Goal: Communication & Community: Answer question/provide support

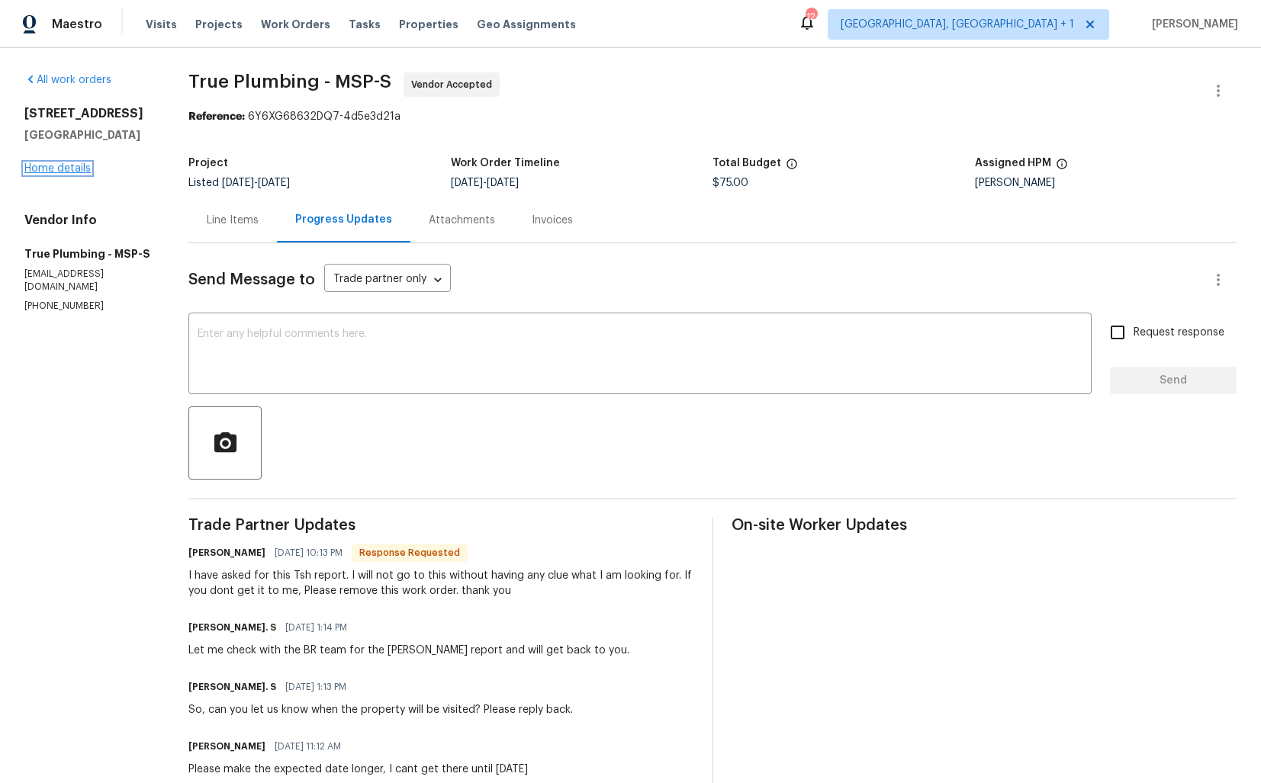
click at [65, 165] on link "Home details" at bounding box center [57, 168] width 66 height 11
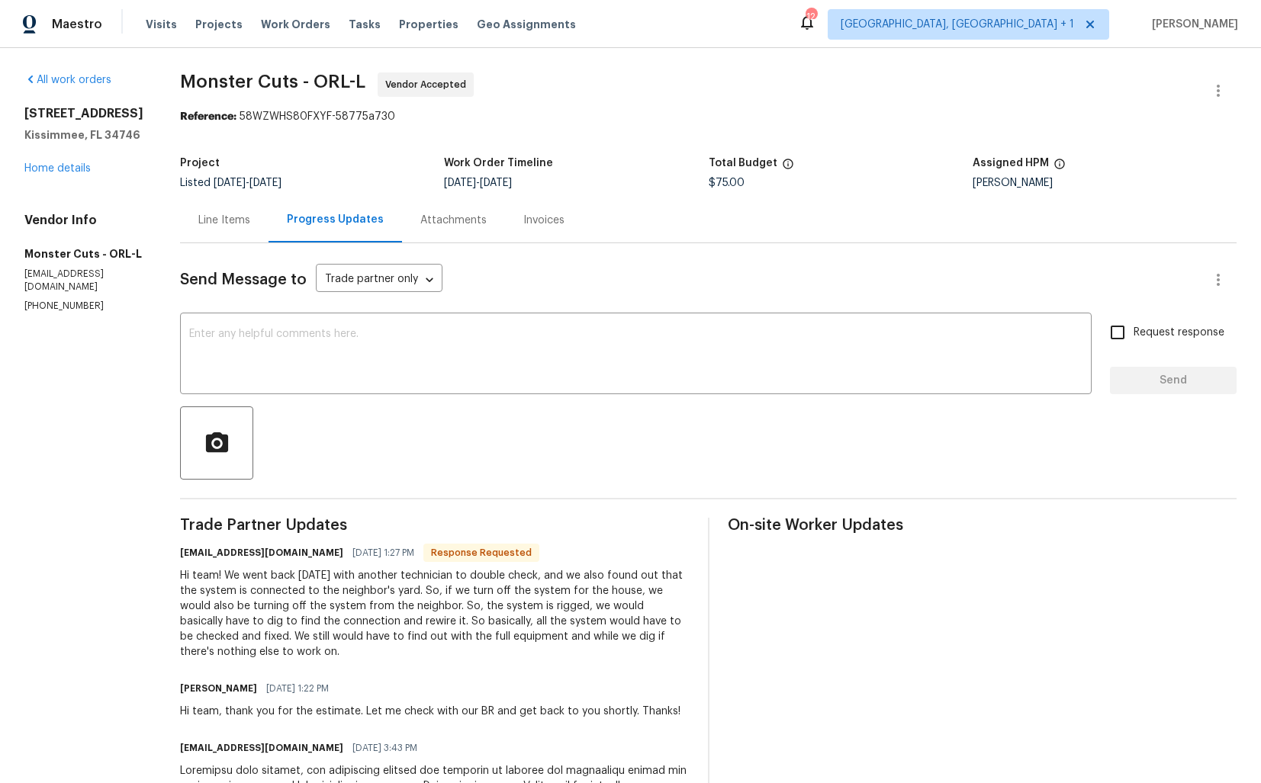
click at [198, 214] on div "Line Items" at bounding box center [224, 220] width 52 height 15
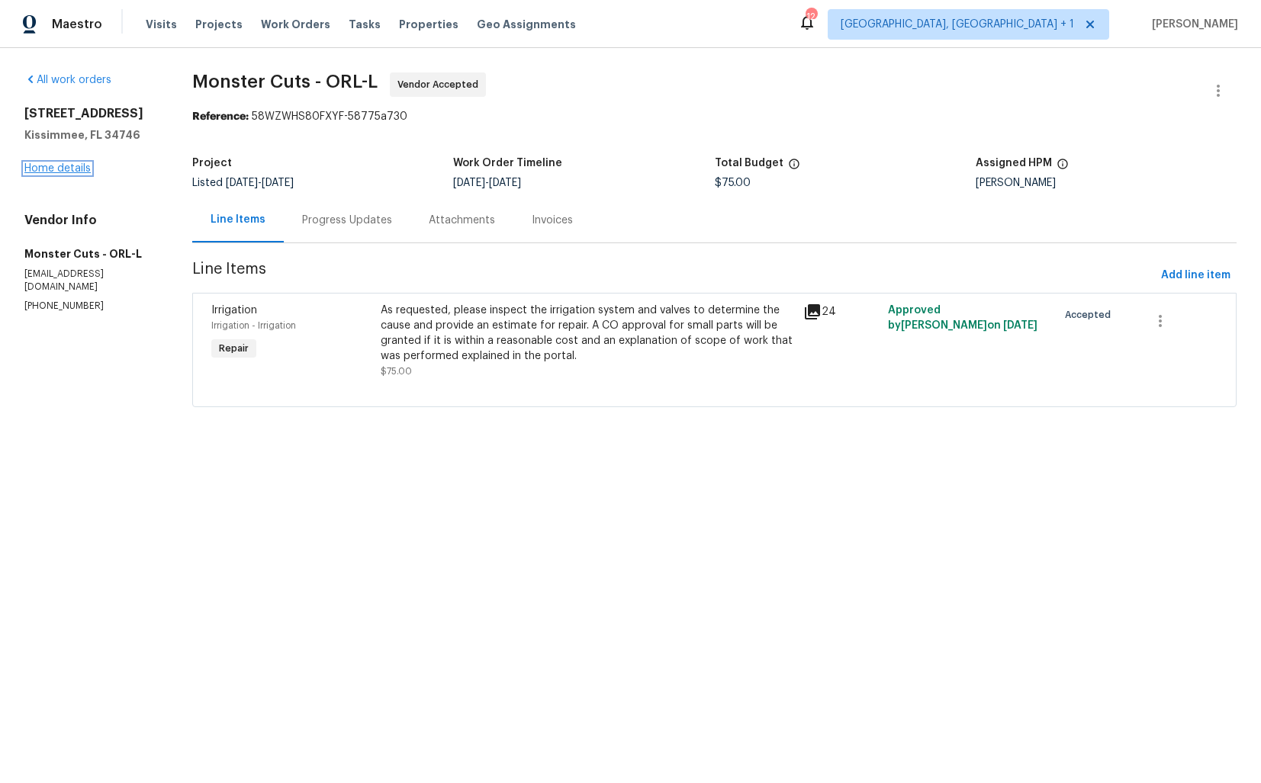
click at [65, 172] on link "Home details" at bounding box center [57, 168] width 66 height 11
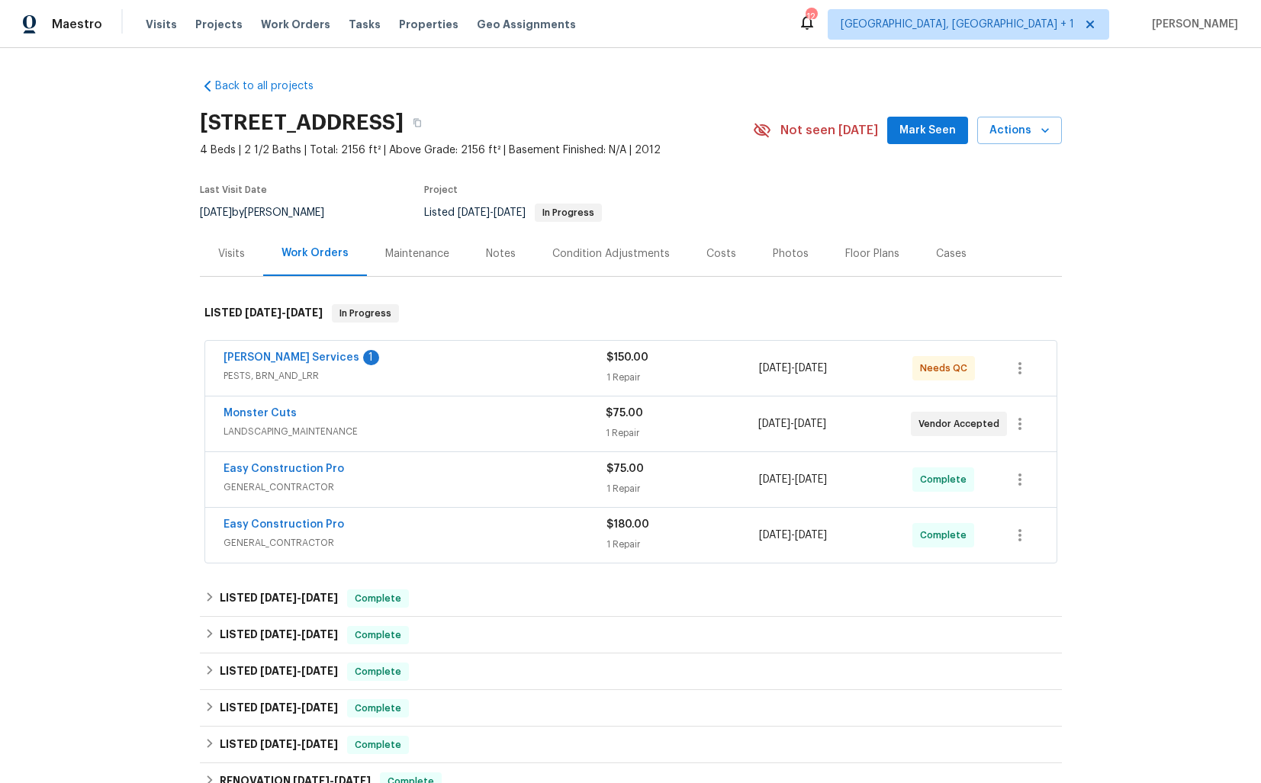
click at [412, 250] on div "Maintenance" at bounding box center [417, 253] width 64 height 15
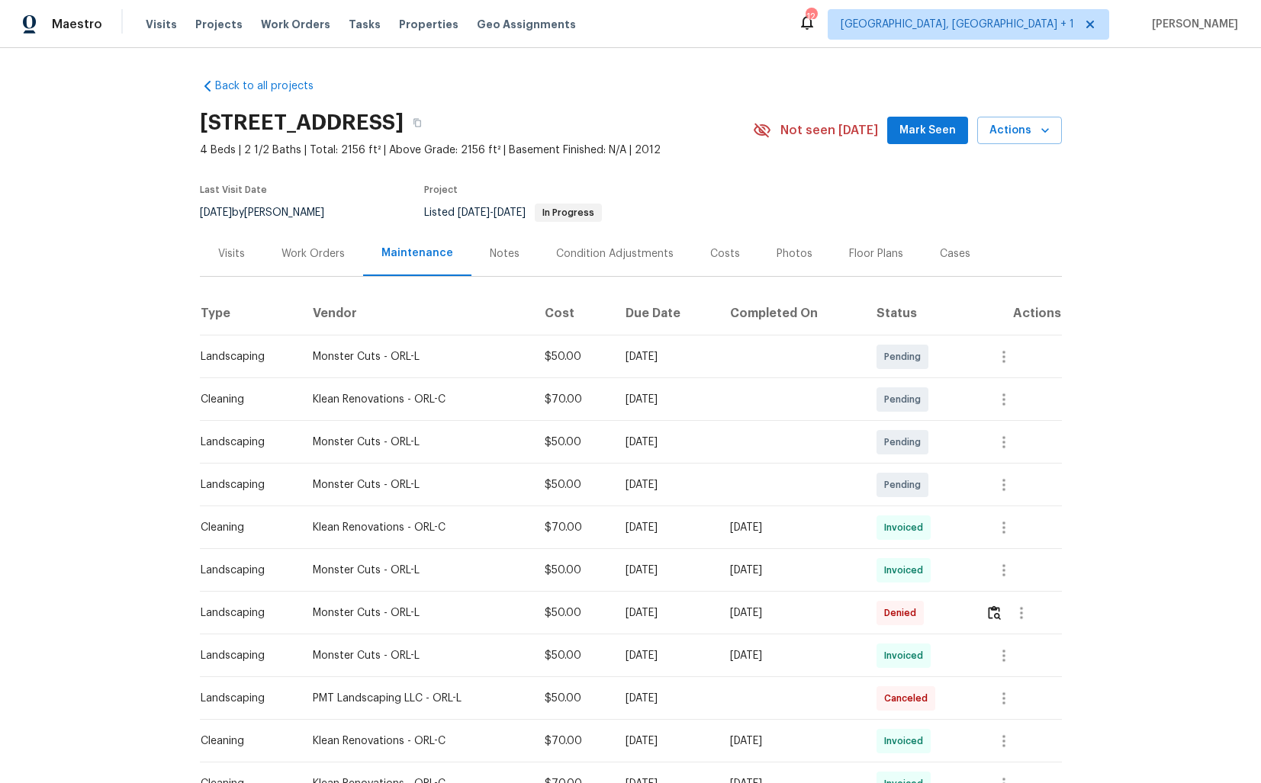
click at [275, 260] on div "Work Orders" at bounding box center [313, 253] width 100 height 45
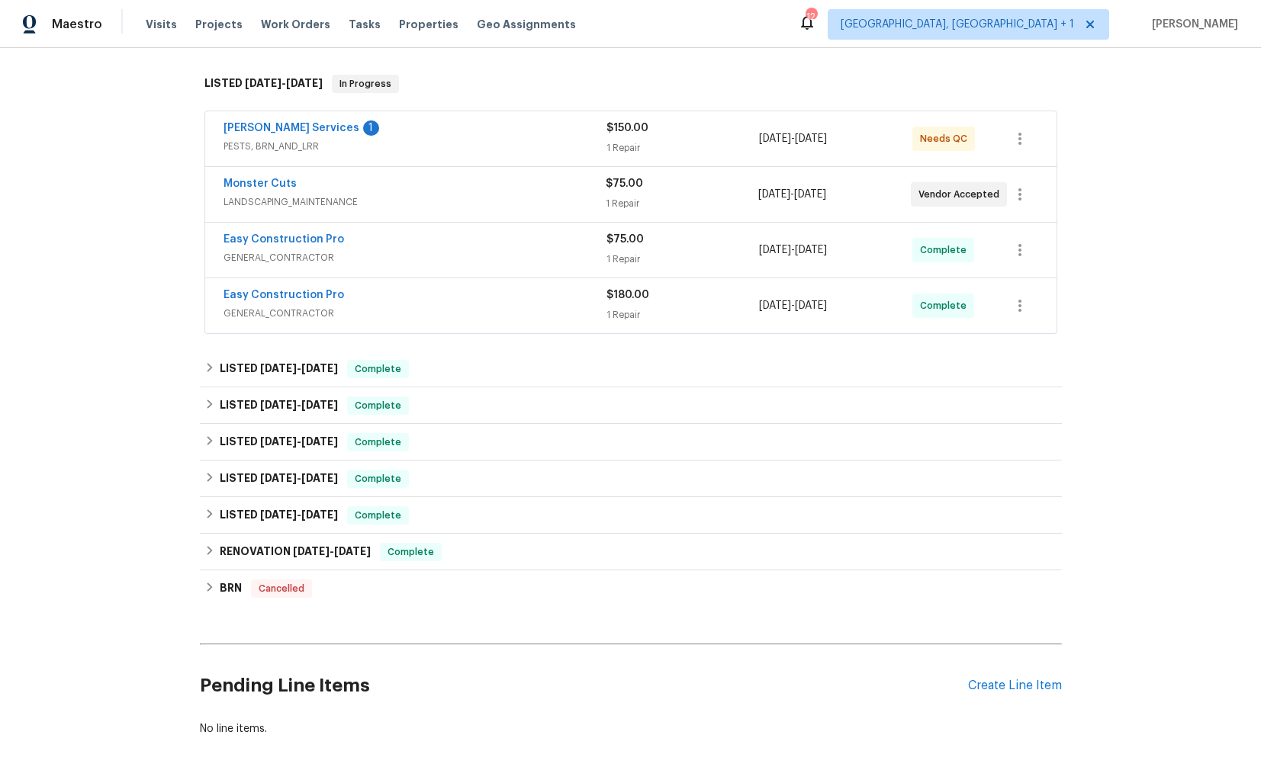
scroll to position [231, 0]
click at [291, 369] on span "9/11/25" at bounding box center [278, 367] width 37 height 11
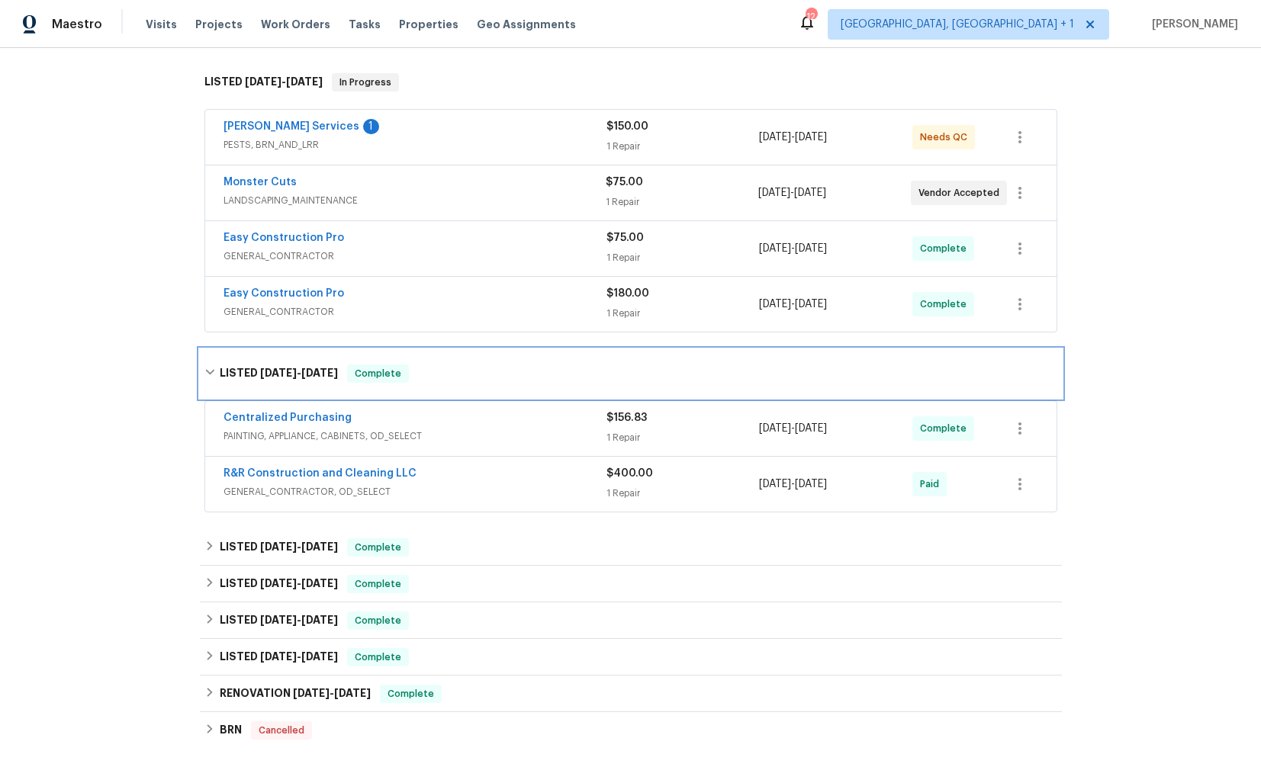
click at [291, 369] on span "9/11/25" at bounding box center [278, 373] width 37 height 11
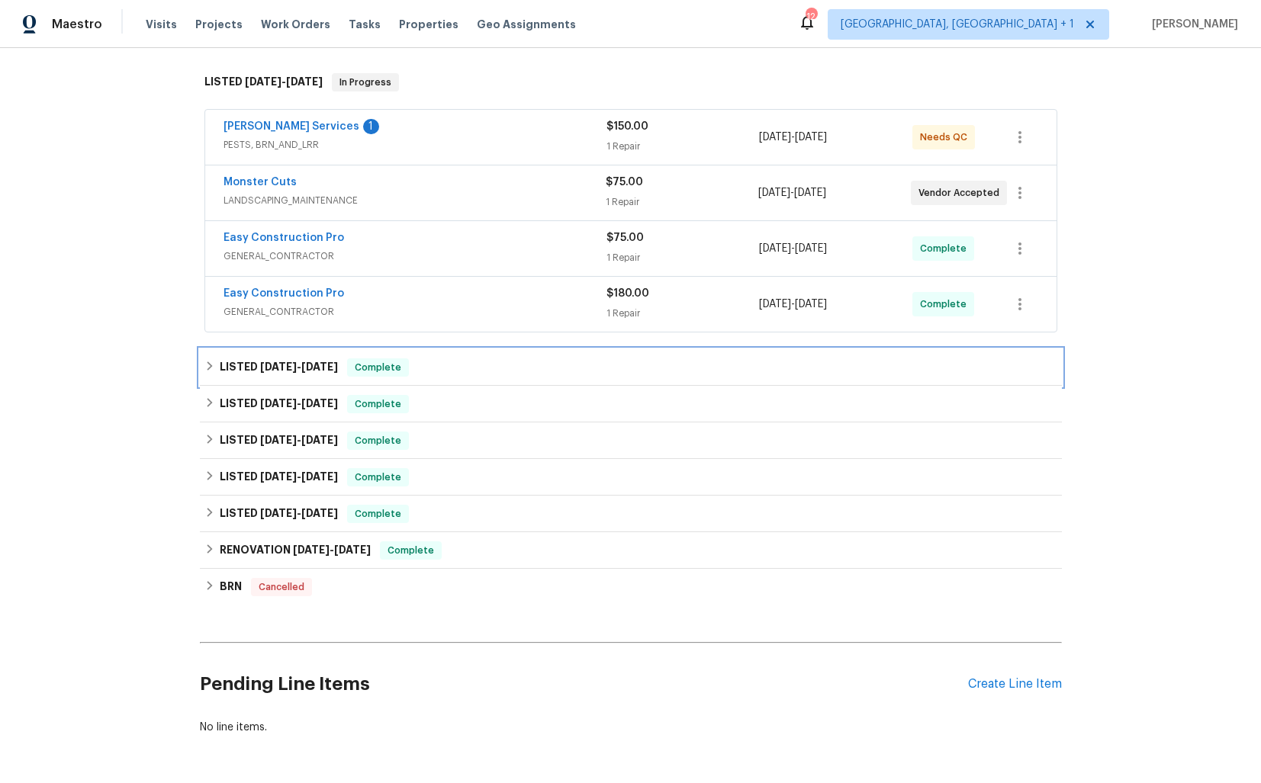
scroll to position [287, 0]
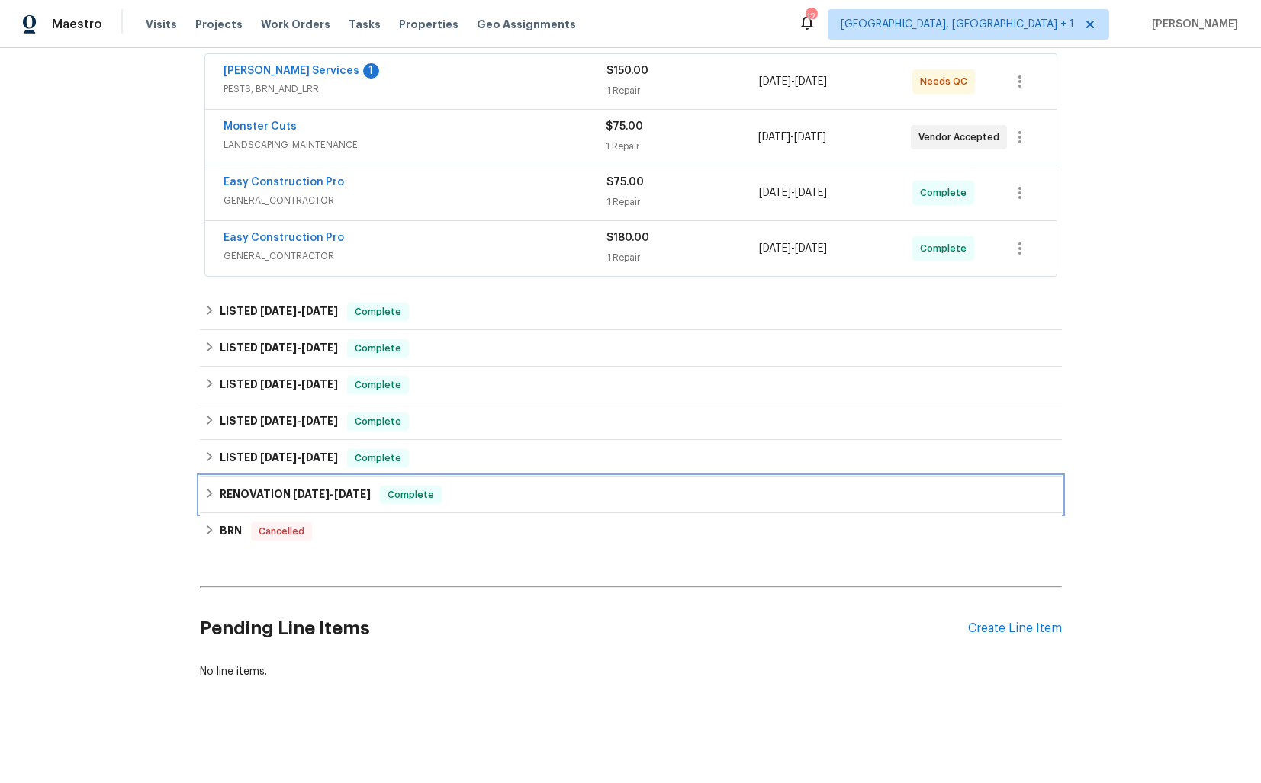
click at [291, 496] on h6 "RENOVATION 7/11/25 - 8/13/25" at bounding box center [295, 495] width 151 height 18
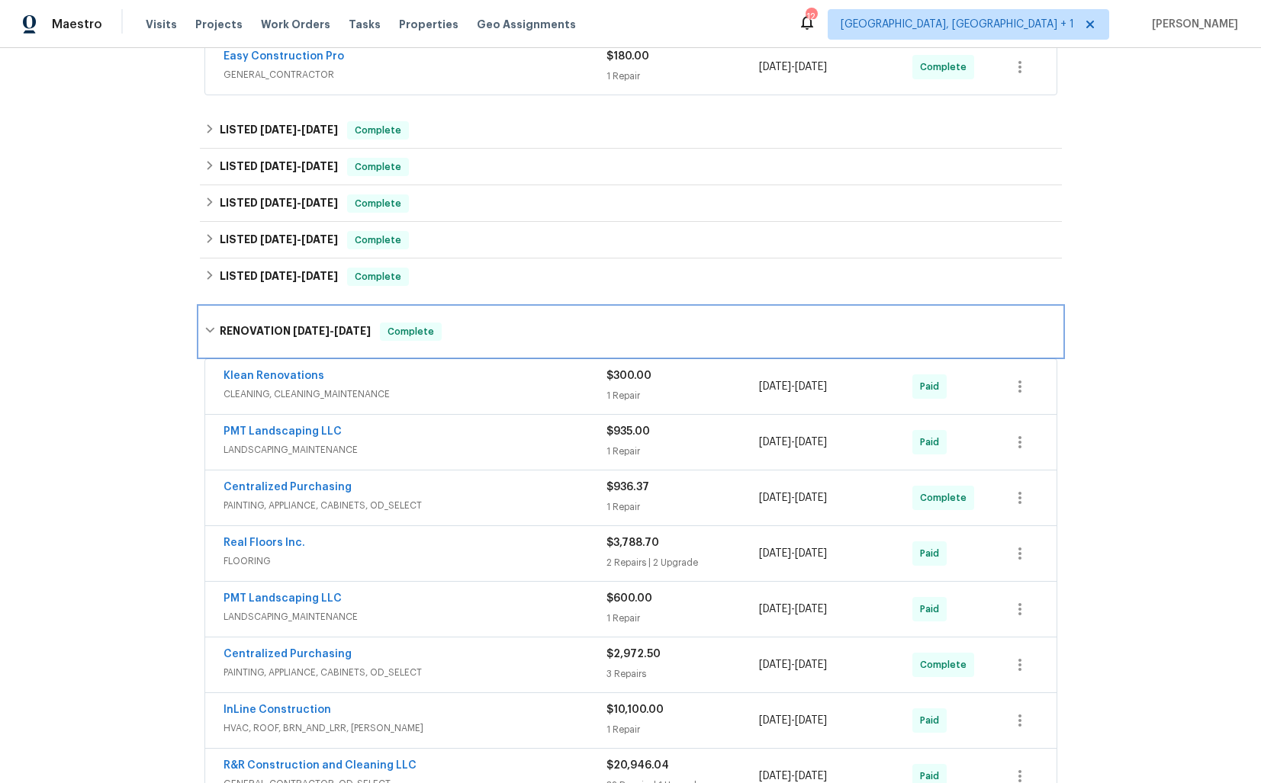
scroll to position [480, 0]
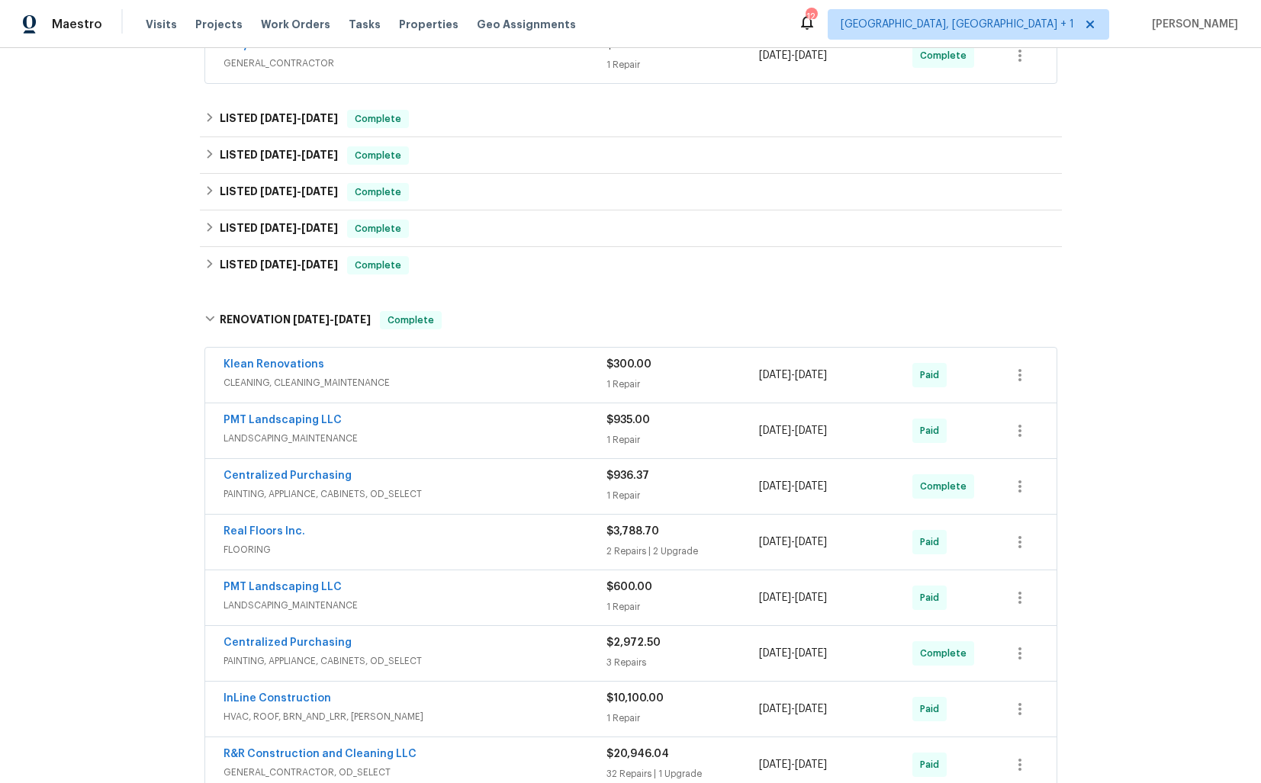
click at [384, 416] on div "PMT Landscaping LLC" at bounding box center [415, 422] width 383 height 18
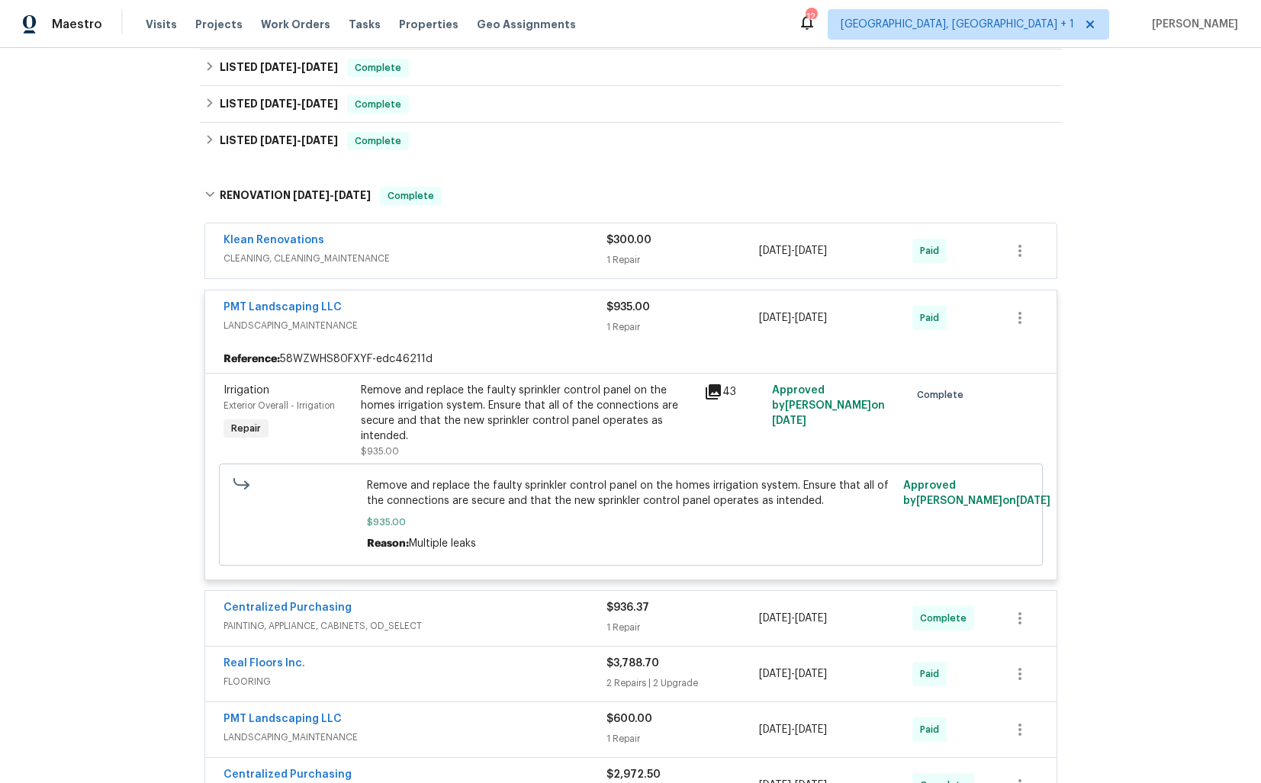
scroll to position [0, 0]
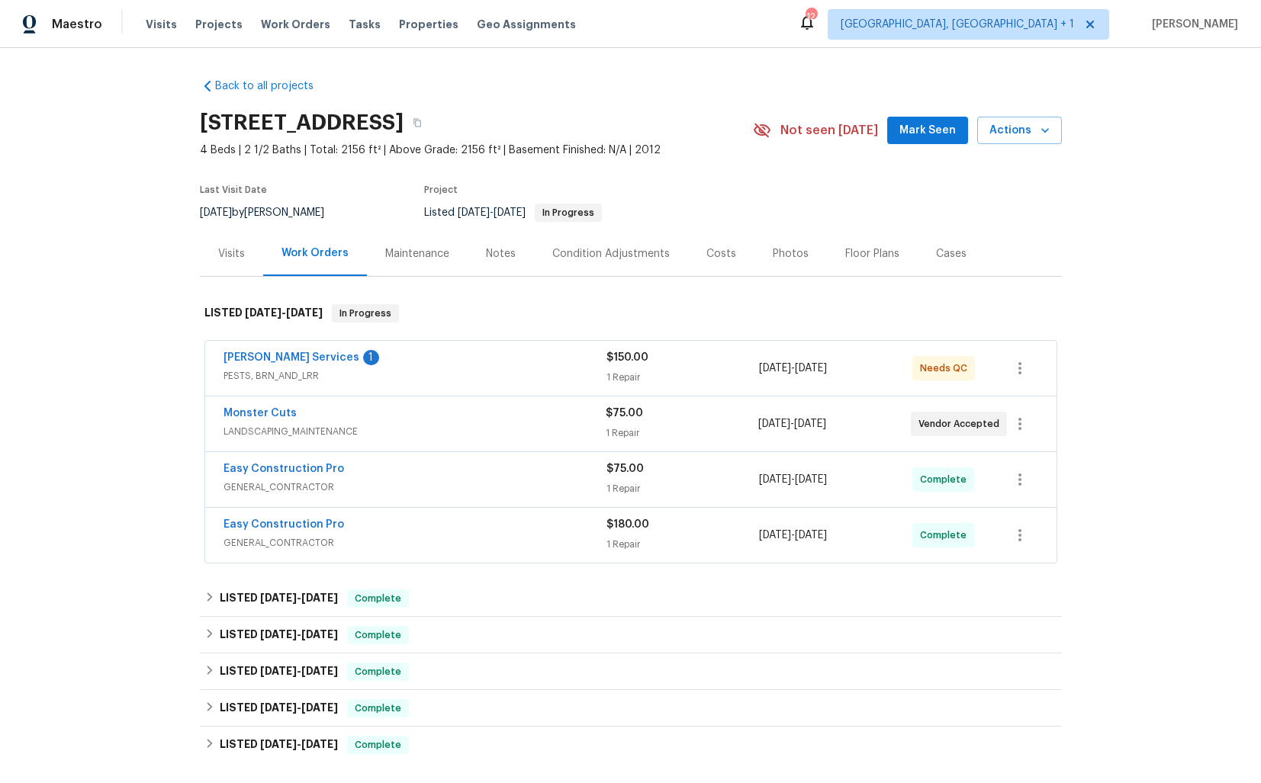
click at [303, 411] on div "Monster Cuts" at bounding box center [415, 415] width 382 height 18
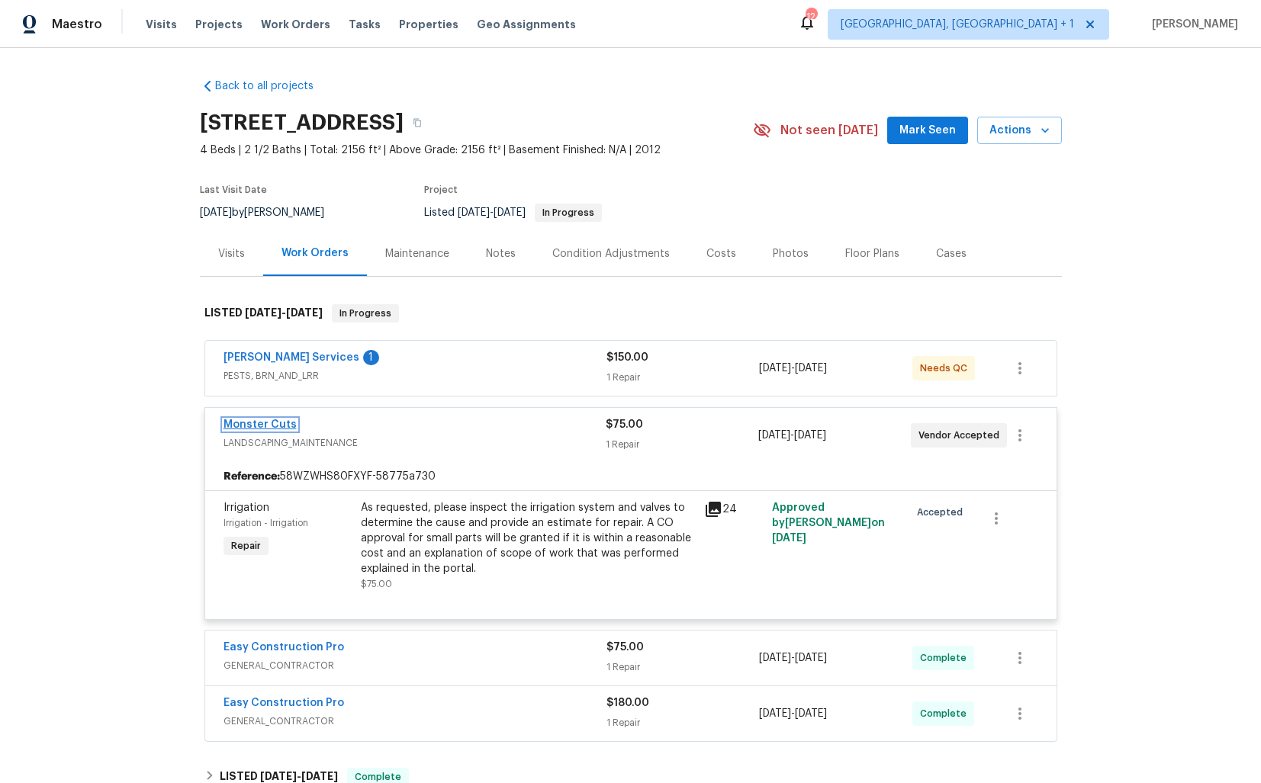
click at [262, 423] on link "Monster Cuts" at bounding box center [260, 425] width 73 height 11
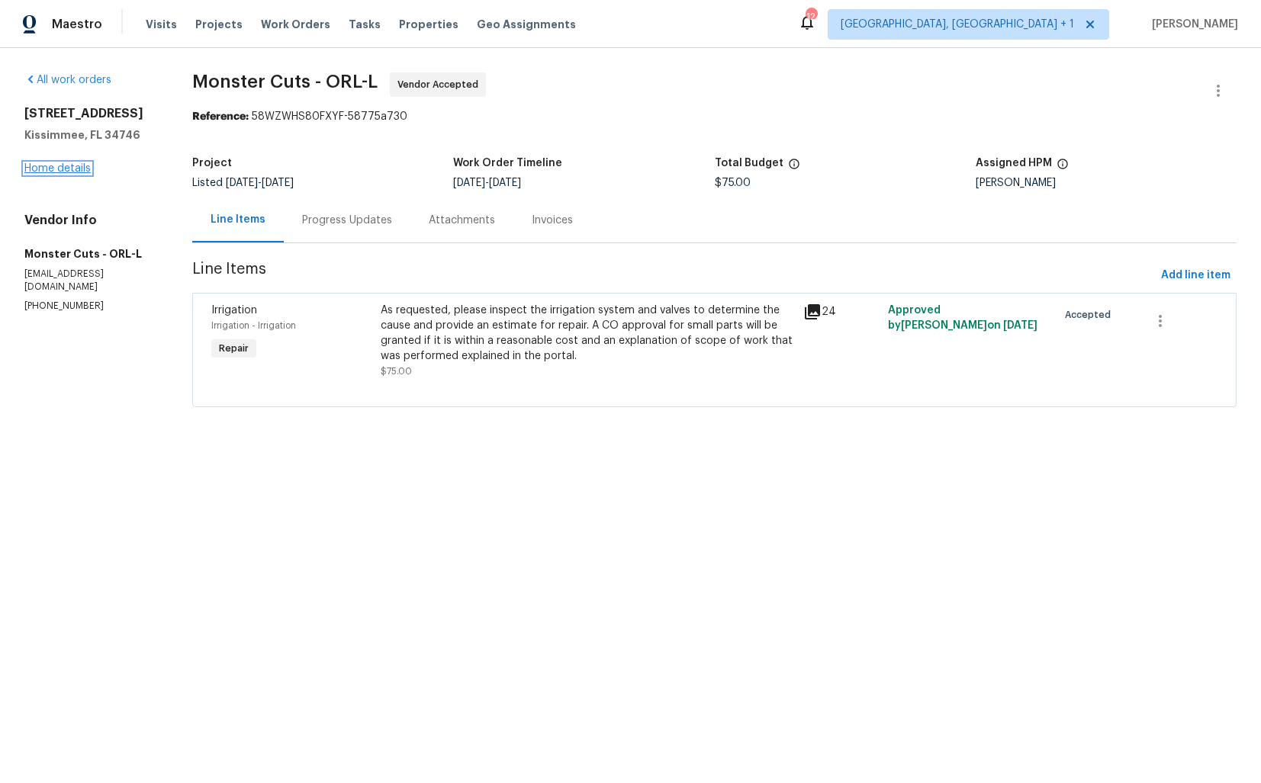
click at [61, 170] on link "Home details" at bounding box center [57, 168] width 66 height 11
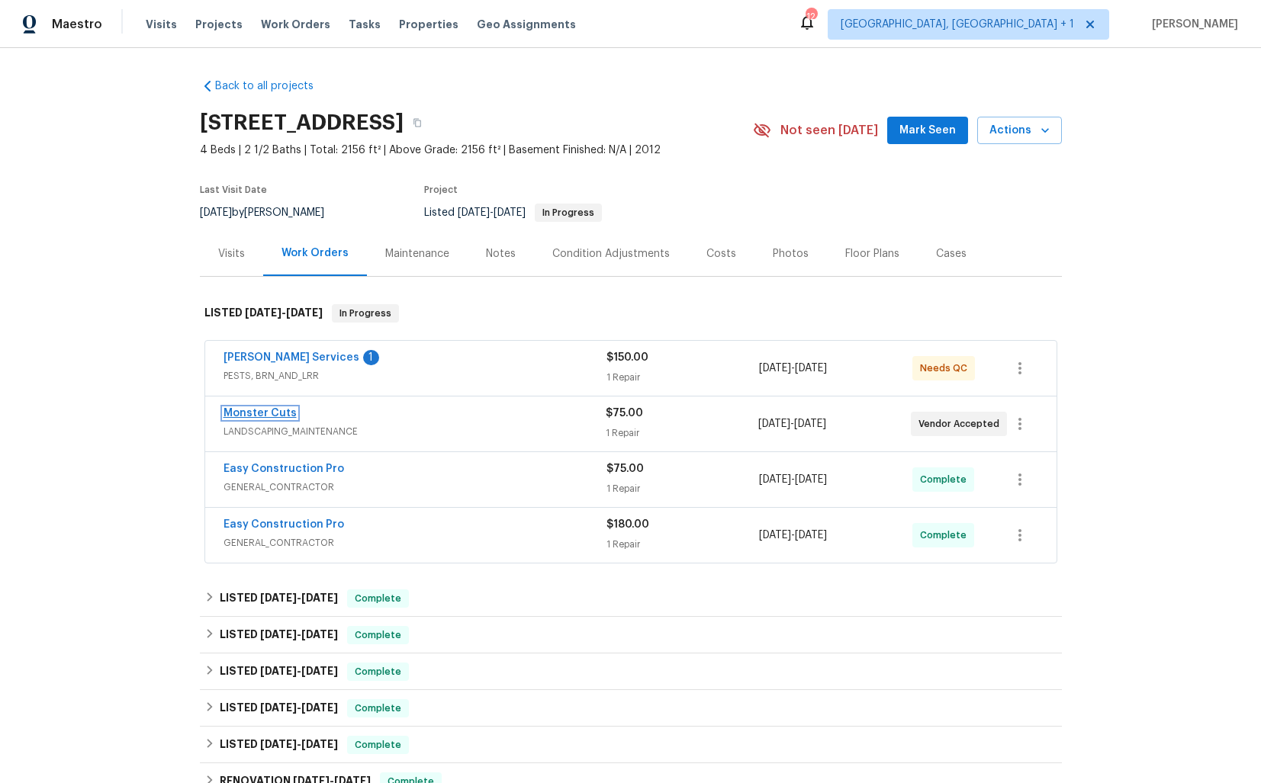
click at [276, 412] on link "Monster Cuts" at bounding box center [260, 413] width 73 height 11
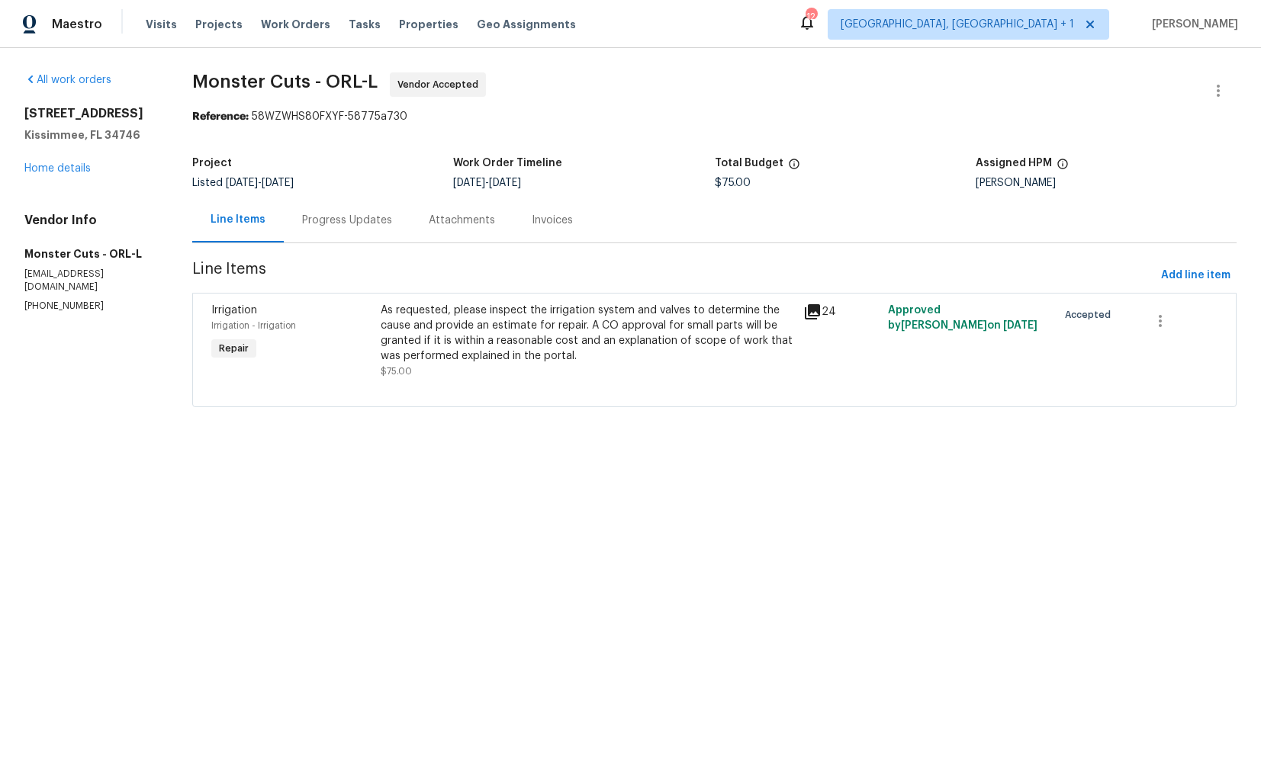
click at [344, 227] on div "Progress Updates" at bounding box center [347, 220] width 90 height 15
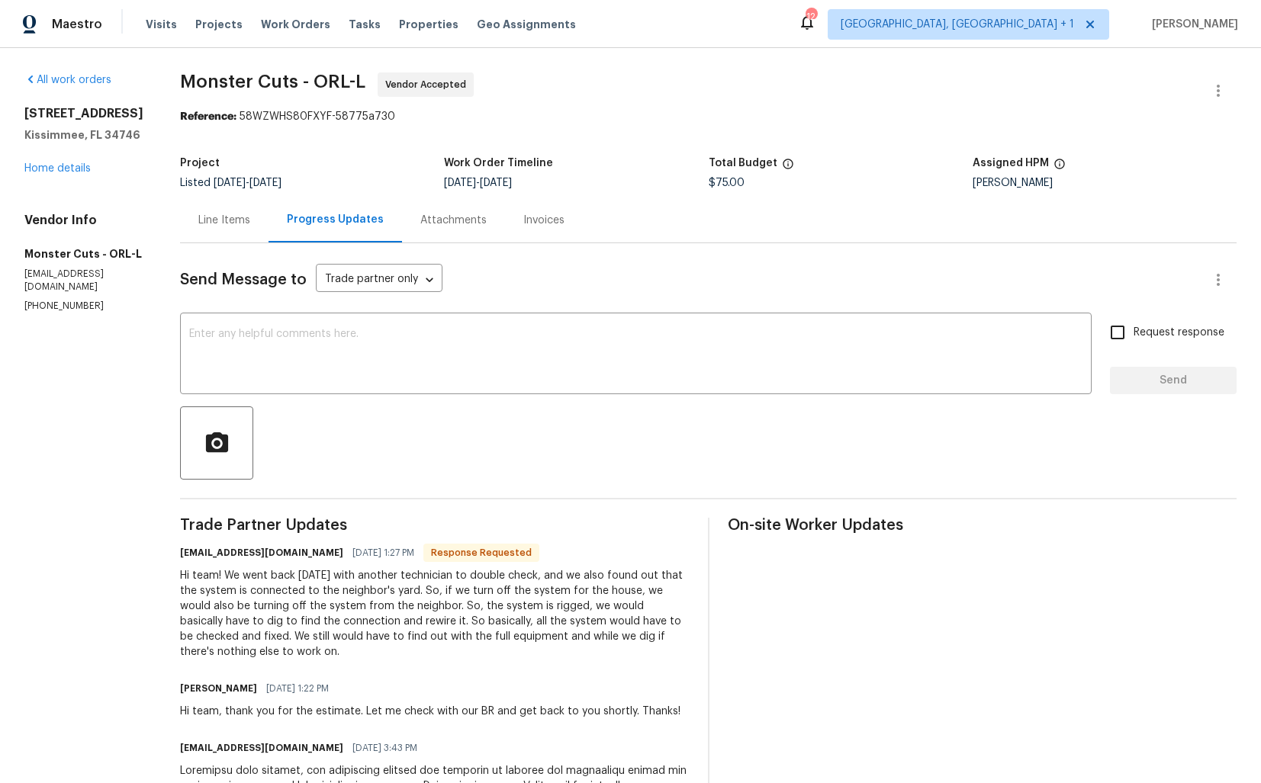
click at [320, 579] on div "Hi team! We went back today with another technician to double check, and we als…" at bounding box center [435, 614] width 510 height 92
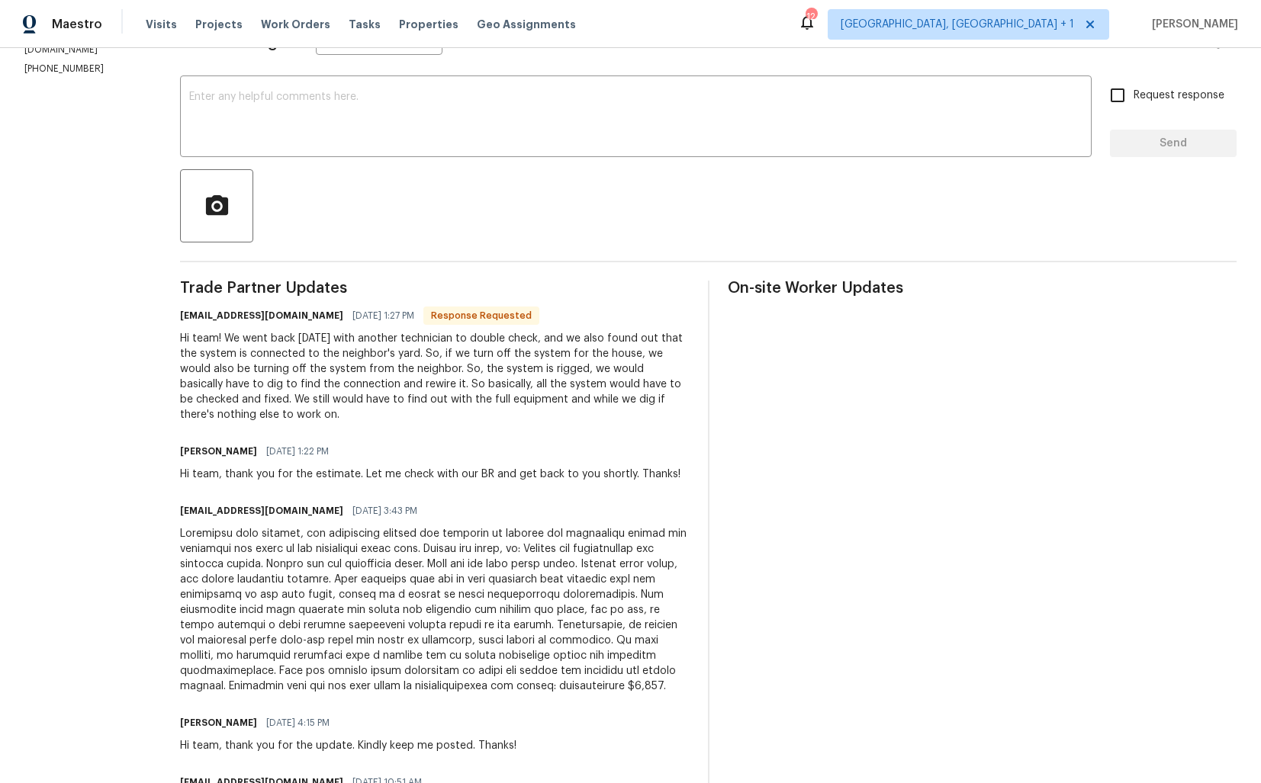
scroll to position [238, 0]
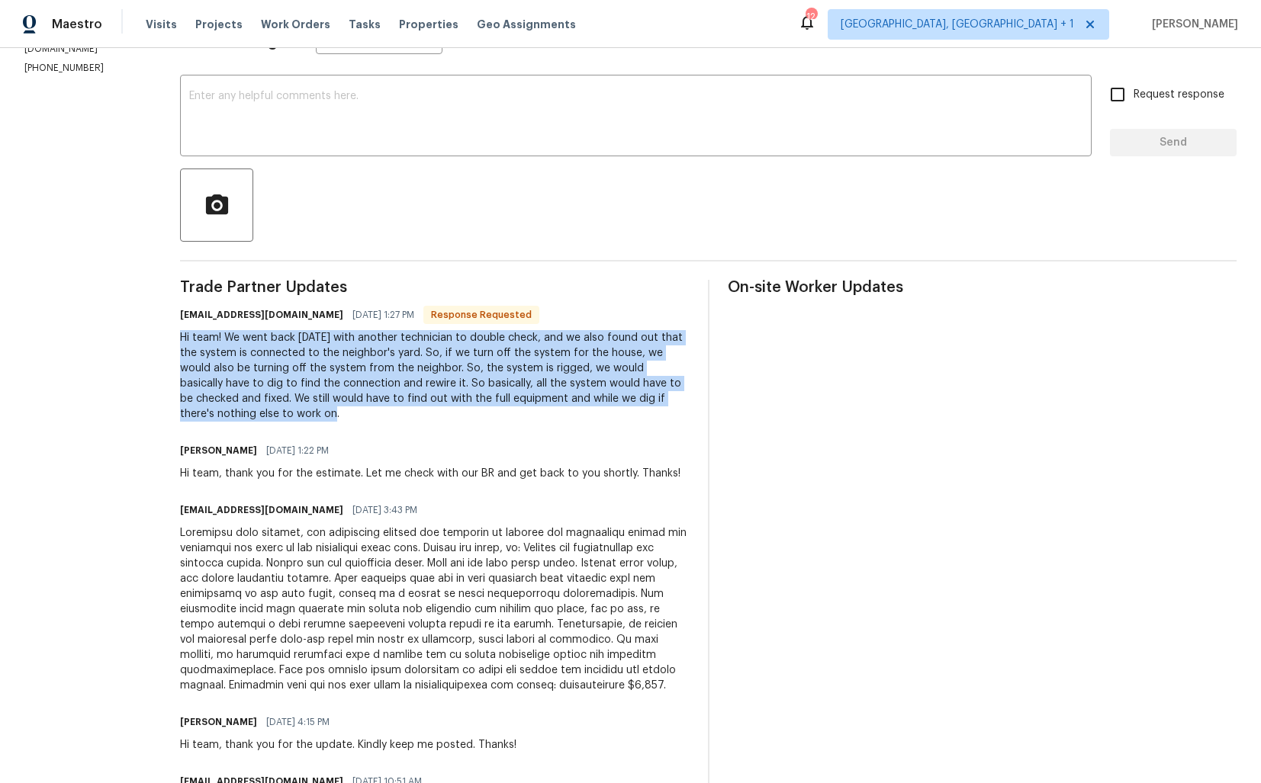
drag, startPoint x: 129, startPoint y: 340, endPoint x: 620, endPoint y: 399, distance: 494.8
click at [620, 400] on div "Hi team! We went back today with another technician to double check, and we als…" at bounding box center [435, 376] width 510 height 92
click at [620, 399] on div "Hi team! We went back today with another technician to double check, and we als…" at bounding box center [435, 376] width 510 height 92
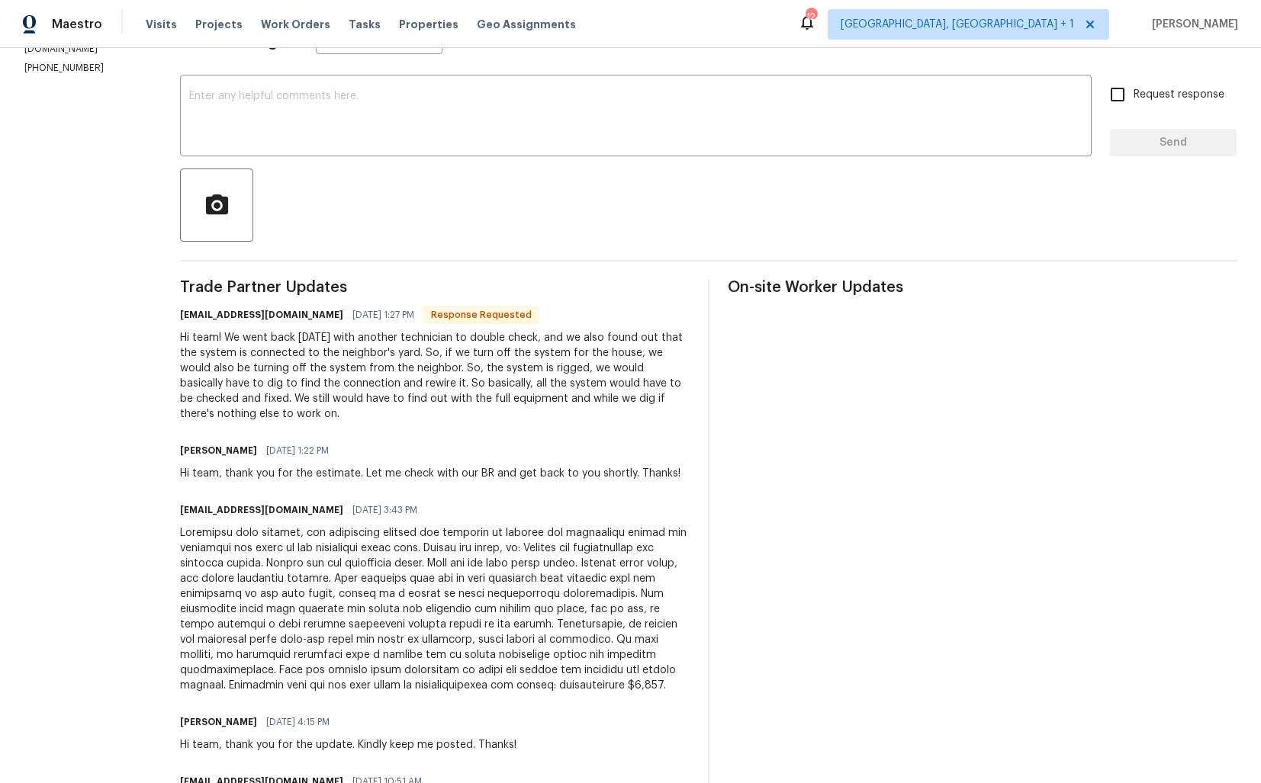
click at [310, 374] on div "Hi team! We went back today with another technician to double check, and we als…" at bounding box center [435, 376] width 510 height 92
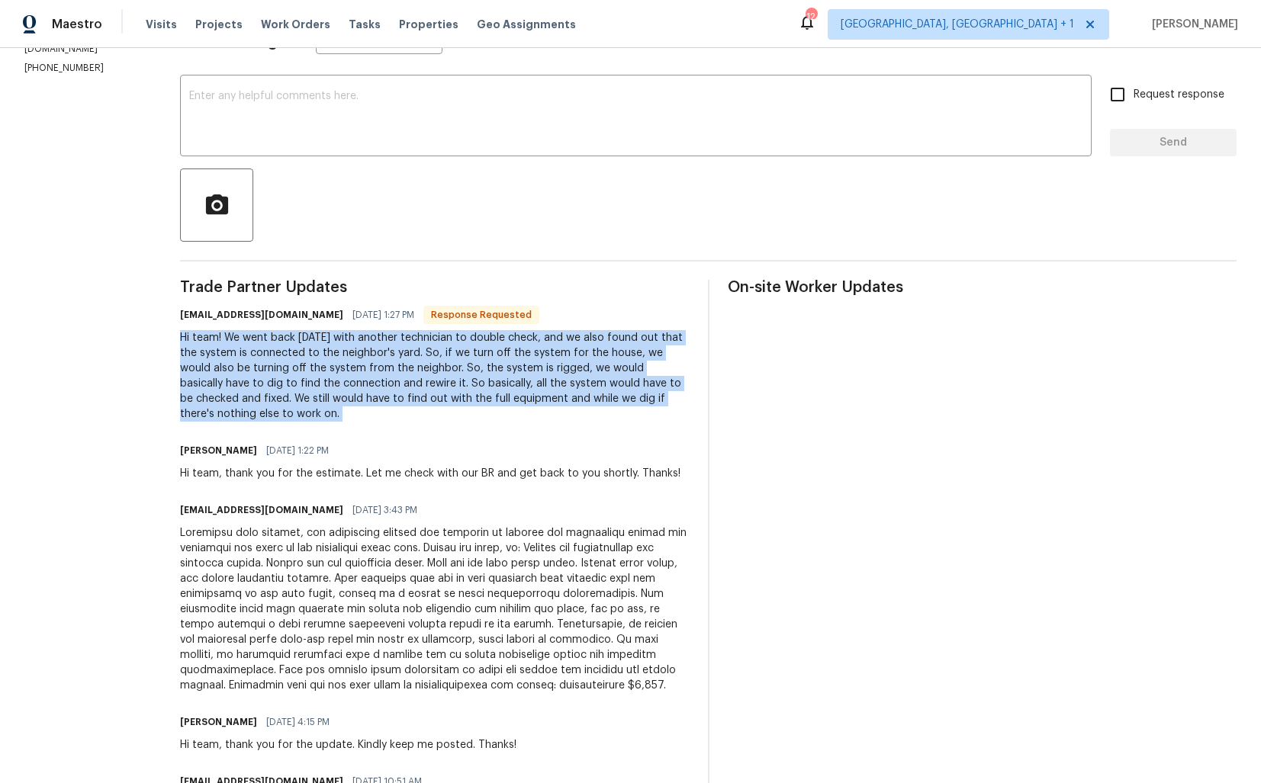
copy div "Hi team! We went back today with another technician to double check, and we als…"
click at [373, 377] on div "Hi team! We went back today with another technician to double check, and we als…" at bounding box center [435, 376] width 510 height 92
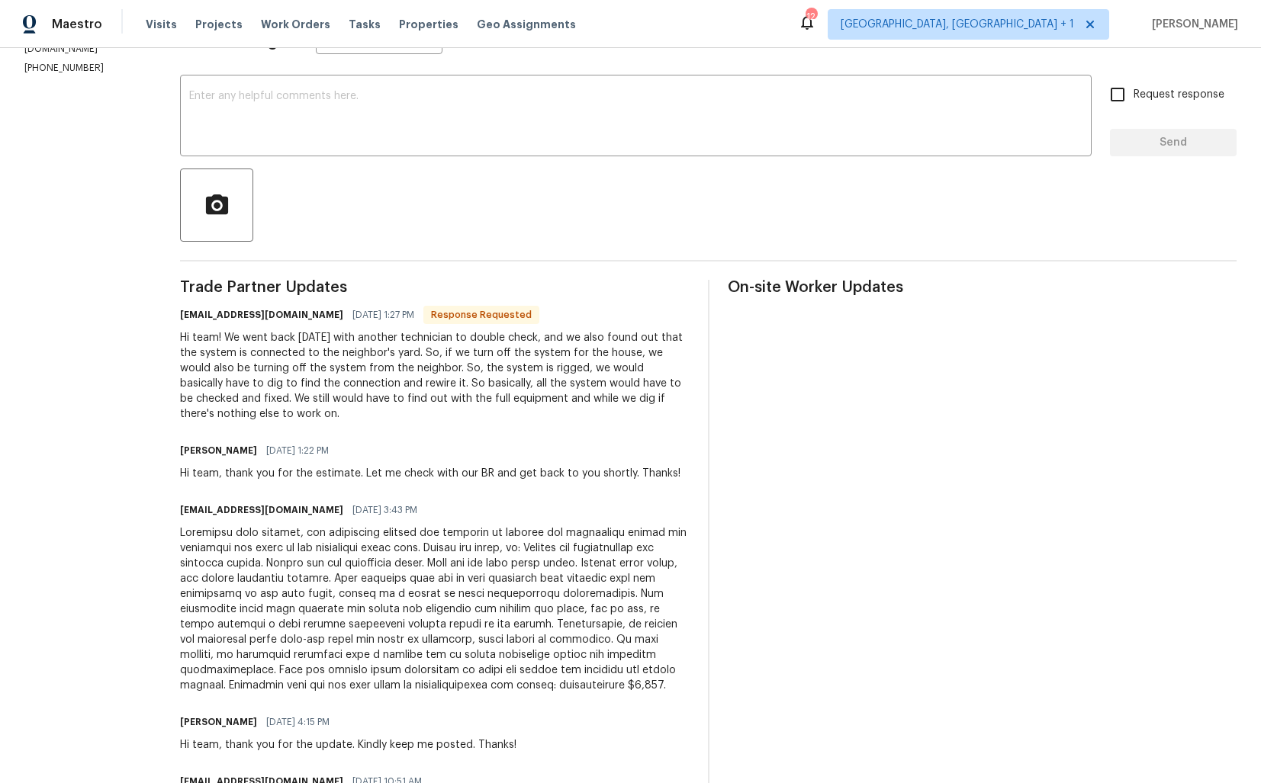
click at [373, 377] on div "Hi team! We went back today with another technician to double check, and we als…" at bounding box center [435, 376] width 510 height 92
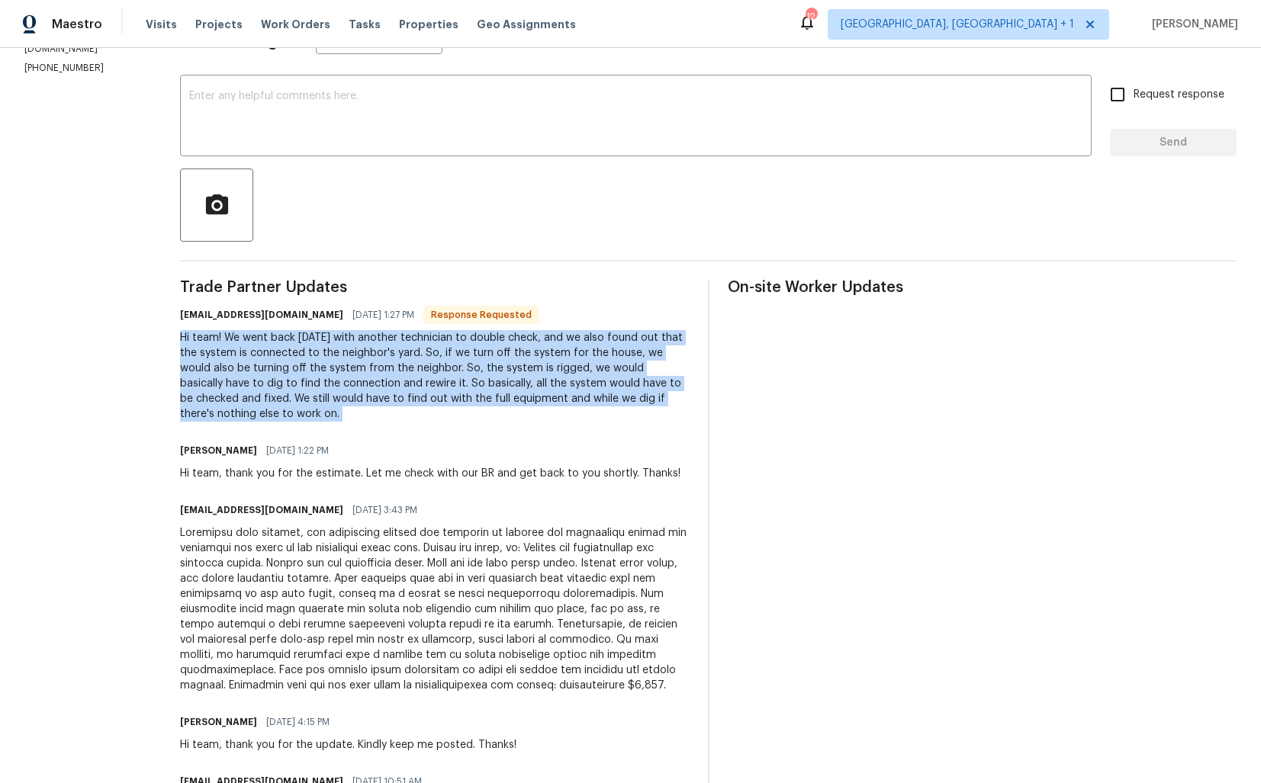
scroll to position [0, 0]
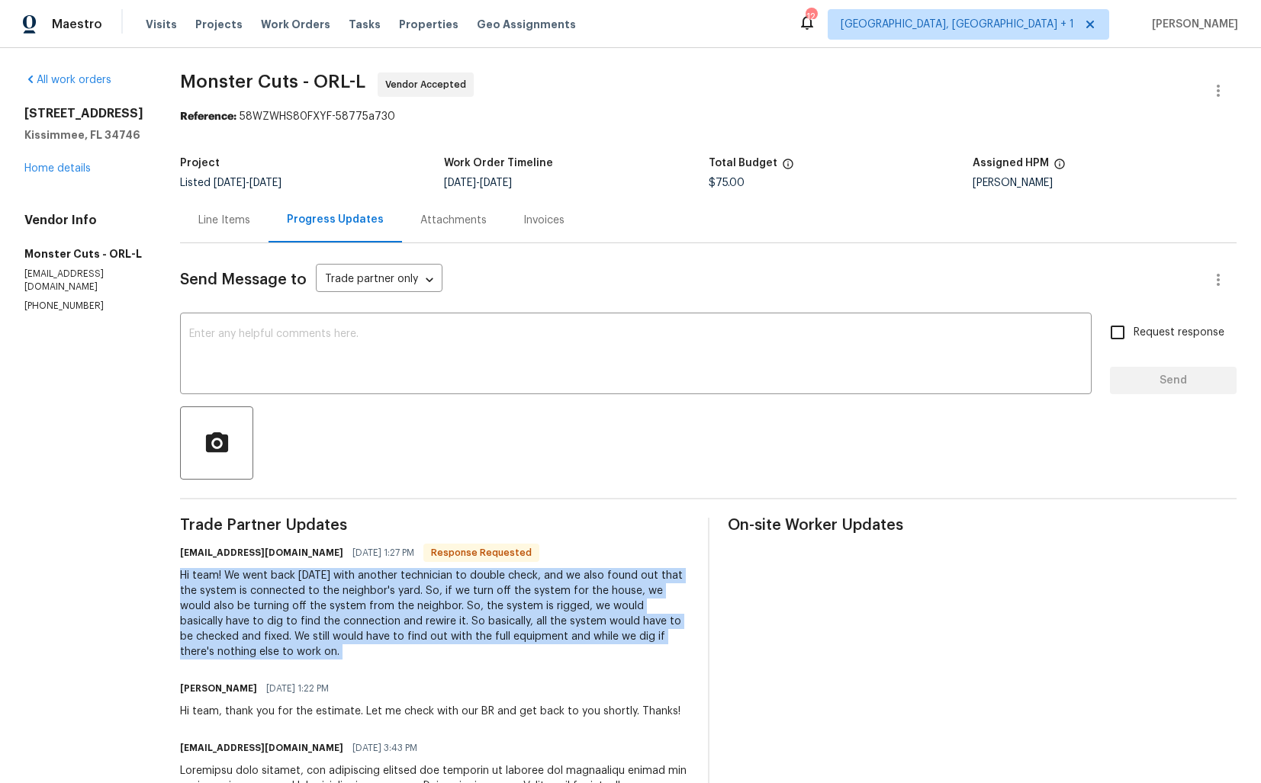
click at [922, 117] on div "Reference: 58WZWHS80FXYF-58775a730" at bounding box center [708, 116] width 1057 height 15
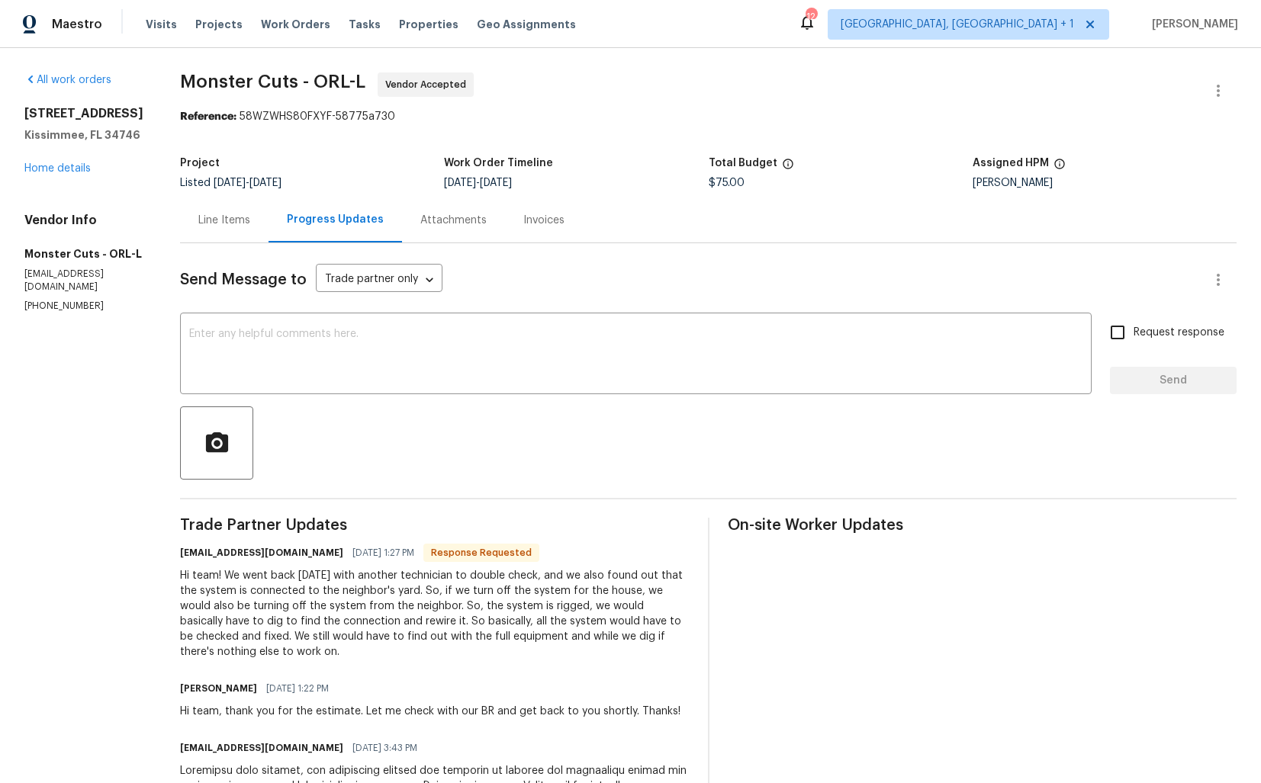
click at [324, 472] on div at bounding box center [708, 443] width 1057 height 73
click at [198, 221] on div "Line Items" at bounding box center [224, 220] width 52 height 15
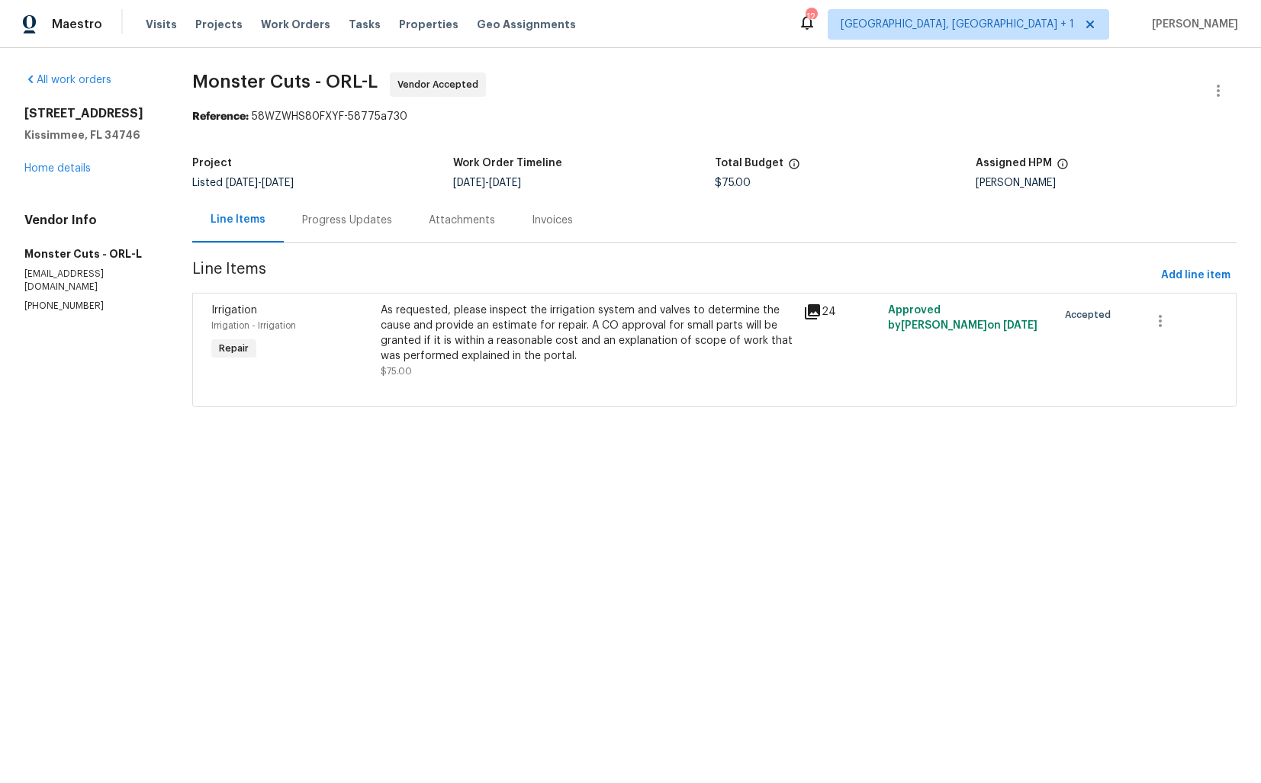
click at [343, 101] on span "Monster Cuts - ORL-L Vendor Accepted" at bounding box center [696, 90] width 1008 height 37
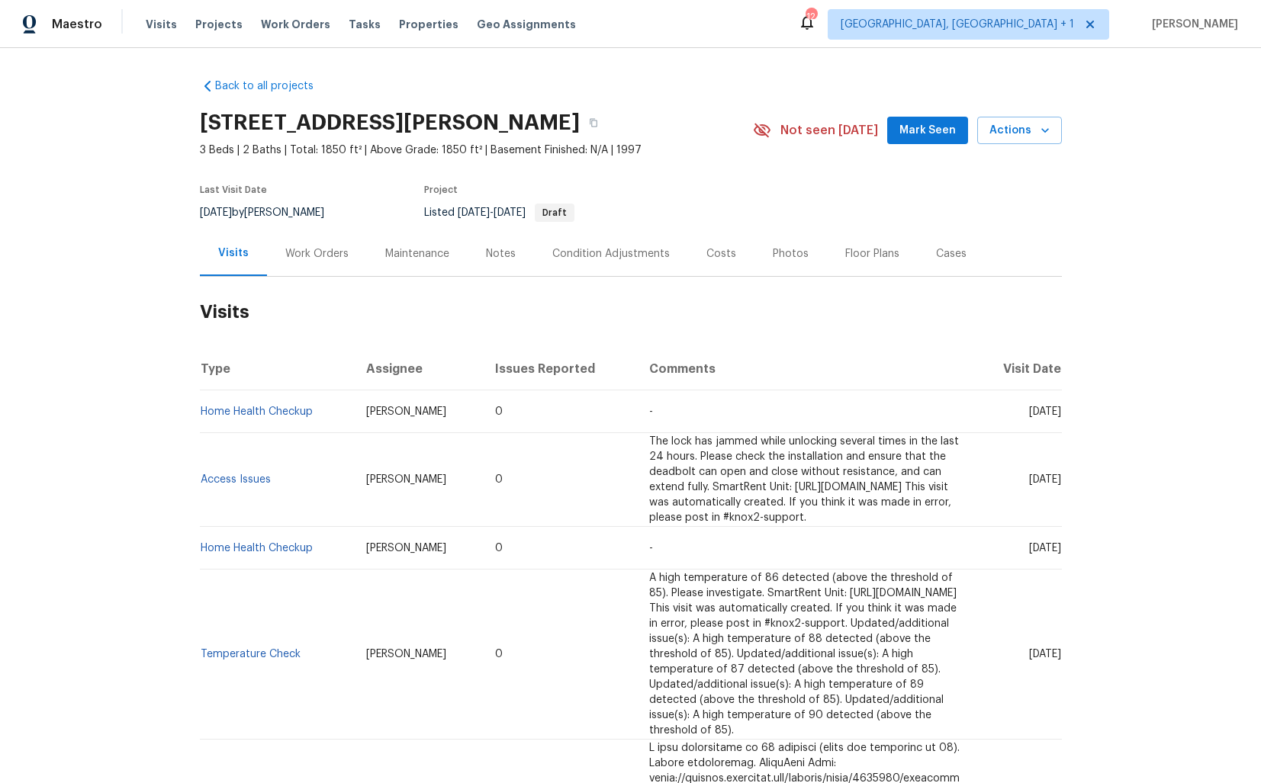
click at [315, 258] on div "Work Orders" at bounding box center [316, 253] width 63 height 15
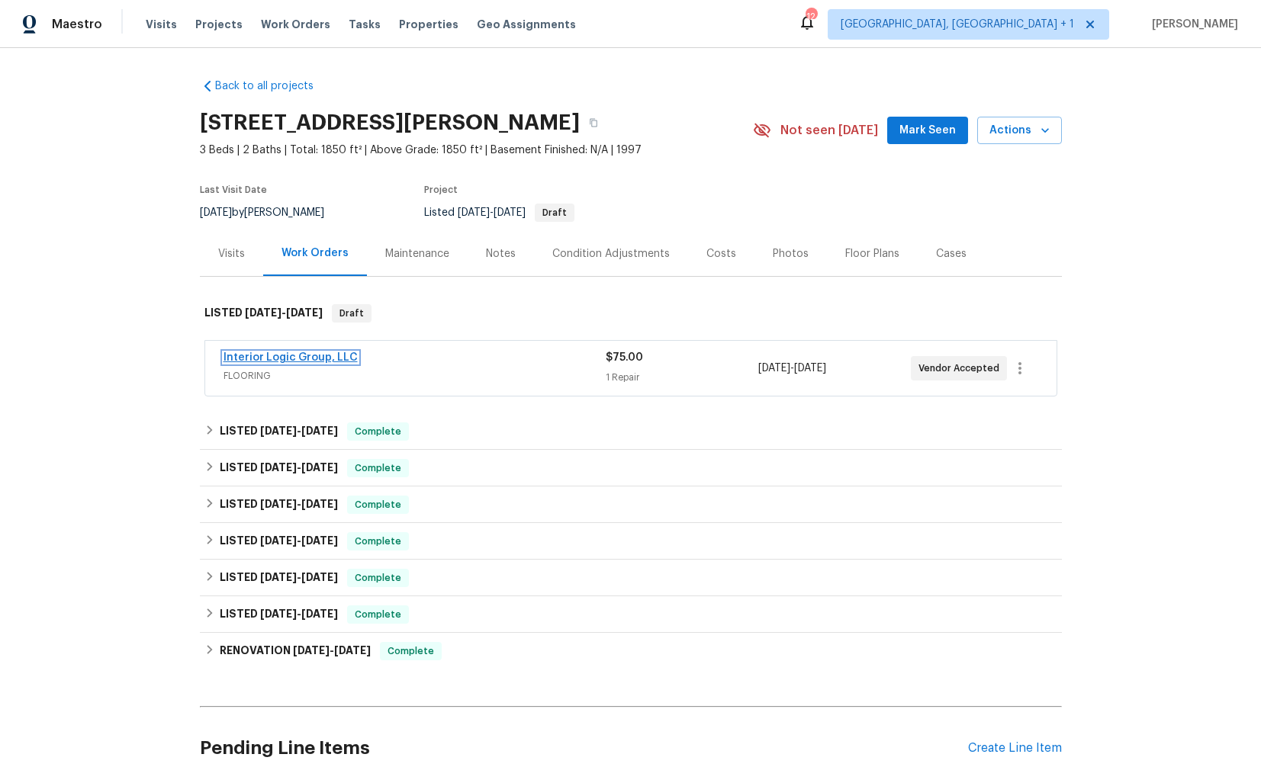
click at [299, 361] on link "Interior Logic Group, LLC" at bounding box center [291, 357] width 134 height 11
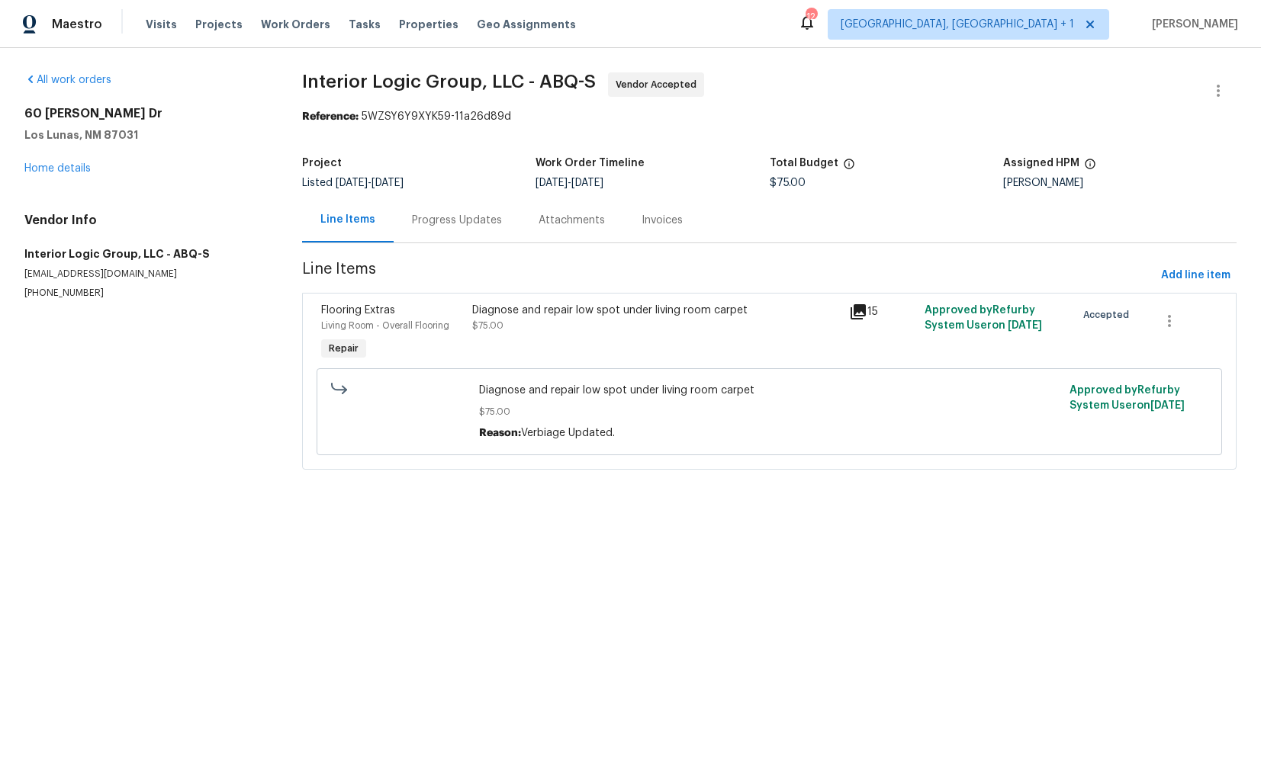
click at [445, 238] on div "Progress Updates" at bounding box center [457, 220] width 127 height 45
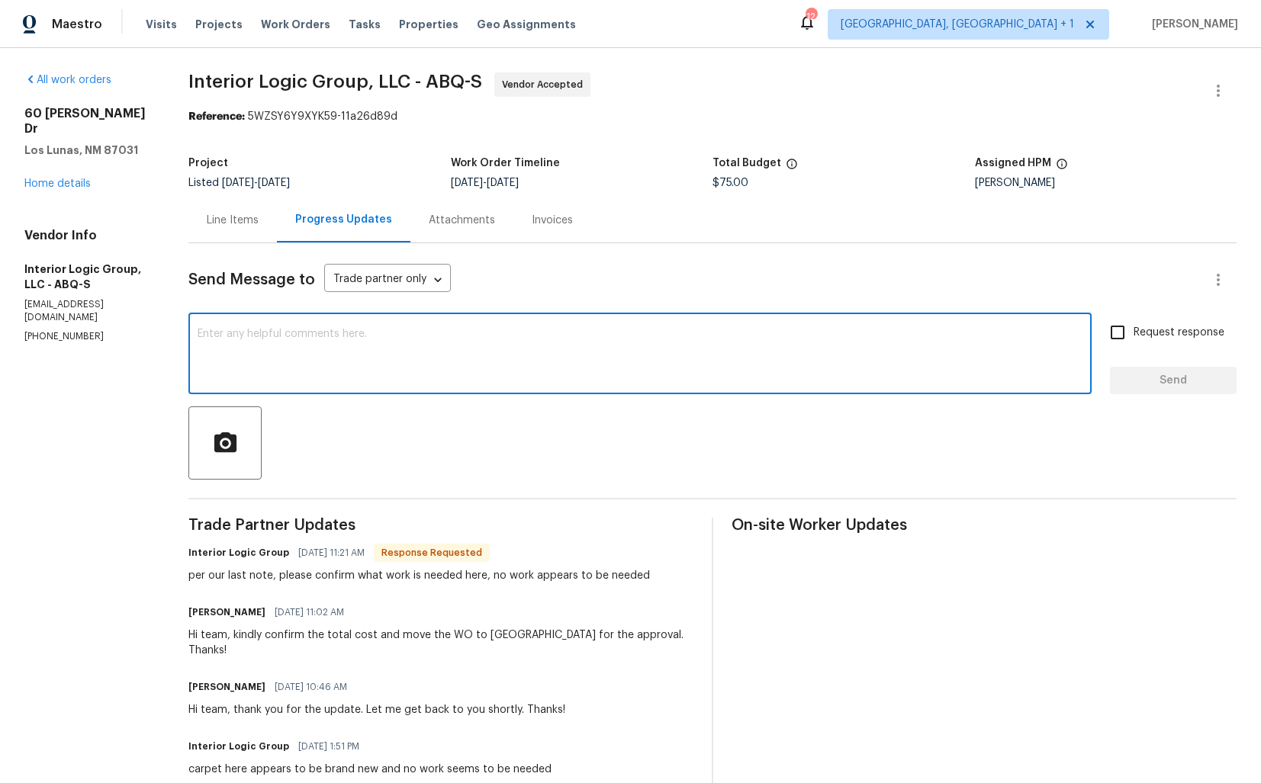
click at [265, 349] on textarea at bounding box center [640, 355] width 885 height 53
type textarea "i"
click at [330, 332] on textarea "Hi team, kindly confirm your trip fee so that I can update that and close out t…" at bounding box center [640, 355] width 885 height 53
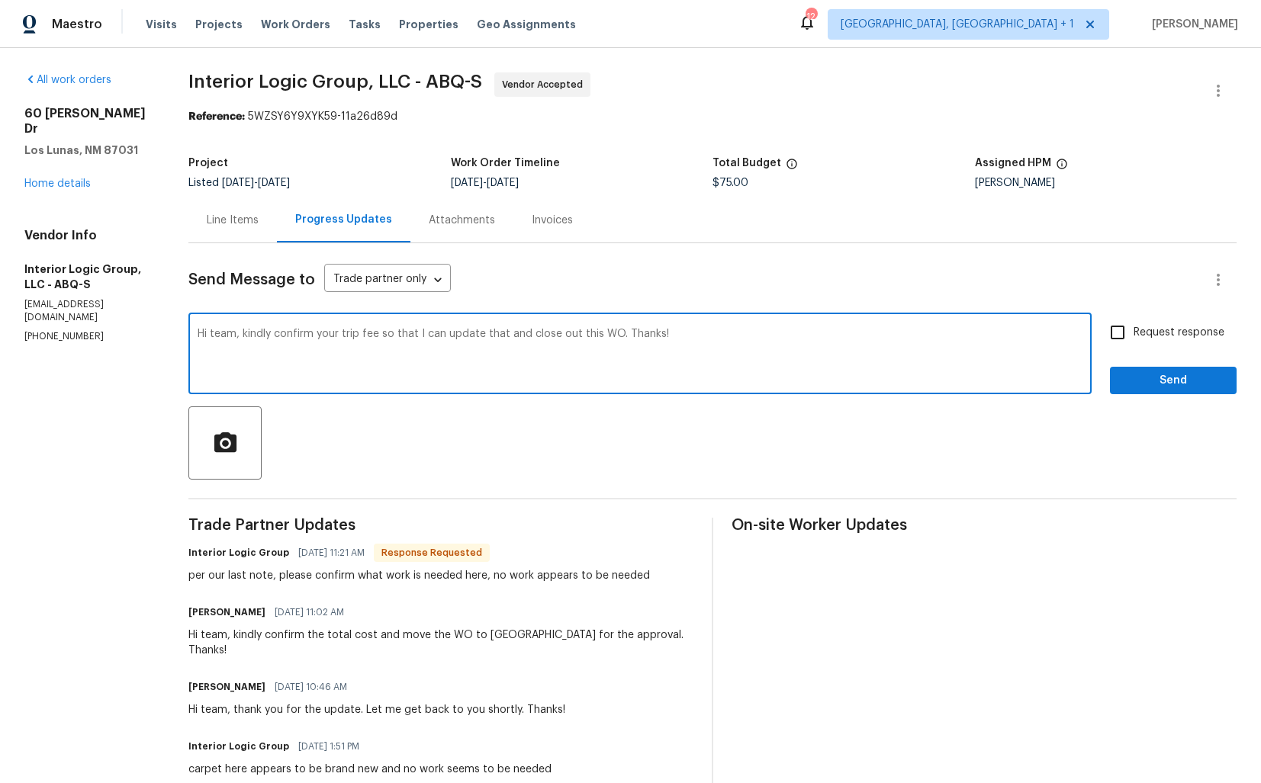
paste textarea "could you please confirm your trip fee so I can update it and close out this WO?"
type textarea "Hi team, could you please confirm your trip fee so I can update it and close ou…"
click at [1131, 336] on input "Request response" at bounding box center [1118, 333] width 32 height 32
checkbox input "true"
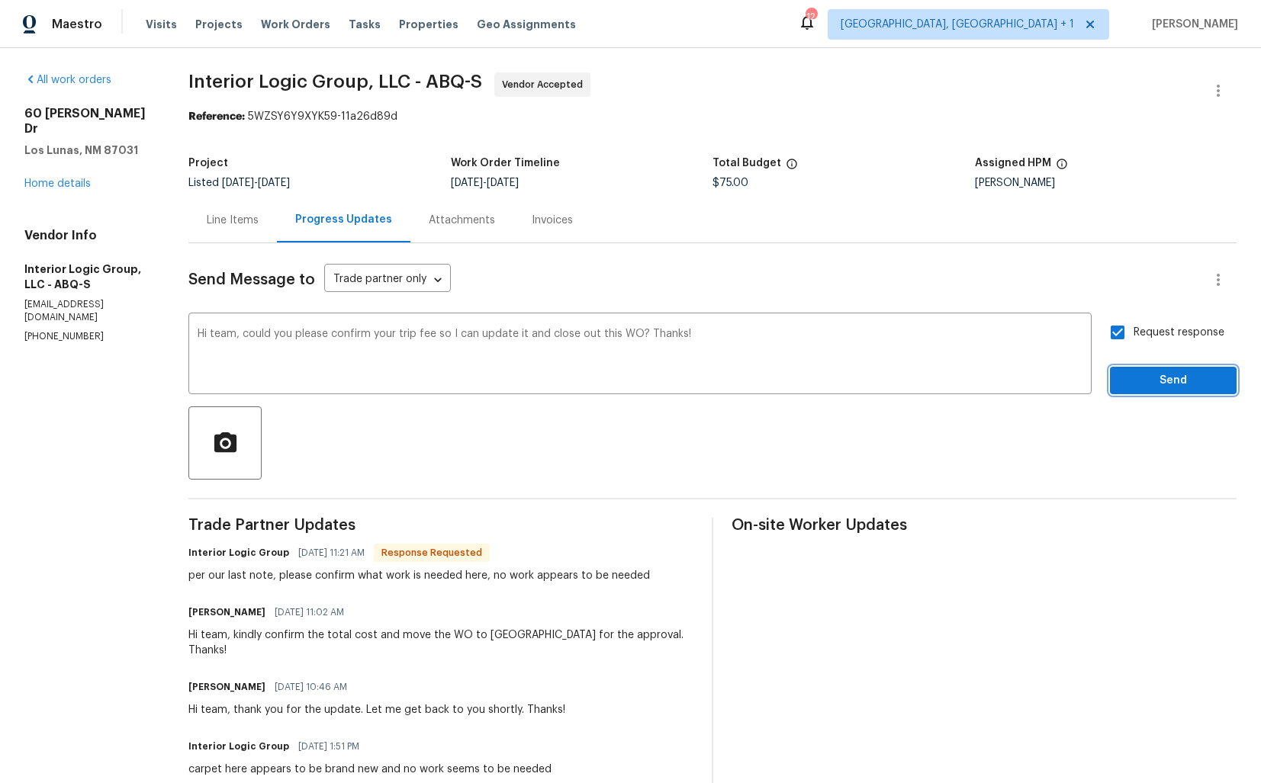
click at [1144, 381] on span "Send" at bounding box center [1173, 381] width 102 height 19
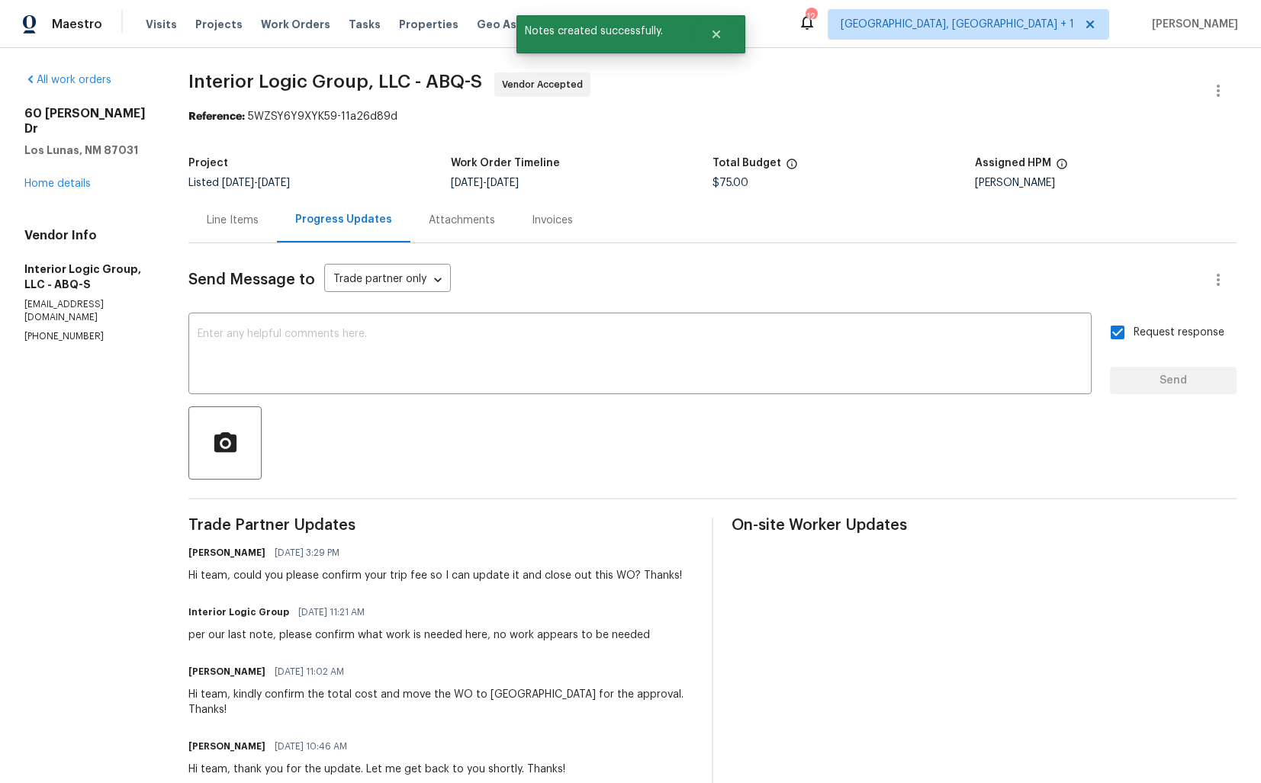
click at [393, 639] on div "per our last note, please confirm what work is needed here, no work appears to …" at bounding box center [419, 635] width 462 height 15
copy div "per our last note, please confirm what work is needed here, no work appears to …"
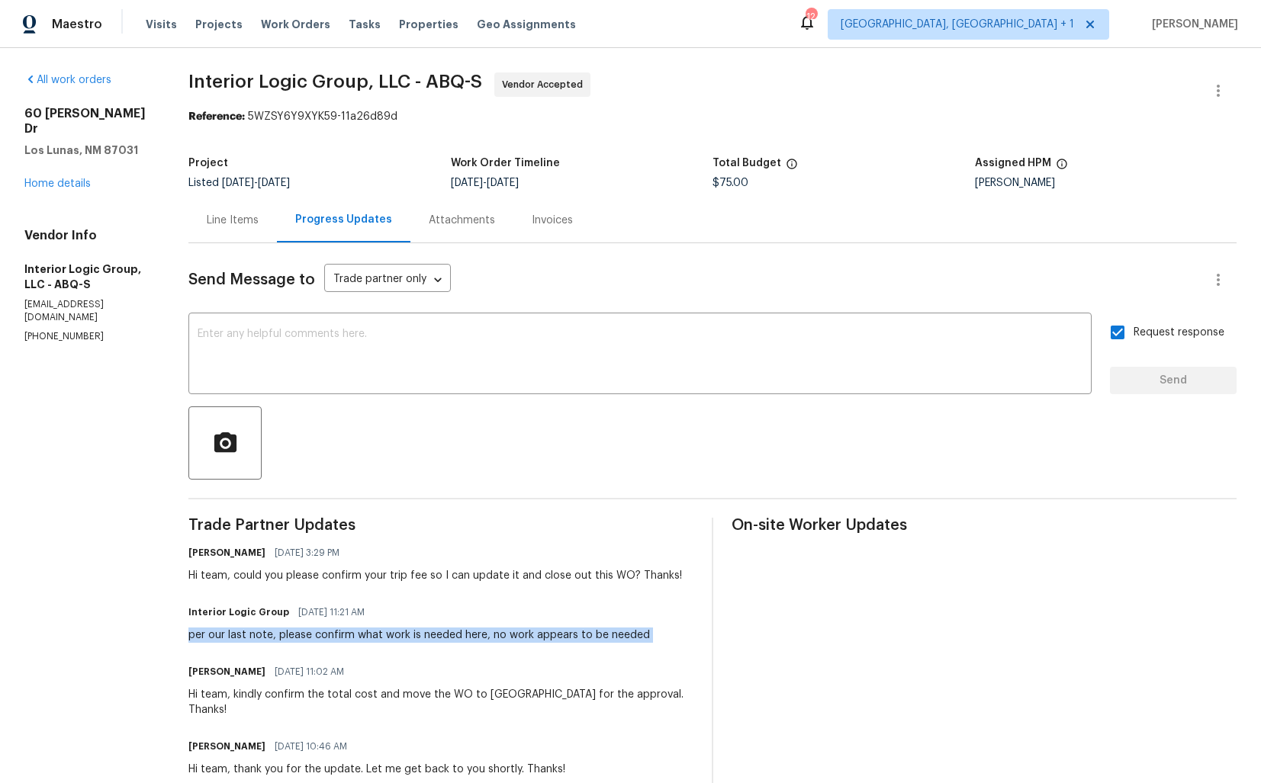
click at [247, 217] on div "Line Items" at bounding box center [233, 220] width 52 height 15
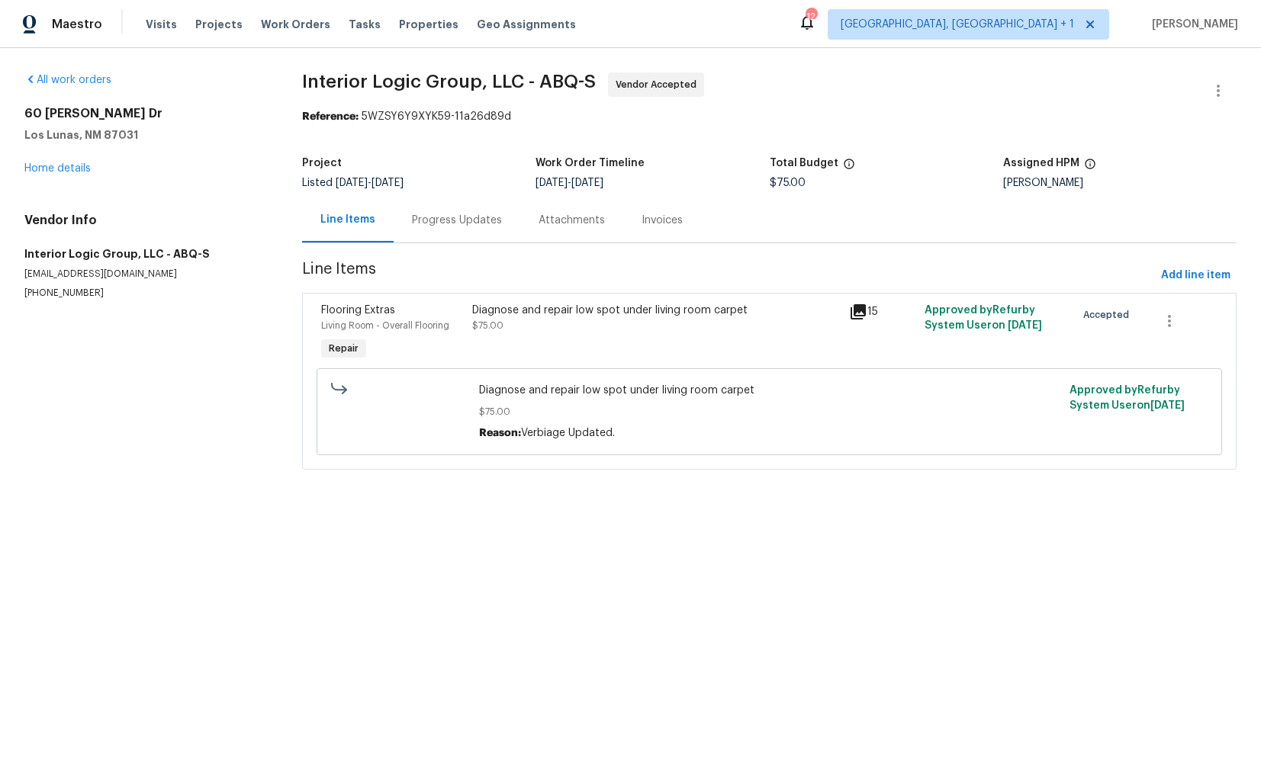
click at [457, 234] on div "Progress Updates" at bounding box center [457, 220] width 127 height 45
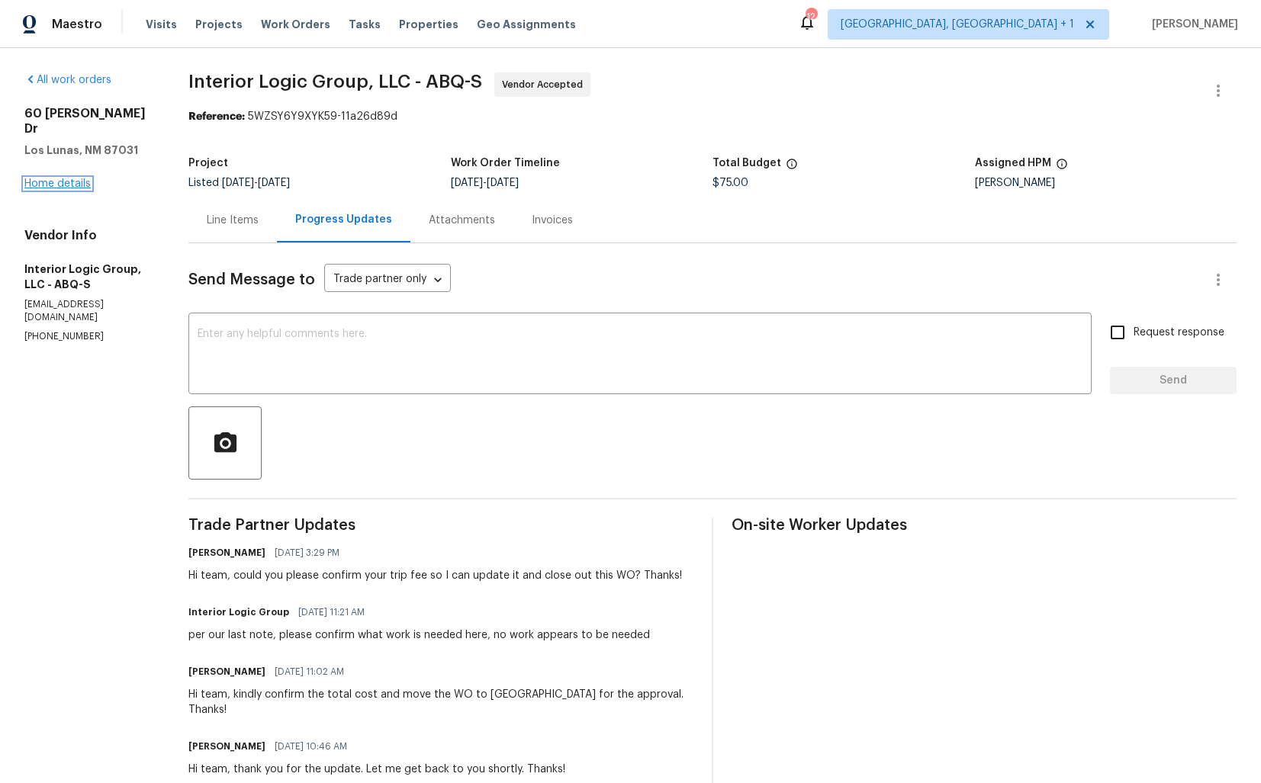
click at [72, 179] on link "Home details" at bounding box center [57, 184] width 66 height 11
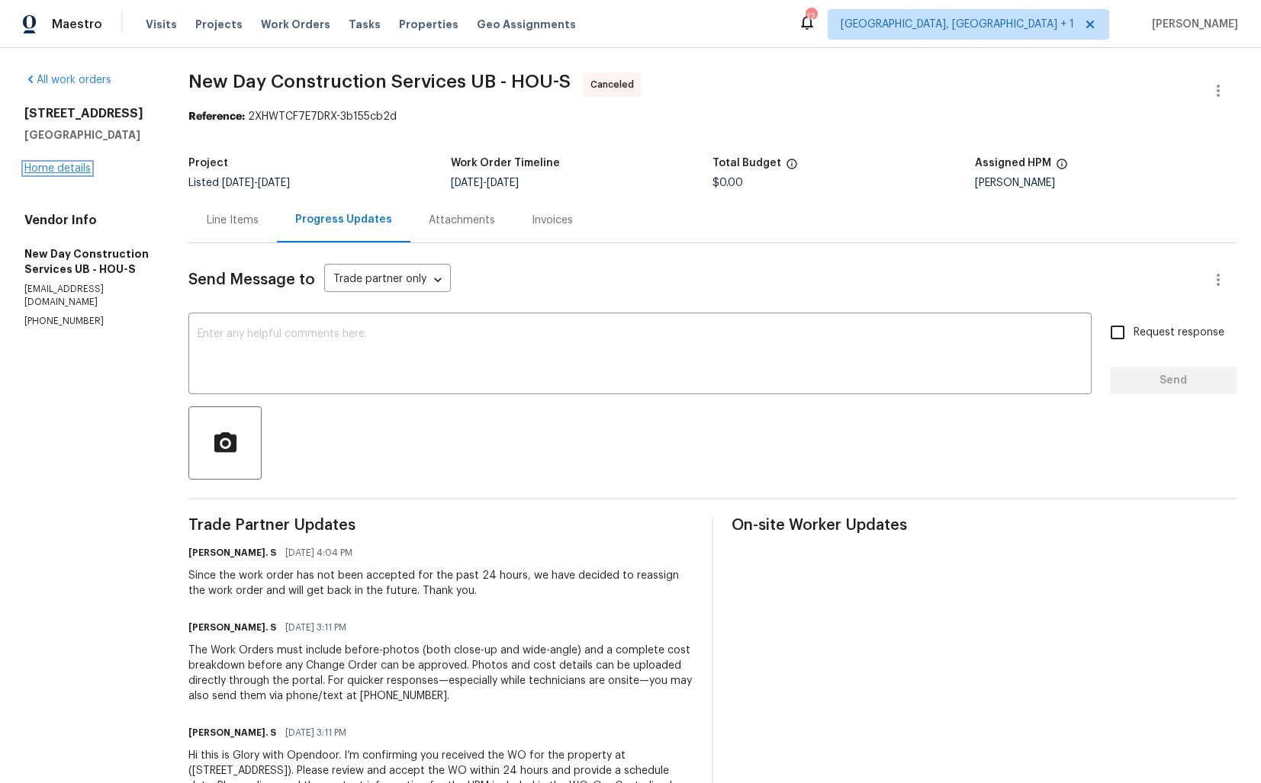
click at [56, 165] on link "Home details" at bounding box center [57, 168] width 66 height 11
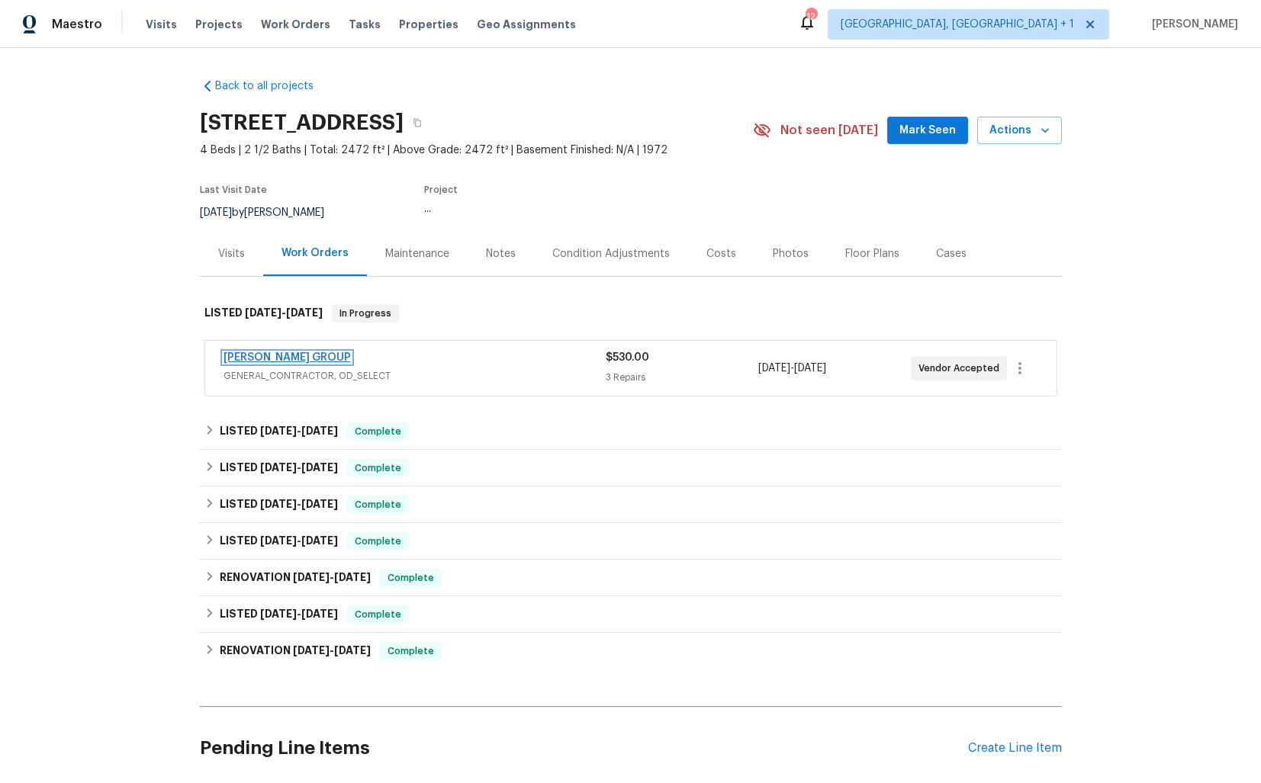
click at [272, 356] on link "BARAKEL VENZ GROUP" at bounding box center [287, 357] width 127 height 11
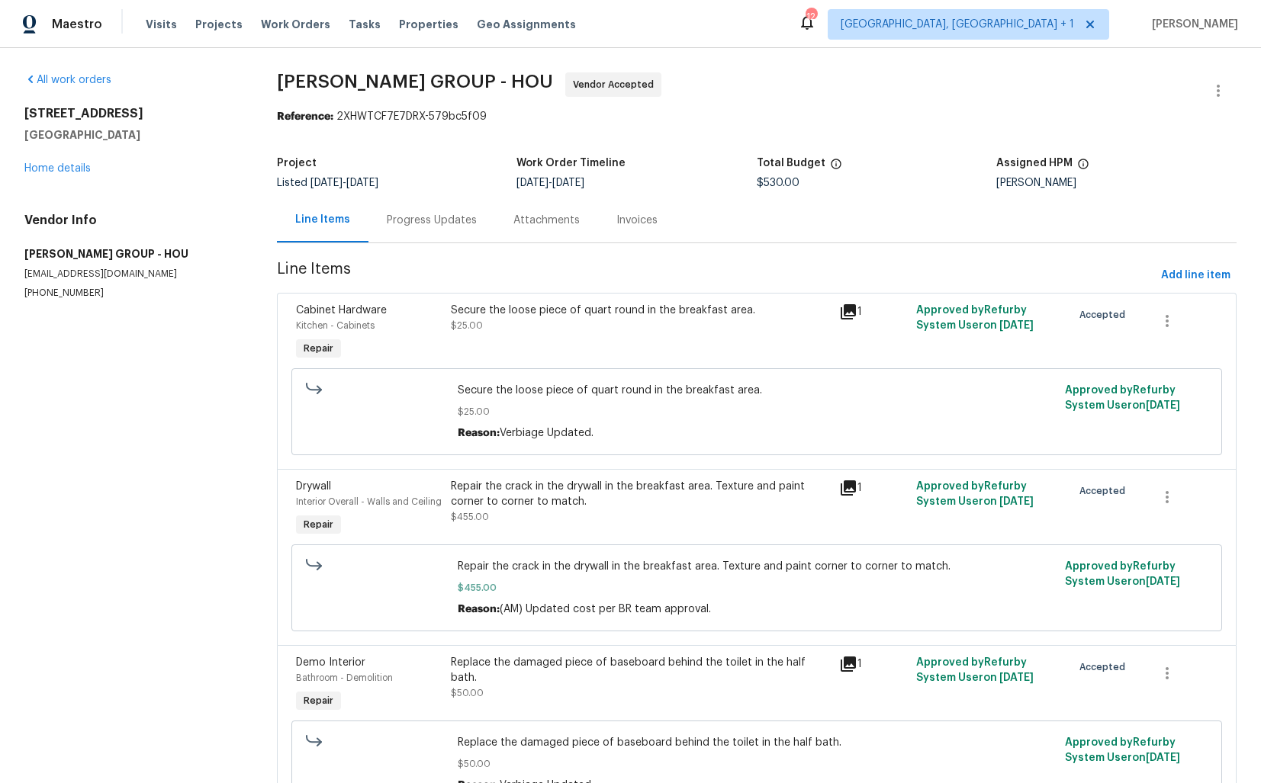
click at [437, 233] on div "Progress Updates" at bounding box center [431, 220] width 127 height 45
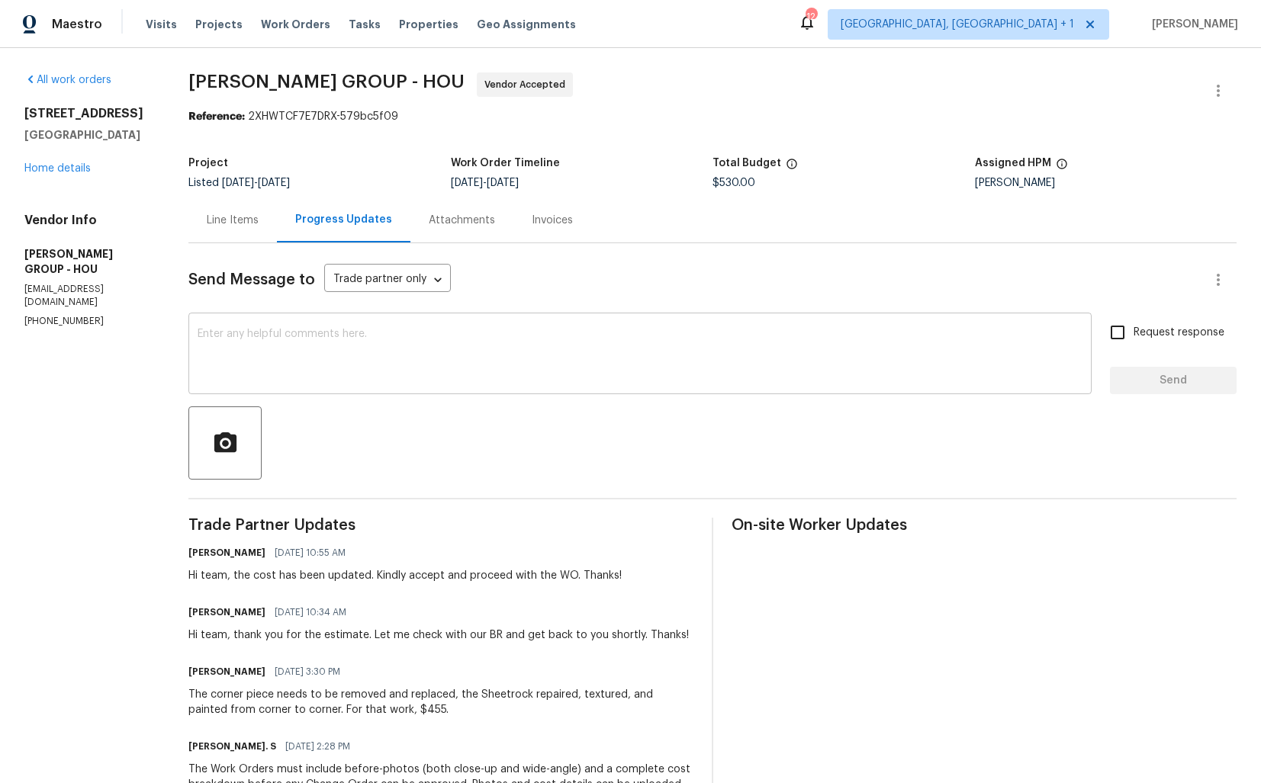
click at [487, 375] on textarea at bounding box center [640, 355] width 885 height 53
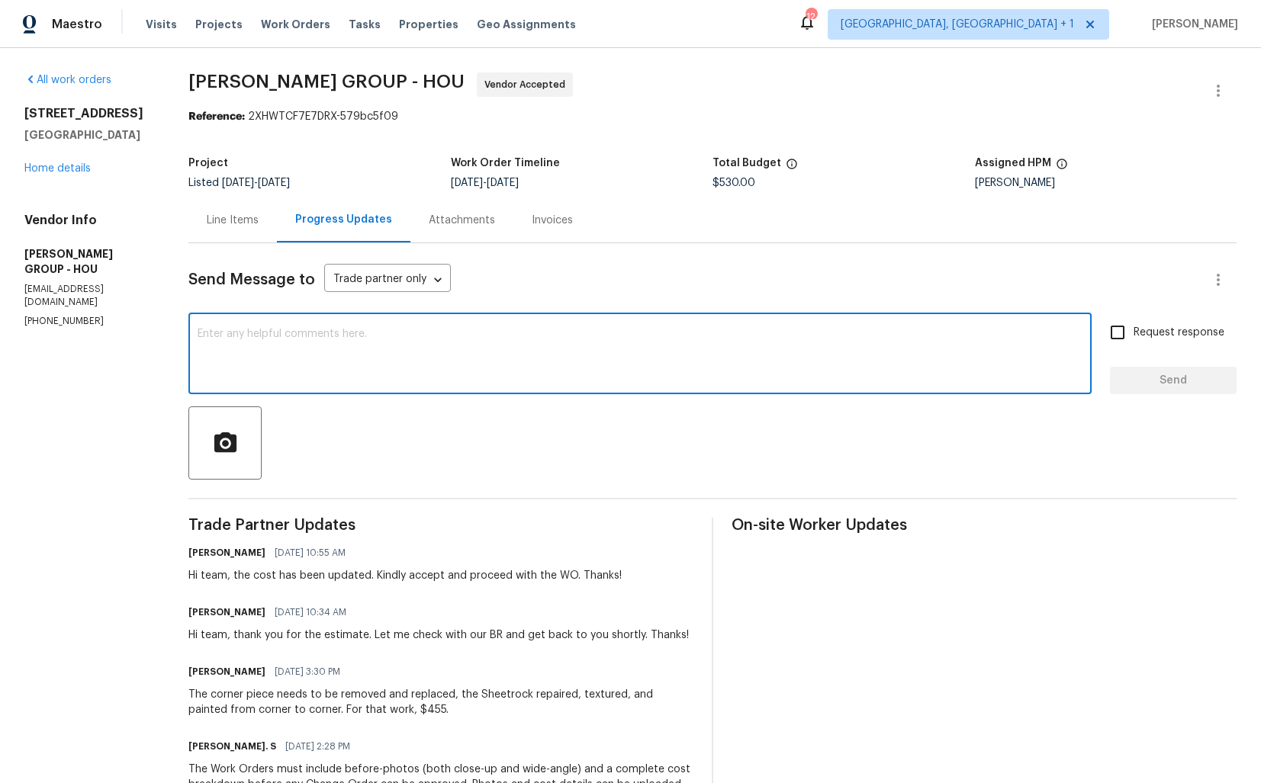
click at [436, 354] on textarea at bounding box center [640, 355] width 885 height 53
click at [706, 364] on textarea at bounding box center [640, 355] width 885 height 53
paste textarea "Hi team, do we have an update on the progression status of the work order? Woul…"
drag, startPoint x: 582, startPoint y: 334, endPoint x: 744, endPoint y: 335, distance: 161.7
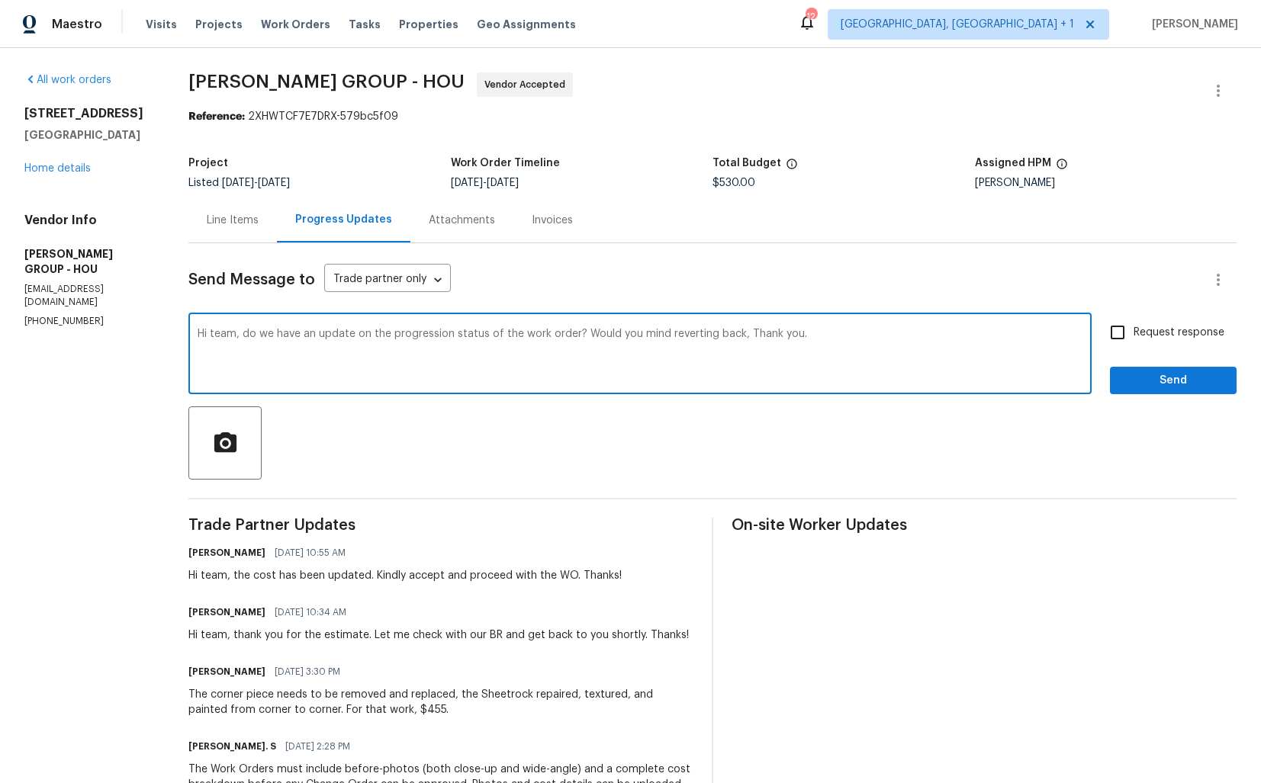
click at [744, 335] on textarea "Hi team, do we have an update on the progression status of the work order? Woul…" at bounding box center [640, 355] width 885 height 53
click at [801, 344] on textarea "Hi team, do we have an update on the progression status of the work order? Than…" at bounding box center [640, 355] width 885 height 53
click at [670, 339] on textarea "Hi team, do we have an update on the progression status of the work order? Than…" at bounding box center [640, 355] width 885 height 53
type textarea "Hi team, do we have an update on the progression status of the work order? Than…"
click at [1137, 341] on span "Request response" at bounding box center [1179, 333] width 91 height 16
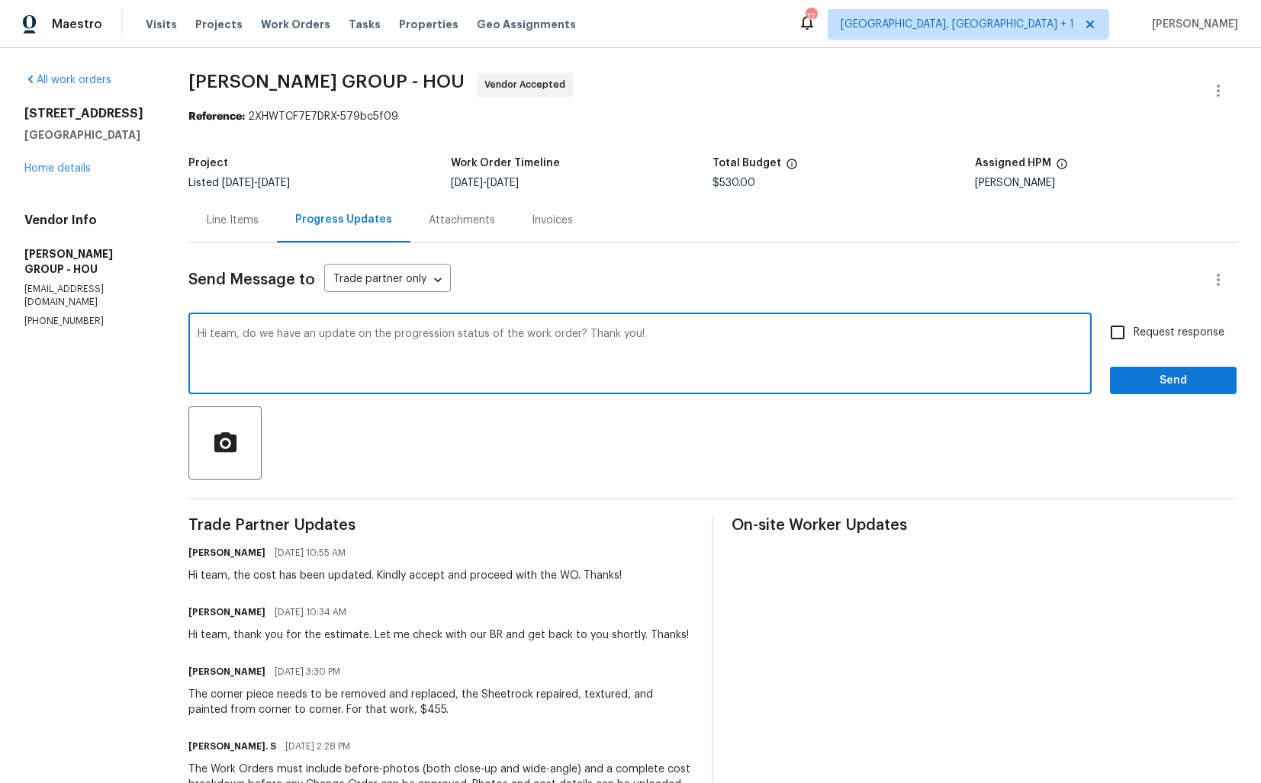
click at [1134, 341] on input "Request response" at bounding box center [1118, 333] width 32 height 32
checkbox input "true"
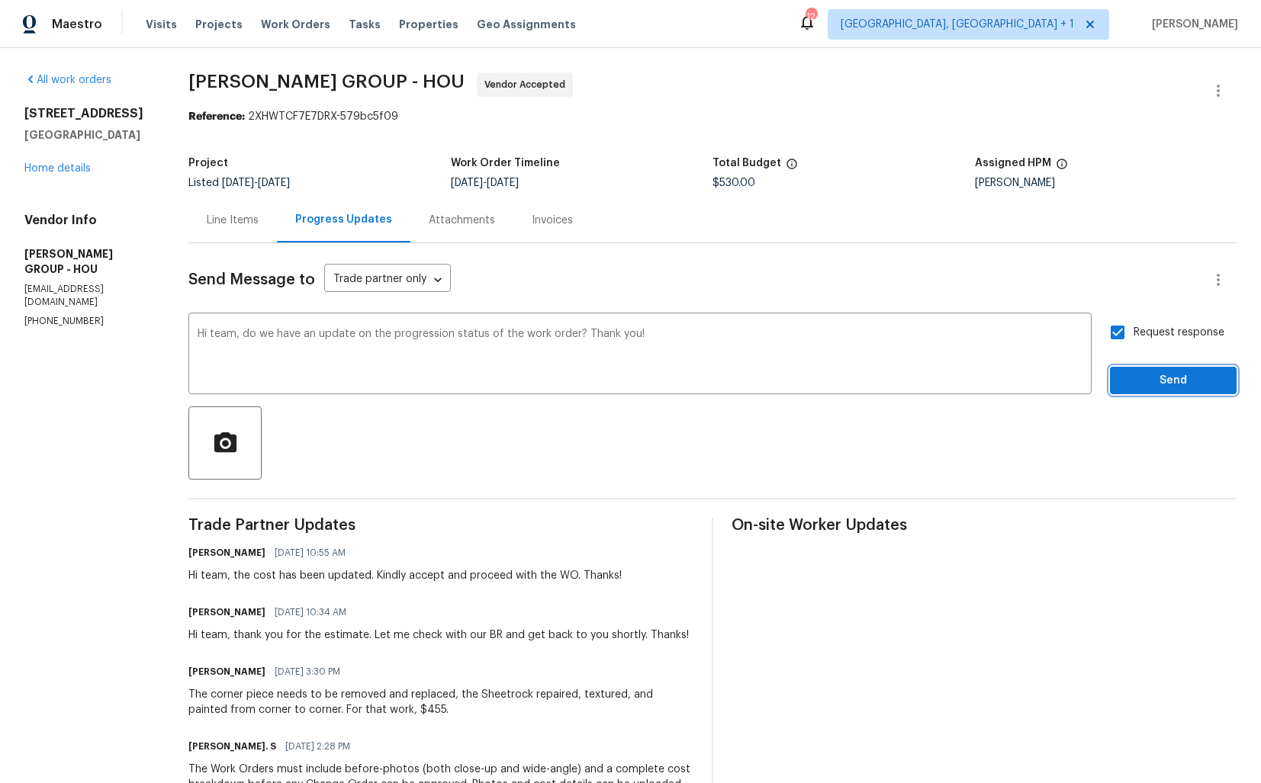
click at [1139, 381] on span "Send" at bounding box center [1173, 381] width 102 height 19
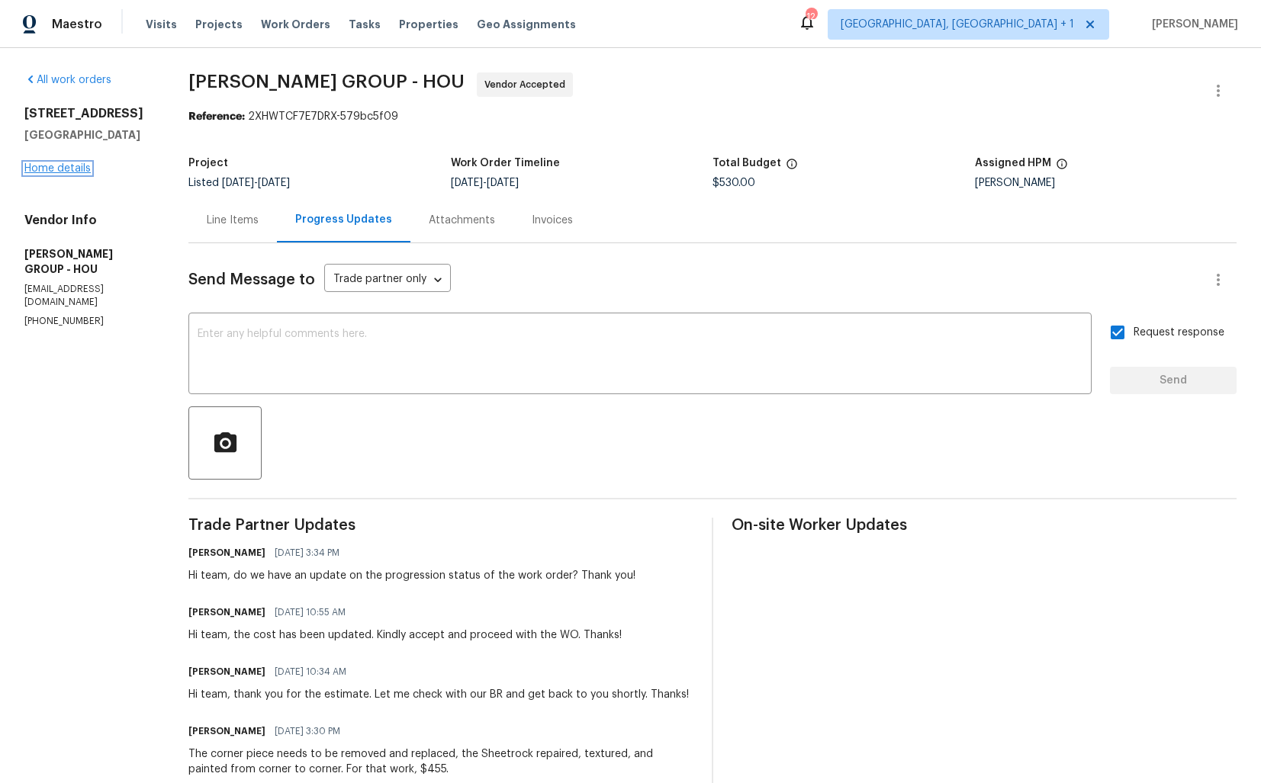
click at [72, 171] on link "Home details" at bounding box center [57, 168] width 66 height 11
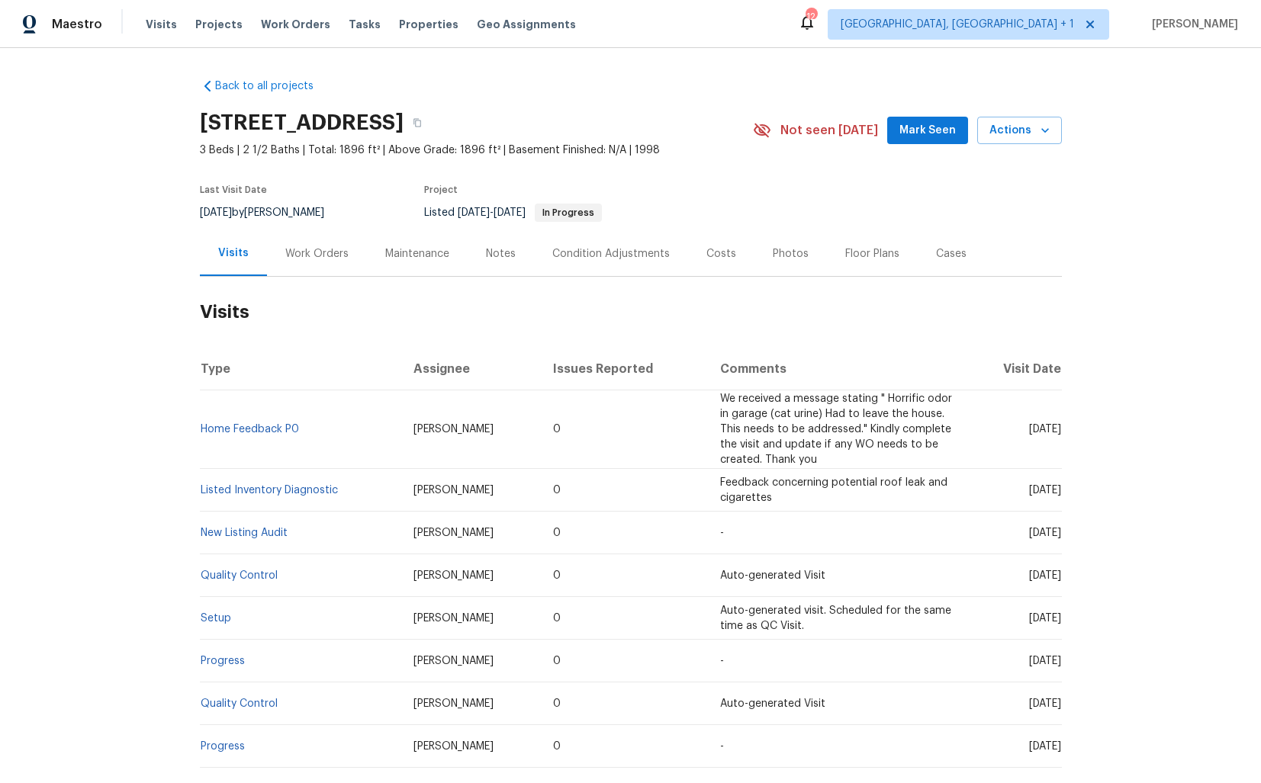
click at [307, 253] on div "Work Orders" at bounding box center [316, 253] width 63 height 15
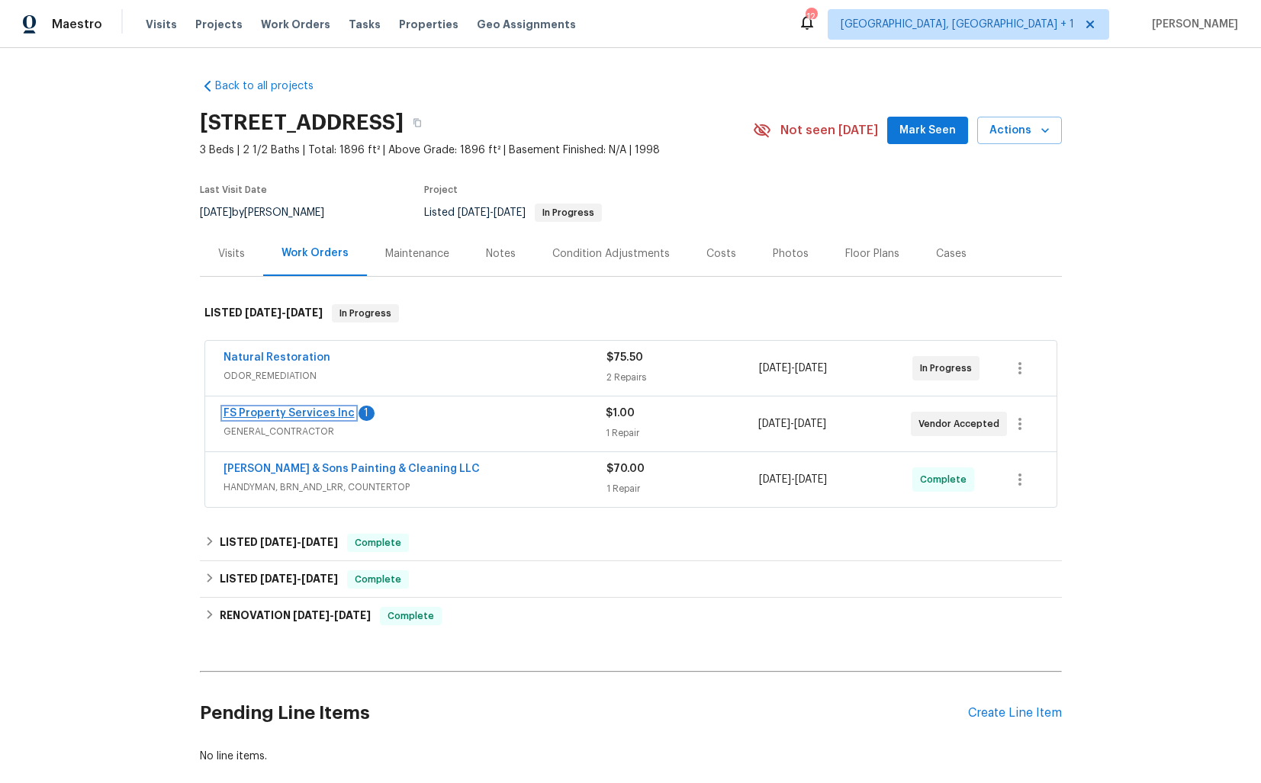
click at [289, 413] on link "FS Property Services Inc" at bounding box center [289, 413] width 131 height 11
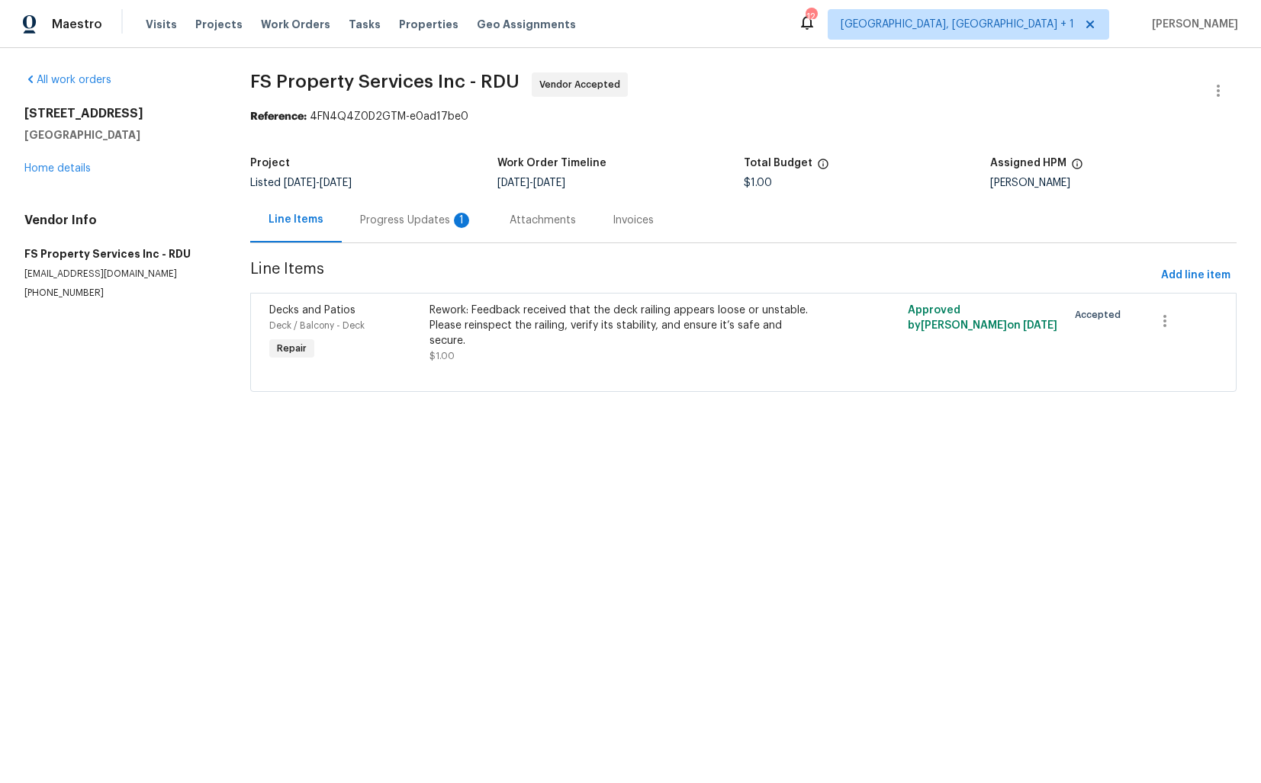
click at [405, 224] on div "Progress Updates 1" at bounding box center [416, 220] width 113 height 15
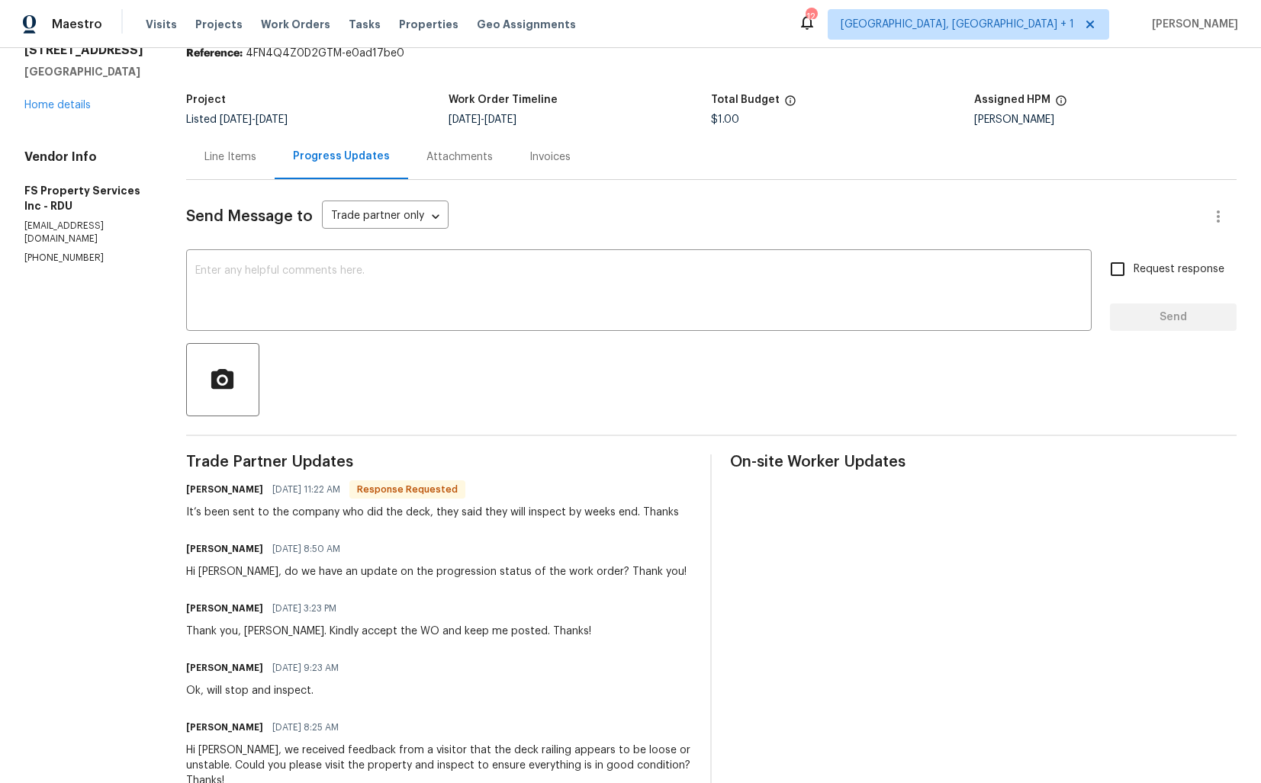
scroll to position [69, 0]
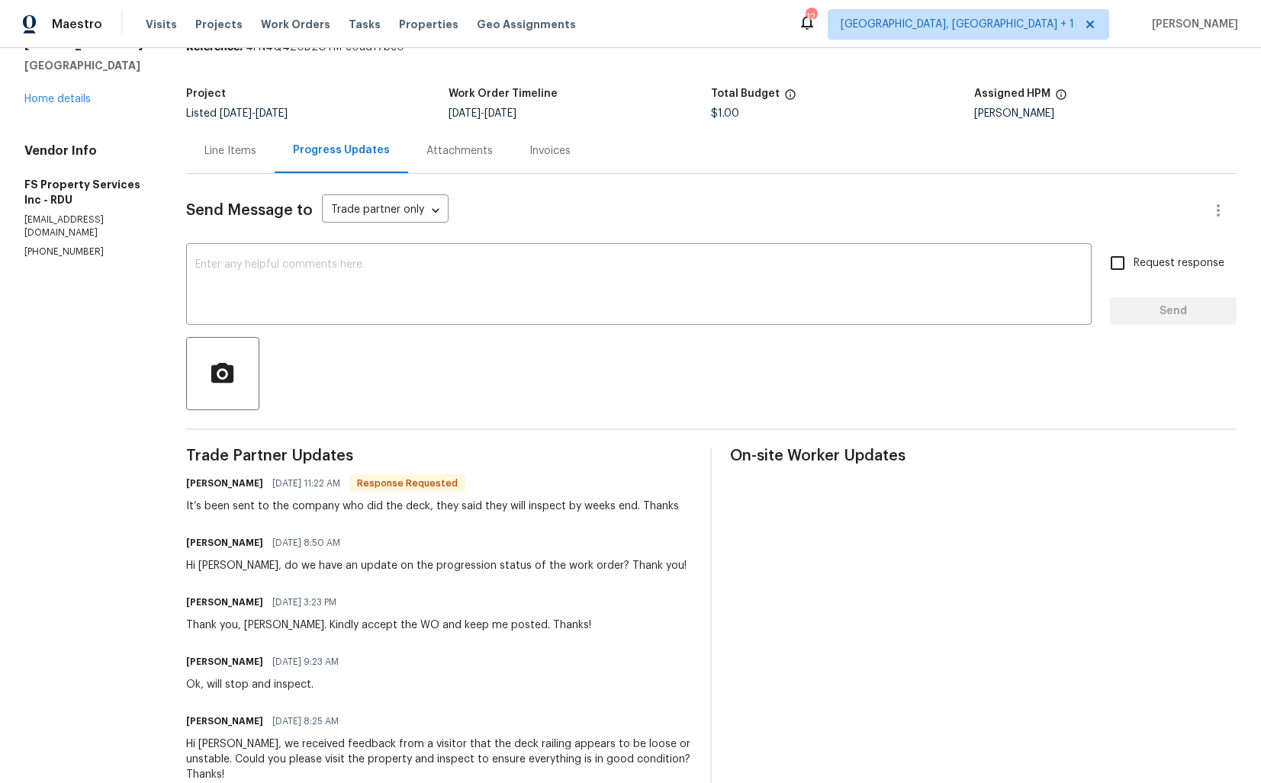
click at [217, 487] on h6 "[PERSON_NAME]" at bounding box center [224, 483] width 77 height 15
copy h6 "[PERSON_NAME]"
click at [406, 304] on textarea at bounding box center [638, 285] width 887 height 53
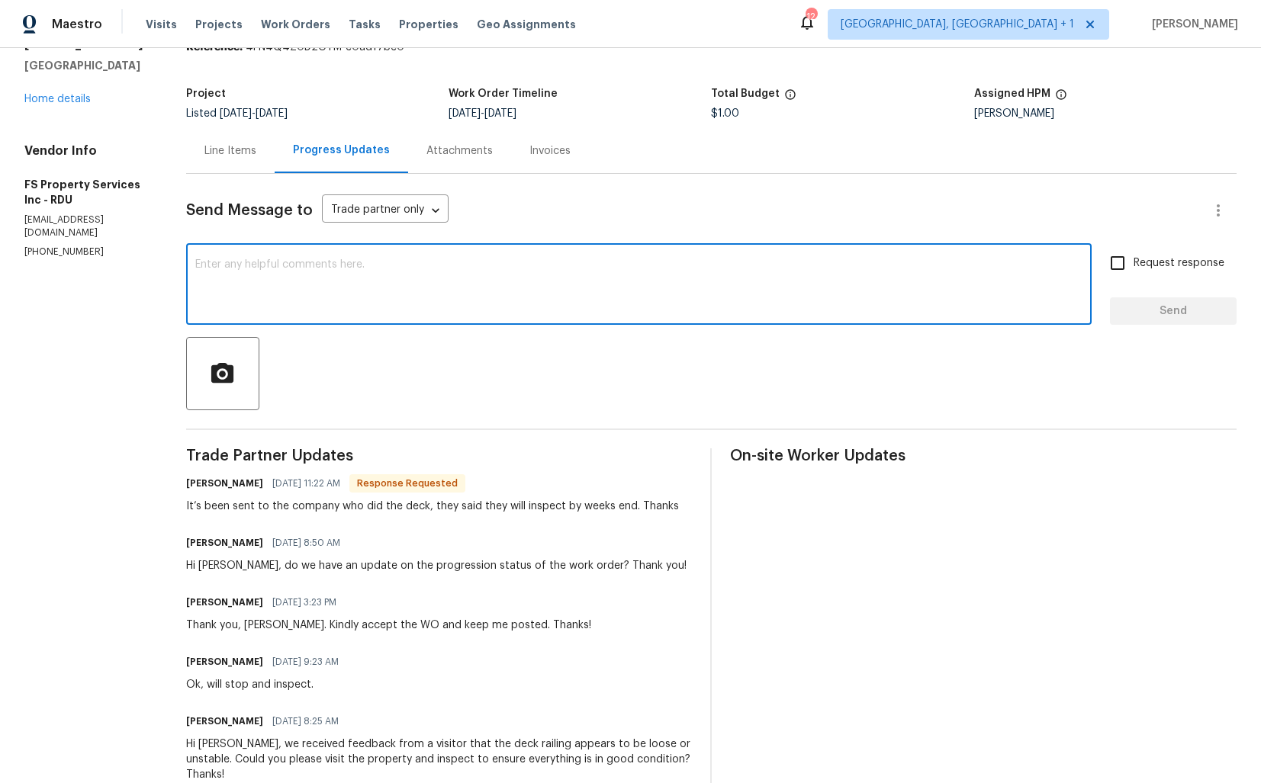
type textarea "t"
paste textarea "[PERSON_NAME]"
type textarea "Thank you, [PERSON_NAME]. Kindly keep me posted. Thanks!"
click at [1138, 265] on span "Request response" at bounding box center [1179, 264] width 91 height 16
click at [1134, 265] on input "Request response" at bounding box center [1118, 263] width 32 height 32
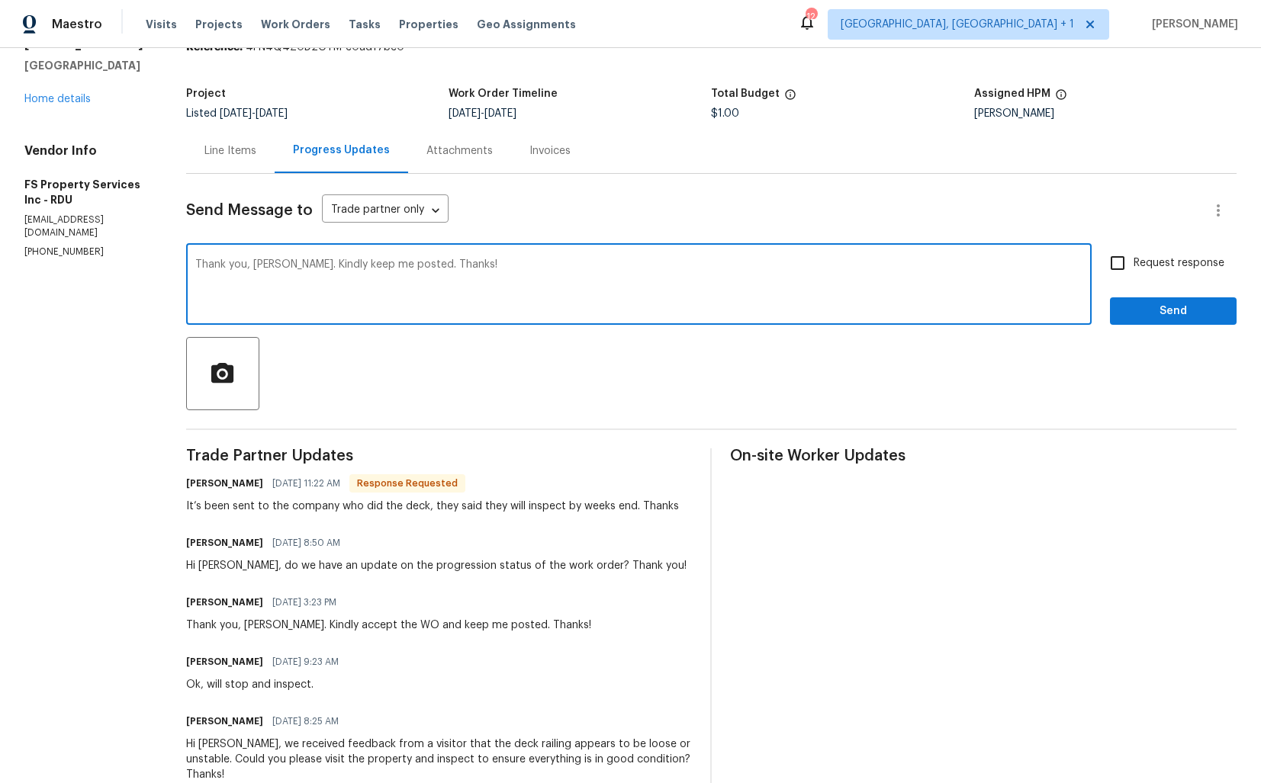
checkbox input "true"
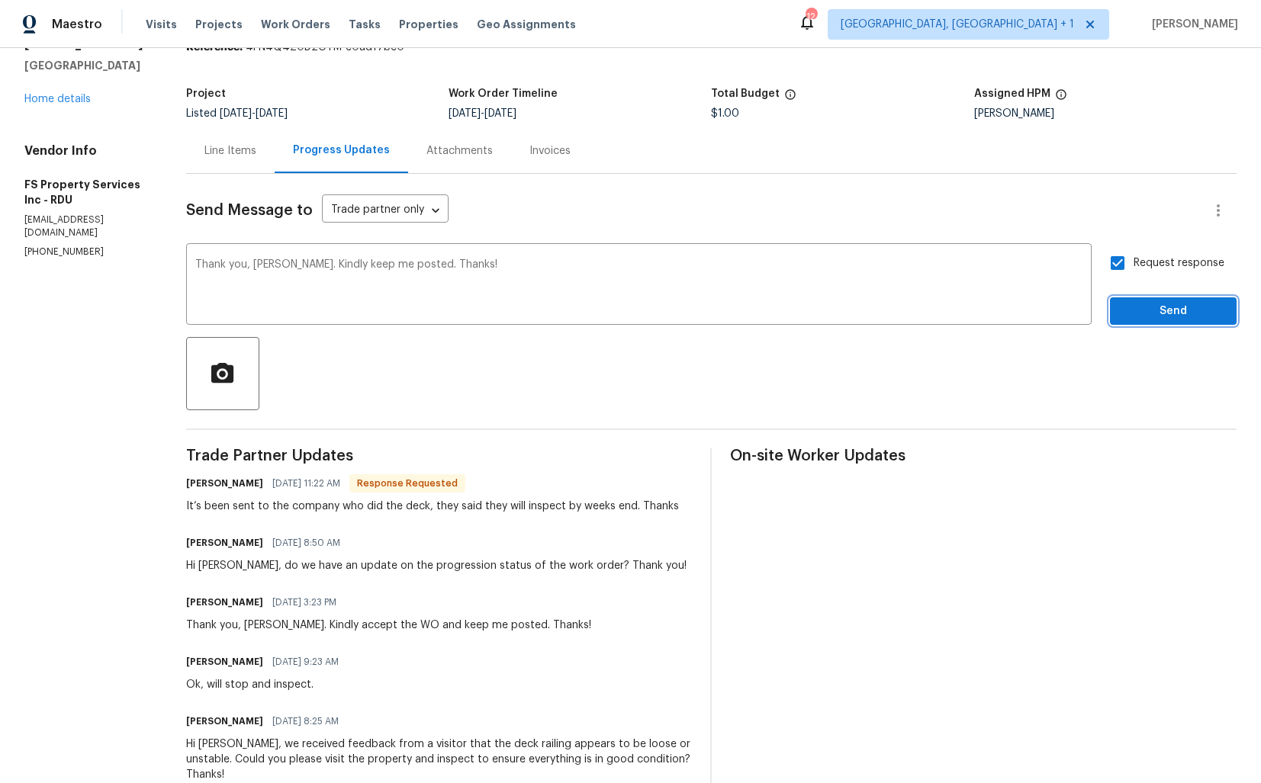
click at [1142, 304] on span "Send" at bounding box center [1173, 311] width 102 height 19
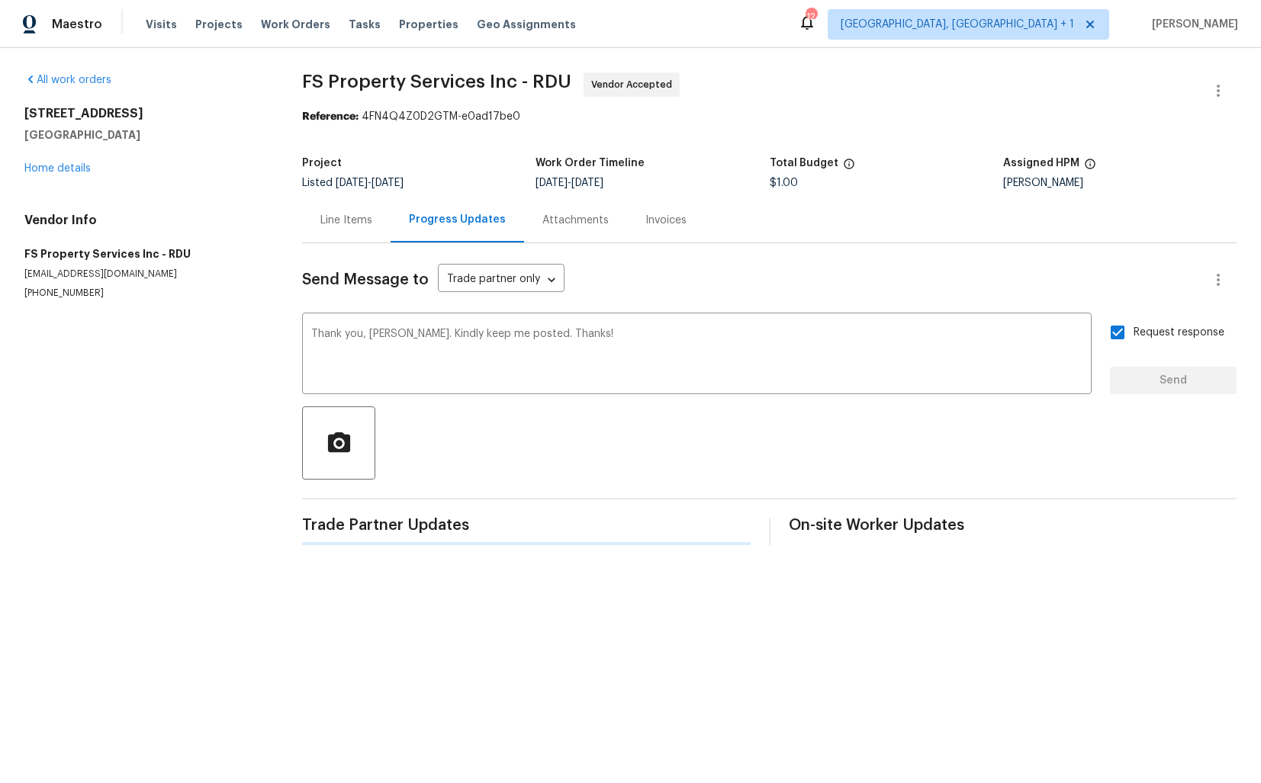
scroll to position [0, 0]
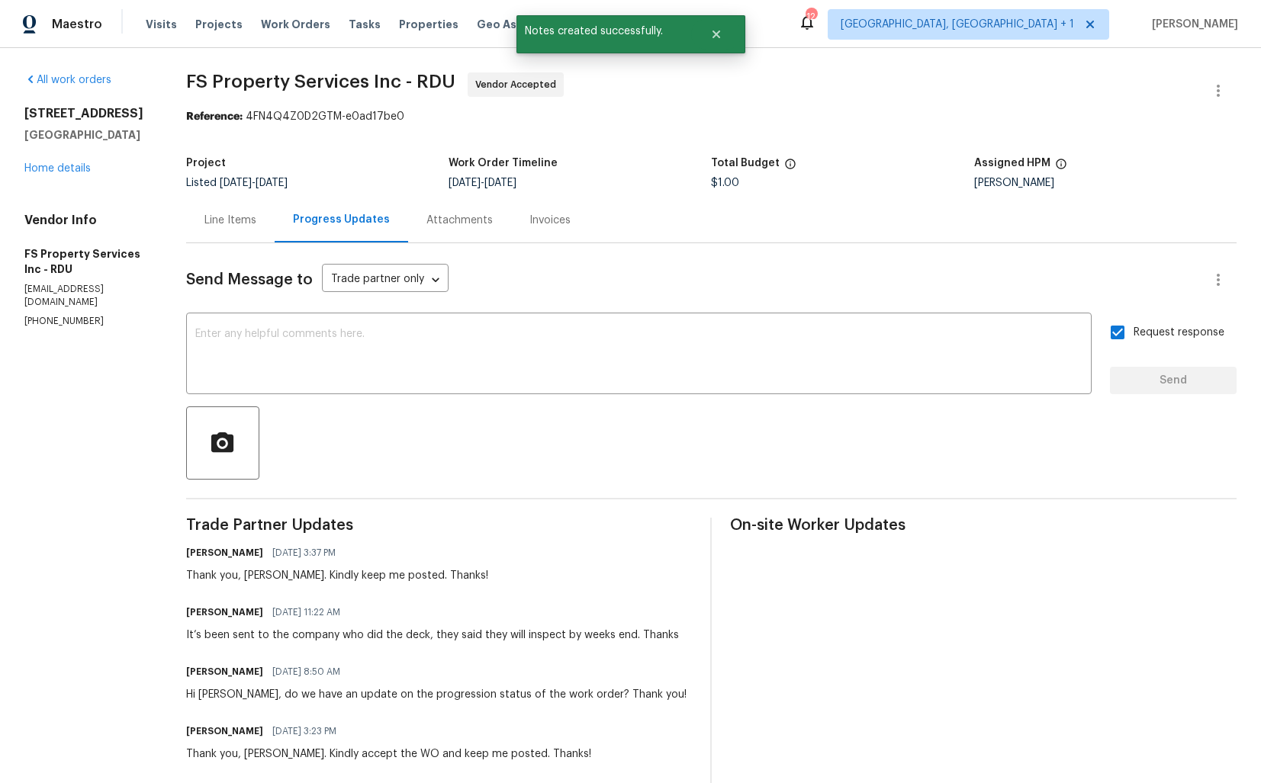
click at [282, 639] on div "It’s been sent to the company who did the deck, they said they will inspect by …" at bounding box center [432, 635] width 493 height 15
copy div "It’s been sent to the company who did the deck, they said they will inspect by …"
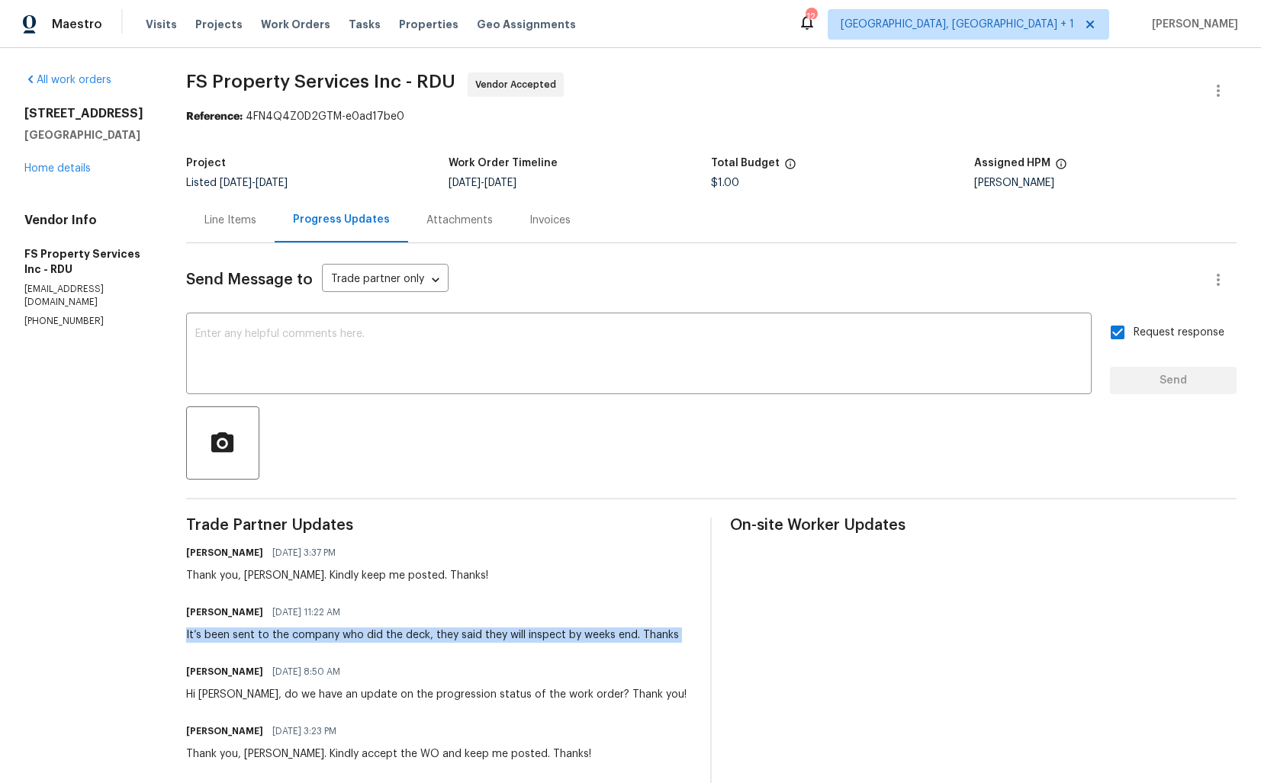
click at [645, 106] on span "FS Property Services Inc - RDU Vendor Accepted" at bounding box center [693, 90] width 1014 height 37
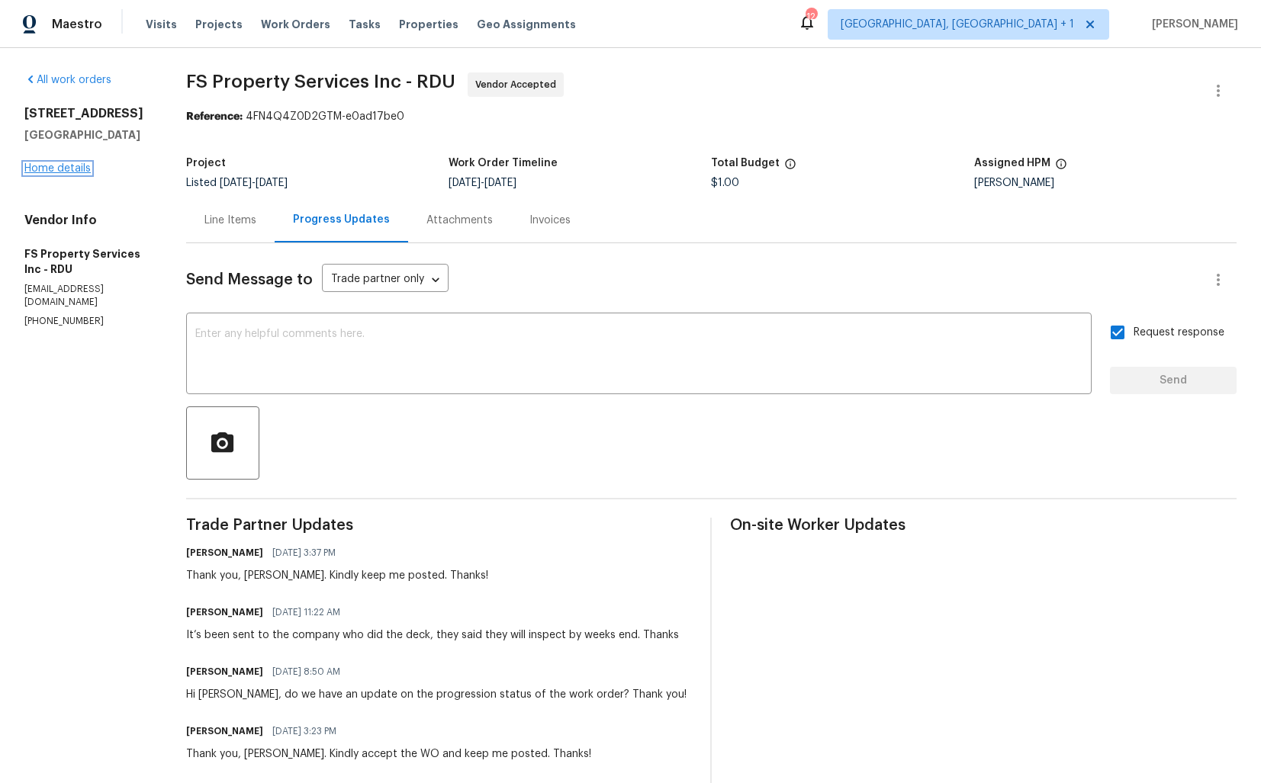
click at [47, 172] on link "Home details" at bounding box center [57, 168] width 66 height 11
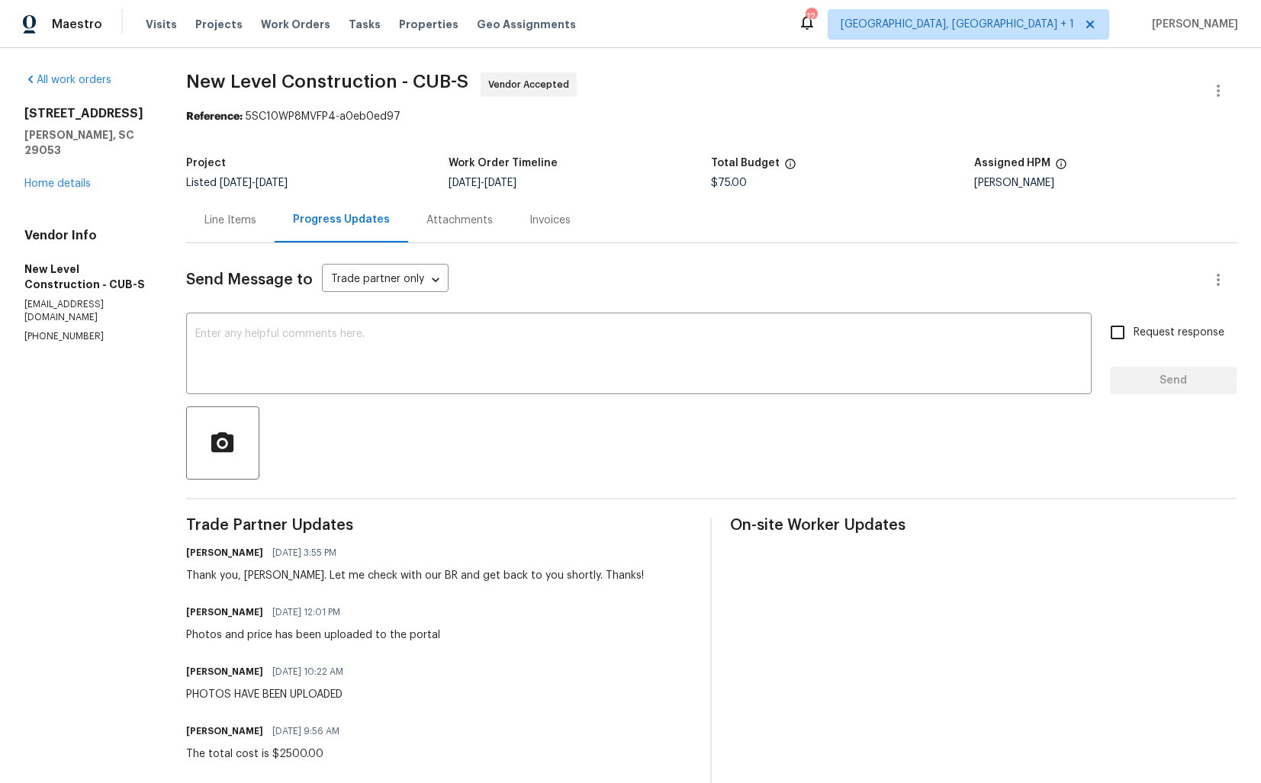
click at [256, 220] on div "Line Items" at bounding box center [230, 220] width 52 height 15
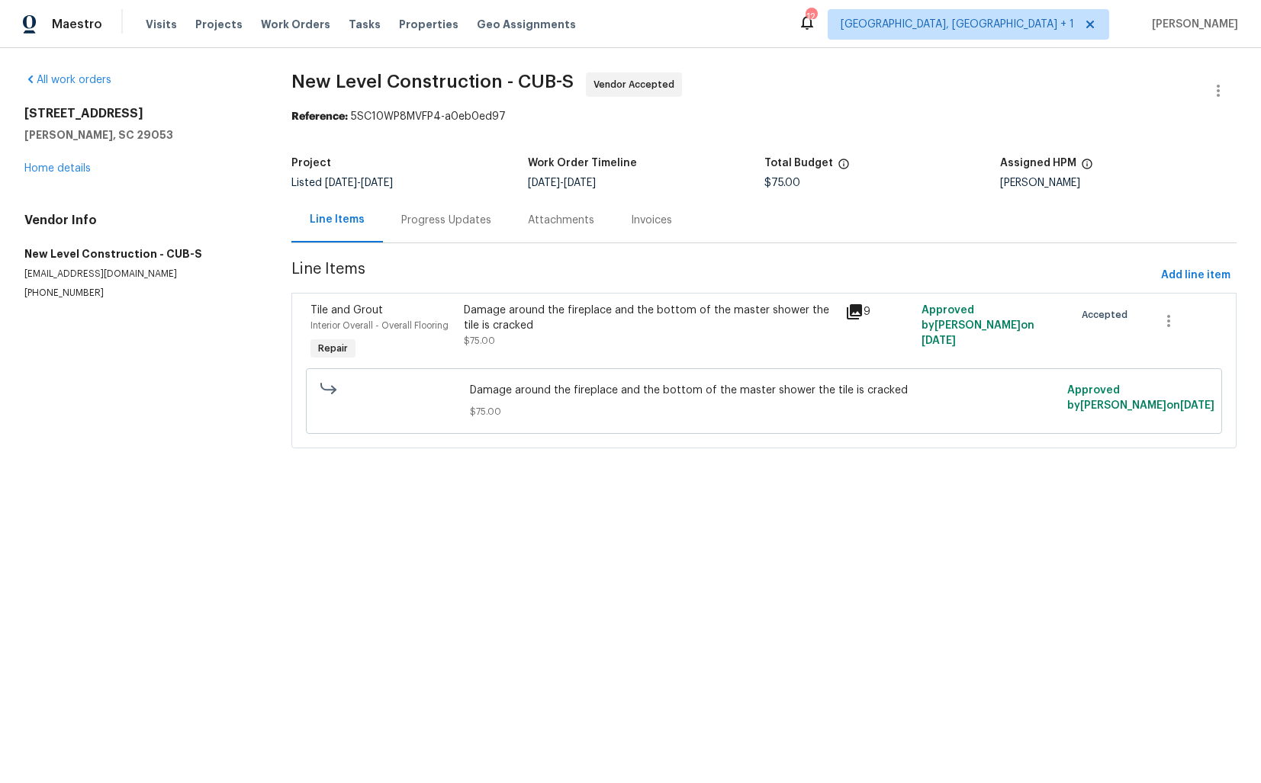
click at [603, 333] on div "Damage around the fireplace and the bottom of the master shower the tile is cra…" at bounding box center [650, 326] width 372 height 46
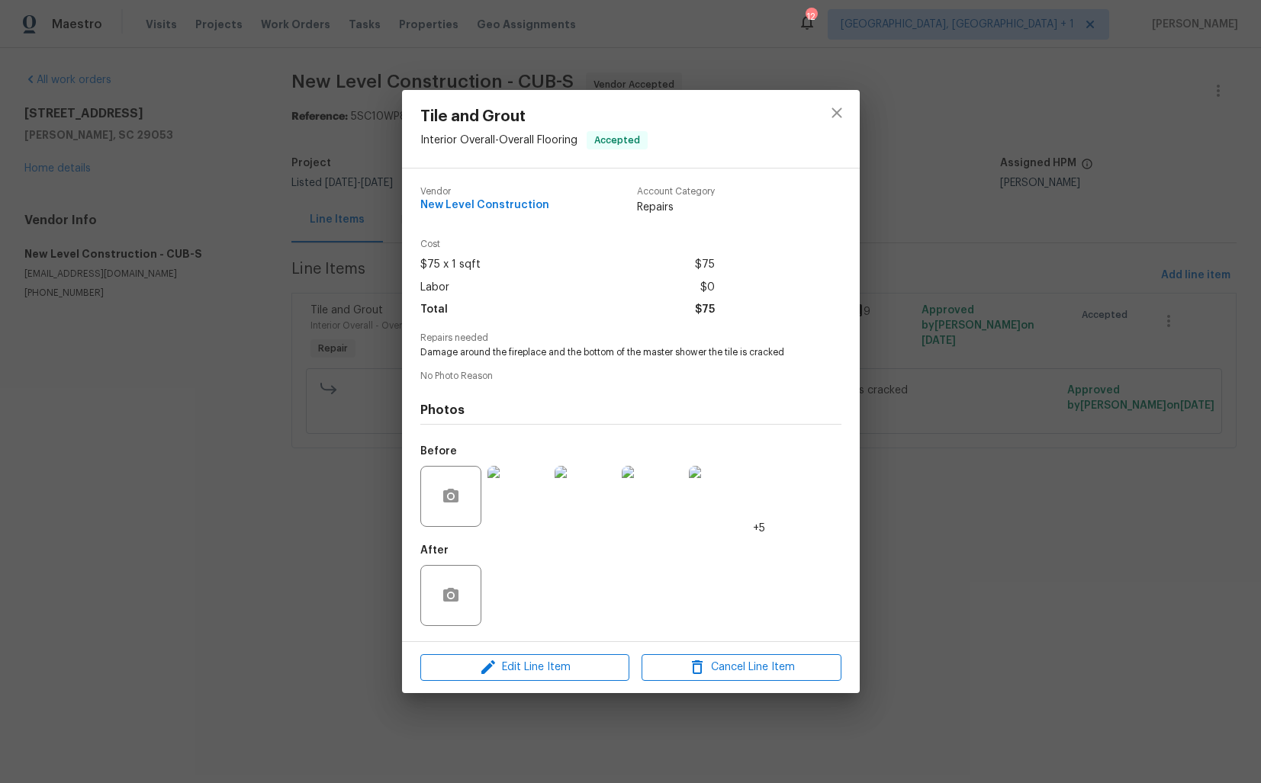
click at [210, 447] on div "Tile and Grout Interior Overall - Overall Flooring Accepted Vendor New Level Co…" at bounding box center [630, 391] width 1261 height 783
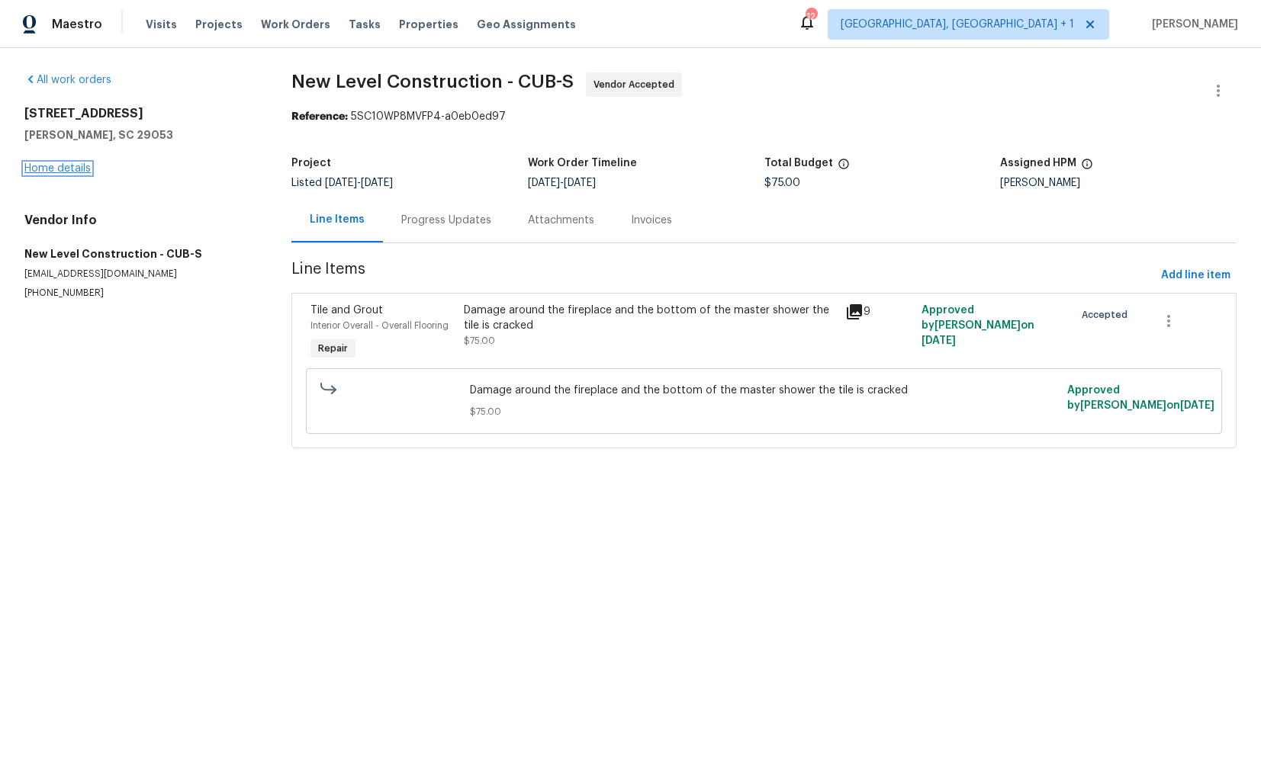
click at [49, 171] on link "Home details" at bounding box center [57, 168] width 66 height 11
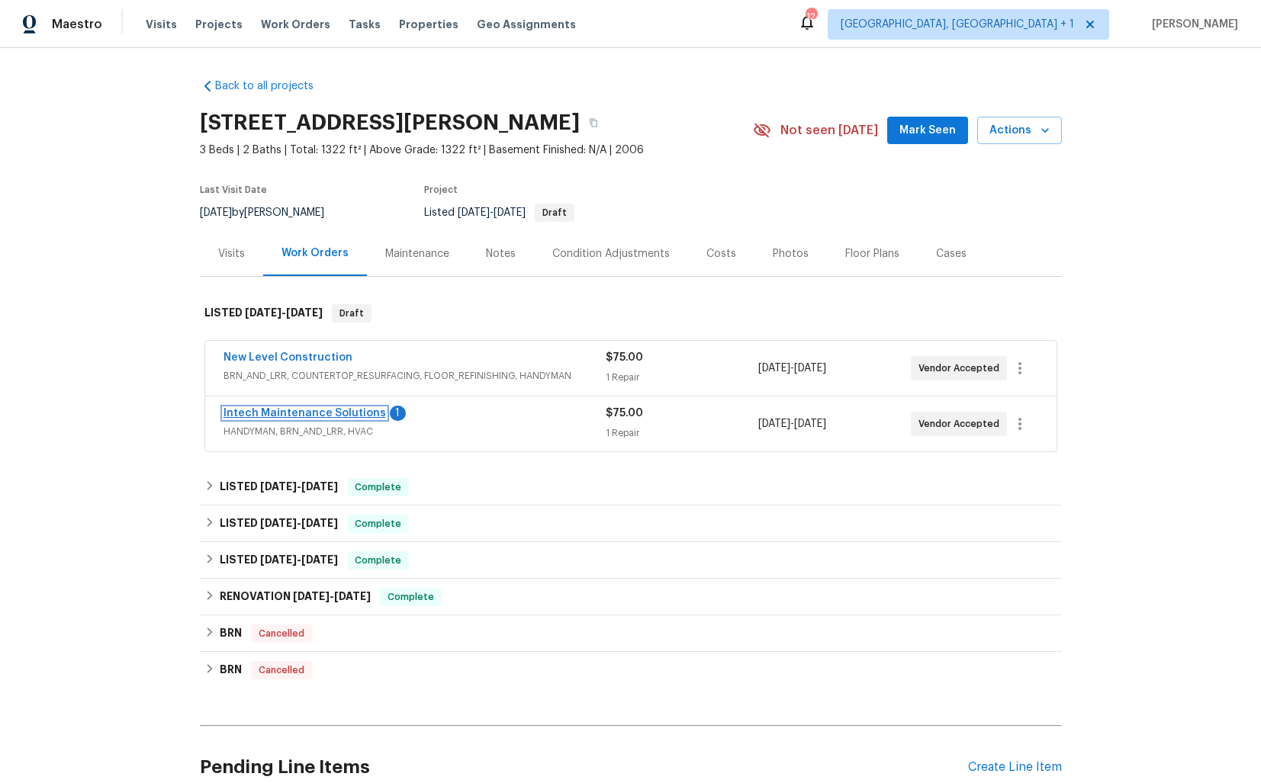
click at [267, 414] on link "Intech Maintenance Solutions" at bounding box center [305, 413] width 162 height 11
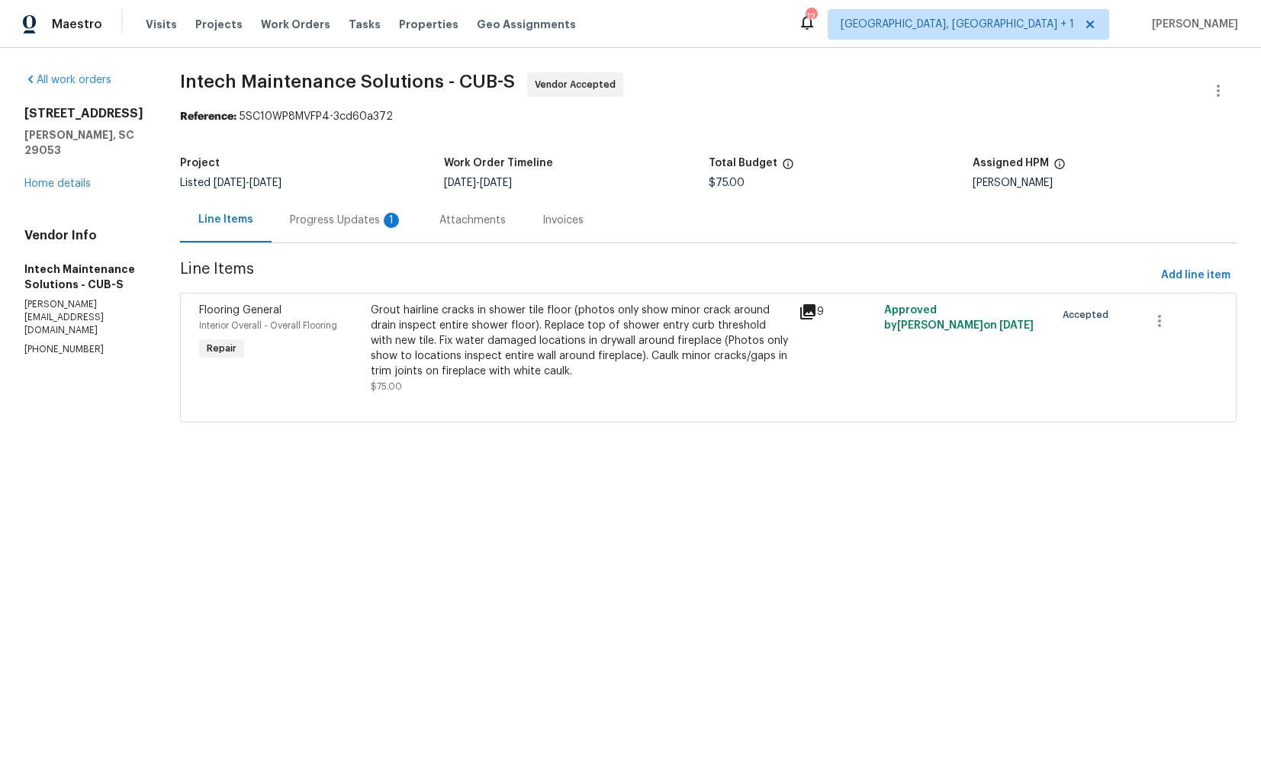
click at [318, 219] on div "Progress Updates 1" at bounding box center [346, 220] width 113 height 15
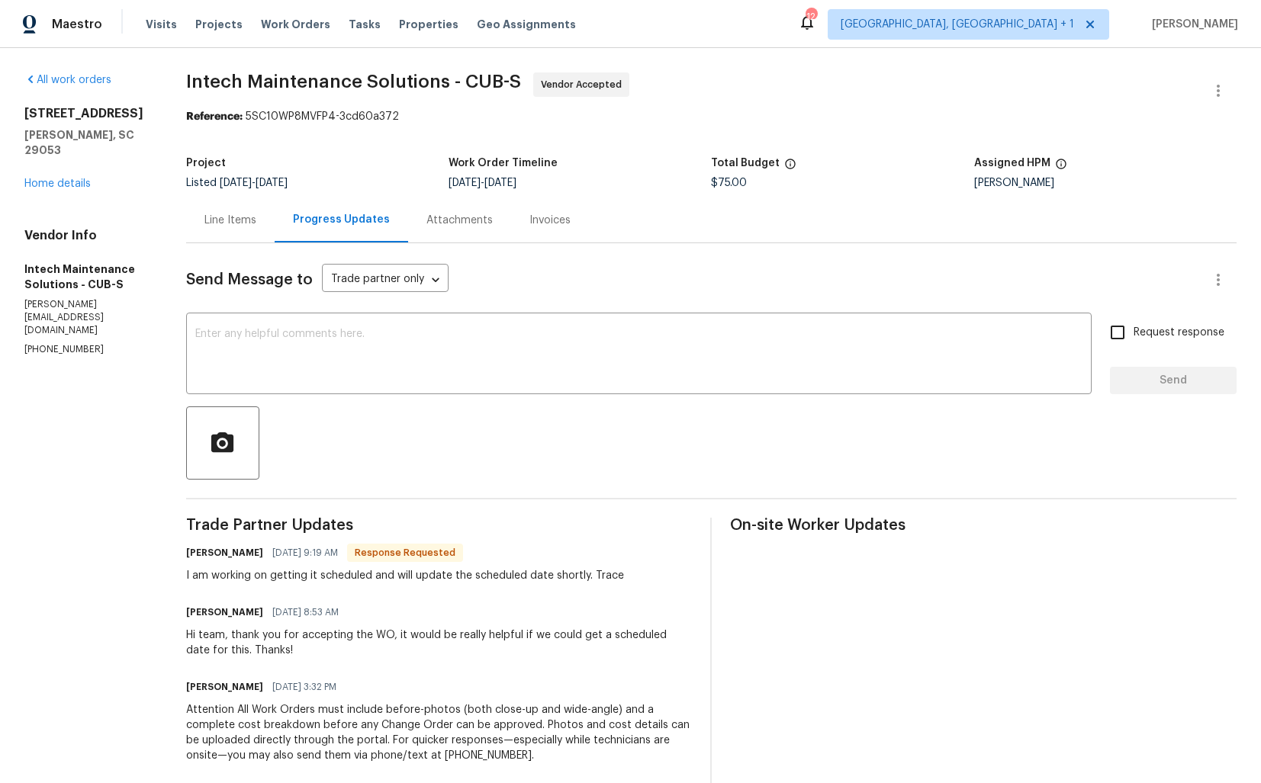
scroll to position [129, 0]
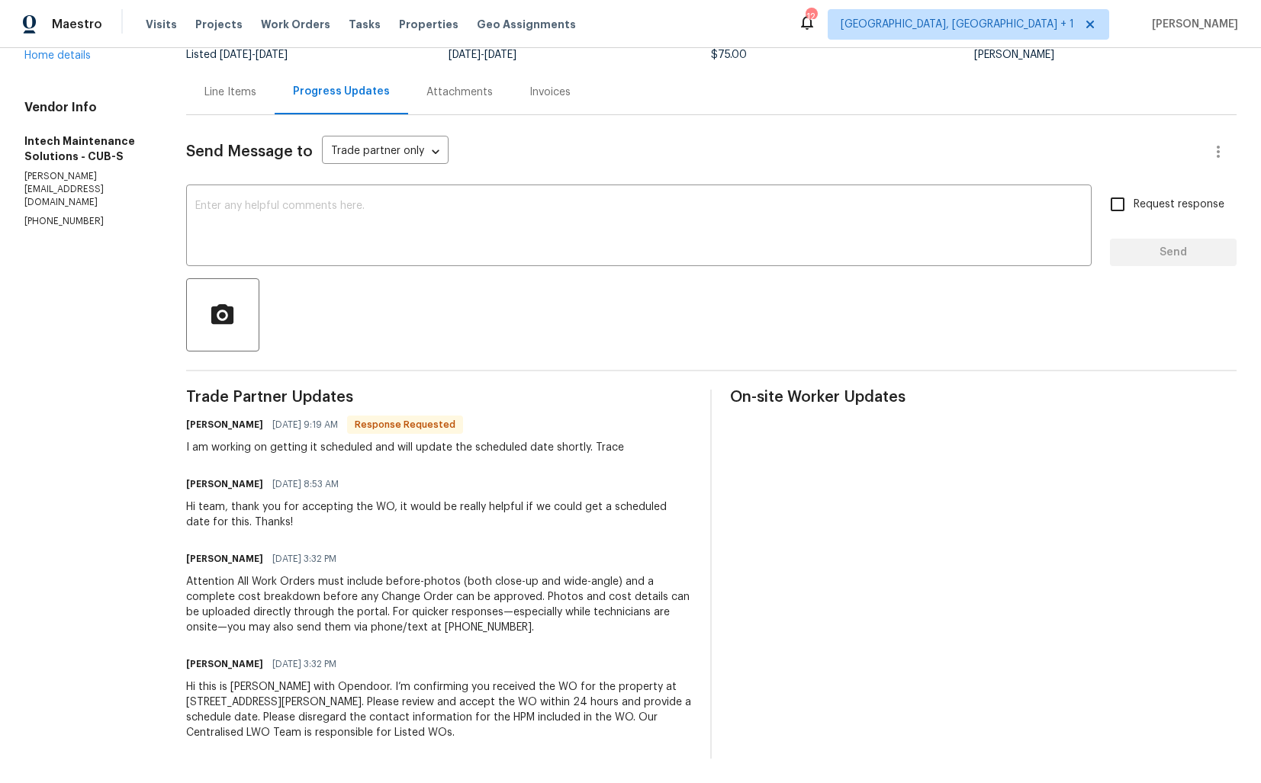
click at [609, 448] on div "I am working on getting it scheduled and will update the scheduled date shortly…" at bounding box center [405, 447] width 438 height 15
copy div "Trace"
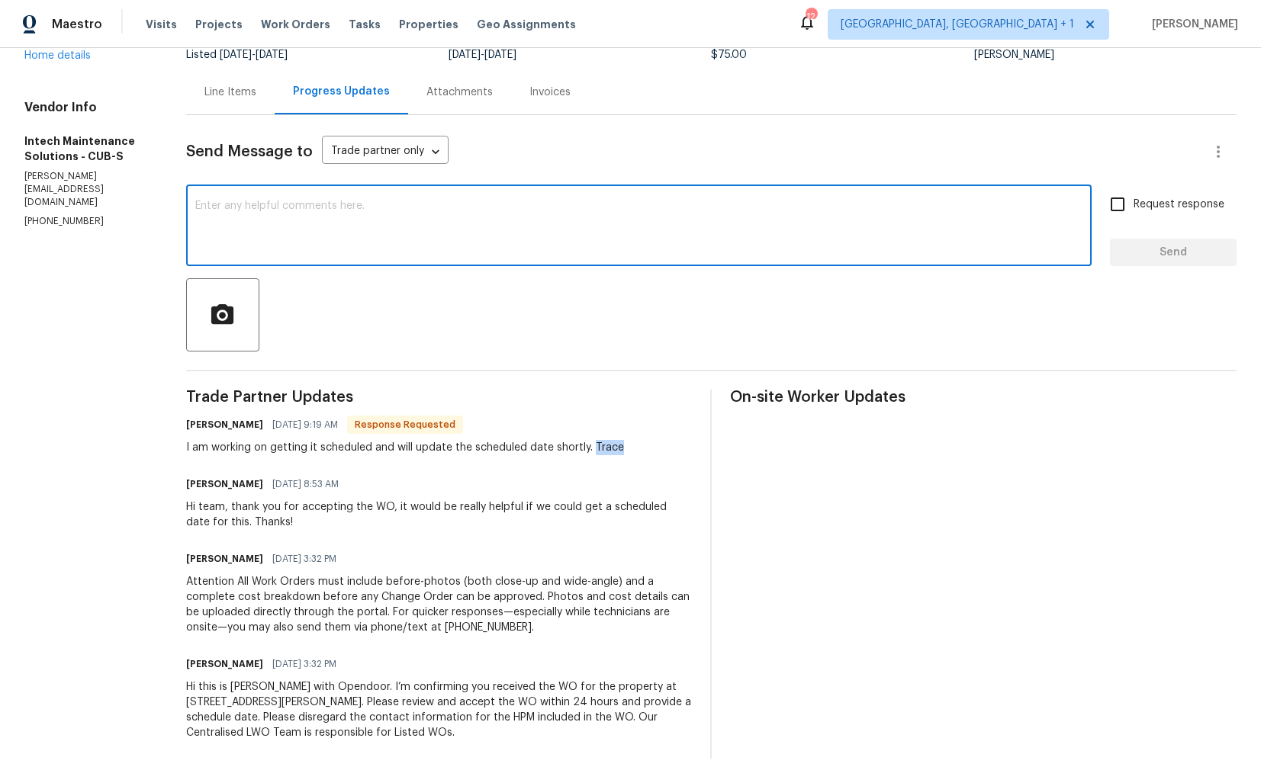
click at [572, 251] on textarea at bounding box center [638, 227] width 887 height 53
paste textarea "Trace"
click at [558, 211] on textarea "Hi Trace, thank you for the update. Kindly keep me posted on the schedule and e…" at bounding box center [638, 227] width 887 height 53
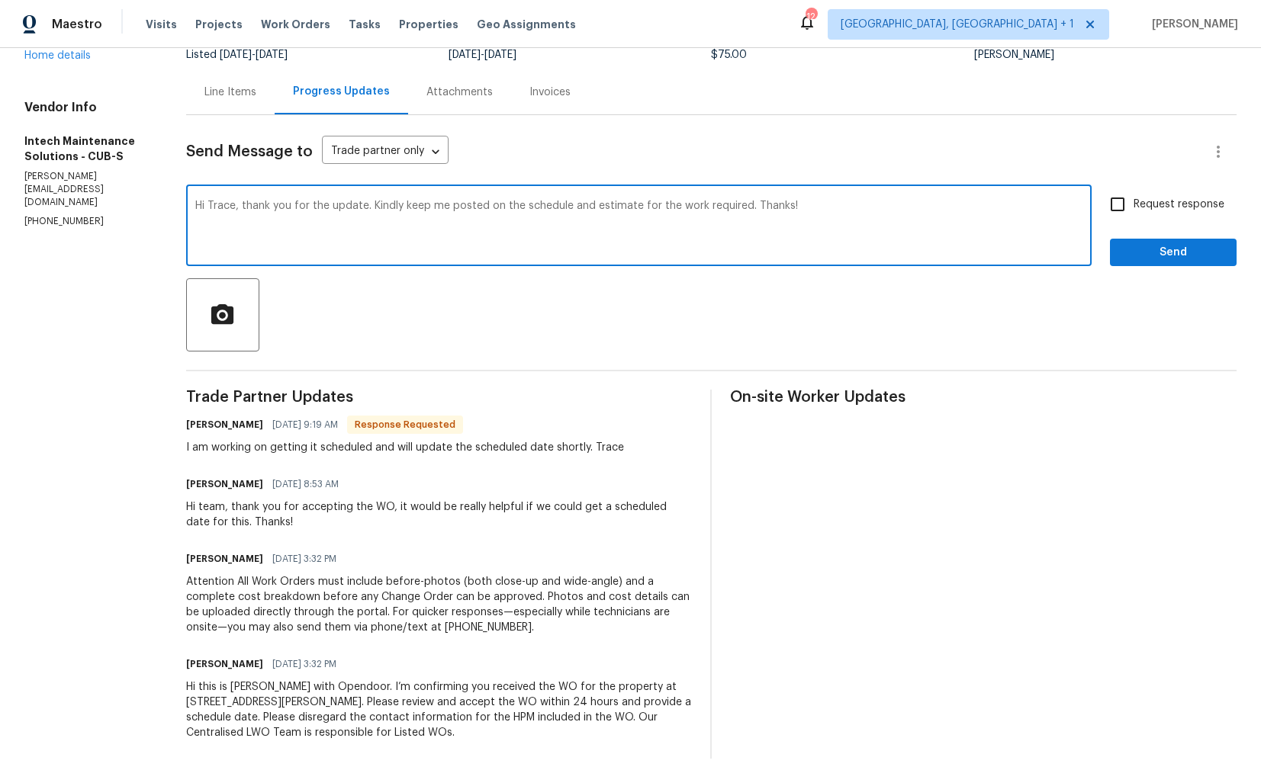
paste textarea "Please keep me posted on the schedule and the estimate for the required work"
type textarea "Hi Trace, thank you for the update. Please keep me posted on the schedule and t…"
click at [1125, 203] on input "Request response" at bounding box center [1118, 204] width 32 height 32
checkbox input "true"
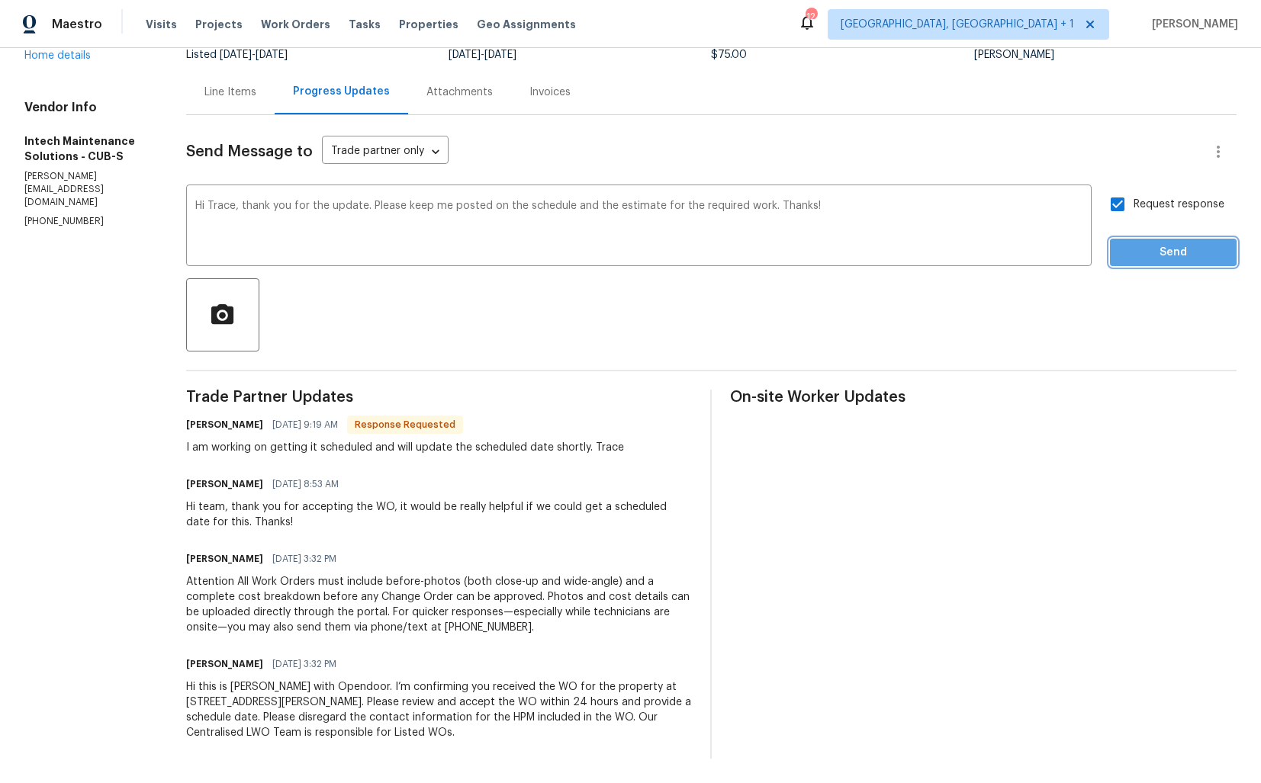
click at [1140, 251] on span "Send" at bounding box center [1173, 252] width 102 height 19
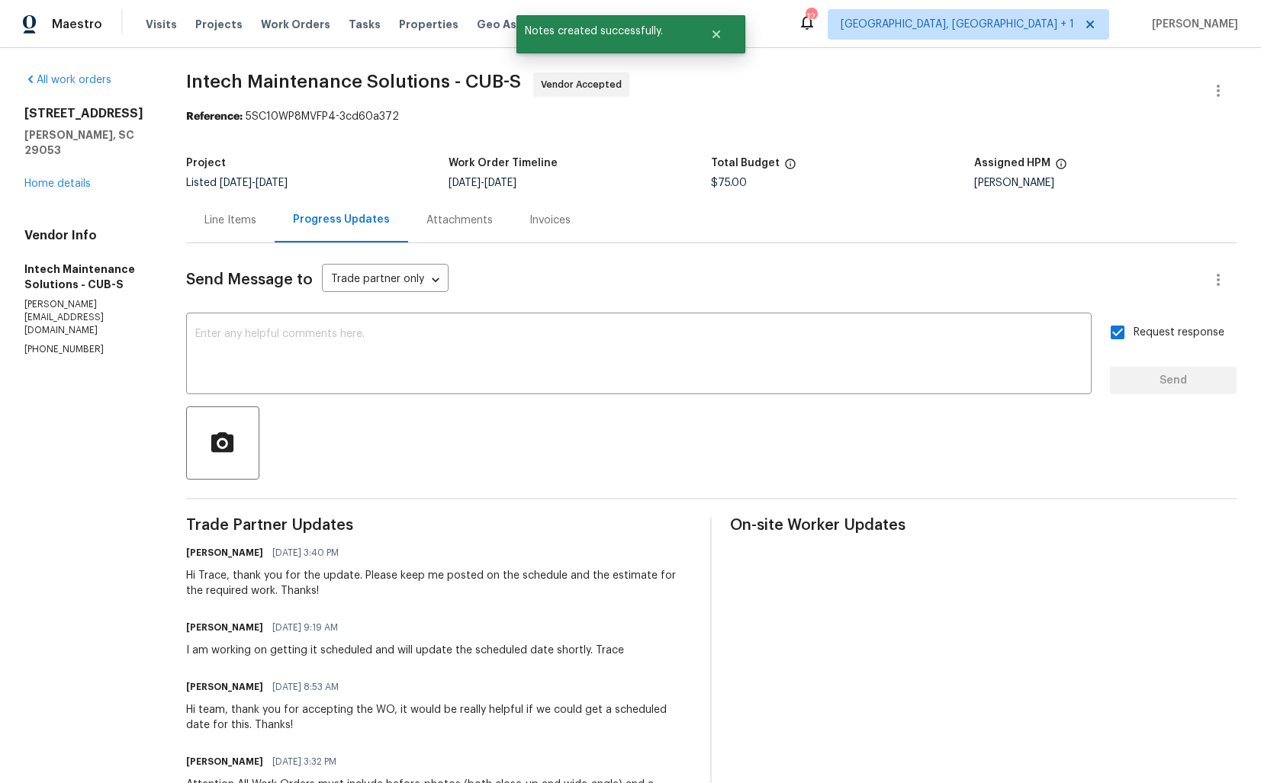
click at [218, 652] on div "I am working on getting it scheduled and will update the scheduled date shortly…" at bounding box center [405, 650] width 438 height 15
copy div "I am working on getting it scheduled and will update the scheduled date shortly…"
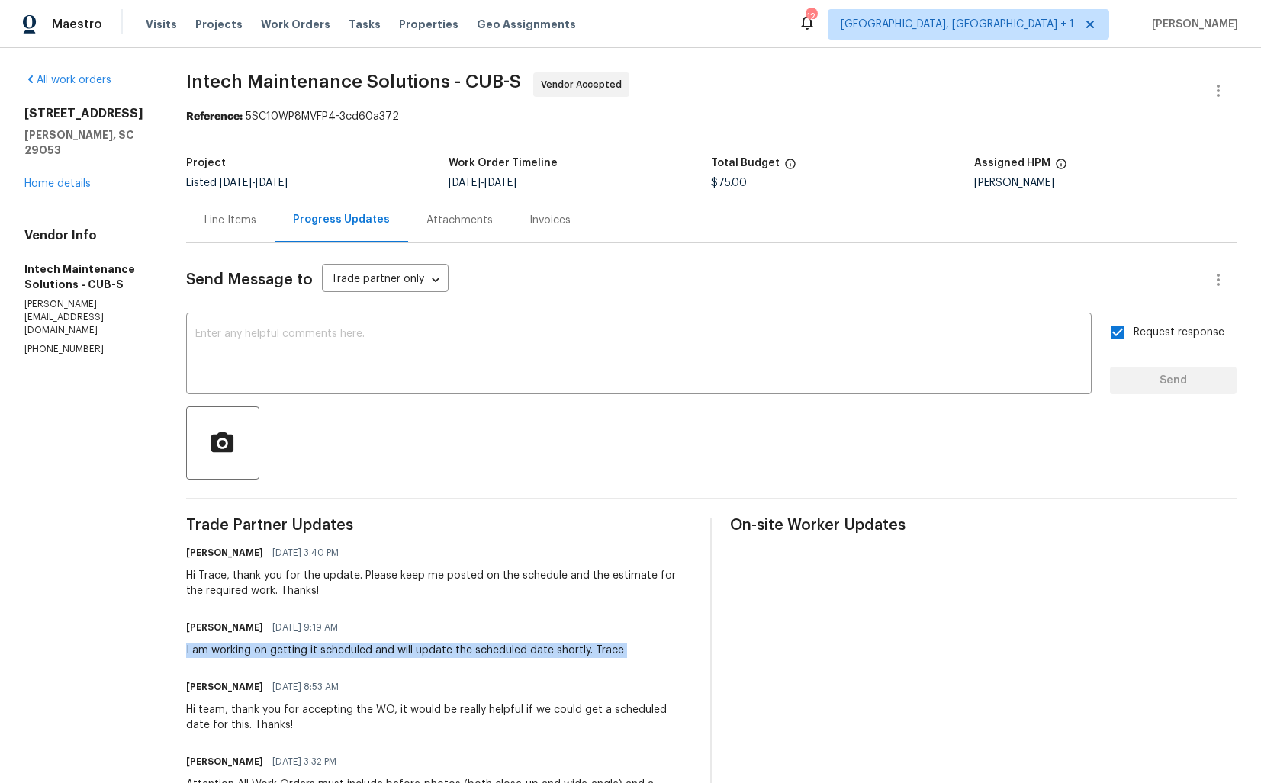
click at [205, 163] on h5 "Project" at bounding box center [206, 163] width 40 height 11
click at [76, 179] on link "Home details" at bounding box center [57, 184] width 66 height 11
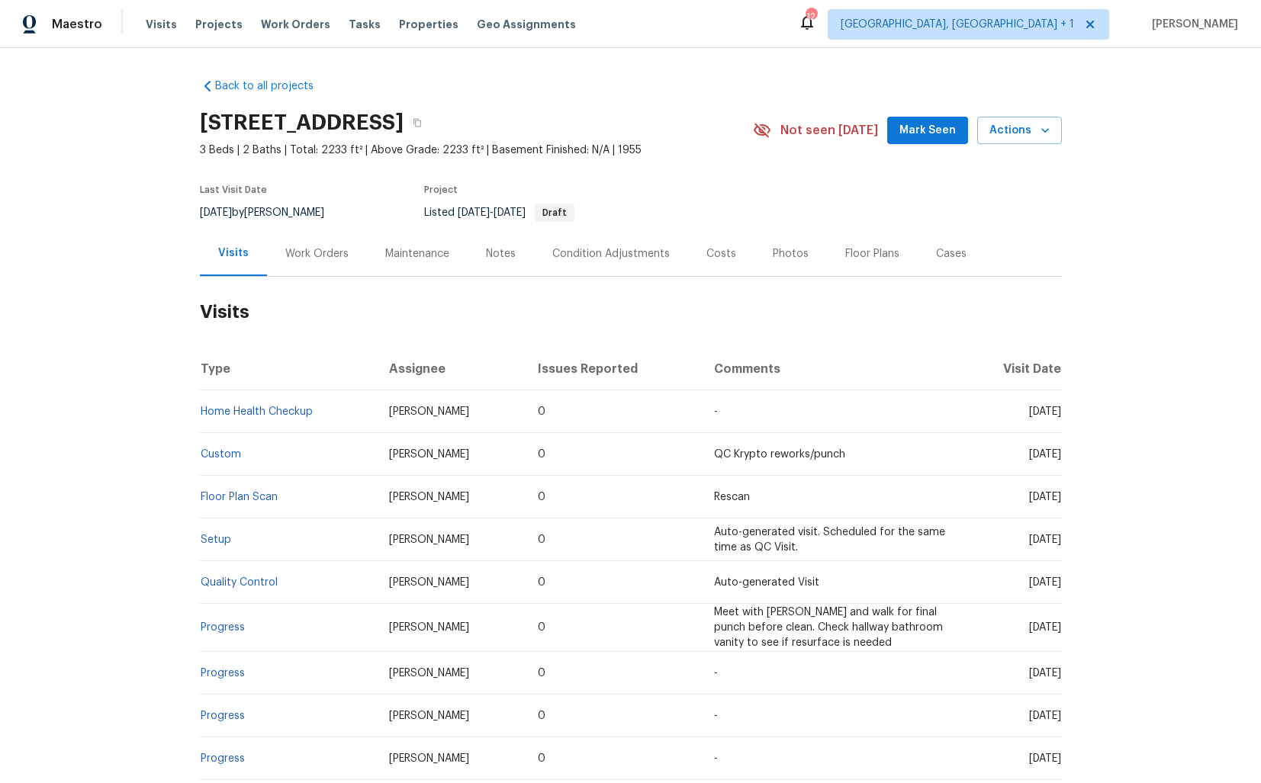
click at [302, 252] on div "Work Orders" at bounding box center [316, 253] width 63 height 15
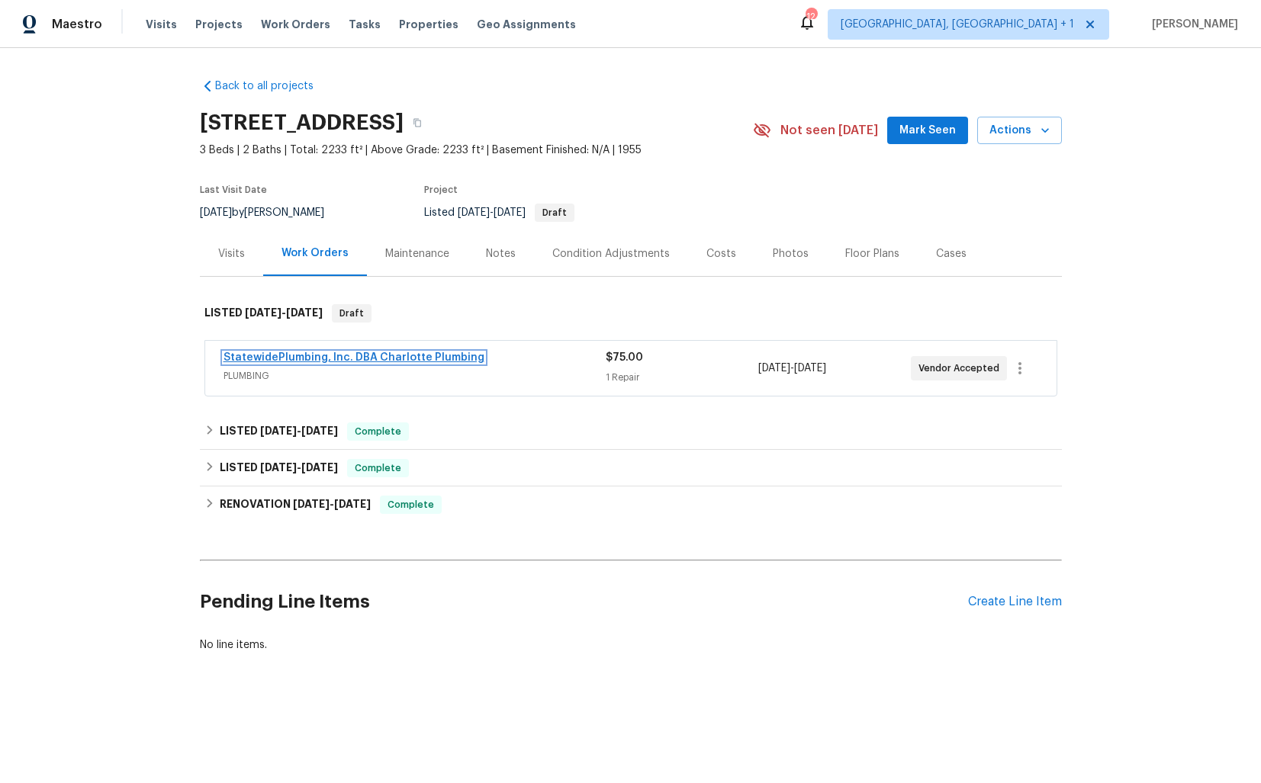
click at [324, 353] on link "StatewidePlumbing, Inc. DBA Charlotte Plumbing" at bounding box center [354, 357] width 261 height 11
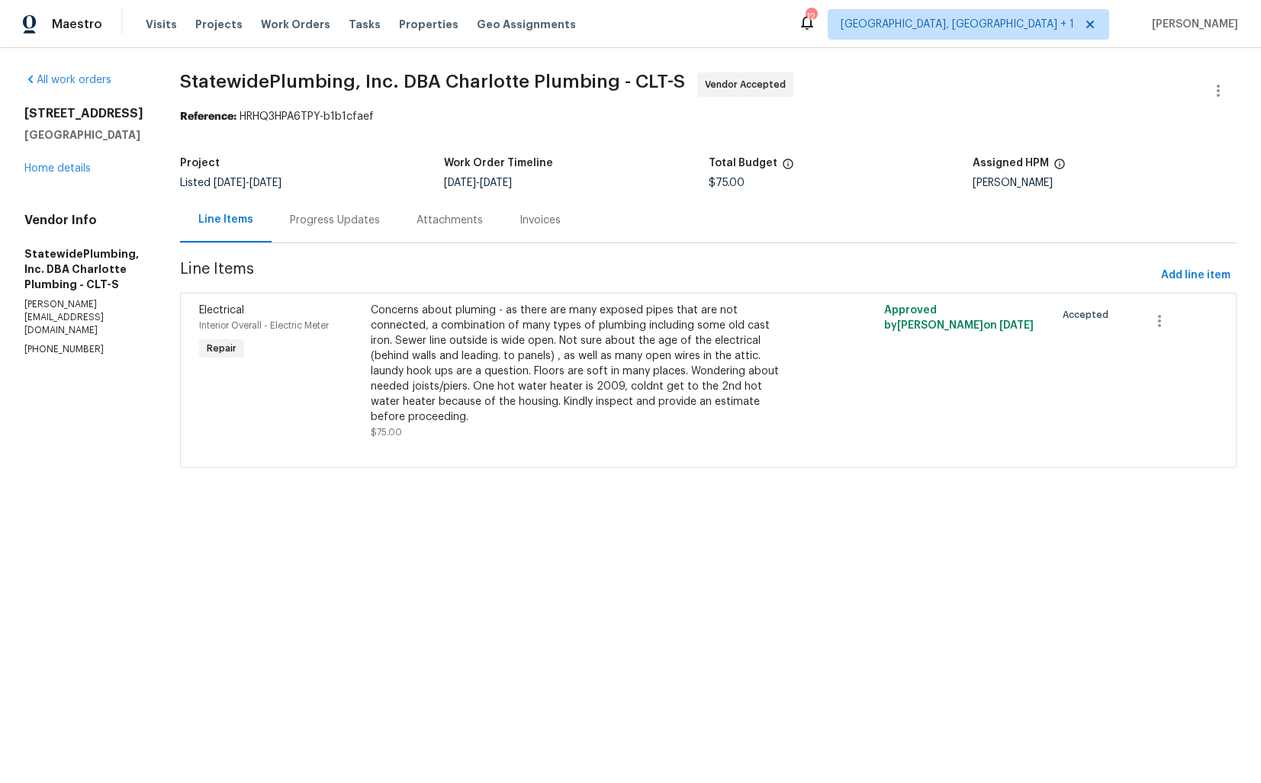
click at [356, 220] on div "Progress Updates" at bounding box center [335, 220] width 90 height 15
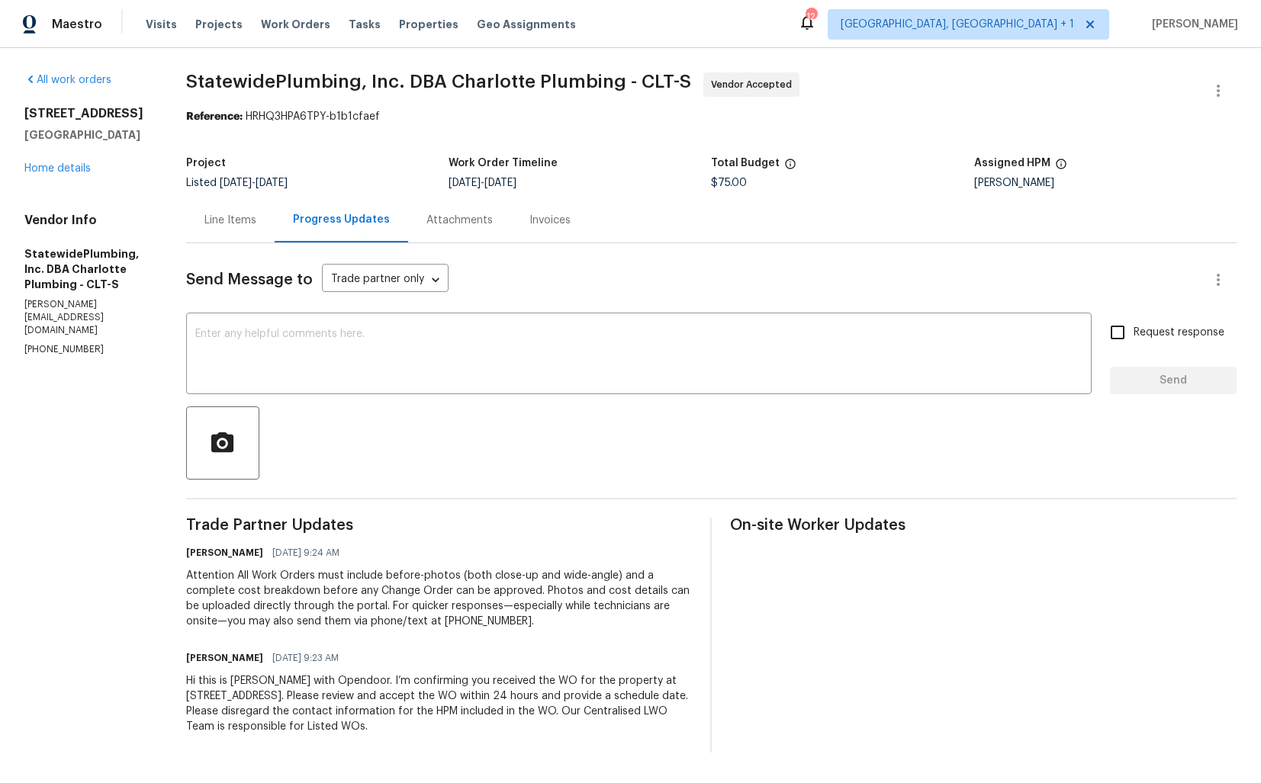
click at [461, 404] on div "Send Message to Trade partner only Trade partner only ​ x ​ Request response Se…" at bounding box center [711, 498] width 1051 height 510
click at [476, 373] on textarea at bounding box center [638, 355] width 887 height 53
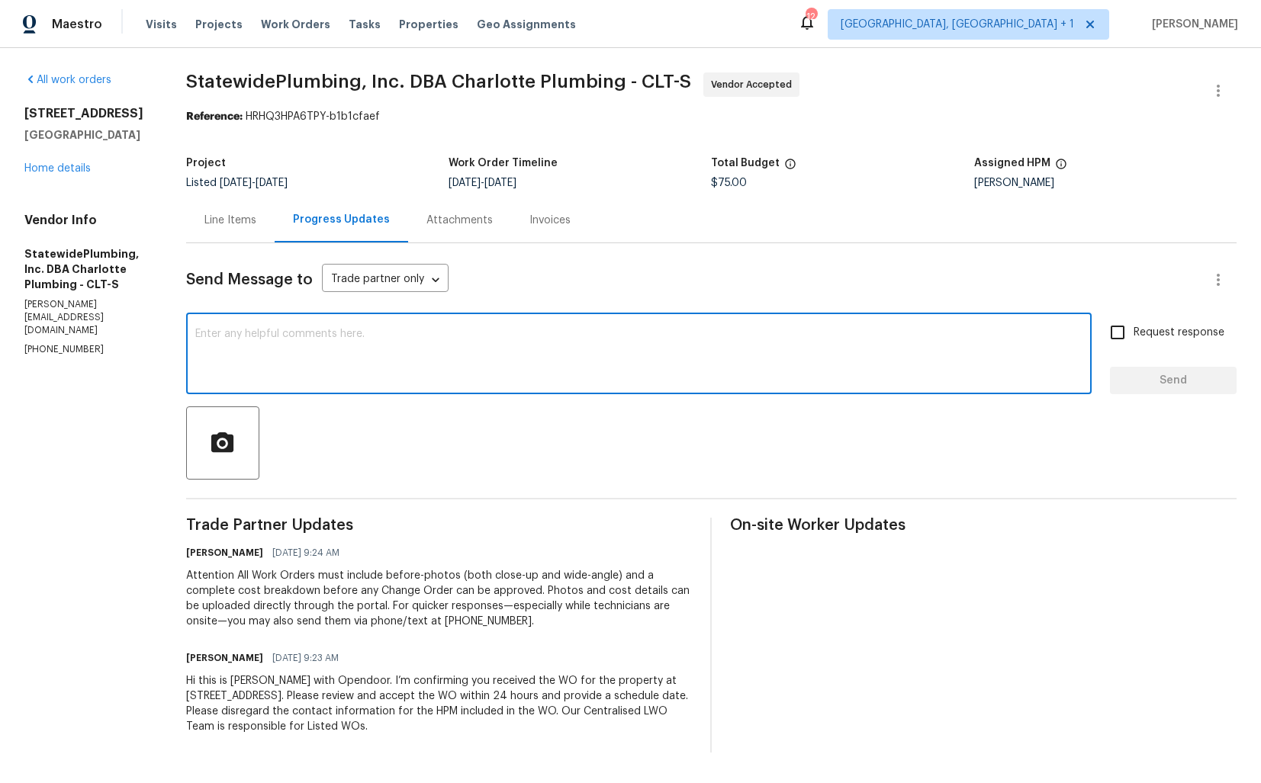
click at [561, 291] on div "Send Message to Trade partner only Trade partner only ​" at bounding box center [693, 280] width 1014 height 37
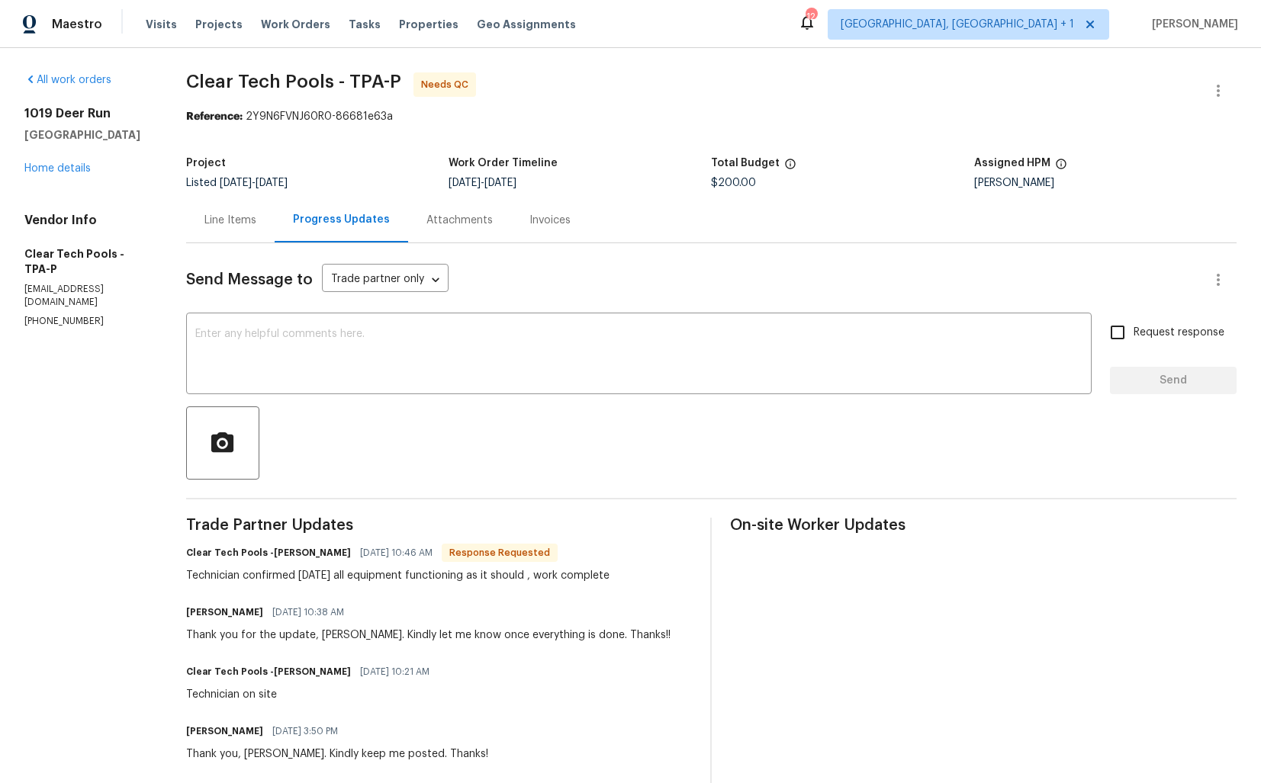
click at [289, 554] on h6 "Clear Tech Pools -[PERSON_NAME]" at bounding box center [268, 552] width 165 height 15
copy h6 "[PERSON_NAME]"
click at [336, 328] on div "x ​" at bounding box center [639, 356] width 906 height 78
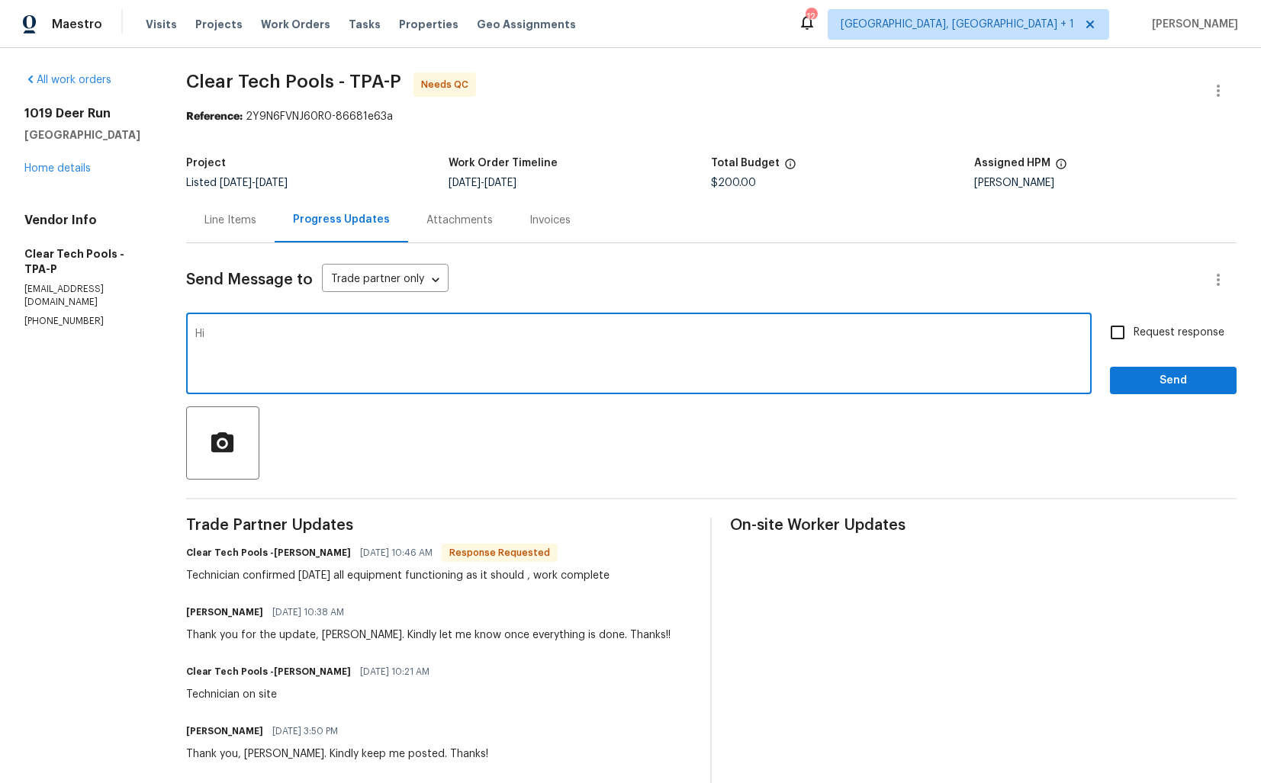
paste textarea "[PERSON_NAME]"
type textarea "H"
paste textarea "[PERSON_NAME]"
type textarea "[PERSON_NAME], thank you for completing the job. WO is approved. Thanks!!!"
click at [1163, 380] on span "Send" at bounding box center [1173, 381] width 102 height 19
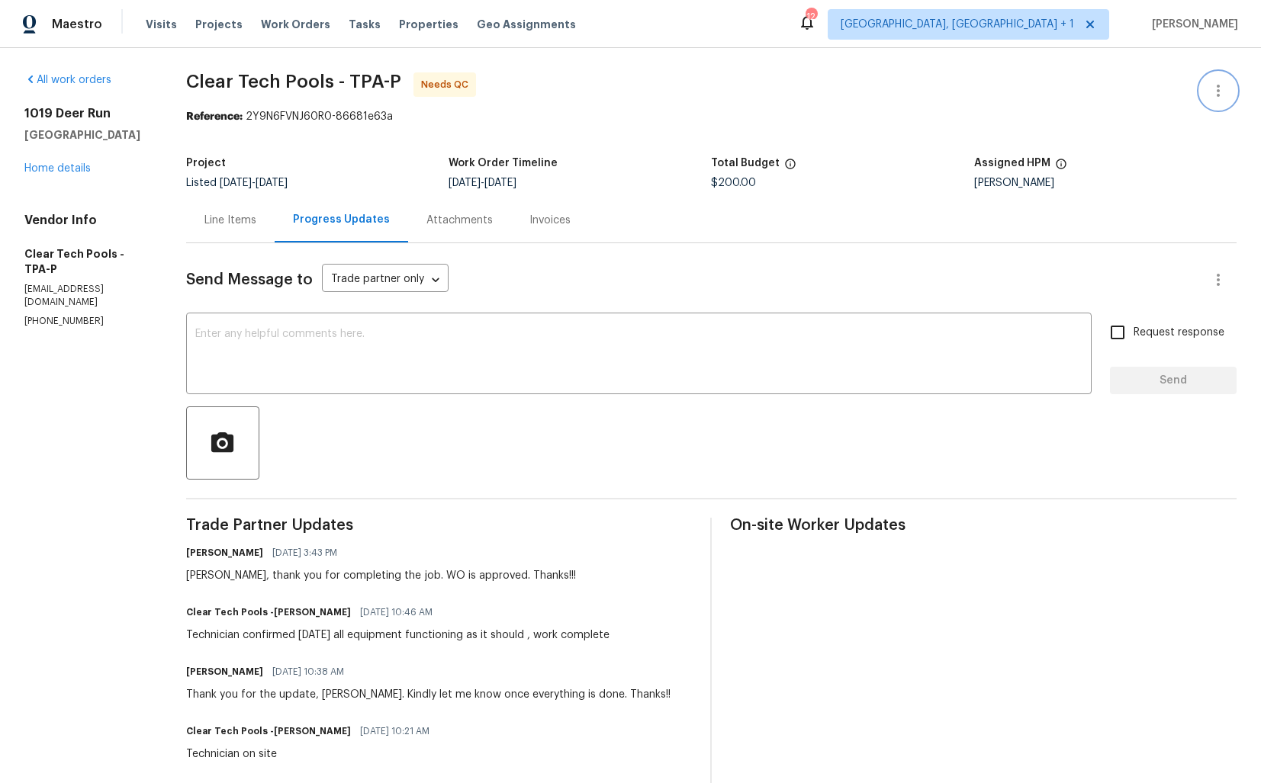
click at [1223, 91] on icon "button" at bounding box center [1218, 91] width 18 height 18
click at [1115, 89] on li "Edit" at bounding box center [1168, 91] width 165 height 25
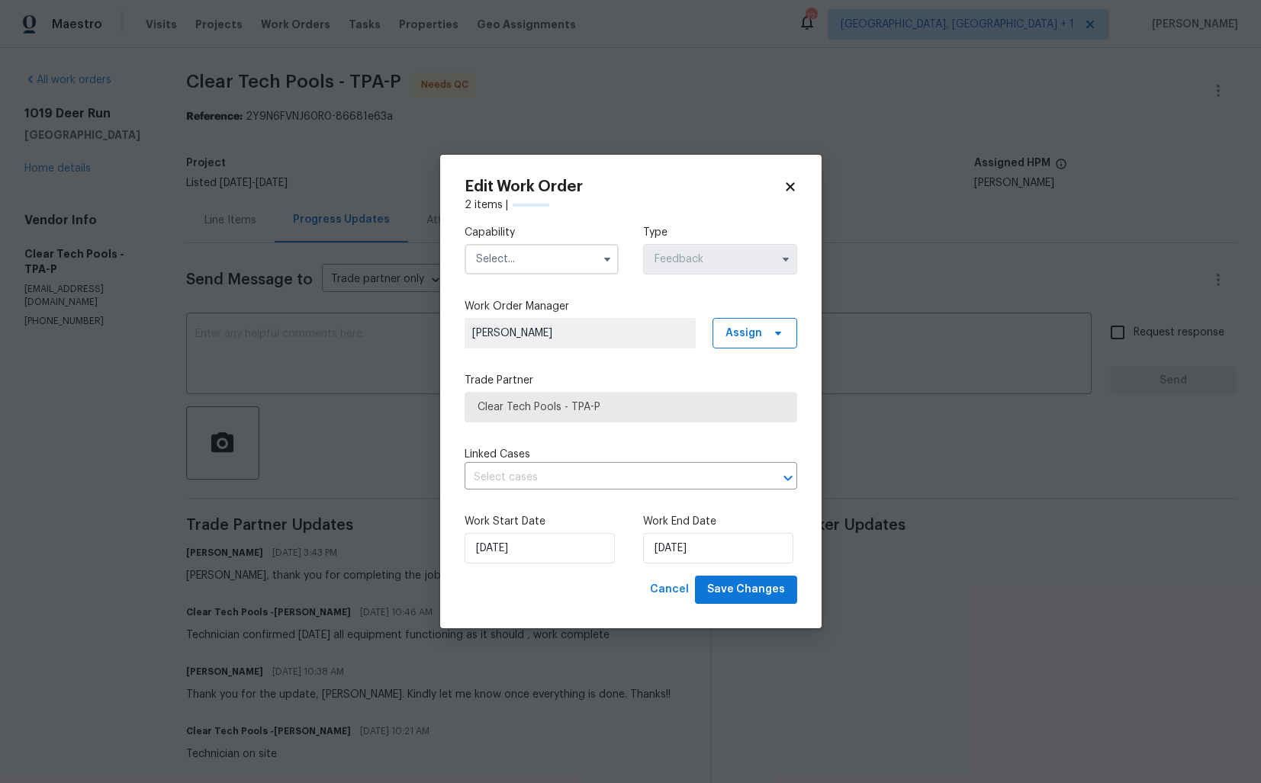
click at [506, 260] on input "text" at bounding box center [542, 259] width 154 height 31
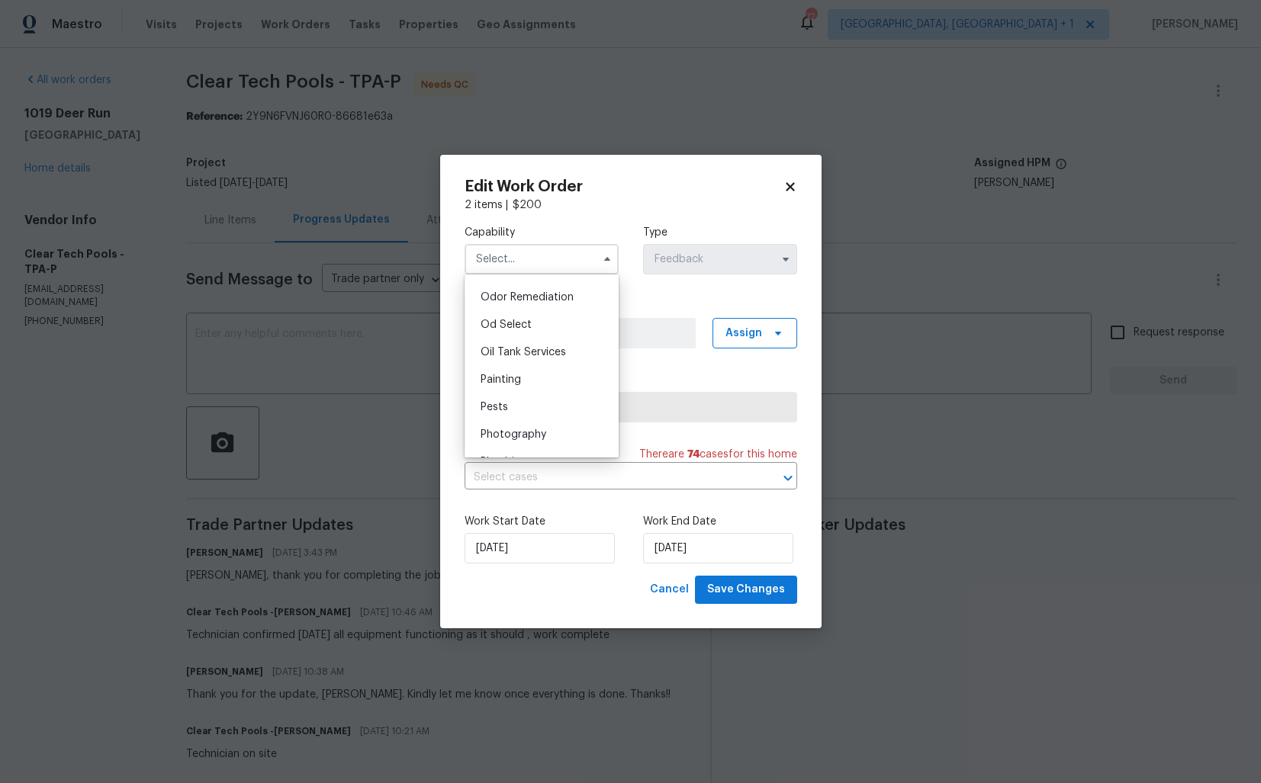
scroll to position [1322, 0]
click at [510, 368] on div "Pool" at bounding box center [541, 361] width 146 height 27
type input "Pool"
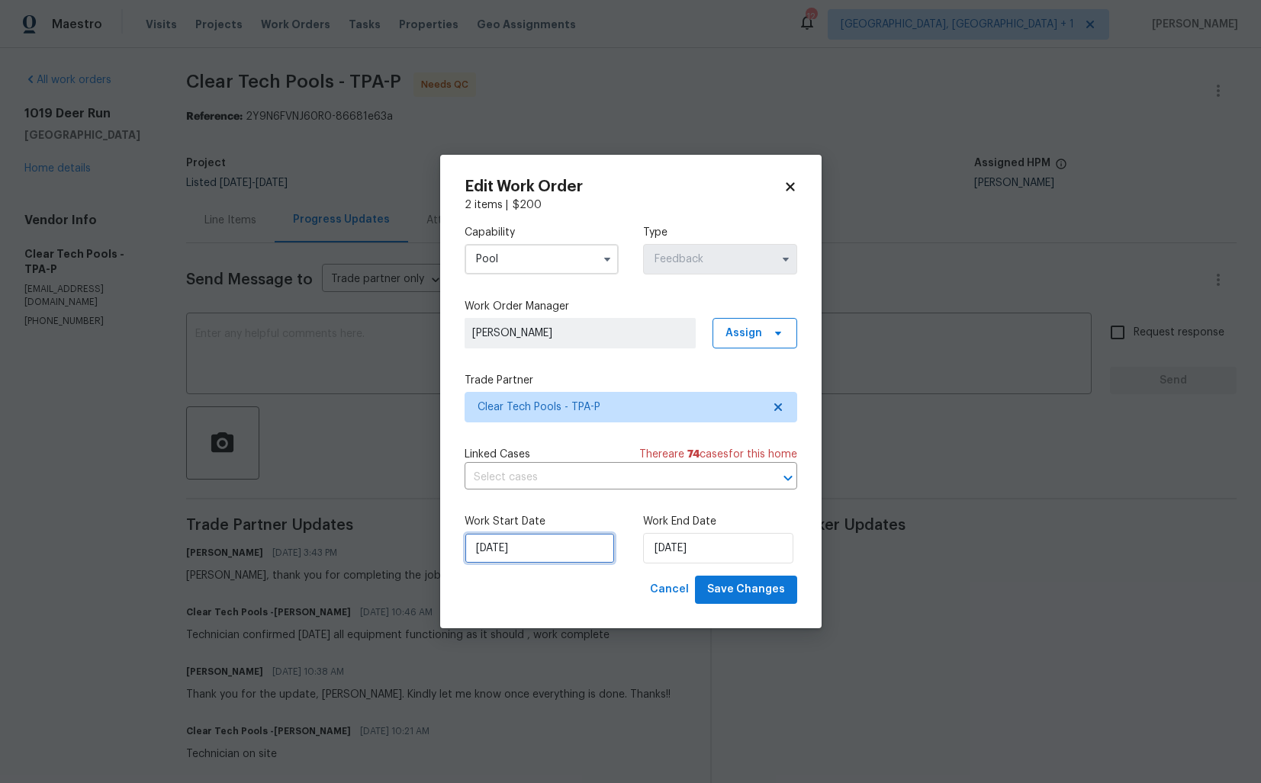
click at [564, 555] on input "26/09/2025" at bounding box center [540, 548] width 150 height 31
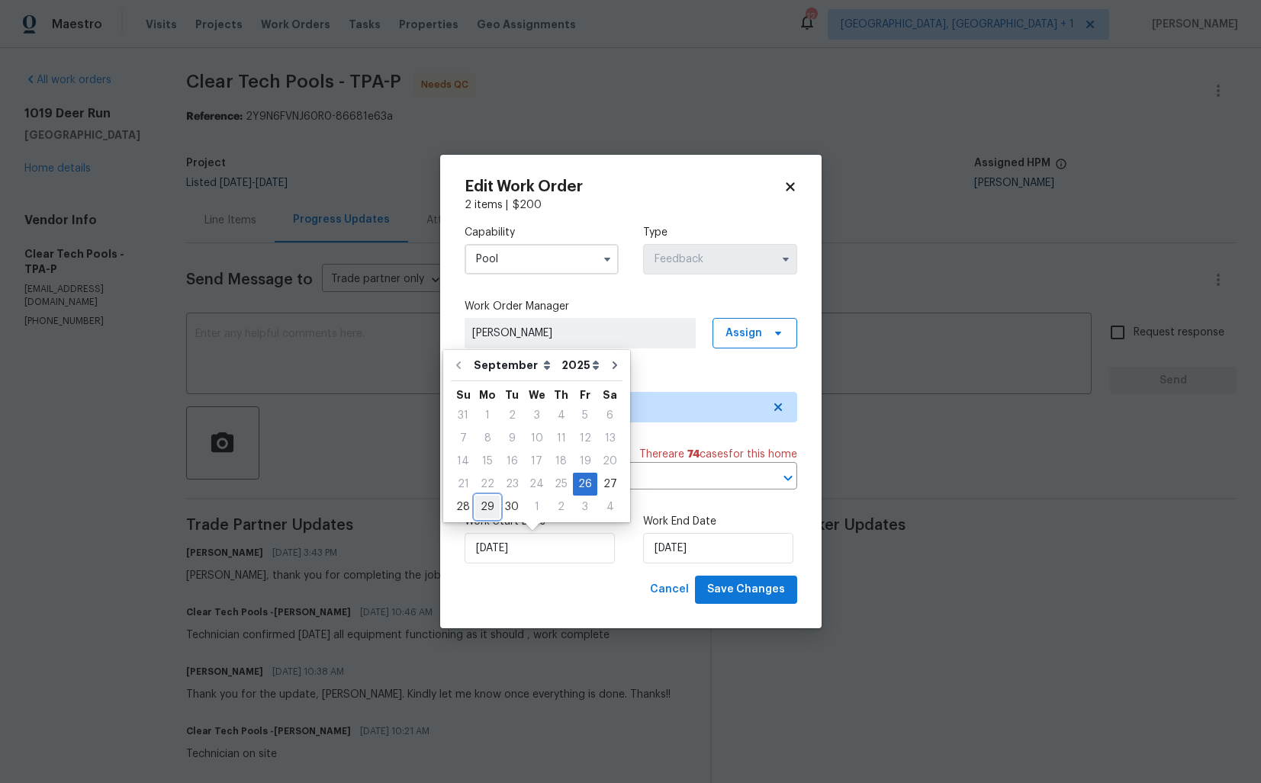
click at [491, 507] on div "29" at bounding box center [487, 507] width 24 height 21
type input "29/09/2025"
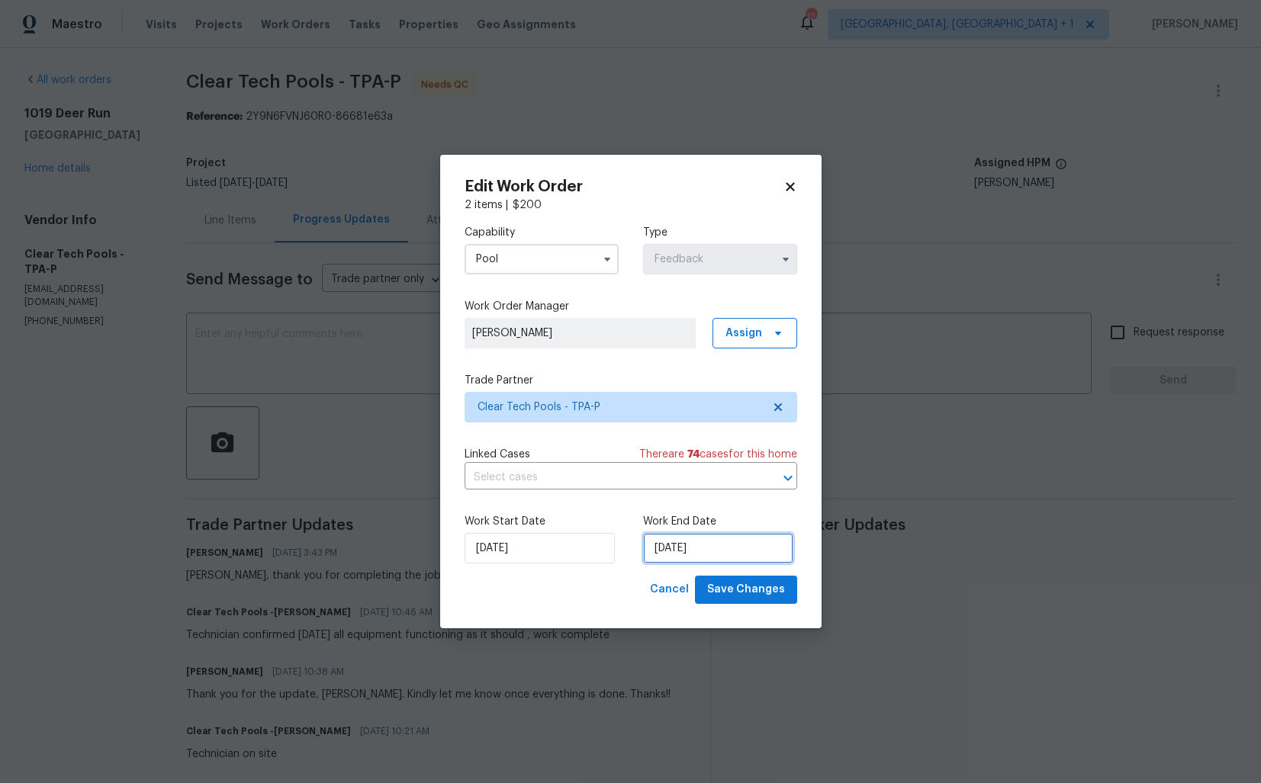
click at [692, 552] on input "30/09/2025" at bounding box center [718, 548] width 150 height 31
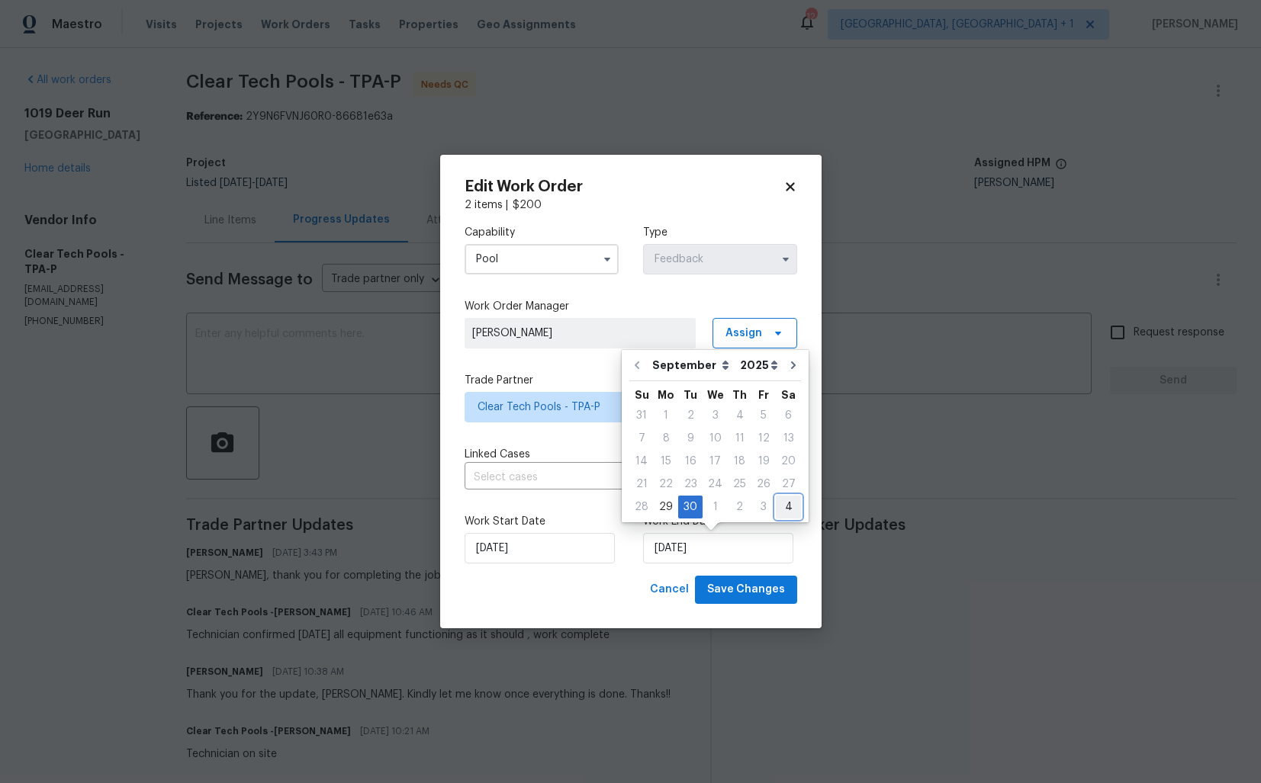
click at [777, 499] on div "4" at bounding box center [788, 507] width 25 height 21
type input "04/10/2025"
select select "9"
click at [714, 439] on div "8" at bounding box center [715, 438] width 24 height 21
type input "08/10/2025"
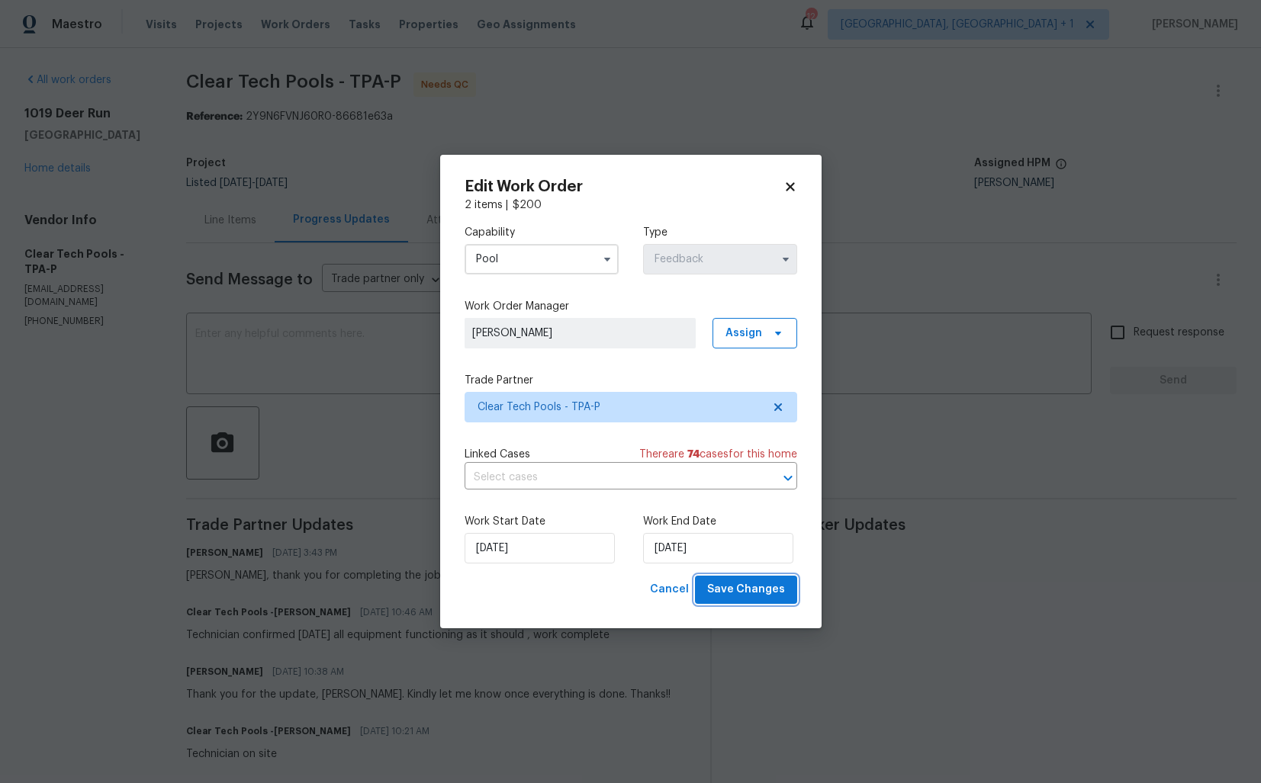
click at [746, 588] on span "Save Changes" at bounding box center [746, 590] width 78 height 19
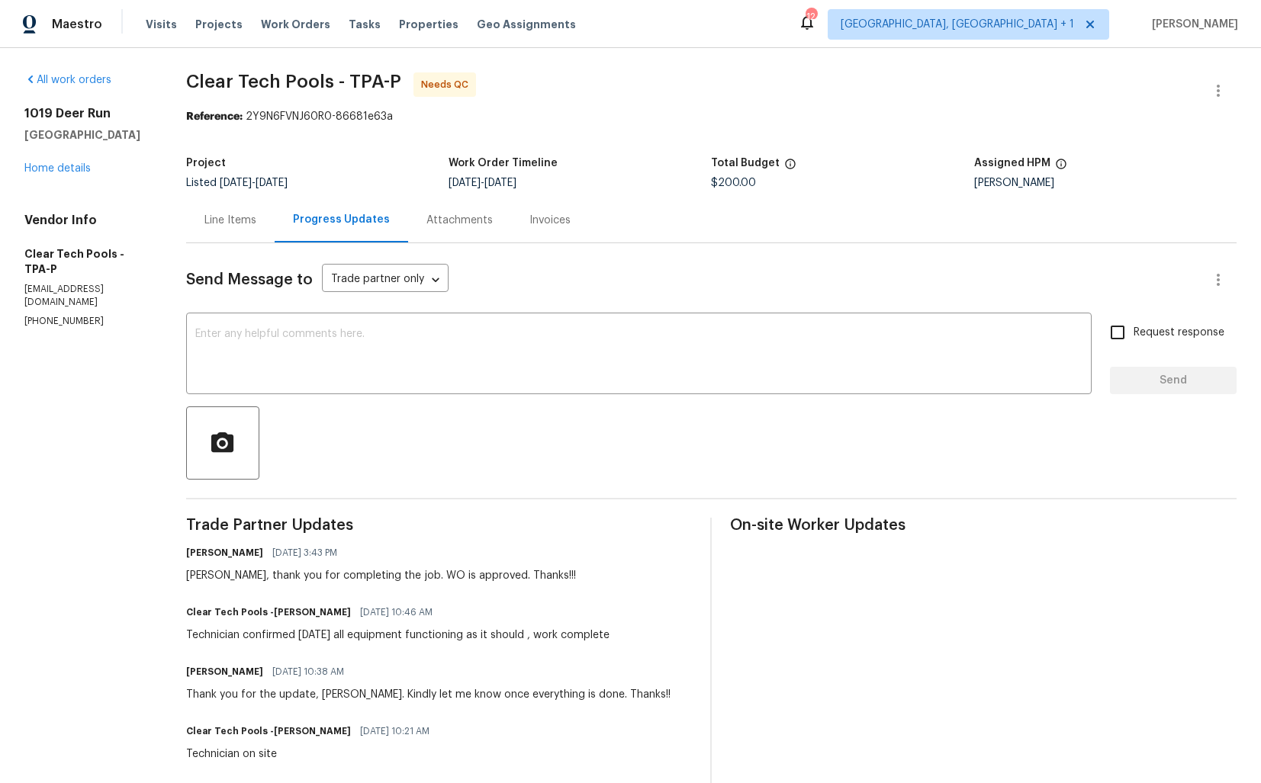
click at [237, 225] on div "Line Items" at bounding box center [230, 220] width 52 height 15
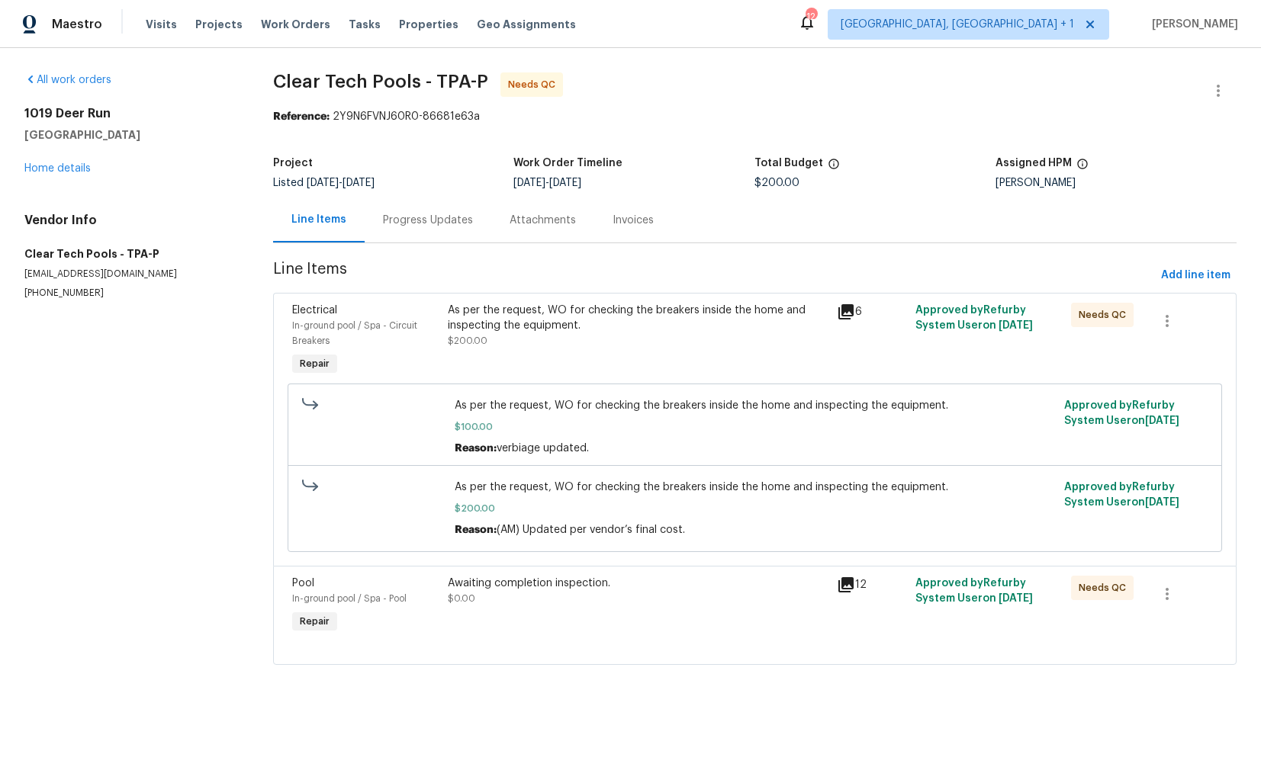
click at [768, 602] on div "Awaiting completion inspection. $0.00" at bounding box center [638, 591] width 381 height 31
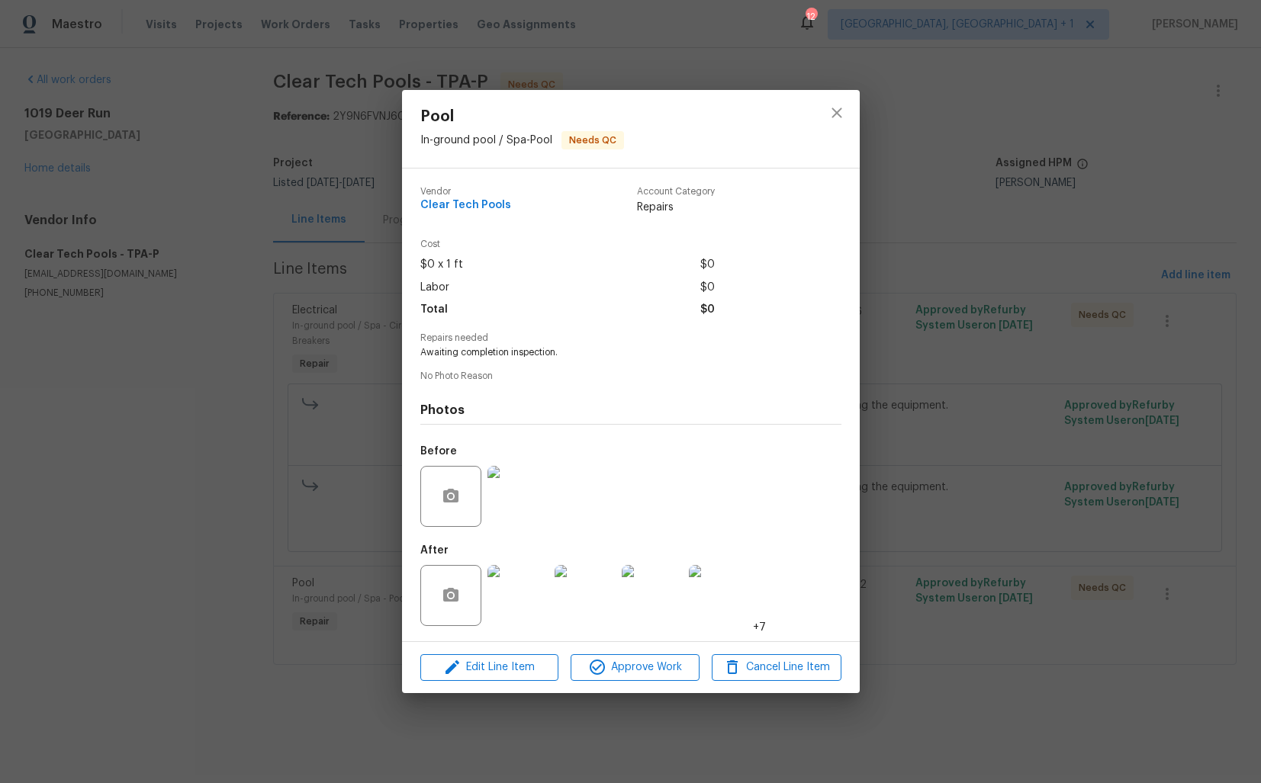
click at [531, 465] on div at bounding box center [517, 496] width 67 height 79
click at [514, 584] on img at bounding box center [517, 595] width 61 height 61
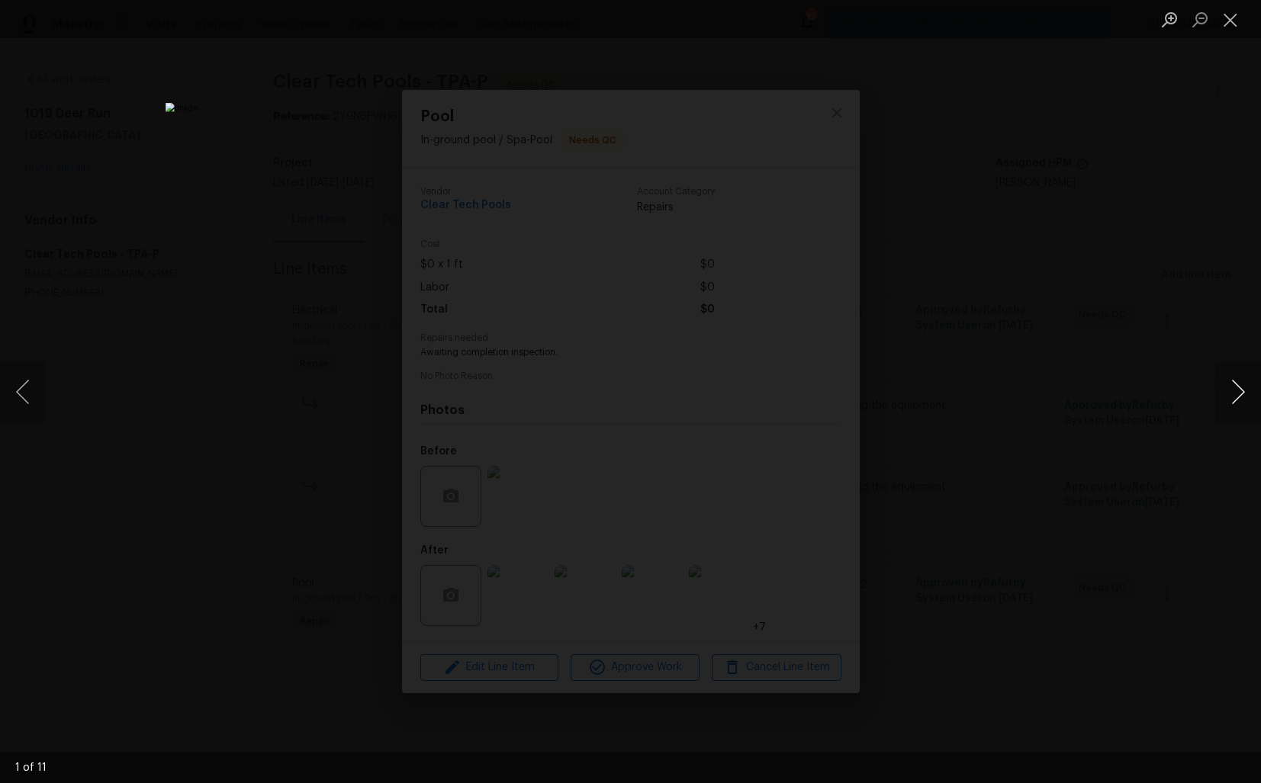
click at [1227, 395] on button "Next image" at bounding box center [1238, 392] width 46 height 61
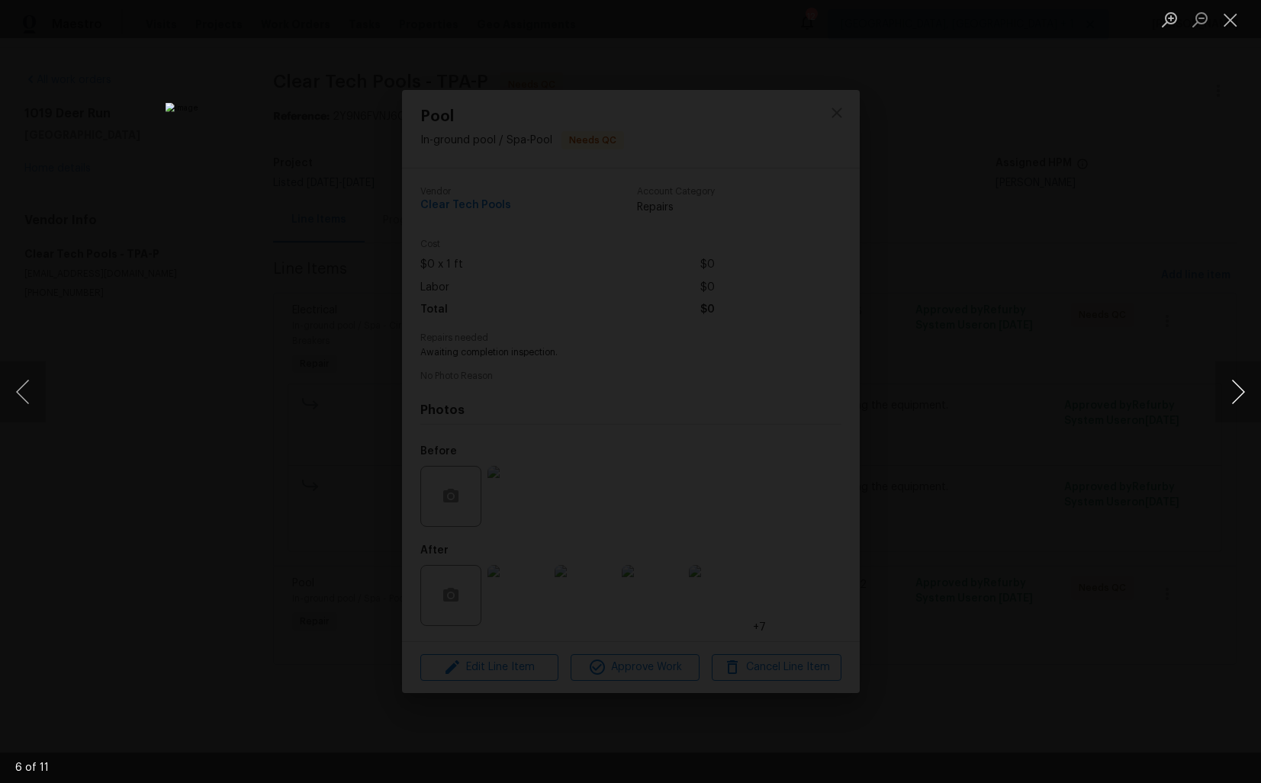
click at [1227, 395] on button "Next image" at bounding box center [1238, 392] width 46 height 61
click at [1222, 390] on button "Next image" at bounding box center [1238, 392] width 46 height 61
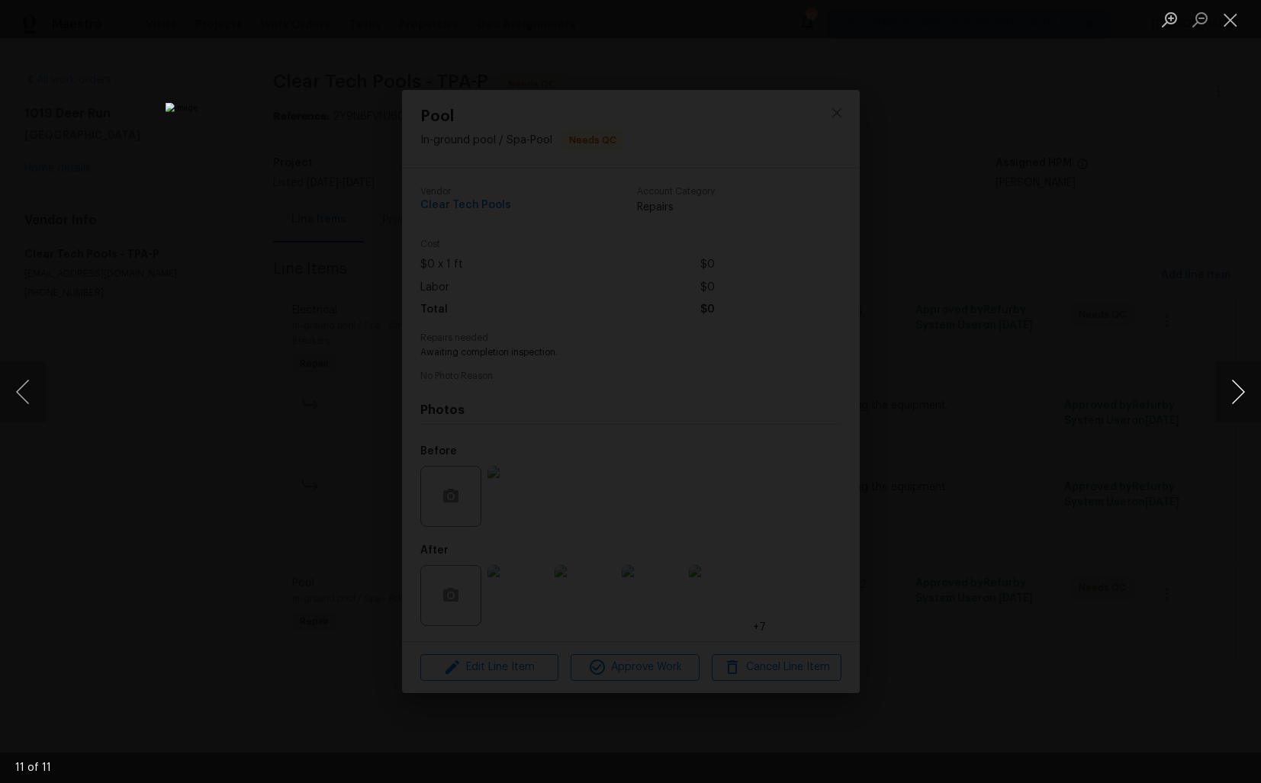
click at [1222, 390] on button "Next image" at bounding box center [1238, 392] width 46 height 61
click at [1093, 417] on div "Lightbox" at bounding box center [630, 391] width 1261 height 783
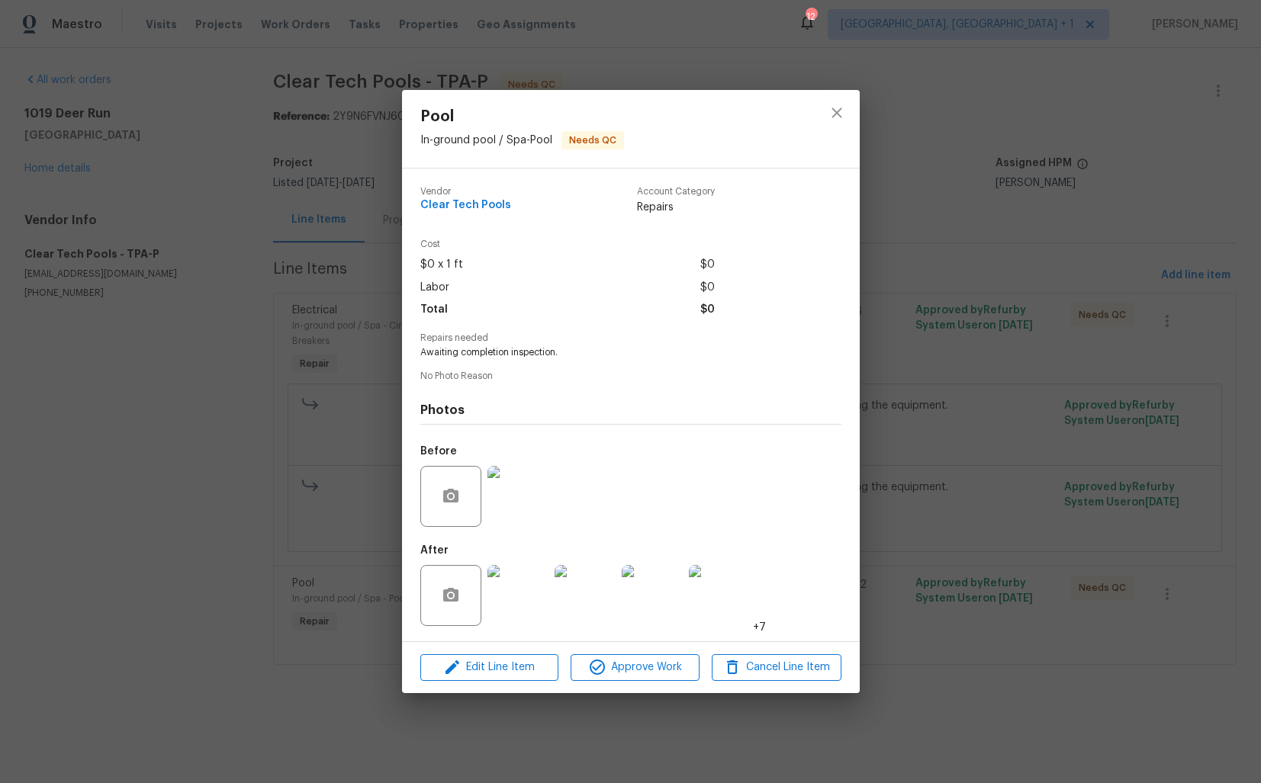
click at [1022, 348] on div "Pool In-ground pool / Spa - Pool Needs QC Vendor Clear Tech Pools Account Categ…" at bounding box center [630, 391] width 1261 height 783
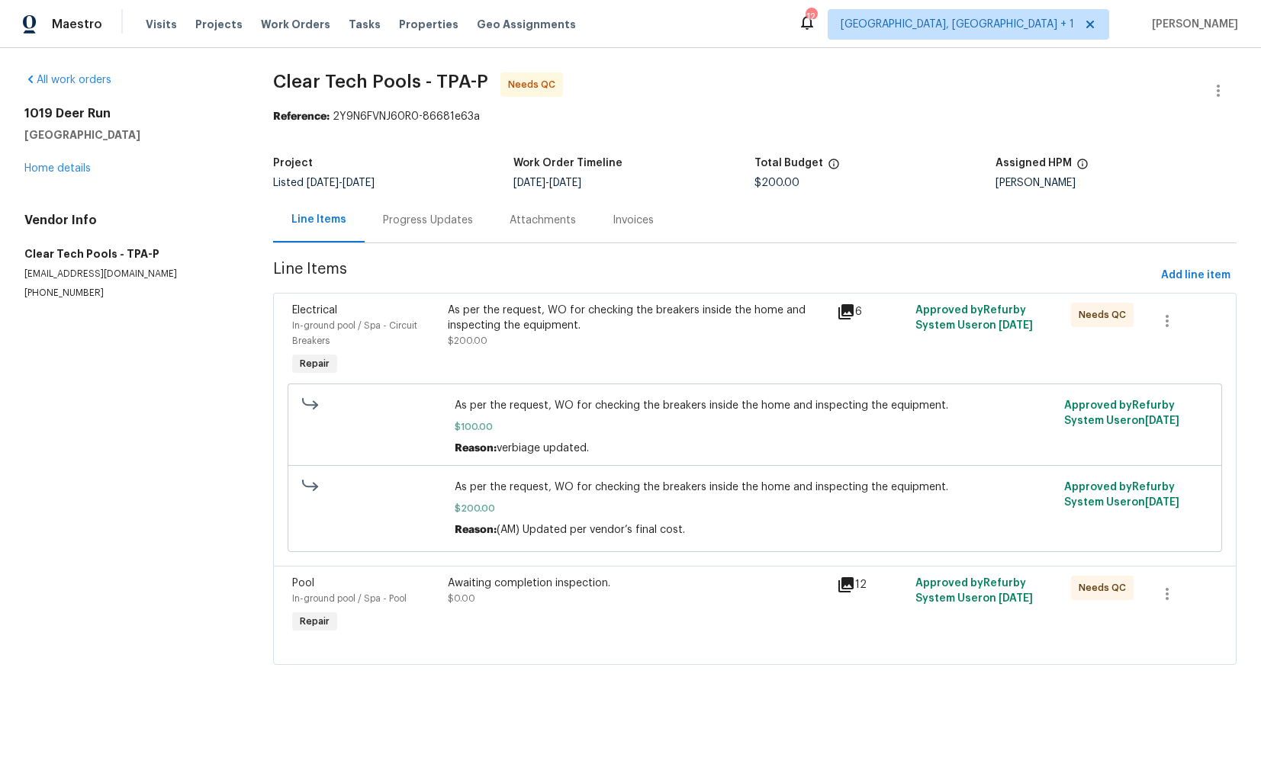
click at [725, 364] on div "As per the request, WO for checking the breakers inside the home and inspecting…" at bounding box center [638, 340] width 390 height 85
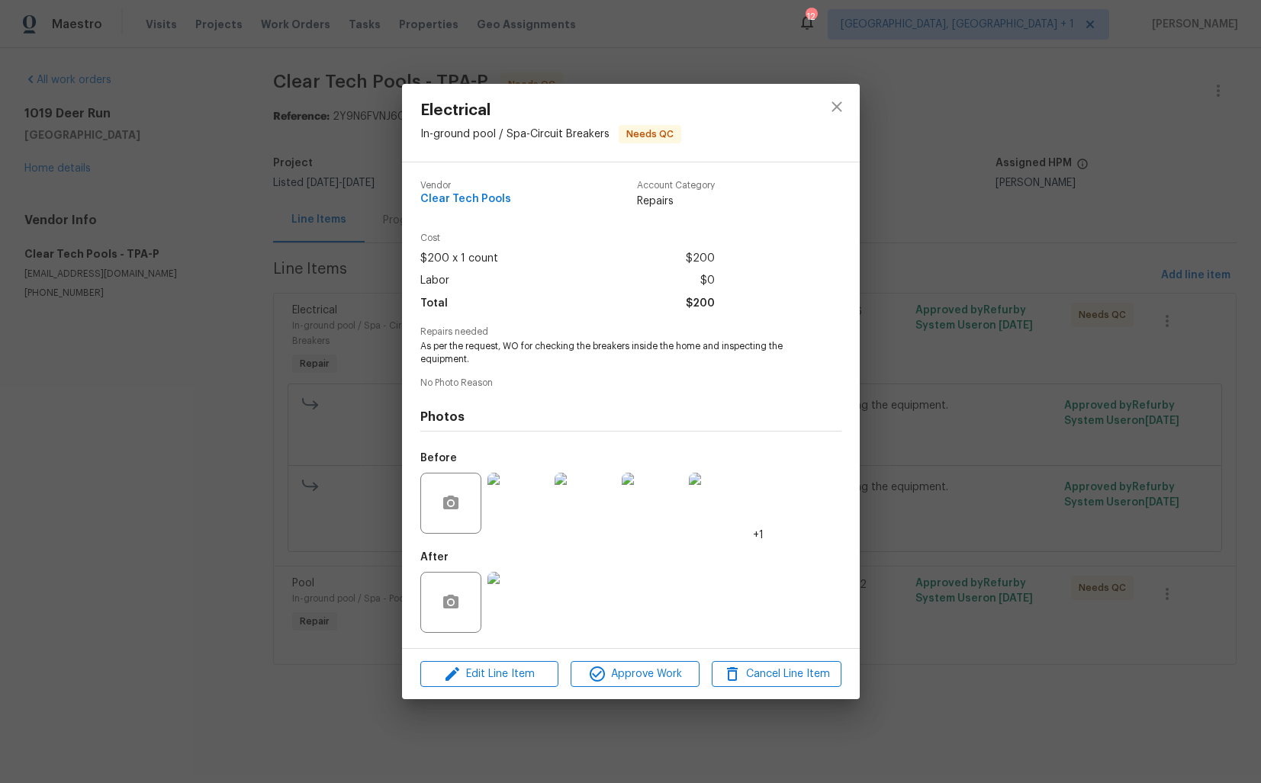
click at [922, 318] on div "Electrical In-ground pool / Spa - Circuit Breakers Needs QC Vendor Clear Tech P…" at bounding box center [630, 391] width 1261 height 783
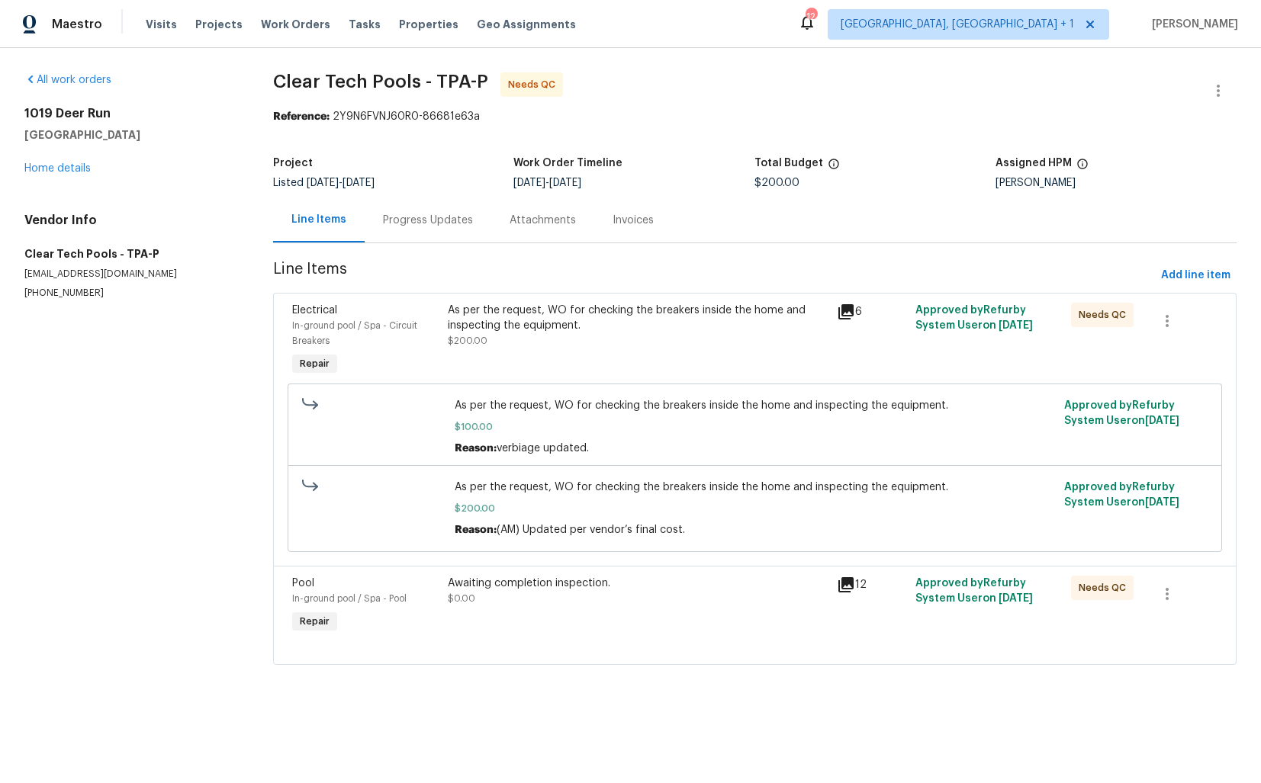
click at [784, 602] on div "Awaiting completion inspection. $0.00" at bounding box center [638, 591] width 381 height 31
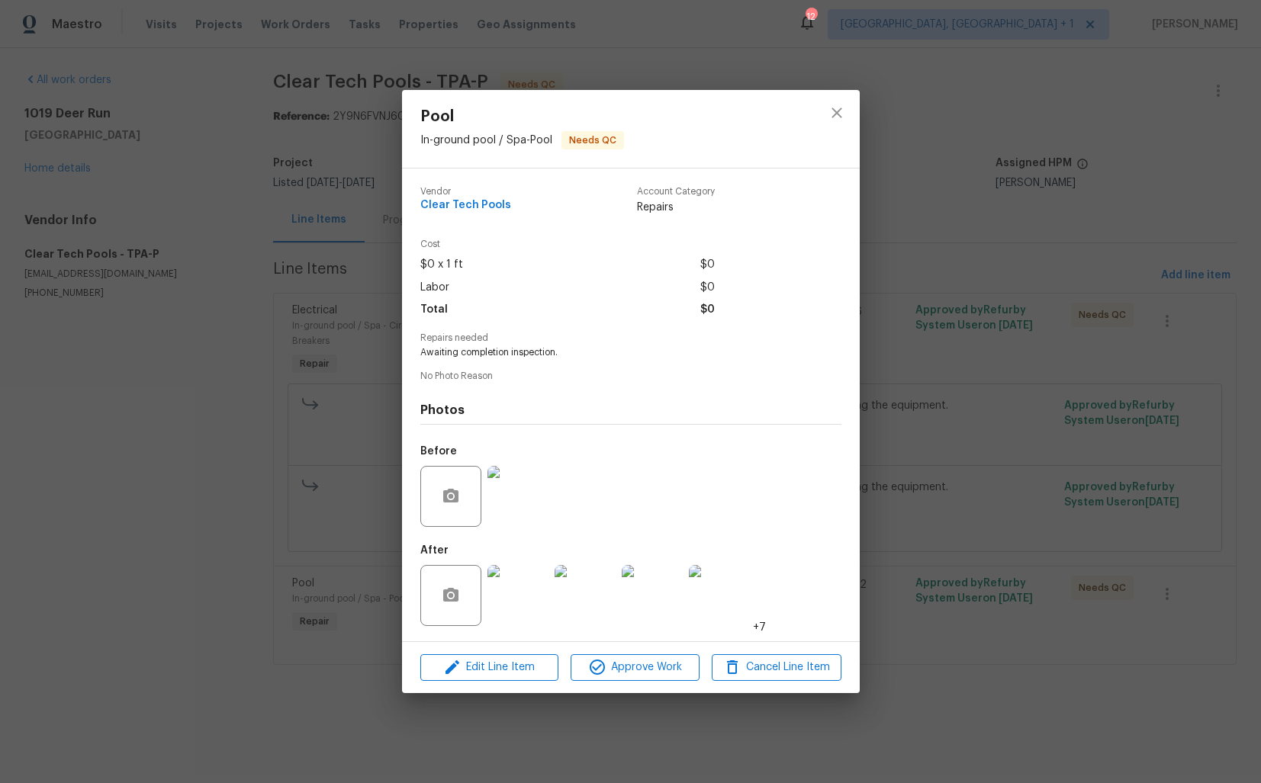
click at [523, 598] on img at bounding box center [517, 595] width 61 height 61
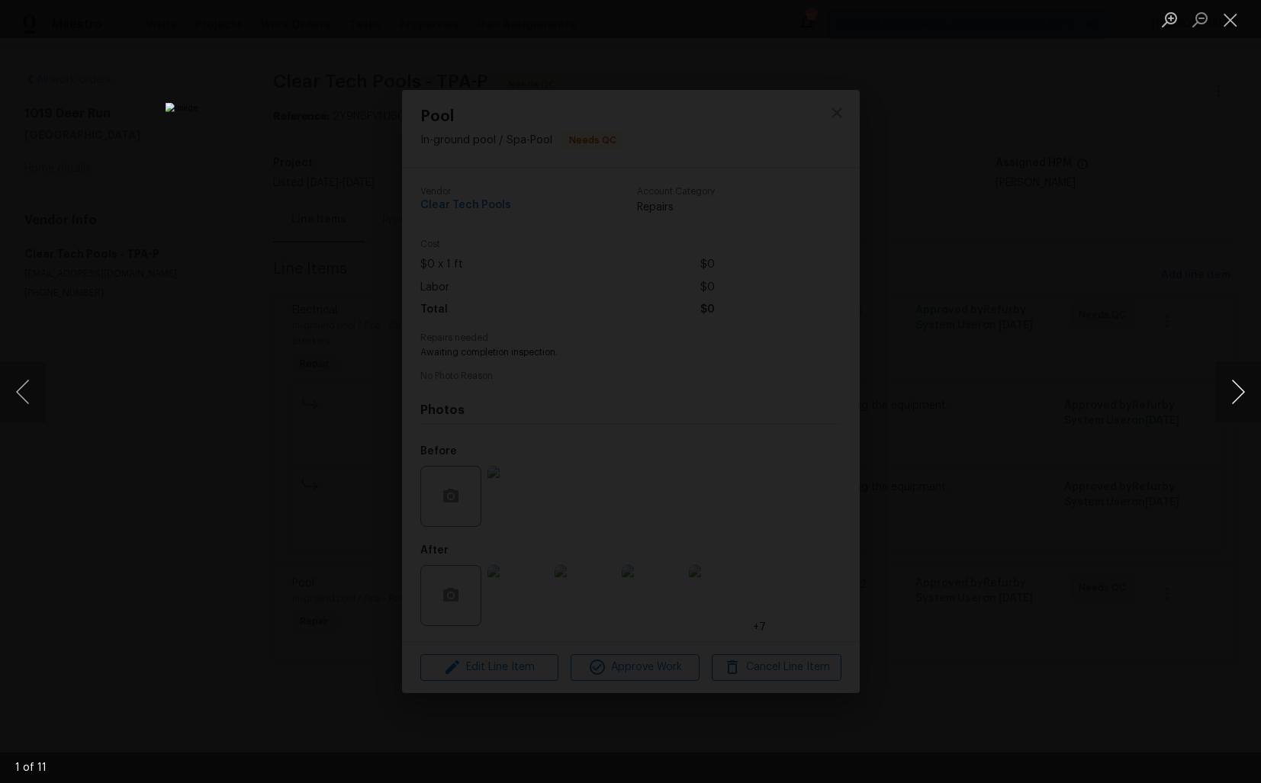
click at [1242, 389] on button "Next image" at bounding box center [1238, 392] width 46 height 61
click at [1227, 396] on button "Next image" at bounding box center [1238, 392] width 46 height 61
click at [1228, 389] on button "Next image" at bounding box center [1238, 392] width 46 height 61
click at [1242, 399] on button "Next image" at bounding box center [1238, 392] width 46 height 61
click at [1238, 394] on button "Next image" at bounding box center [1238, 392] width 46 height 61
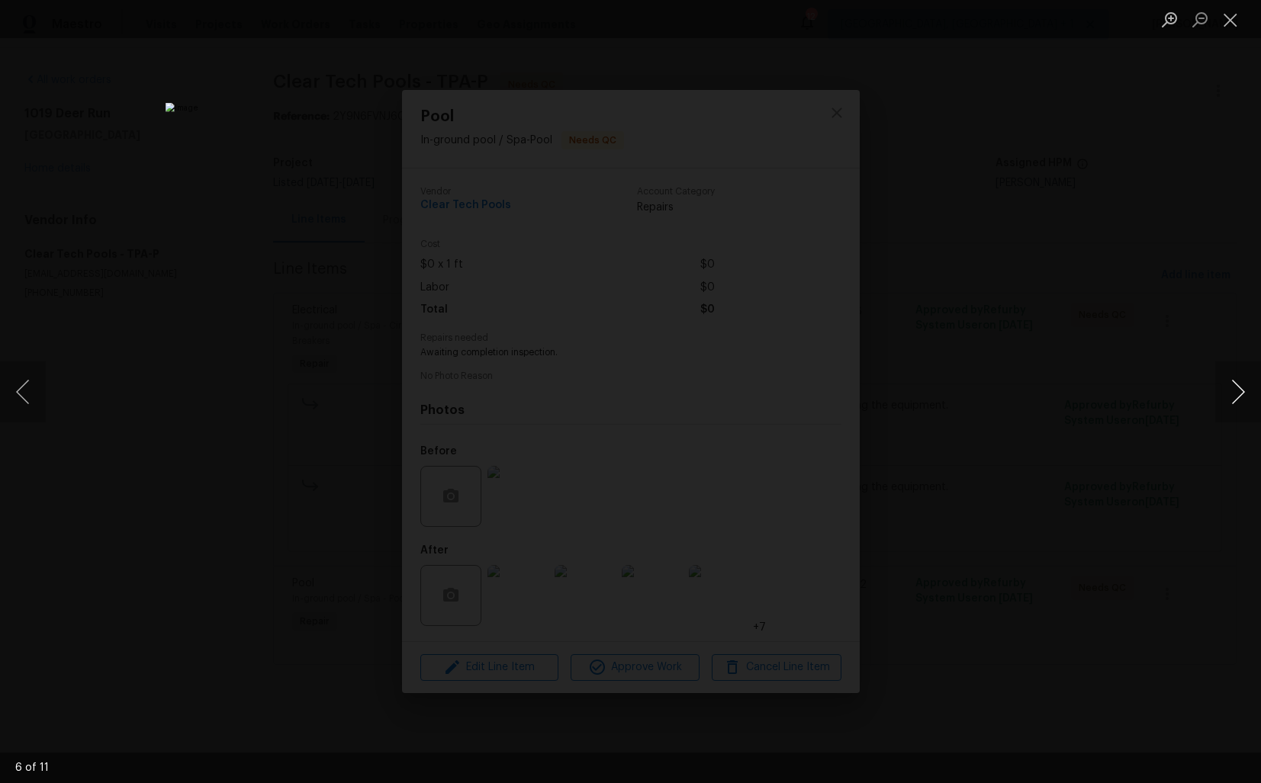
click at [1231, 395] on button "Next image" at bounding box center [1238, 392] width 46 height 61
click at [1245, 394] on button "Next image" at bounding box center [1238, 392] width 46 height 61
click at [1234, 395] on button "Next image" at bounding box center [1238, 392] width 46 height 61
click at [1229, 393] on button "Next image" at bounding box center [1238, 392] width 46 height 61
click at [1240, 383] on button "Next image" at bounding box center [1238, 392] width 46 height 61
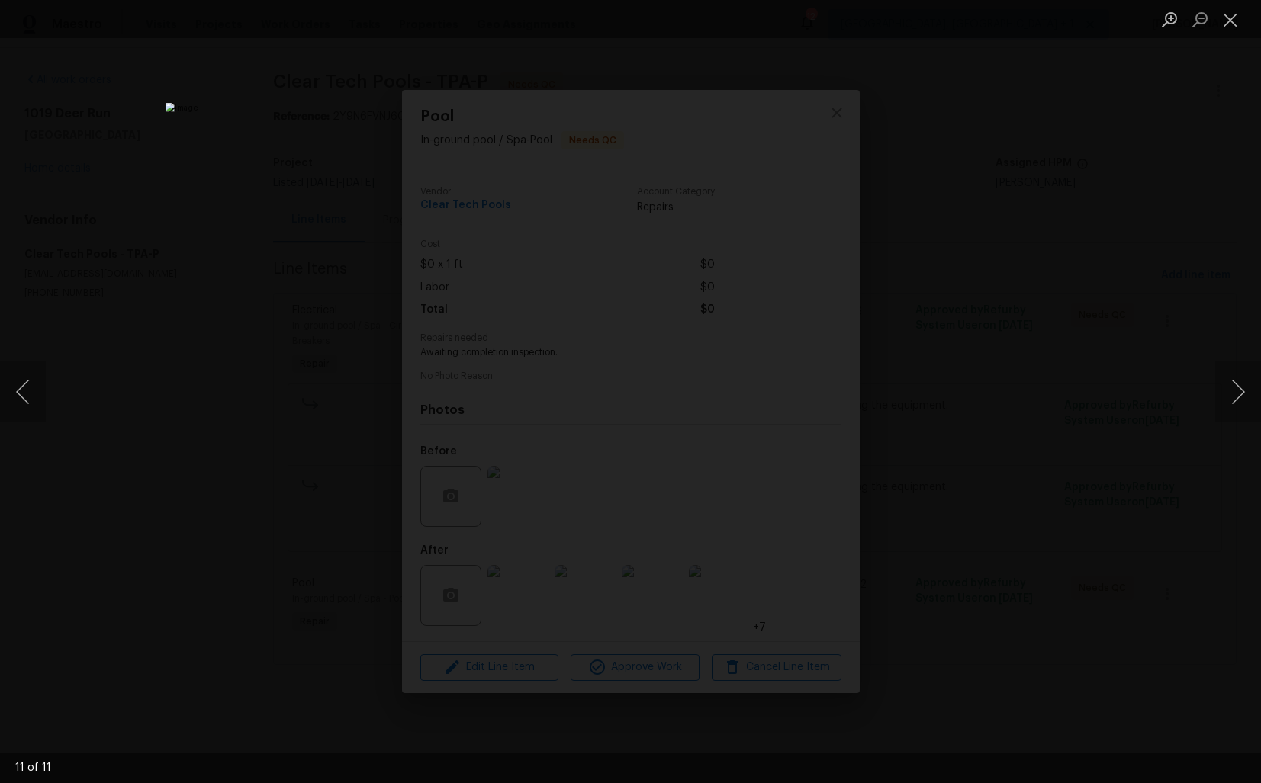
click at [767, 399] on img "Lightbox" at bounding box center [631, 392] width 930 height 578
click at [1062, 376] on div "Lightbox" at bounding box center [630, 391] width 1261 height 783
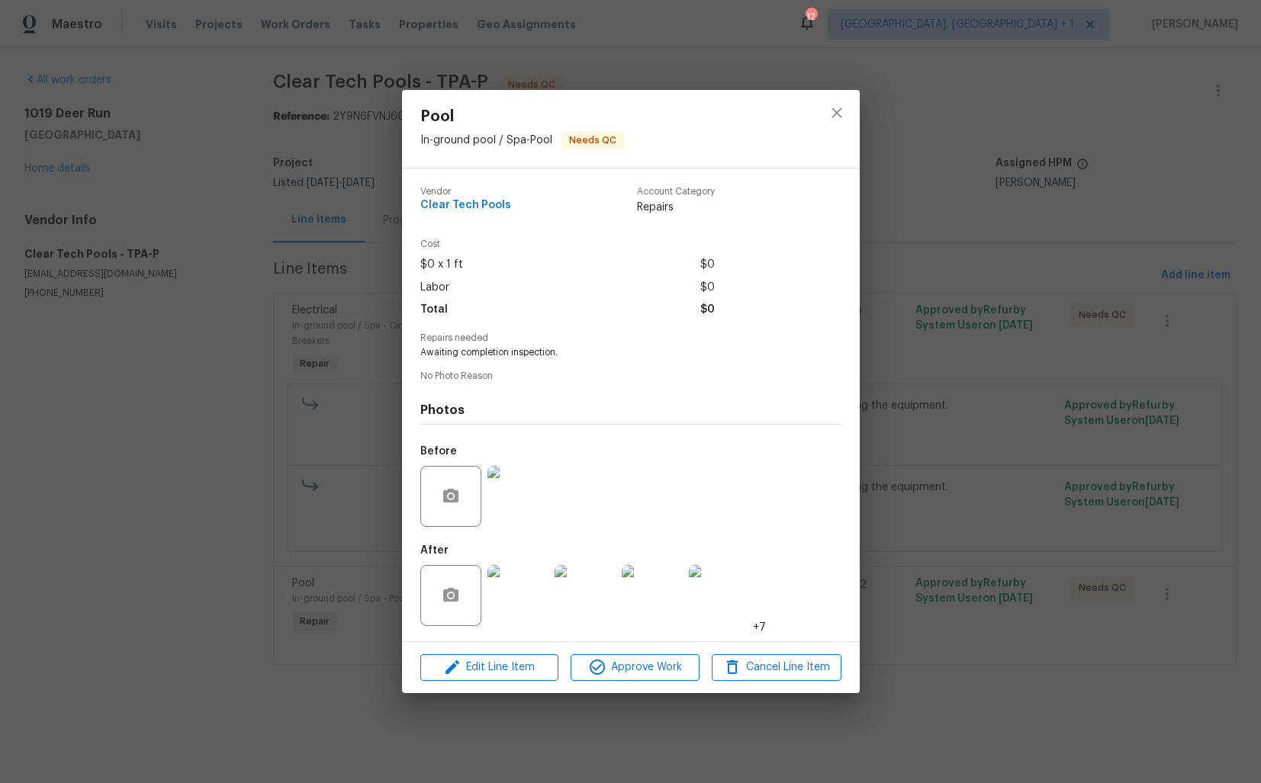
click at [944, 185] on div "Pool In-ground pool / Spa - Pool Needs QC Vendor Clear Tech Pools Account Categ…" at bounding box center [630, 391] width 1261 height 783
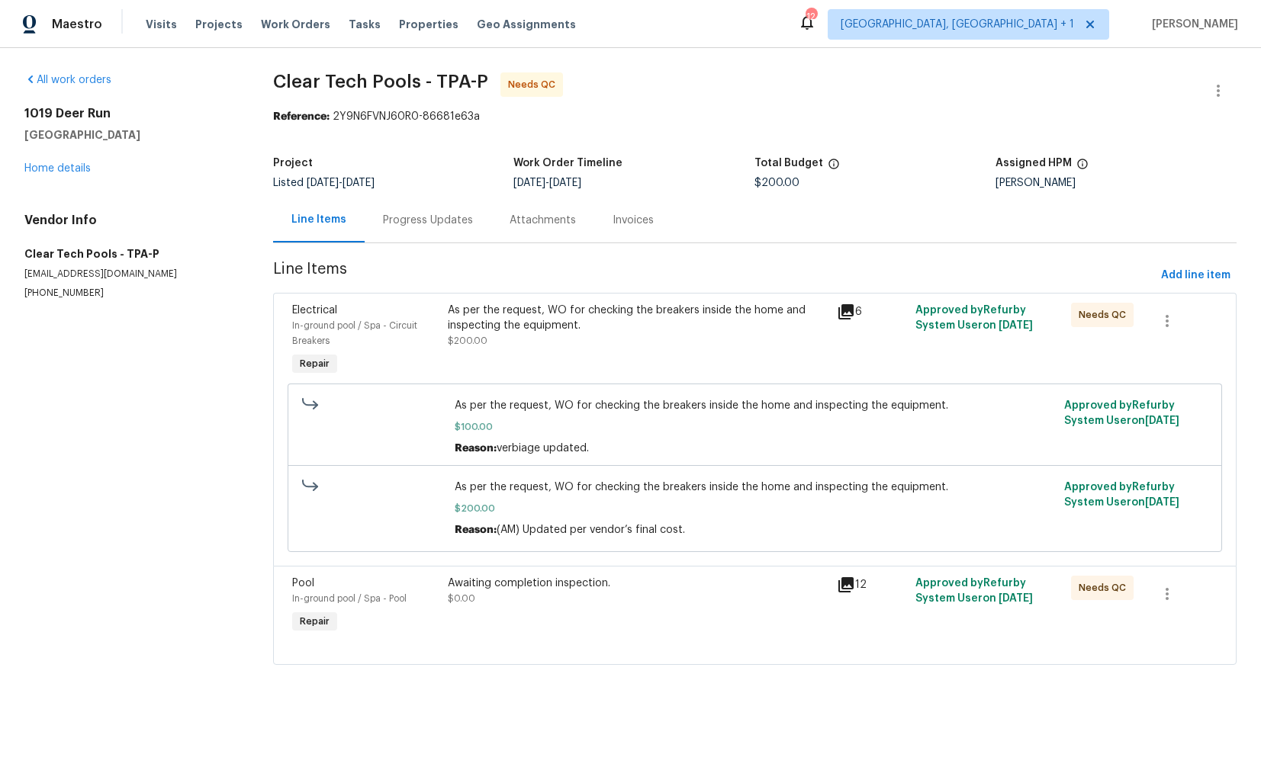
click at [594, 314] on div "As per the request, WO for checking the breakers inside the home and inspecting…" at bounding box center [638, 318] width 381 height 31
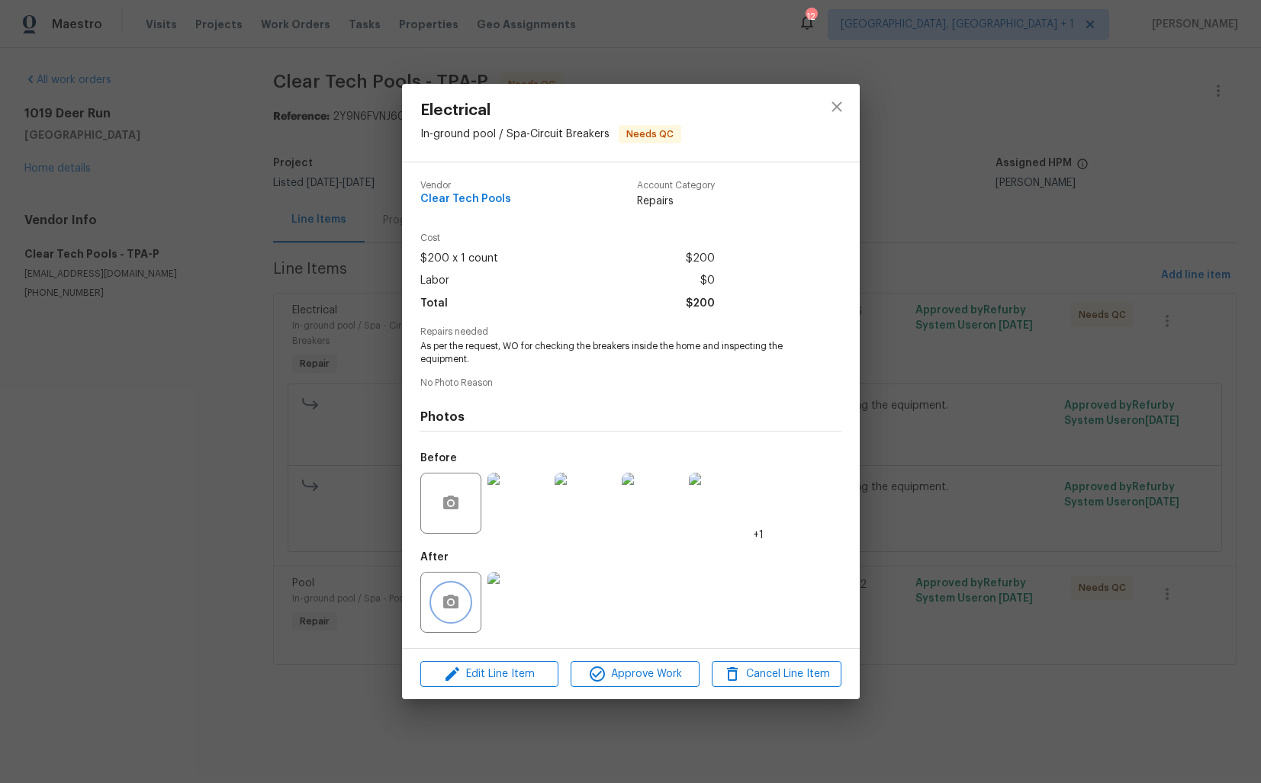
click at [452, 601] on icon "button" at bounding box center [451, 603] width 18 height 18
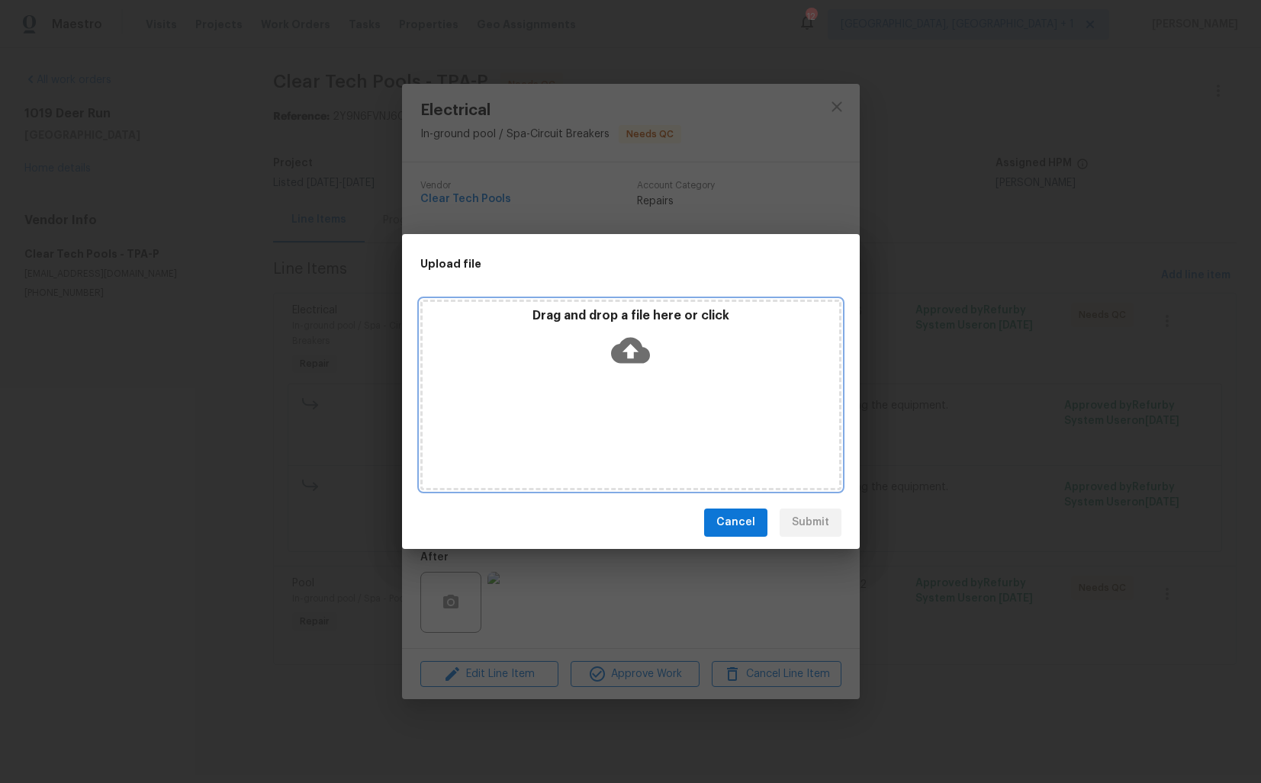
click at [629, 357] on icon at bounding box center [630, 350] width 39 height 39
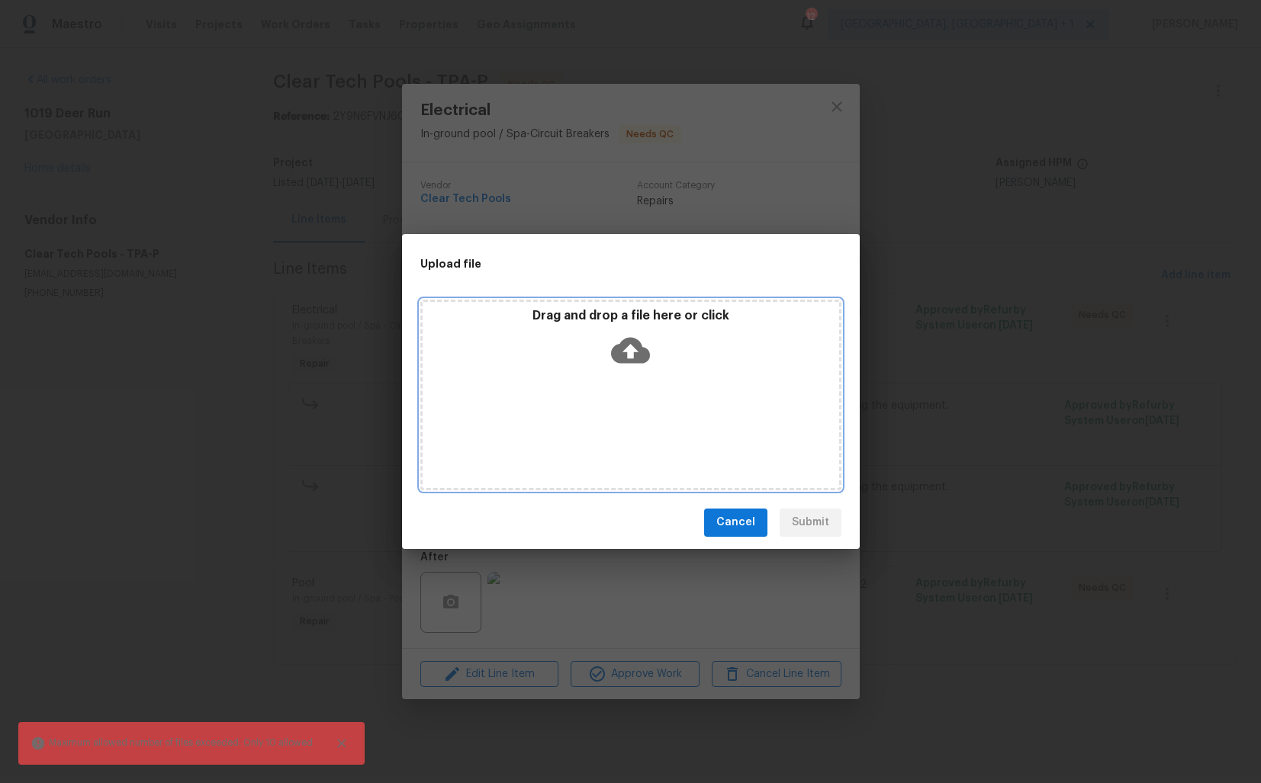
click at [641, 353] on icon at bounding box center [630, 350] width 39 height 26
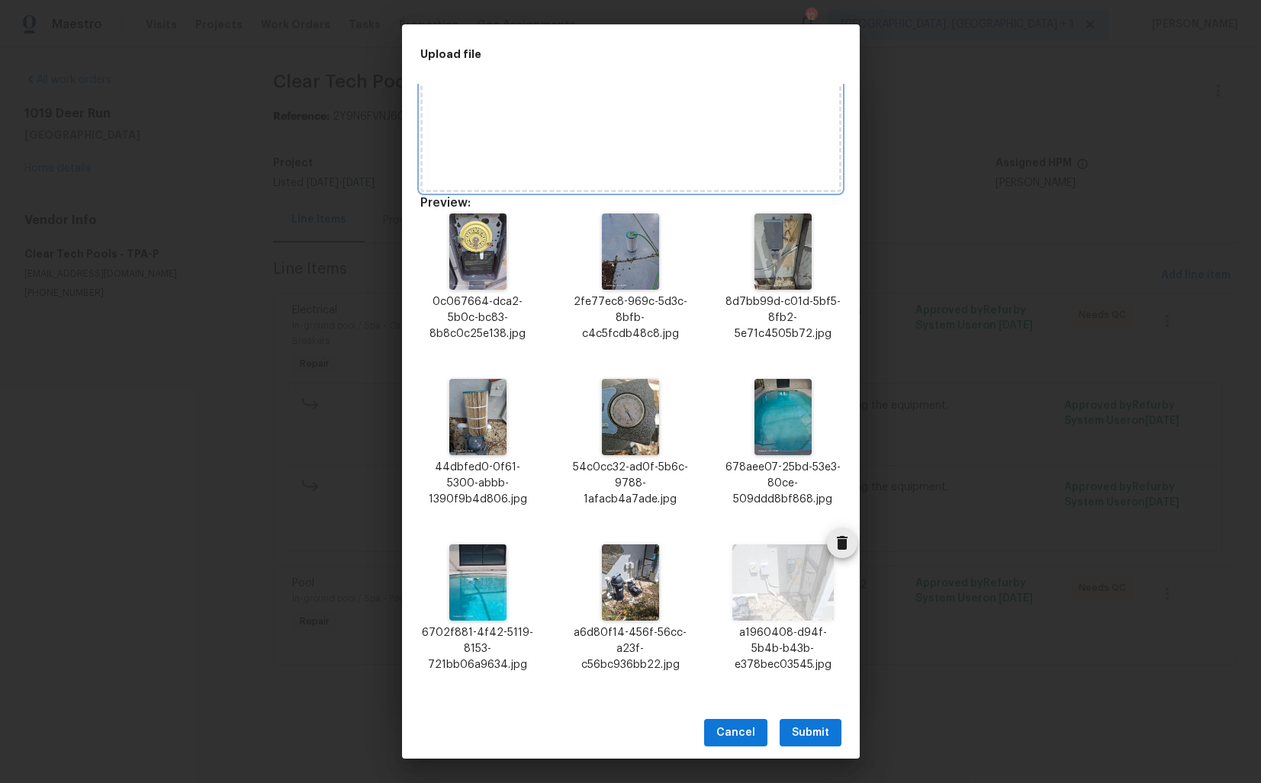
scroll to position [95, 0]
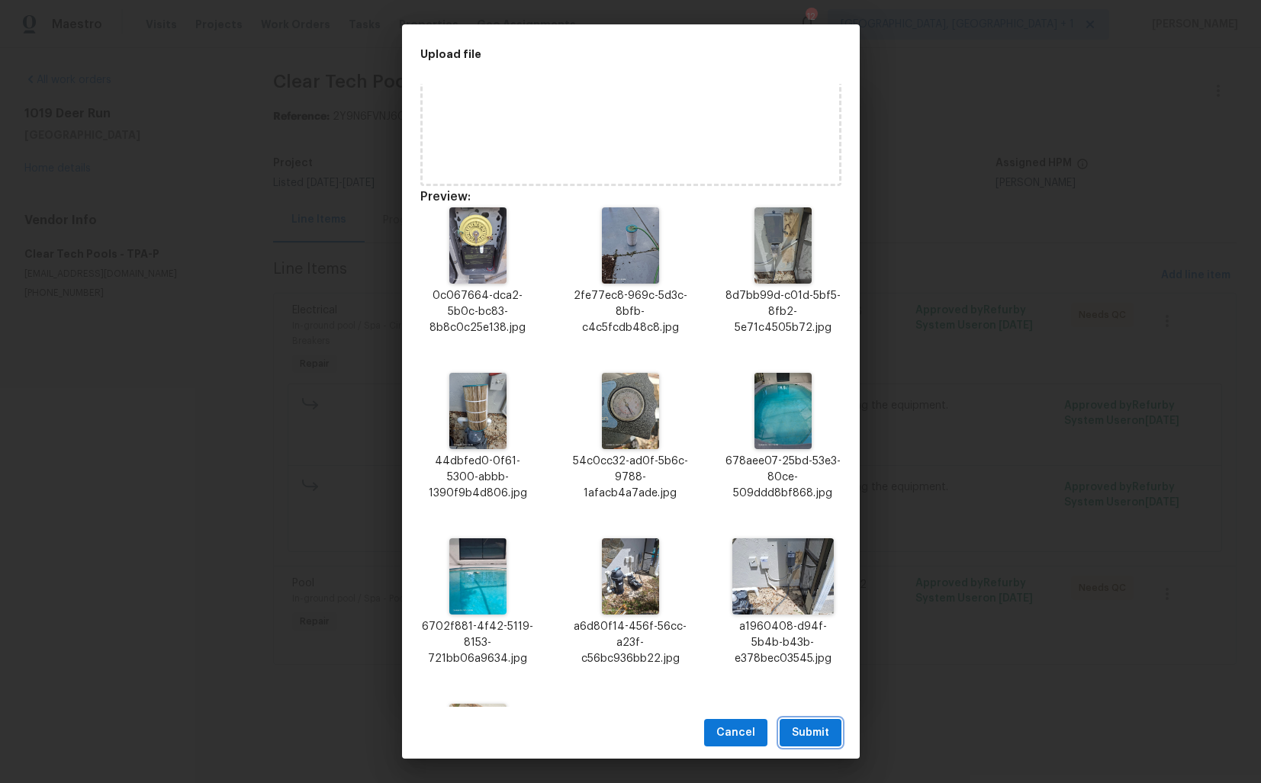
click at [817, 732] on span "Submit" at bounding box center [810, 733] width 37 height 19
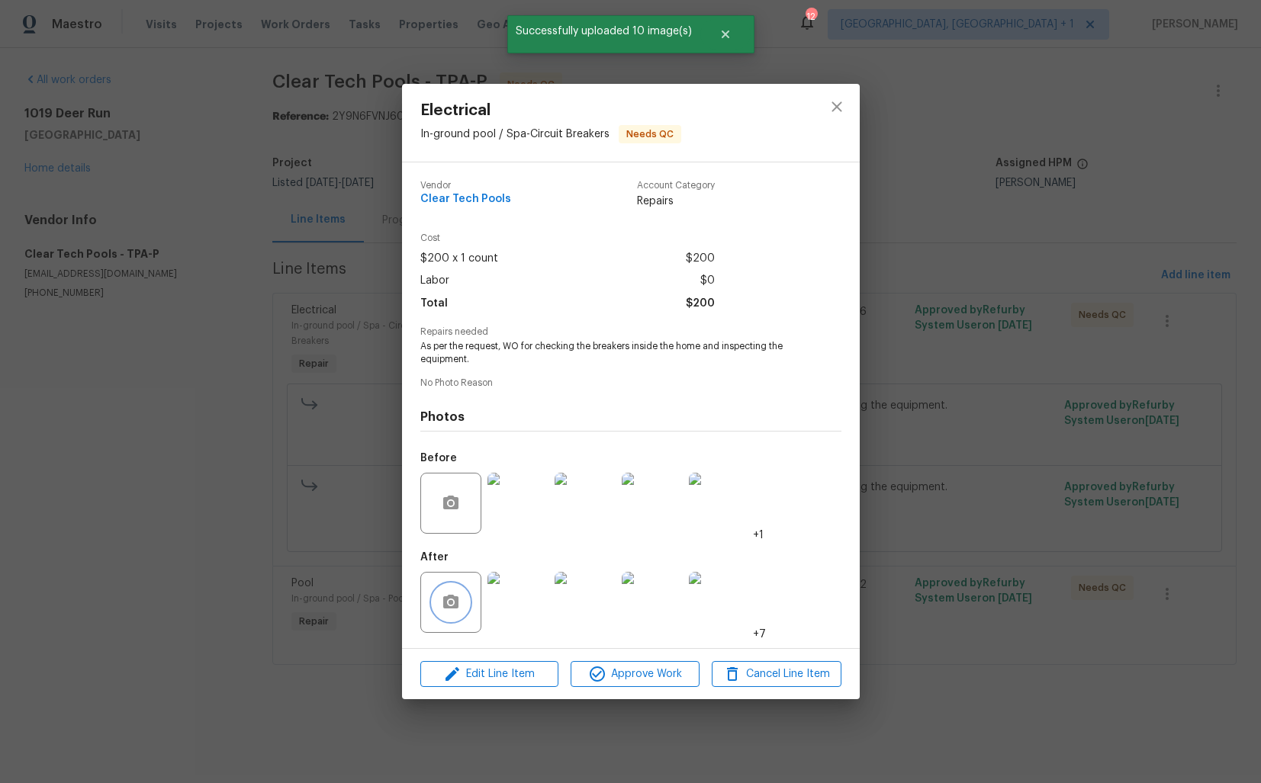
click at [455, 602] on icon "button" at bounding box center [450, 602] width 15 height 14
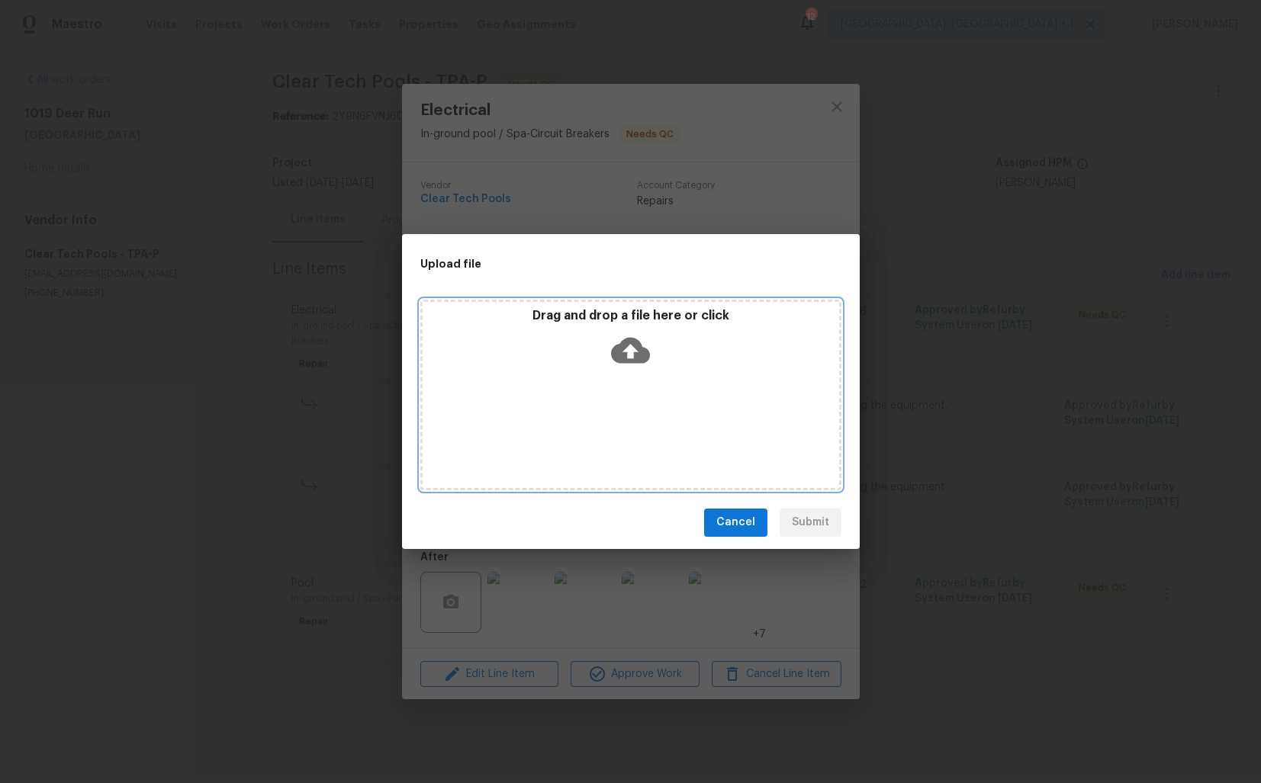
click at [625, 339] on icon at bounding box center [630, 350] width 39 height 26
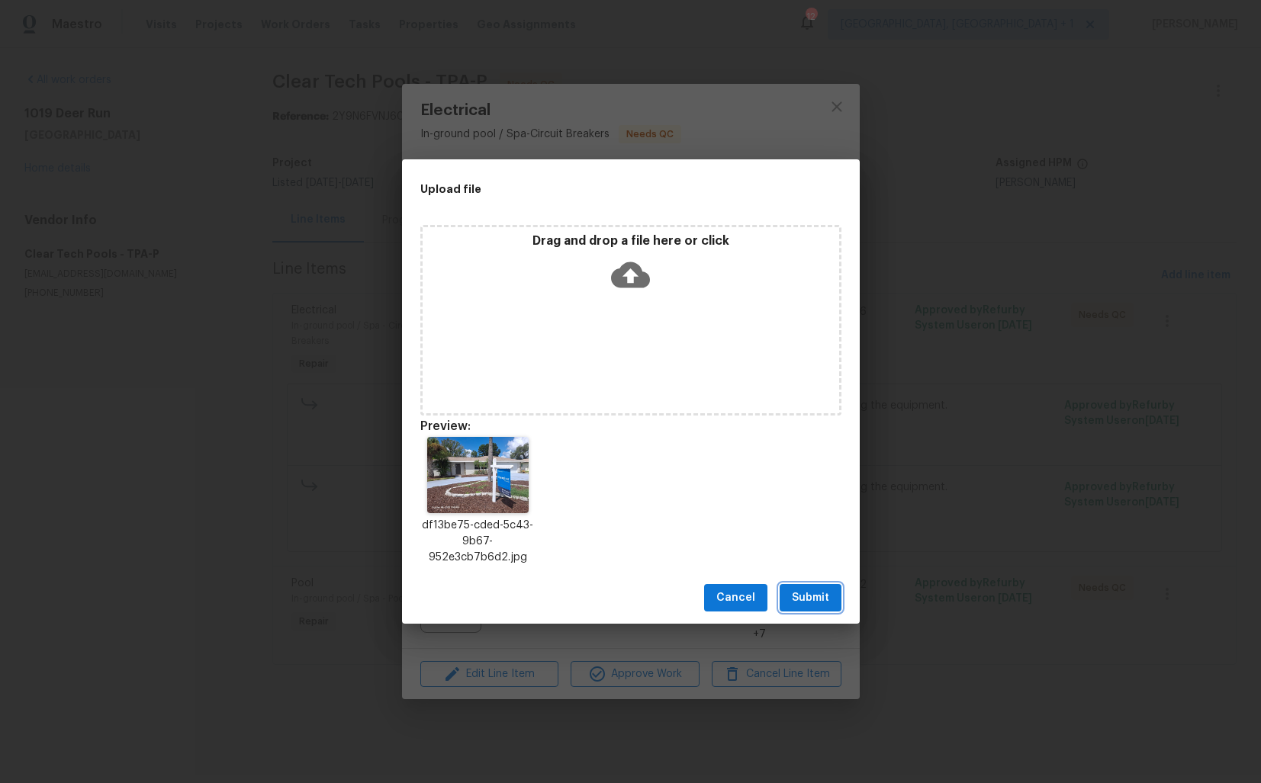
click at [807, 596] on span "Submit" at bounding box center [810, 598] width 37 height 19
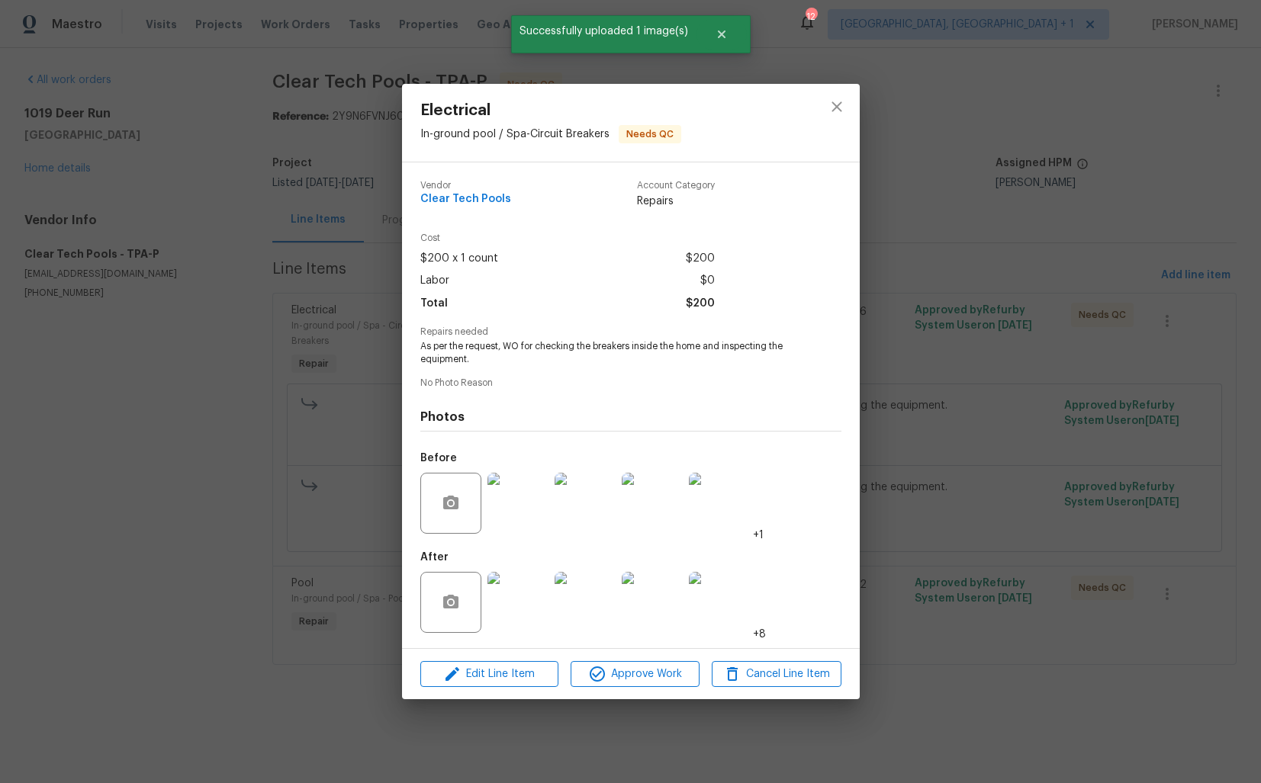
click at [948, 332] on div "Electrical In-ground pool / Spa - Circuit Breakers Needs QC Vendor Clear Tech P…" at bounding box center [630, 391] width 1261 height 783
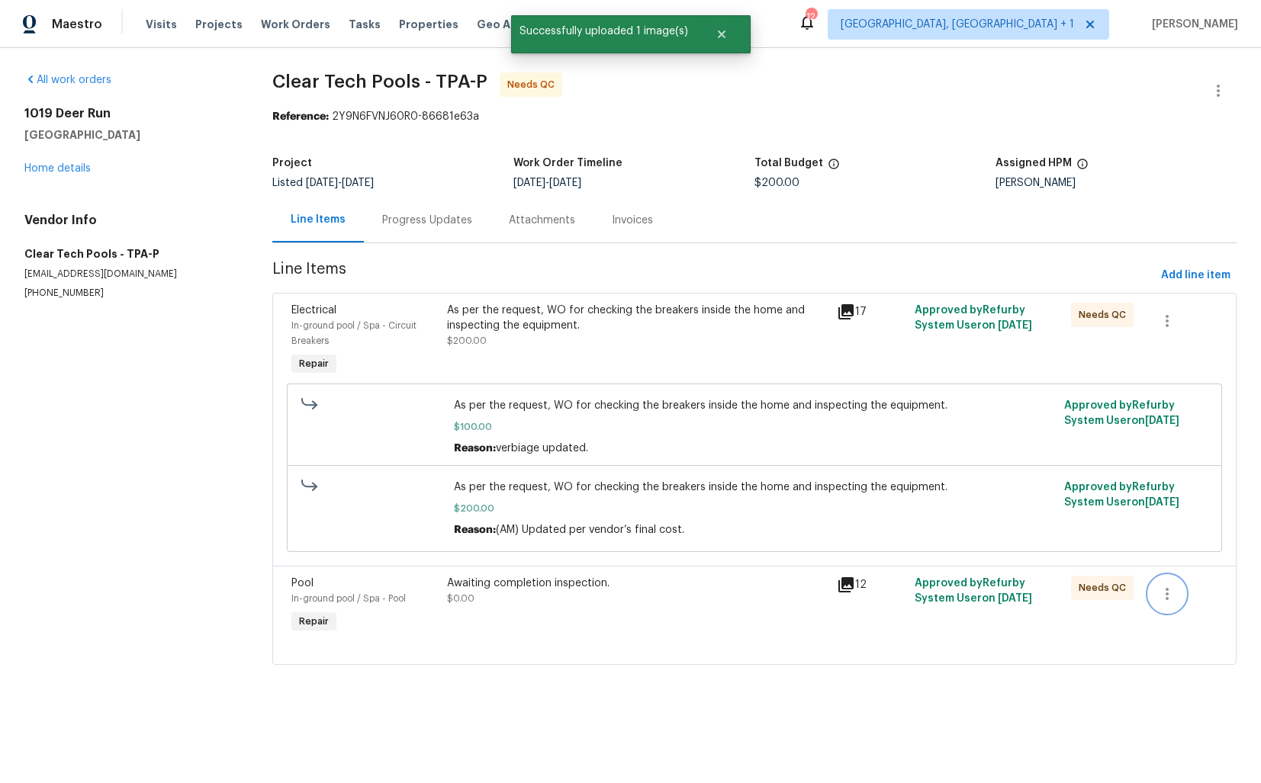
click at [1166, 595] on icon "button" at bounding box center [1167, 594] width 3 height 12
click at [1179, 597] on li "Cancel" at bounding box center [1178, 596] width 59 height 25
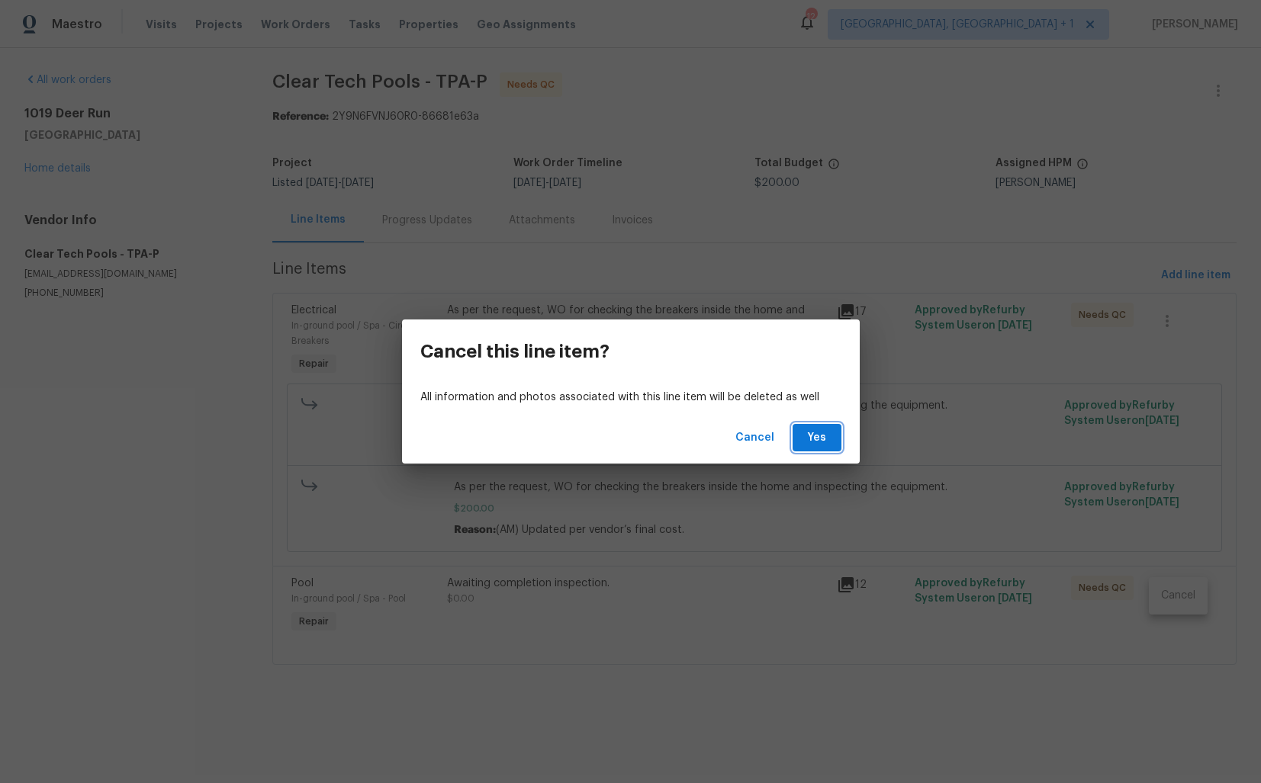
click at [821, 443] on span "Yes" at bounding box center [817, 438] width 24 height 19
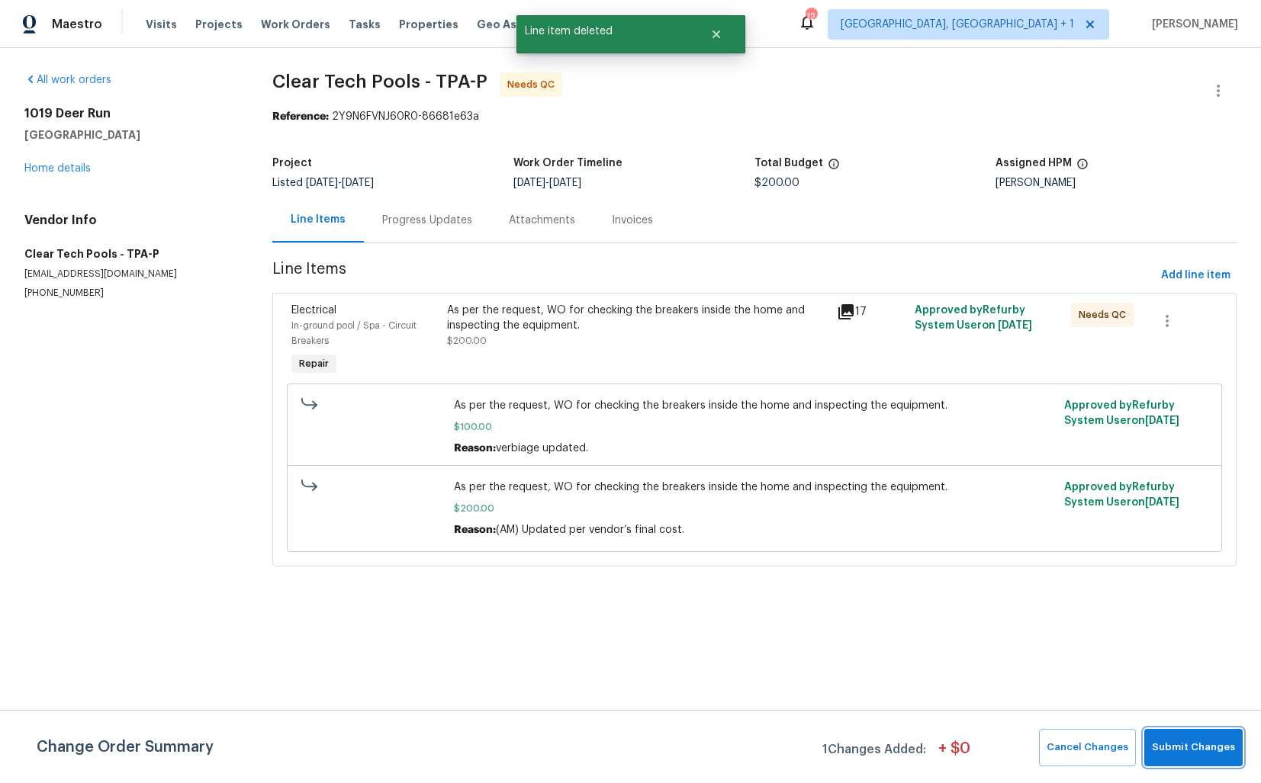
click at [1198, 745] on span "Submit Changes" at bounding box center [1193, 748] width 83 height 18
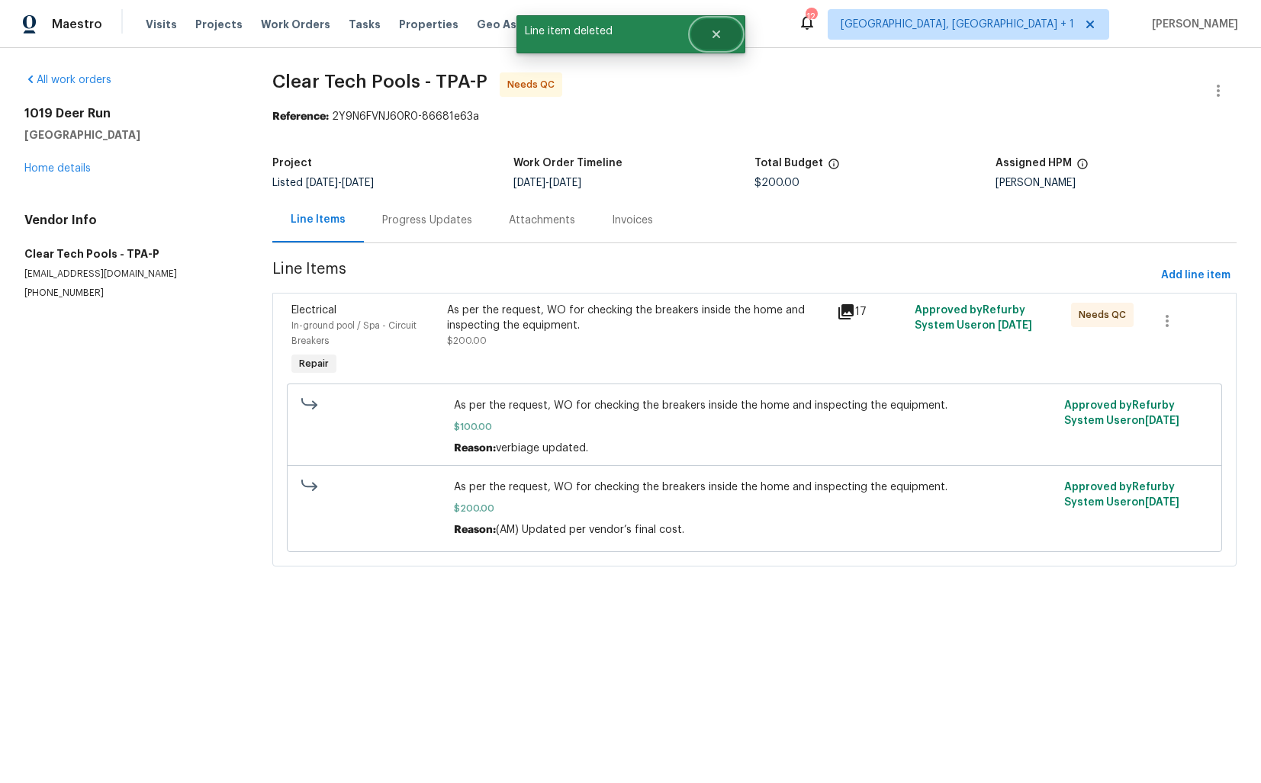
click at [716, 40] on icon "Close" at bounding box center [716, 34] width 12 height 12
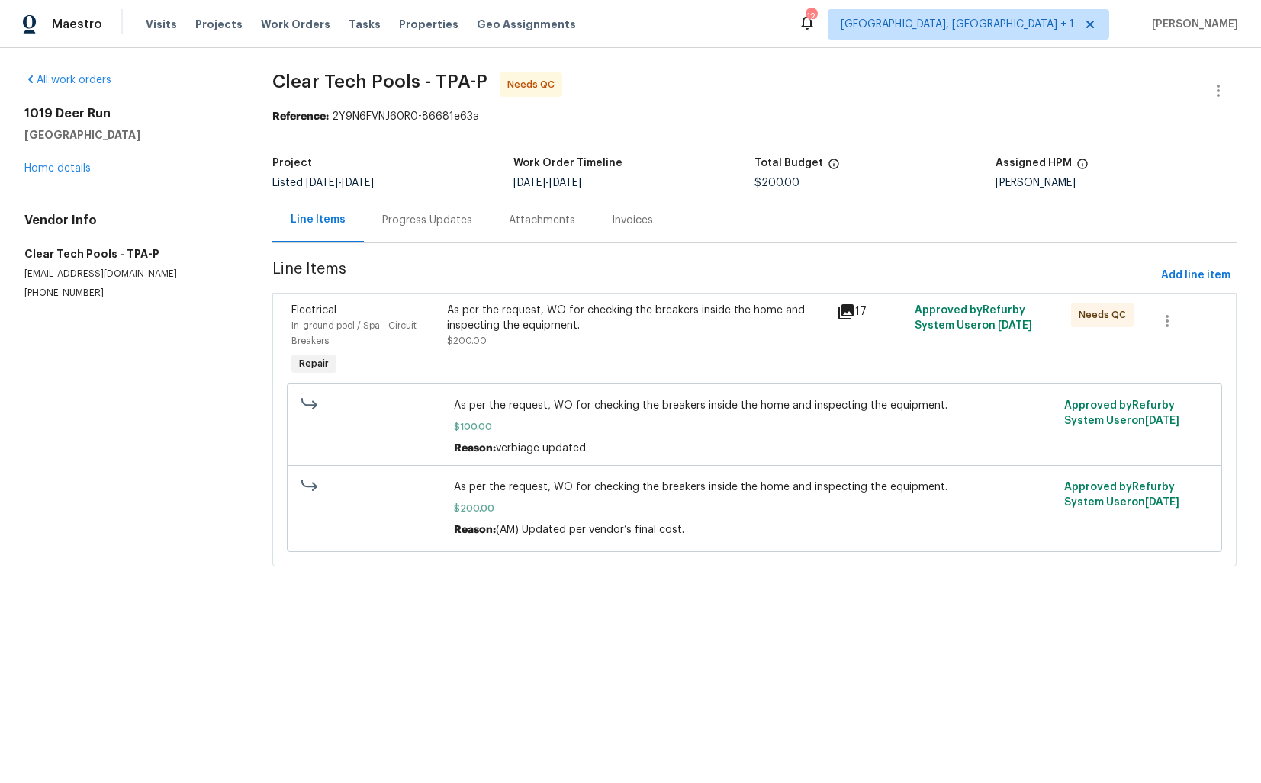
click at [407, 230] on div "Progress Updates" at bounding box center [427, 220] width 127 height 45
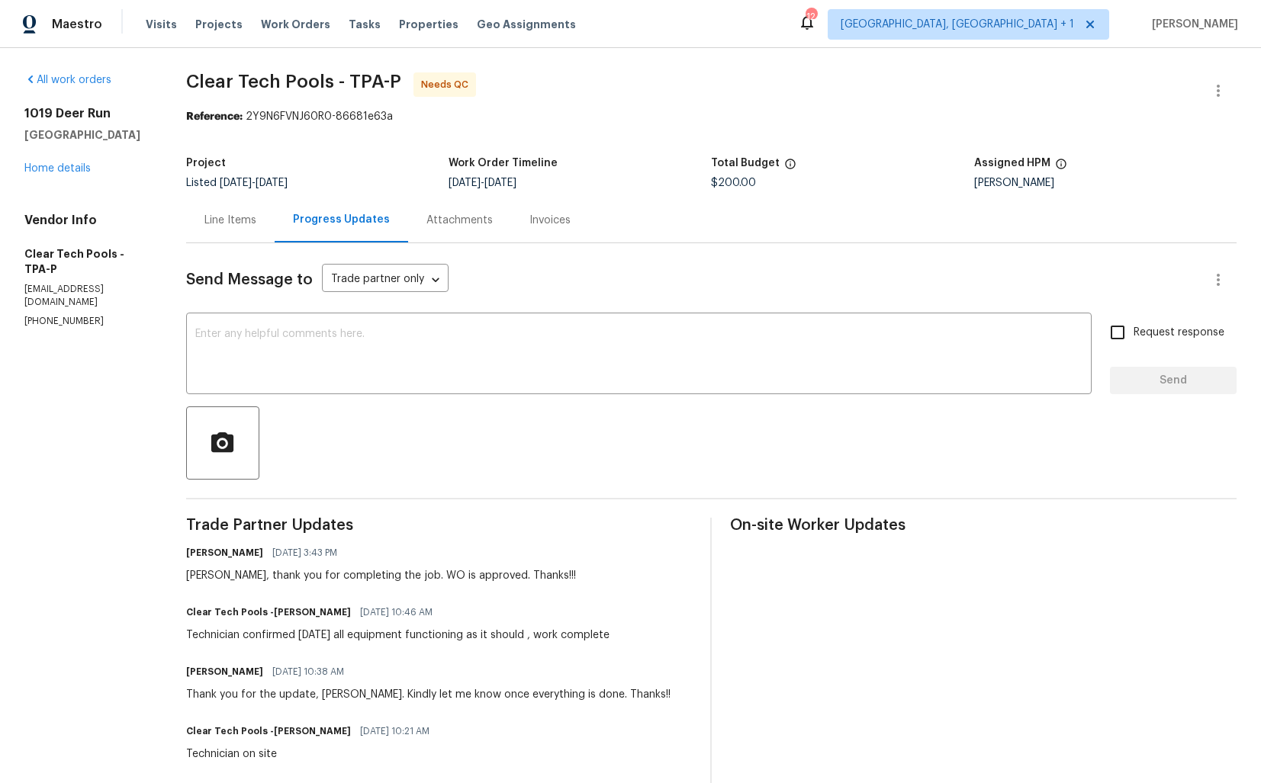
click at [240, 234] on div "Line Items" at bounding box center [230, 220] width 88 height 45
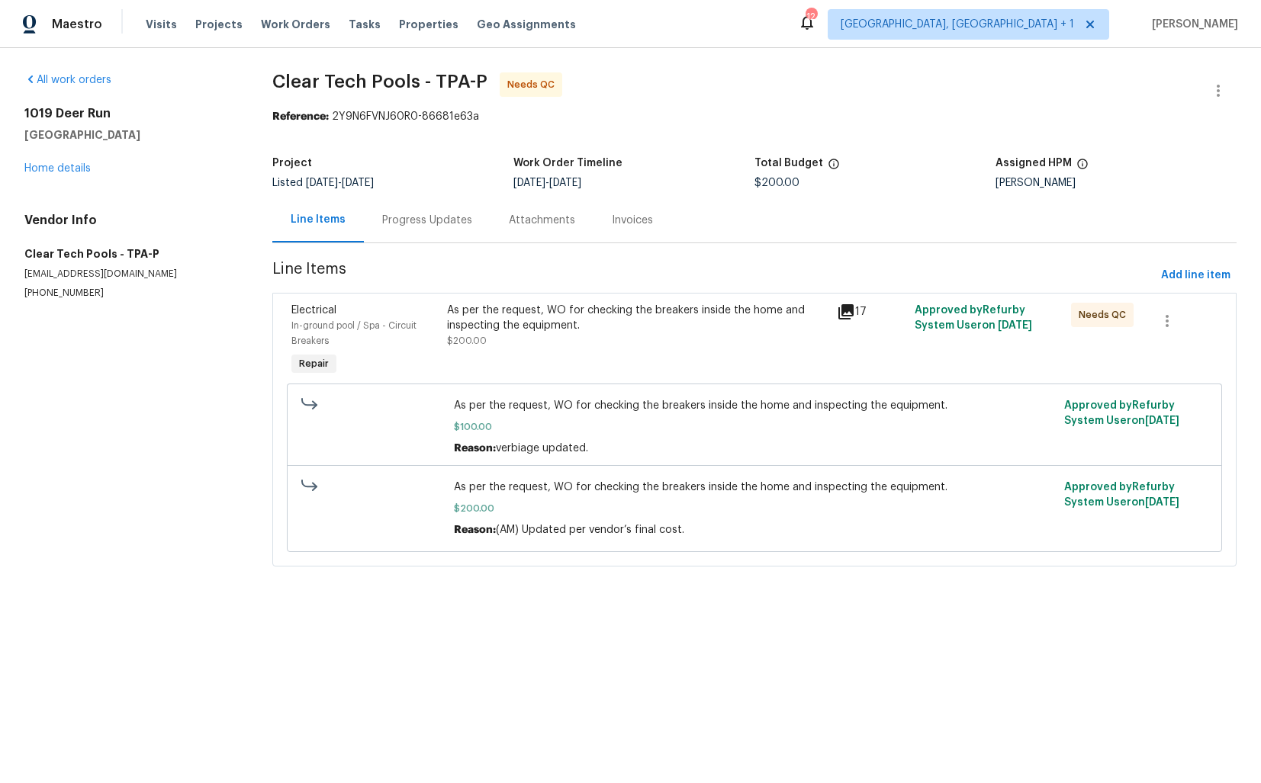
click at [430, 337] on div "In-ground pool / Spa - Circuit Breakers" at bounding box center [364, 333] width 146 height 31
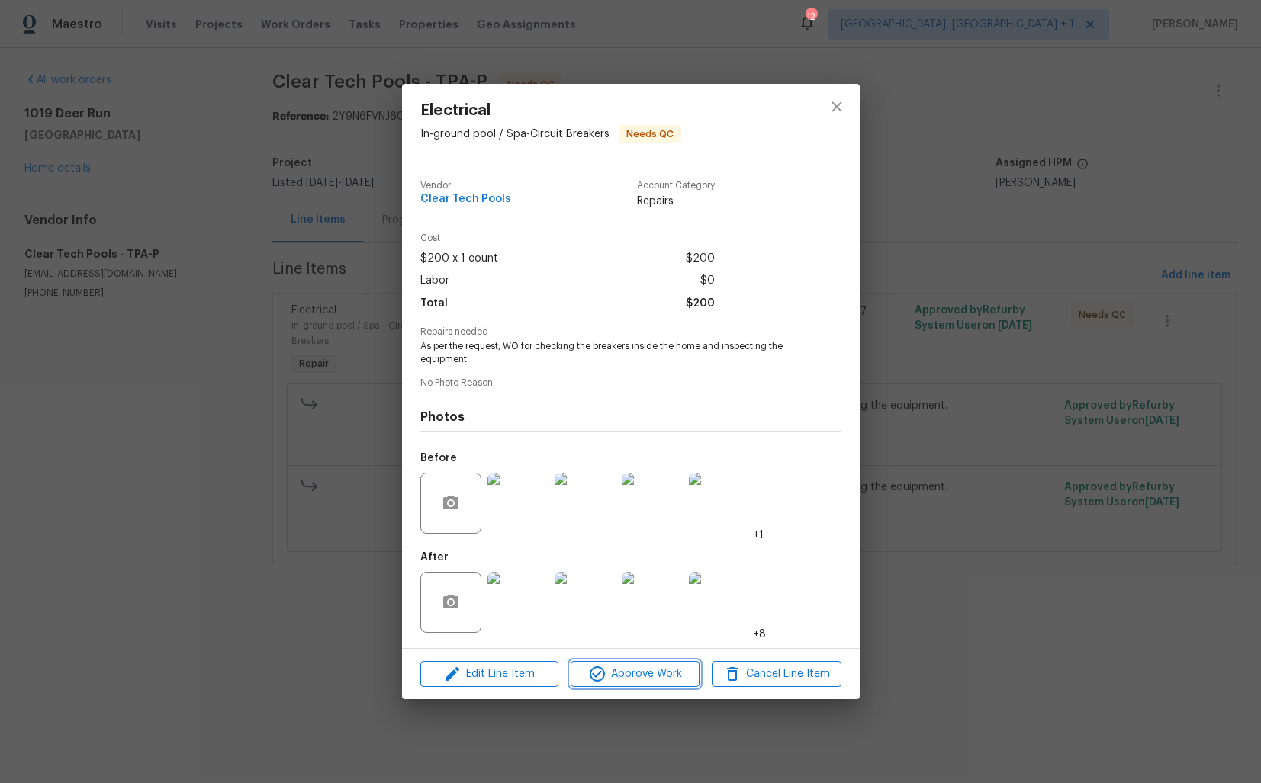
click at [626, 674] on span "Approve Work" at bounding box center [635, 674] width 120 height 19
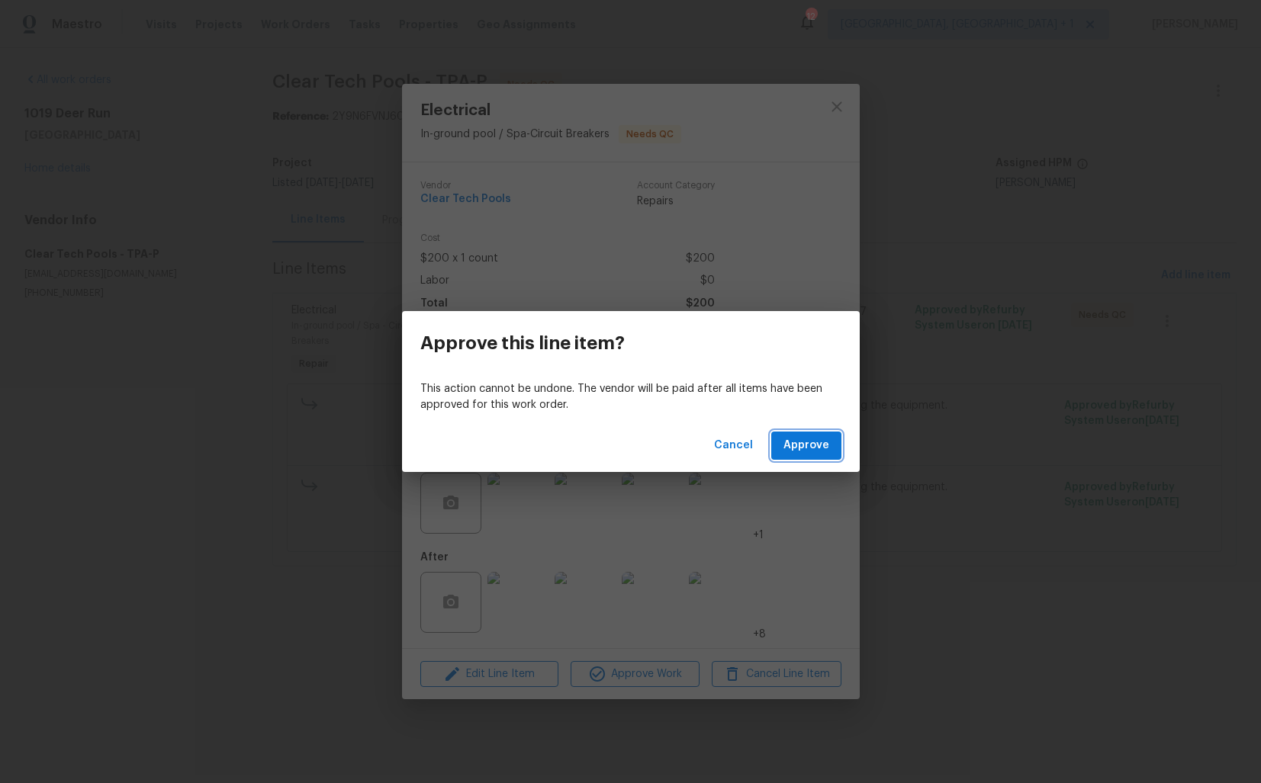
click at [790, 449] on span "Approve" at bounding box center [806, 445] width 46 height 19
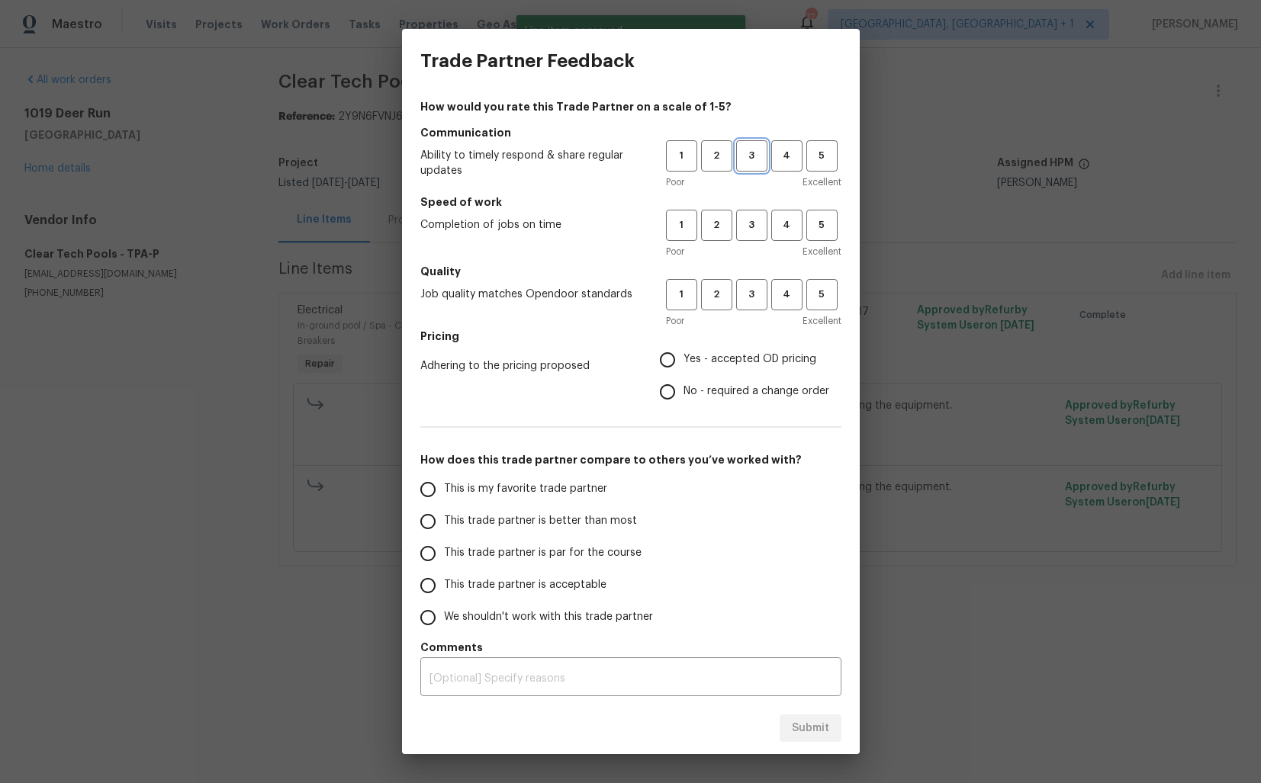
click at [764, 149] on span "3" at bounding box center [752, 156] width 28 height 18
click at [758, 244] on div "Poor Excellent" at bounding box center [753, 251] width 175 height 15
click at [743, 226] on span "3" at bounding box center [752, 226] width 28 height 18
click at [752, 299] on span "3" at bounding box center [752, 295] width 28 height 18
click at [687, 363] on span "Yes - accepted OD pricing" at bounding box center [750, 360] width 133 height 16
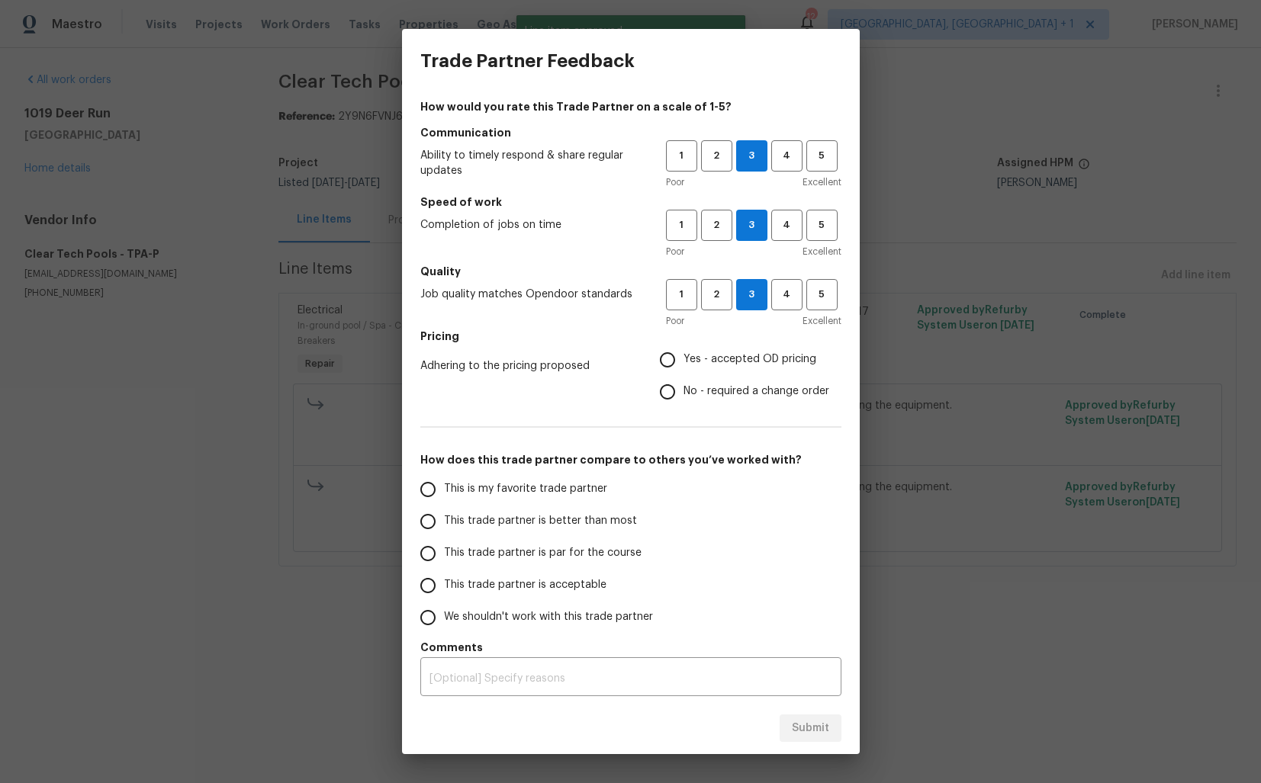
click at [684, 363] on input "Yes - accepted OD pricing" at bounding box center [668, 360] width 32 height 32
radio input "true"
click at [679, 384] on input "No - required a change order" at bounding box center [668, 392] width 32 height 32
radio input "true"
click at [531, 521] on span "This trade partner is better than most" at bounding box center [540, 521] width 193 height 16
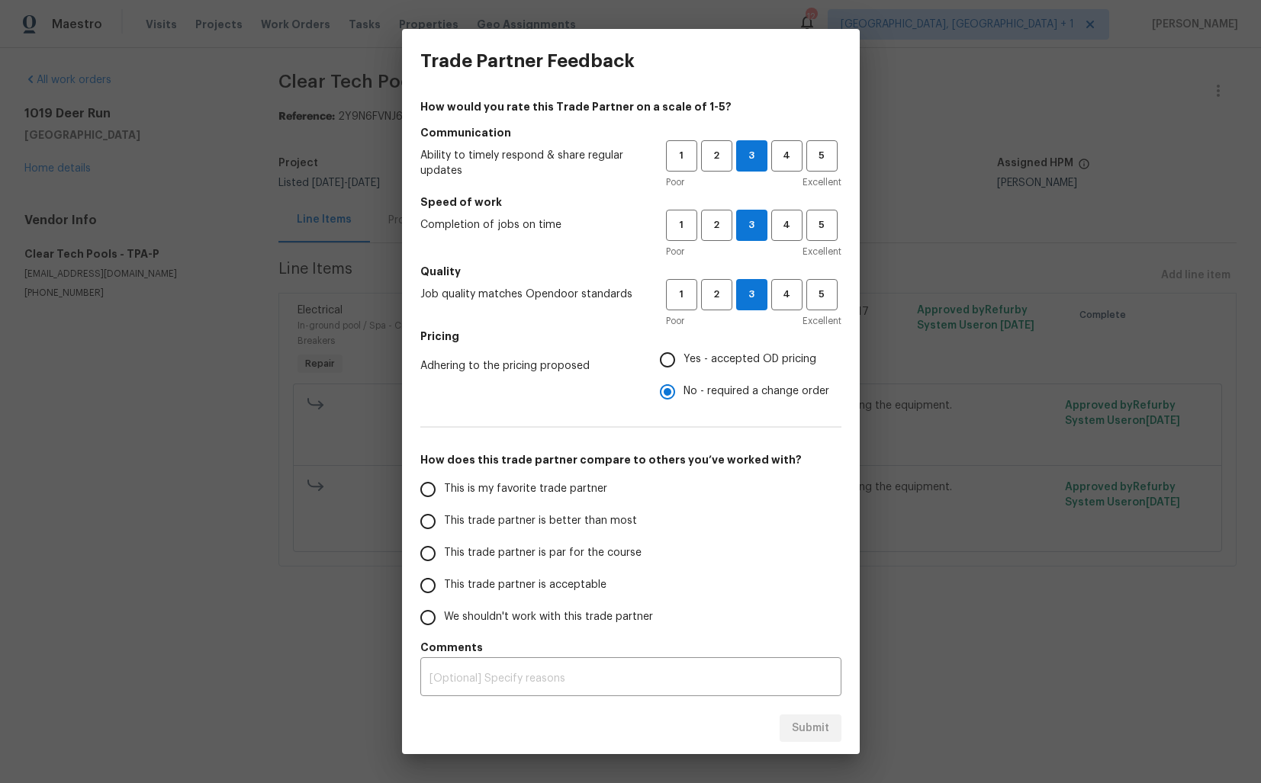
click at [444, 521] on input "This trade partner is better than most" at bounding box center [428, 522] width 32 height 32
click at [813, 732] on span "Submit" at bounding box center [810, 728] width 37 height 19
radio input "true"
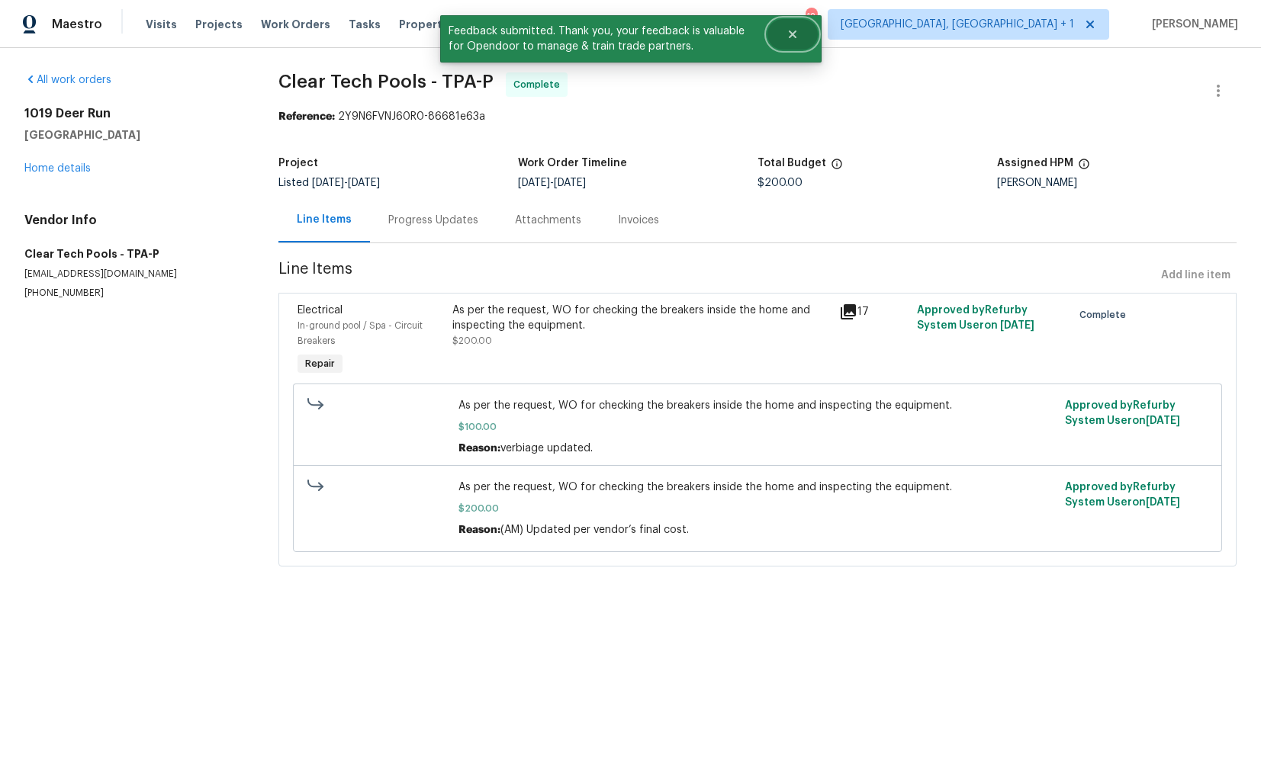
click at [780, 36] on button "Close" at bounding box center [792, 34] width 50 height 31
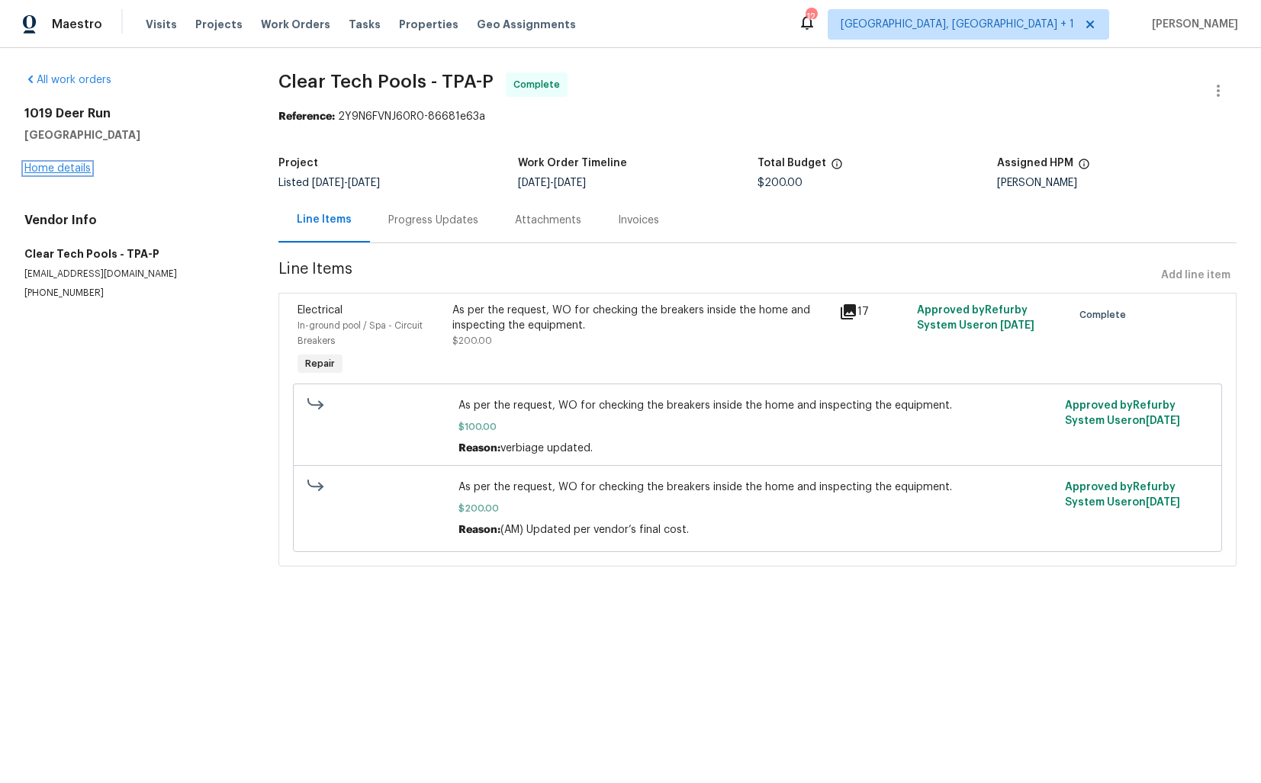
click at [69, 165] on link "Home details" at bounding box center [57, 168] width 66 height 11
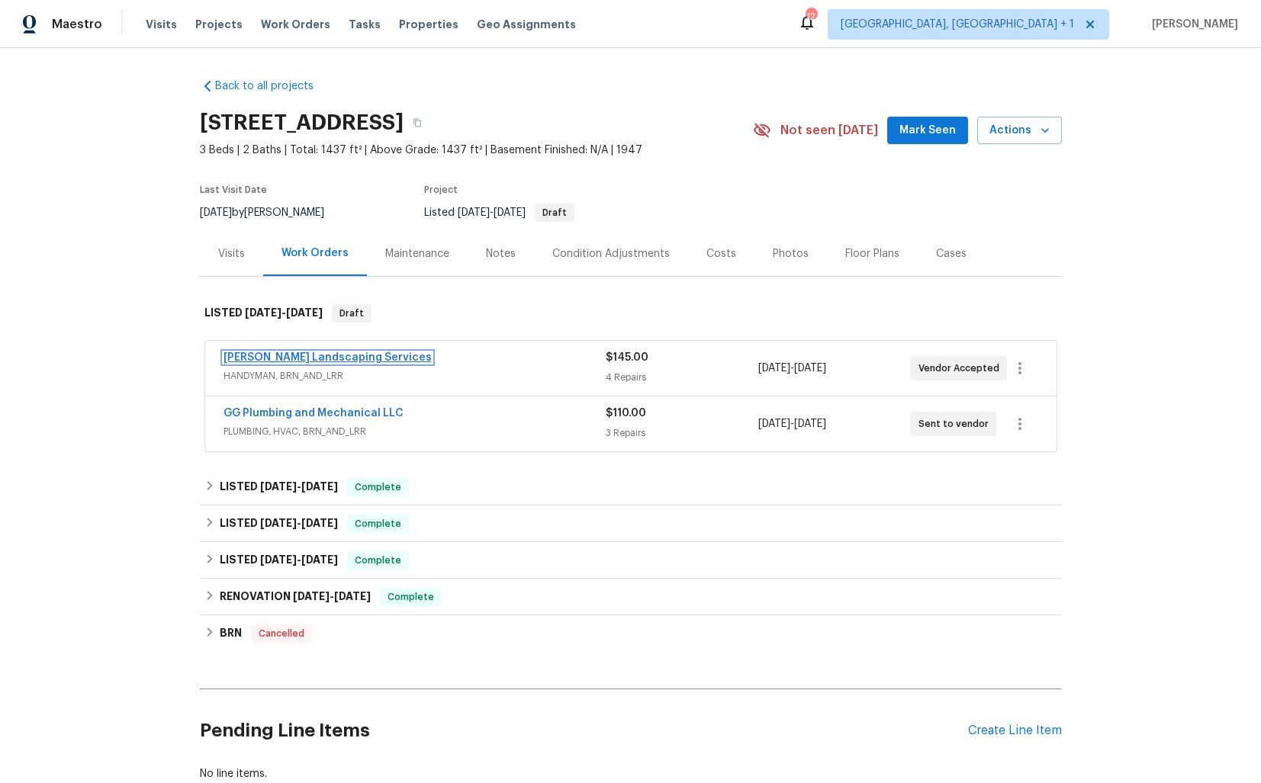
click at [316, 357] on link "[PERSON_NAME] Landscaping Services" at bounding box center [328, 357] width 208 height 11
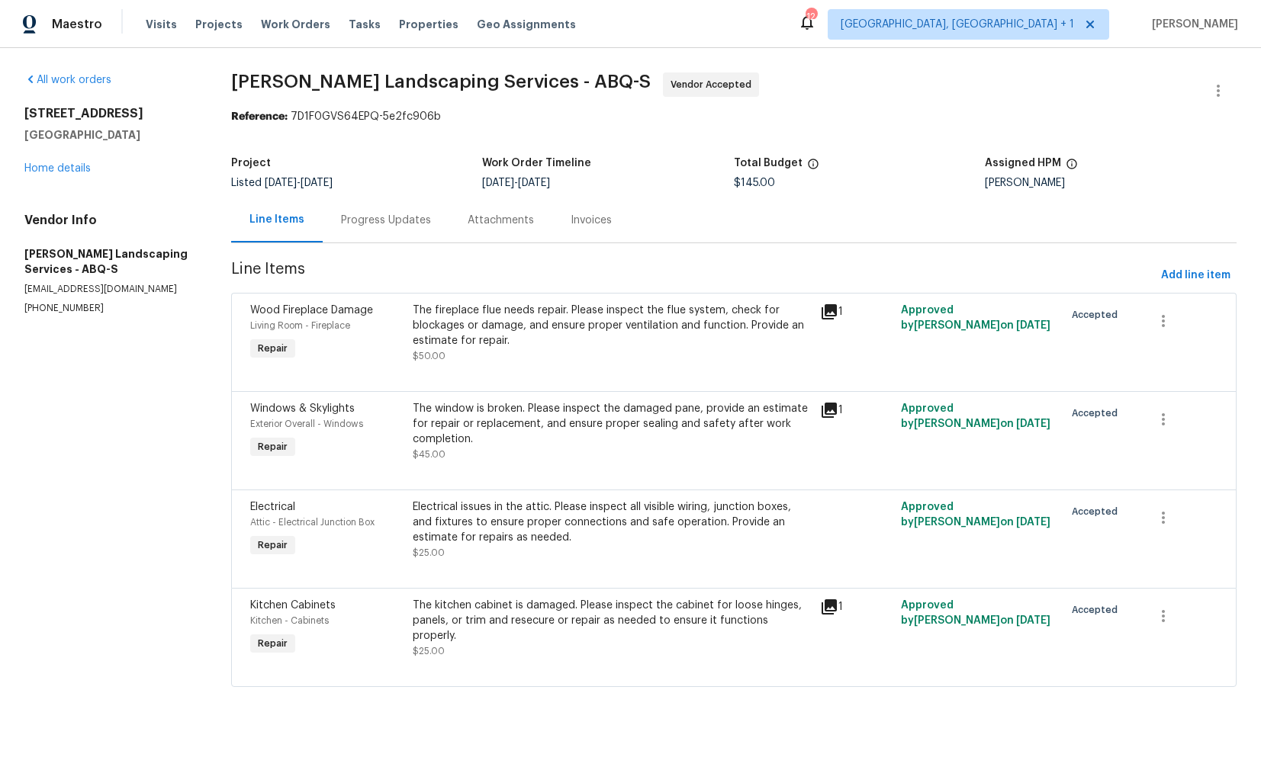
click at [384, 226] on div "Progress Updates" at bounding box center [386, 220] width 90 height 15
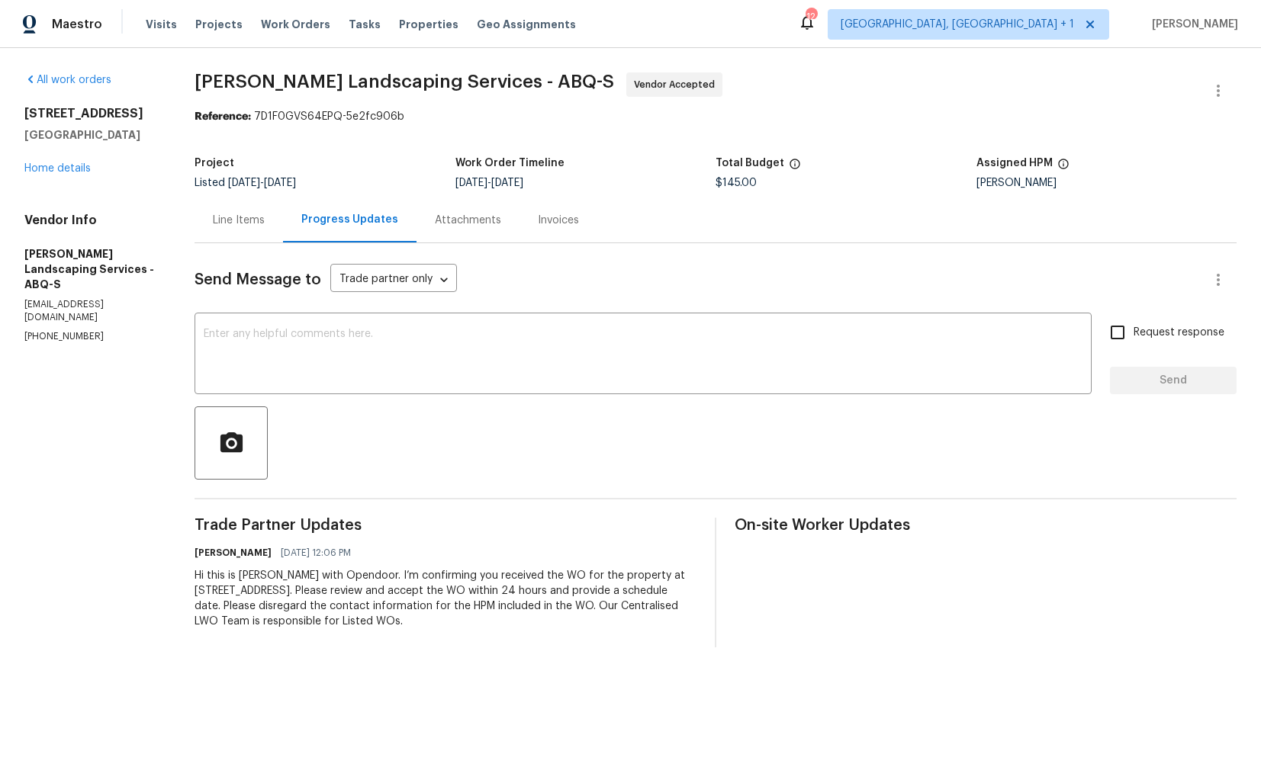
click at [265, 231] on div "Line Items" at bounding box center [239, 220] width 88 height 45
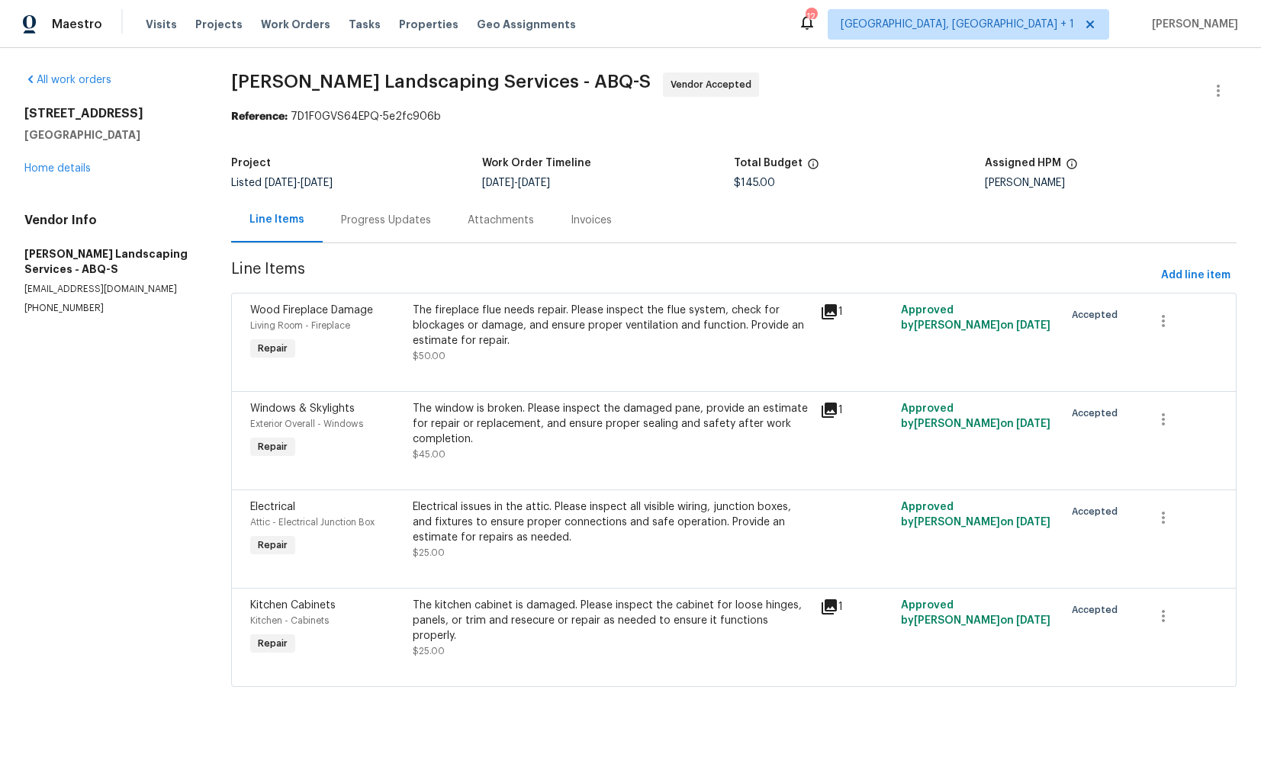
click at [334, 233] on div "Progress Updates" at bounding box center [386, 220] width 127 height 45
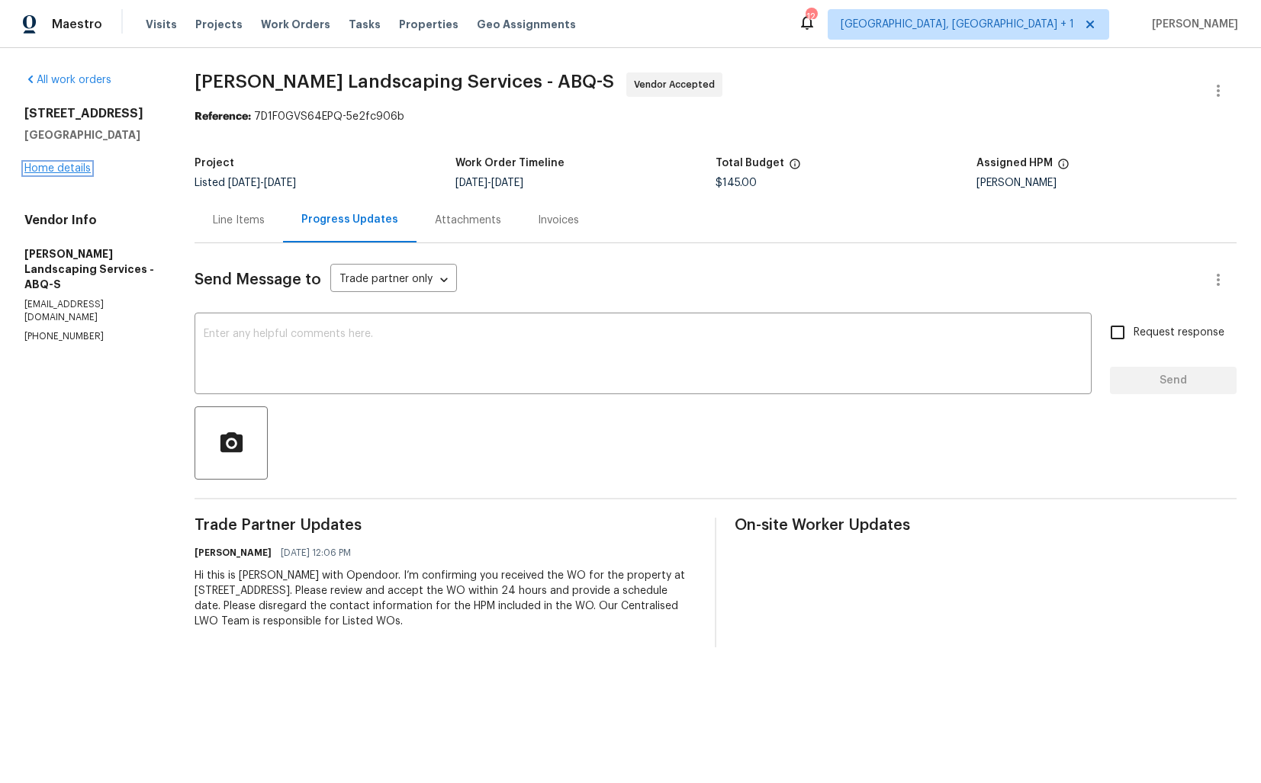
click at [74, 172] on link "Home details" at bounding box center [57, 168] width 66 height 11
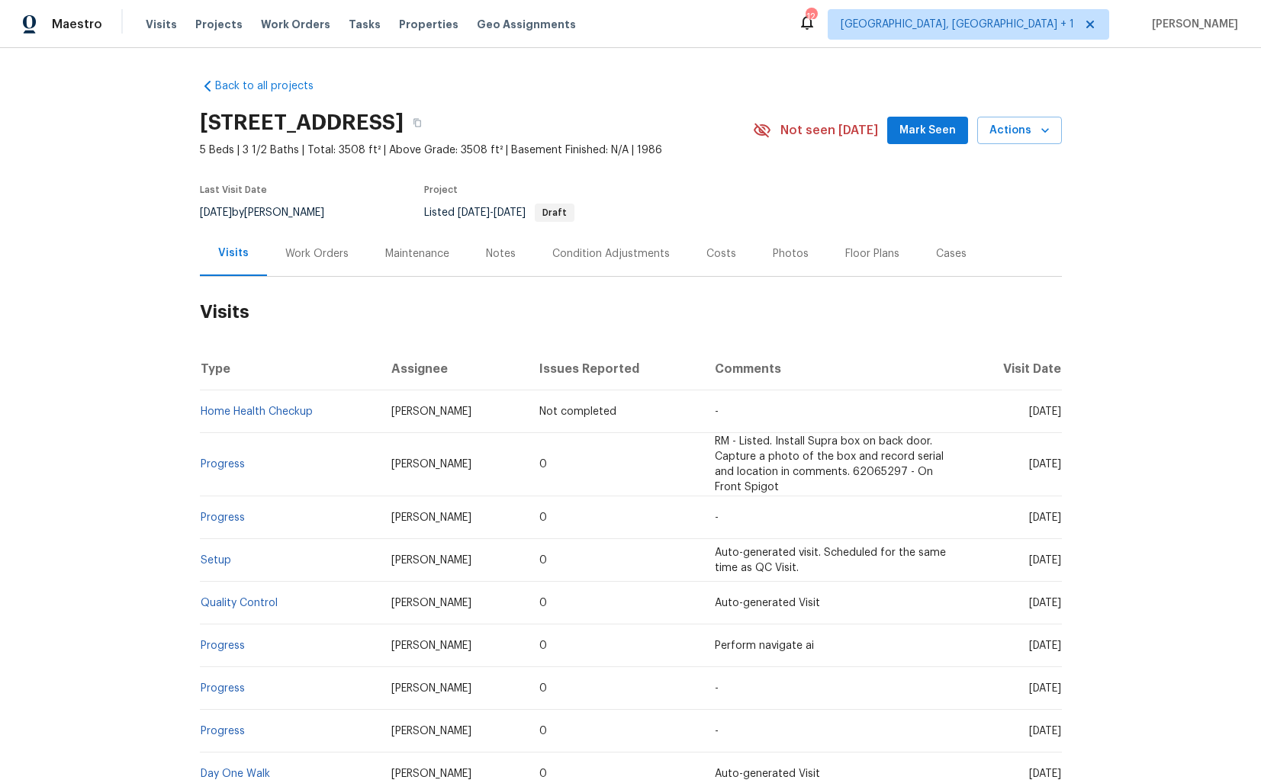
click at [330, 272] on div "Work Orders" at bounding box center [317, 253] width 100 height 45
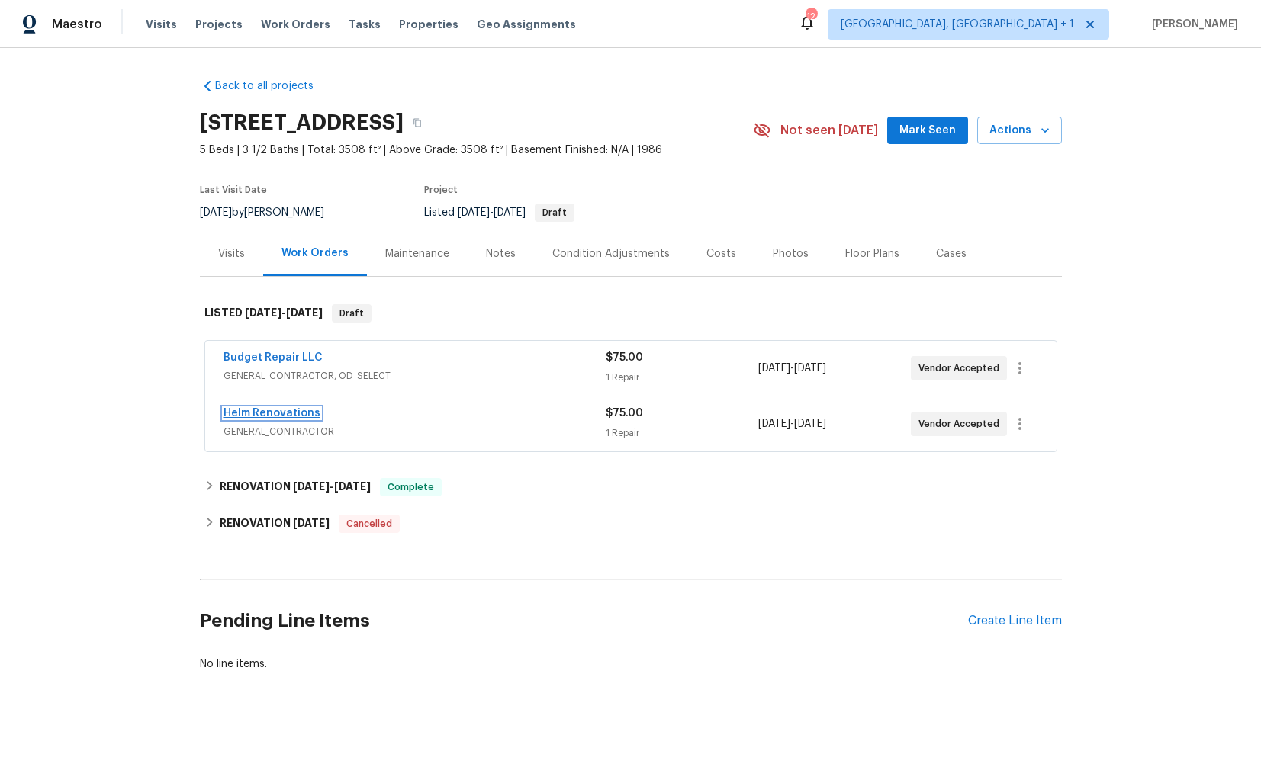
click at [258, 412] on link "Helm Renovations" at bounding box center [272, 413] width 97 height 11
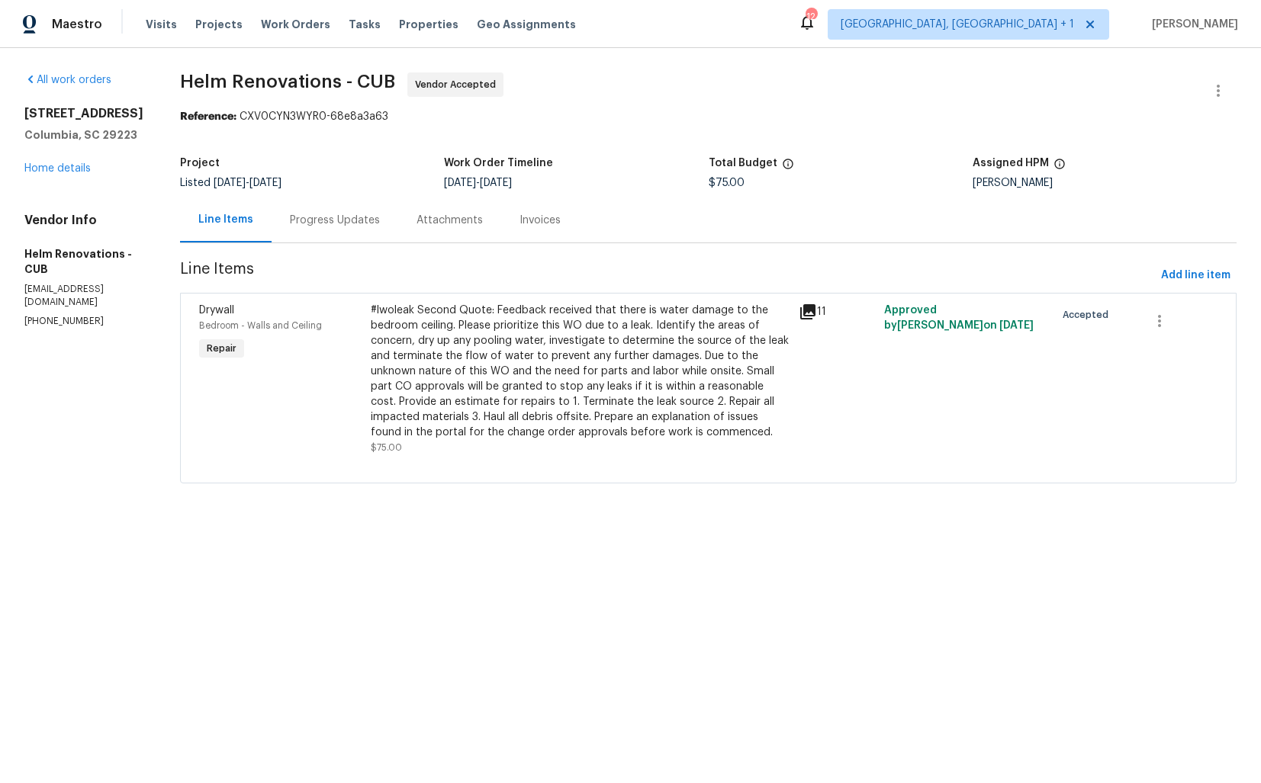
click at [375, 220] on div "Progress Updates" at bounding box center [335, 220] width 90 height 15
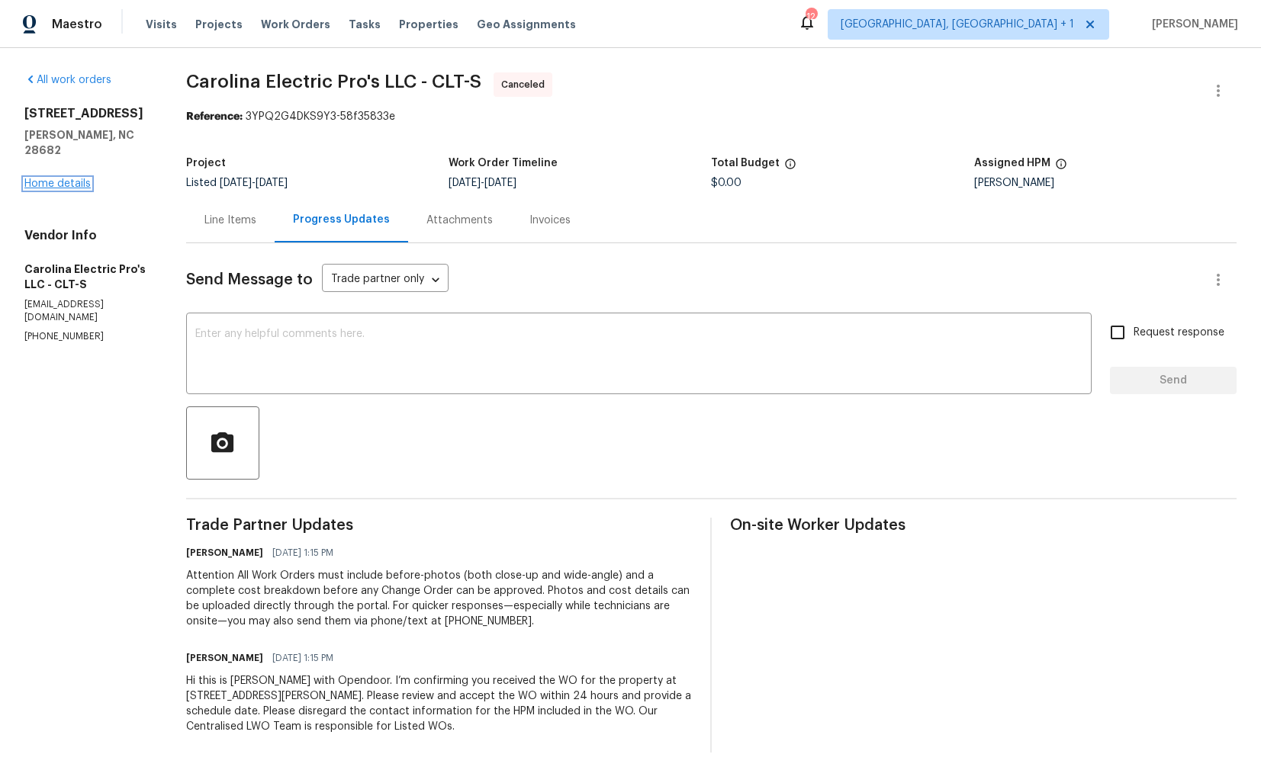
click at [79, 179] on link "Home details" at bounding box center [57, 184] width 66 height 11
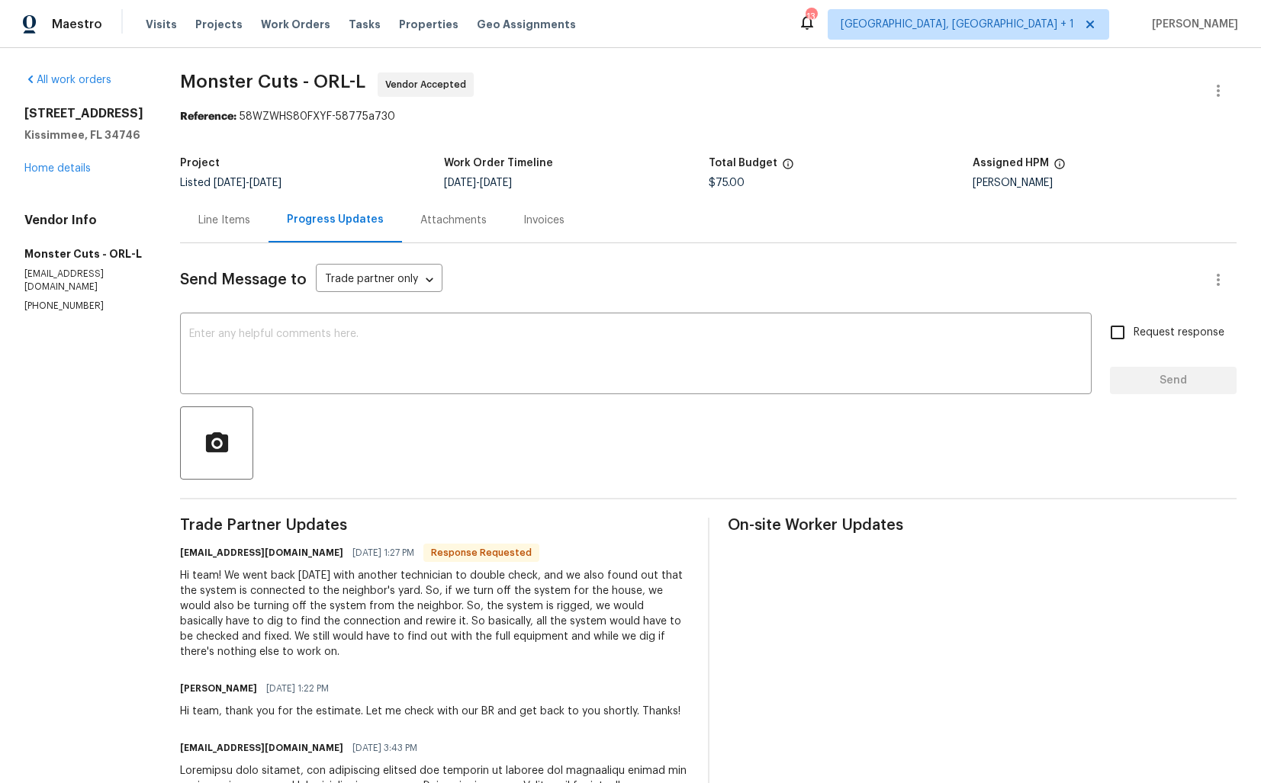
click at [198, 219] on div "Line Items" at bounding box center [224, 220] width 52 height 15
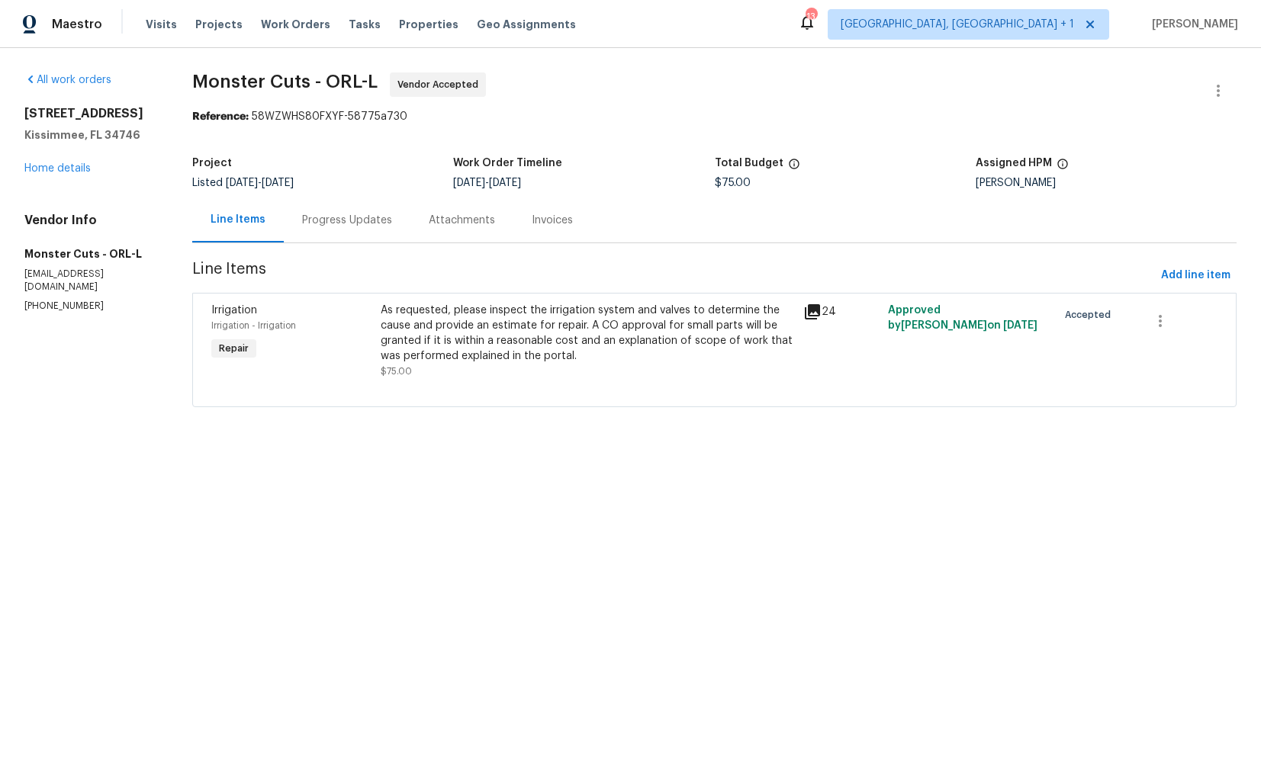
click at [632, 336] on div "As requested, please inspect the irrigation system and valves to determine the …" at bounding box center [588, 333] width 414 height 61
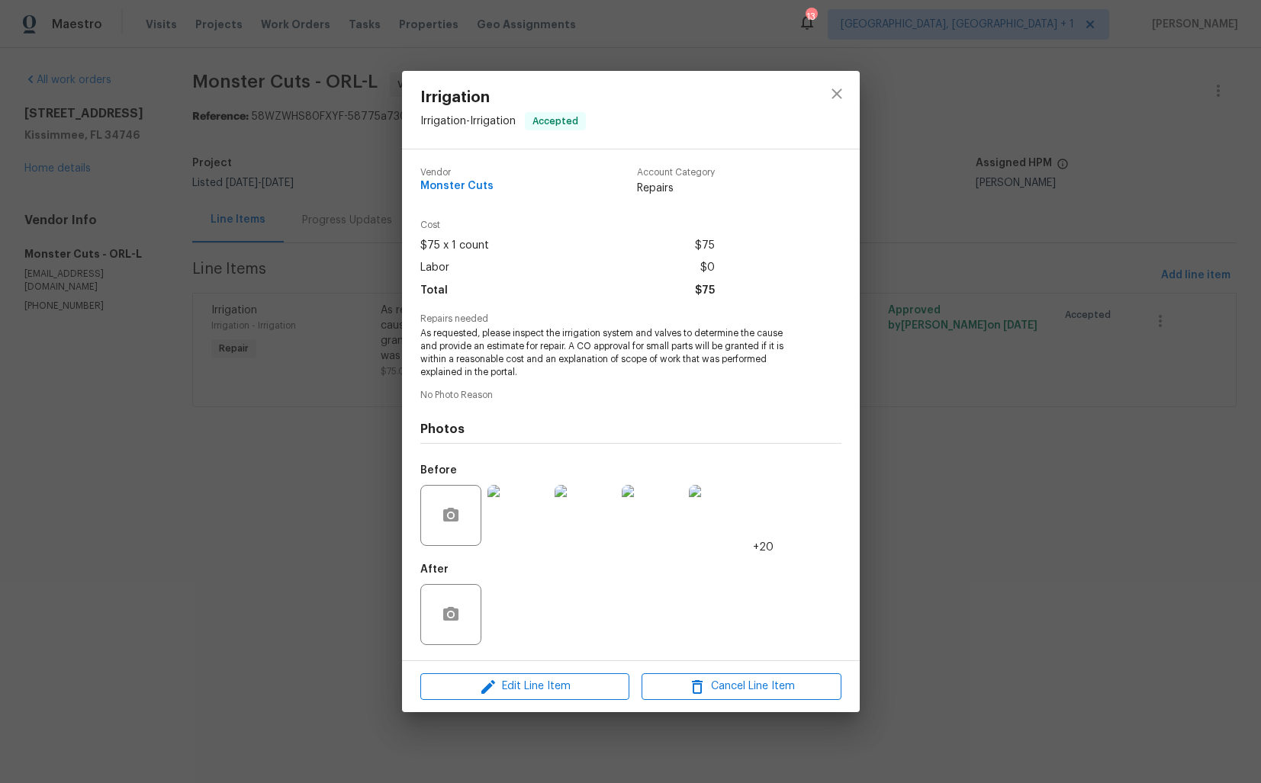
click at [528, 523] on img at bounding box center [517, 515] width 61 height 61
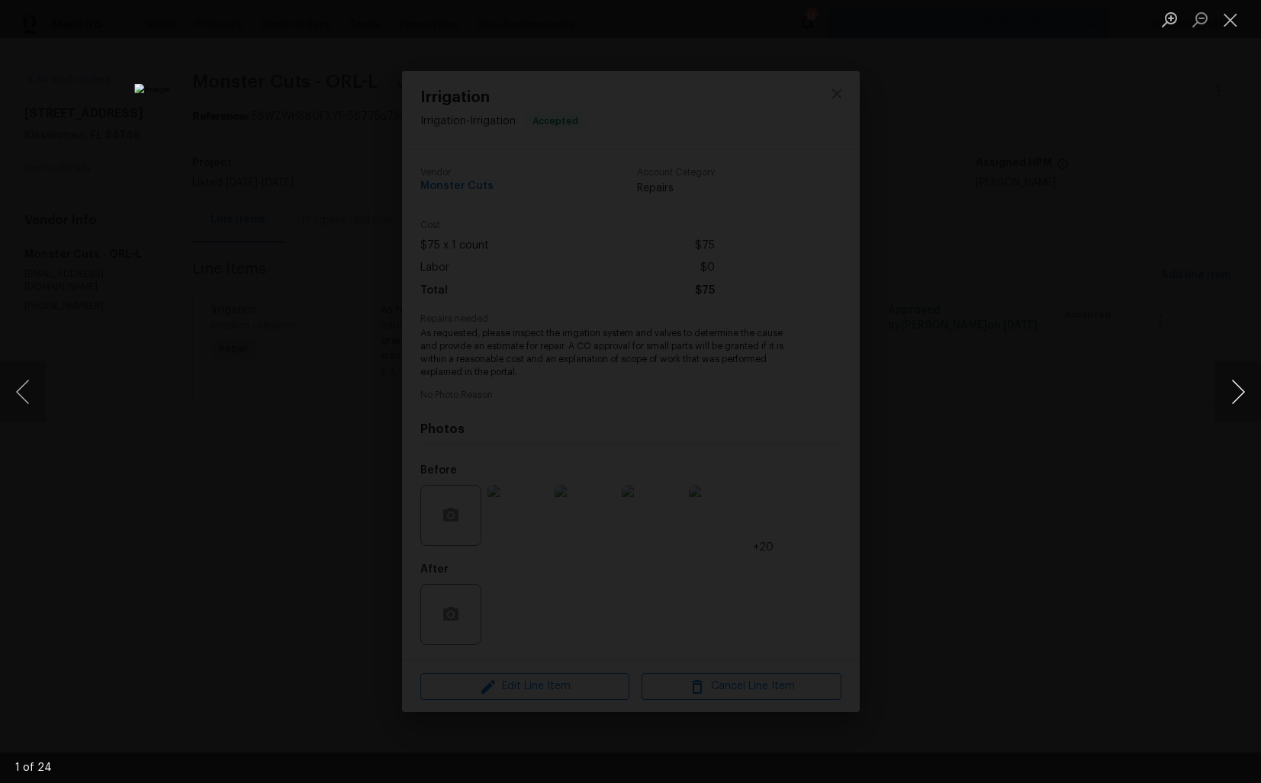
click at [1228, 411] on button "Next image" at bounding box center [1238, 392] width 46 height 61
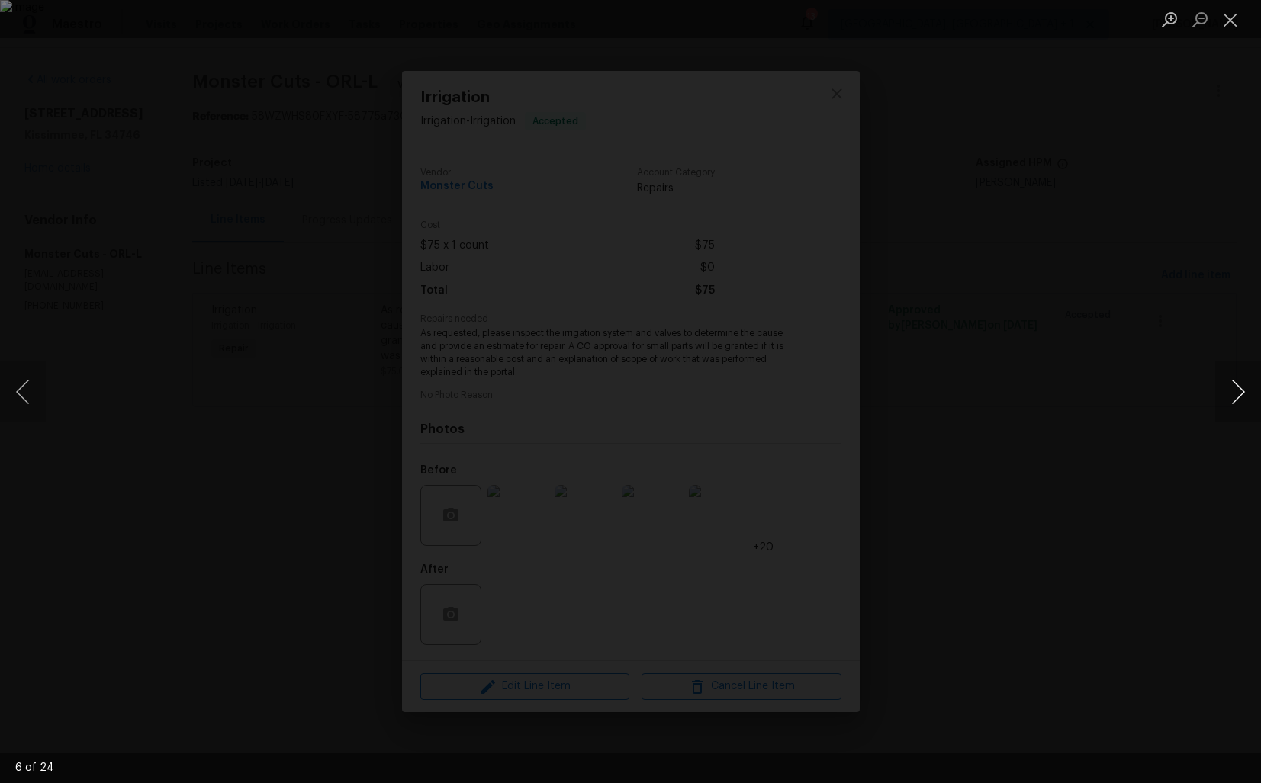
click at [1228, 411] on button "Next image" at bounding box center [1238, 392] width 46 height 61
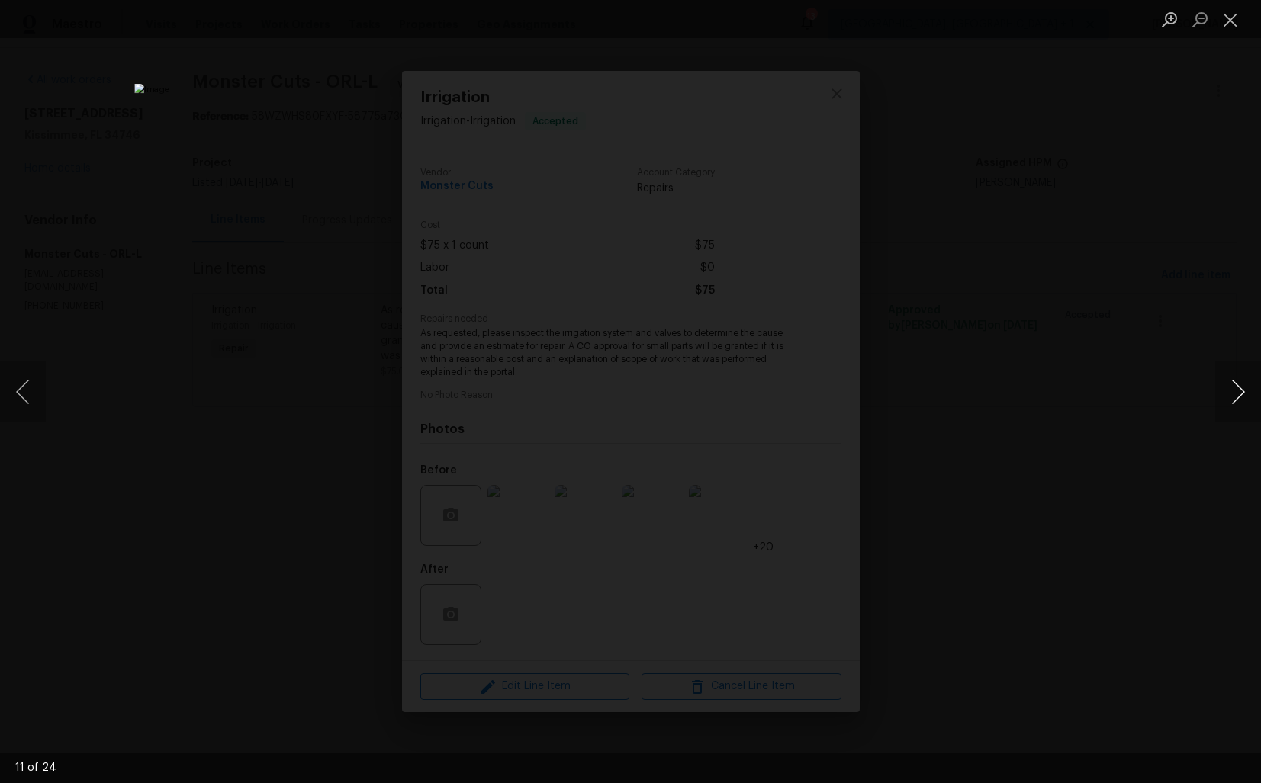
click at [1230, 387] on button "Next image" at bounding box center [1238, 392] width 46 height 61
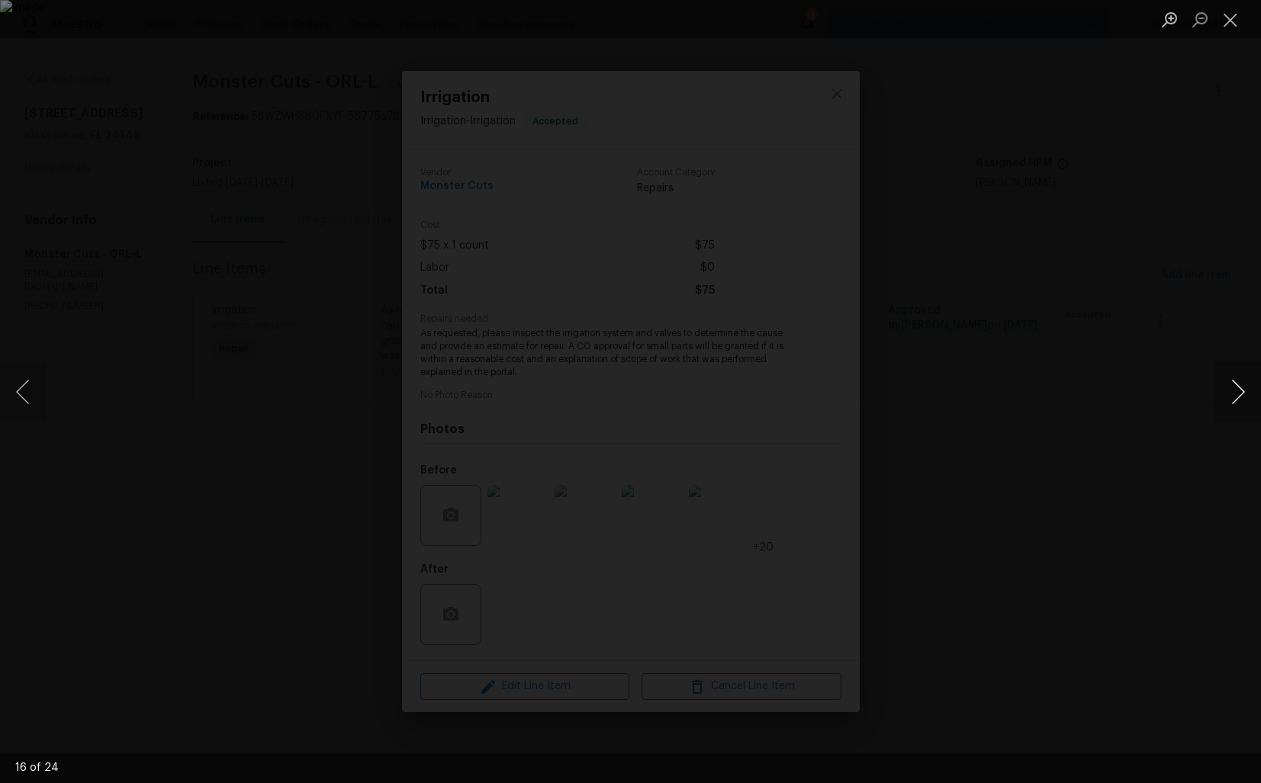
click at [1230, 387] on button "Next image" at bounding box center [1238, 392] width 46 height 61
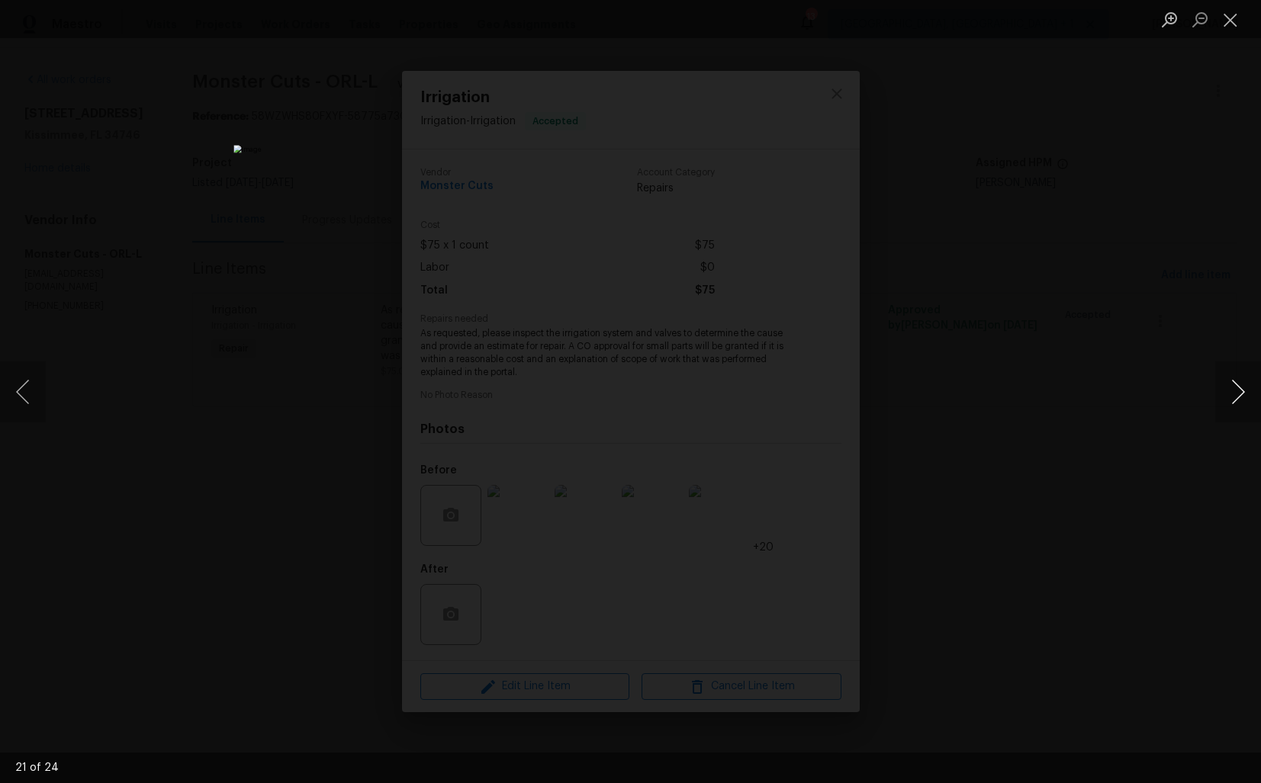
click at [1230, 387] on button "Next image" at bounding box center [1238, 392] width 46 height 61
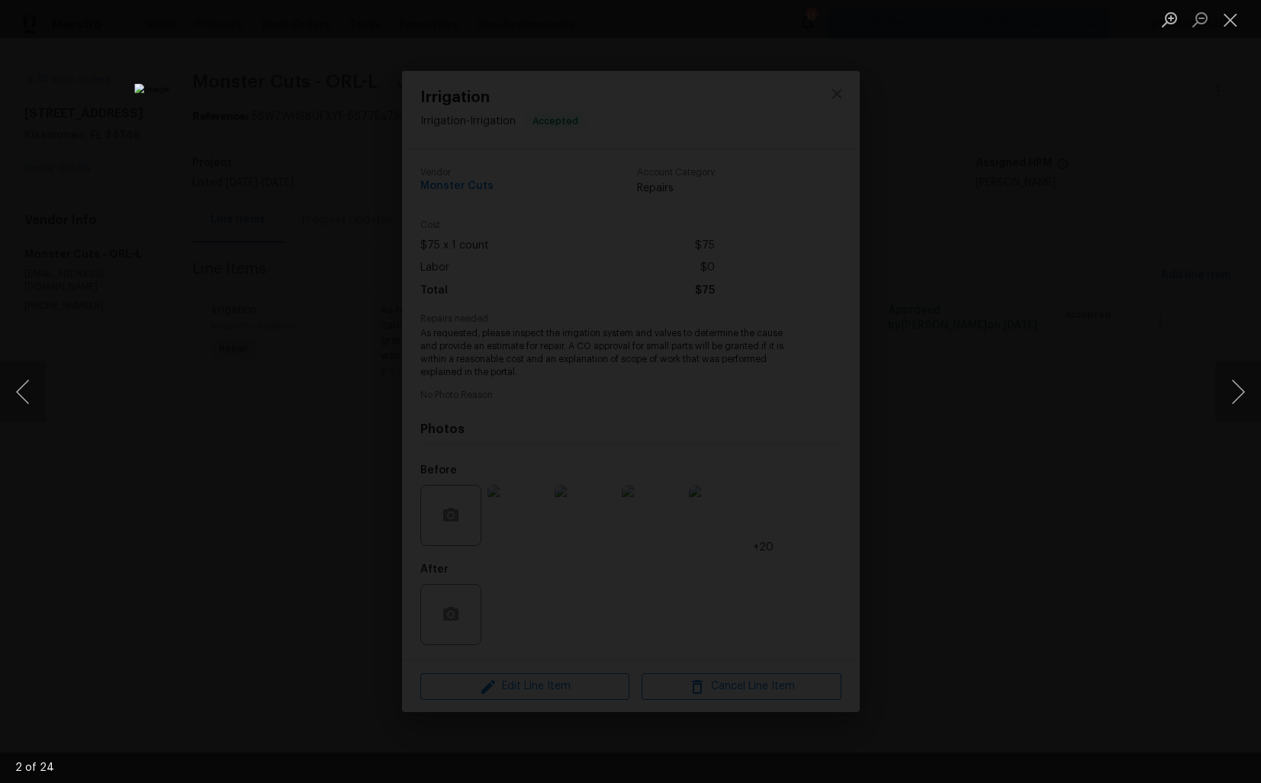
click at [1083, 414] on div "Lightbox" at bounding box center [630, 391] width 1261 height 783
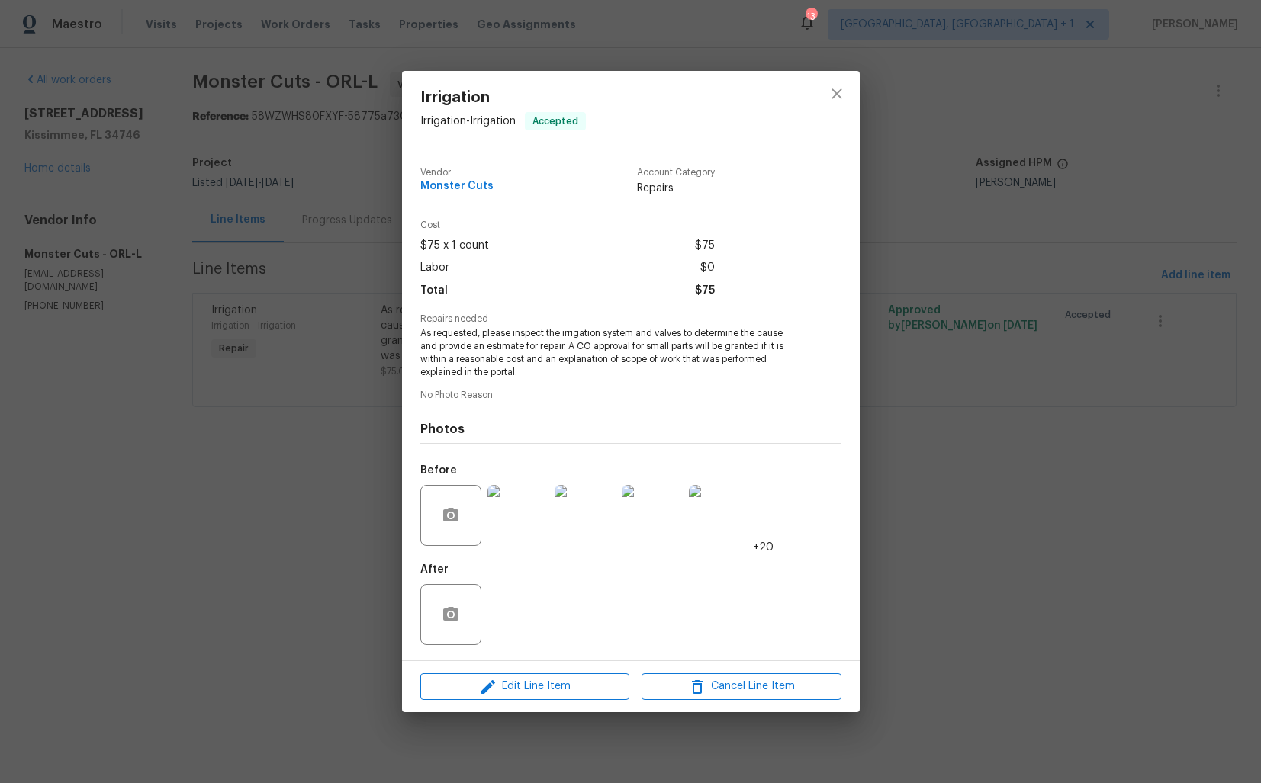
click at [1011, 428] on div "Irrigation Irrigation - Irrigation Accepted Vendor Monster Cuts Account Categor…" at bounding box center [630, 391] width 1261 height 783
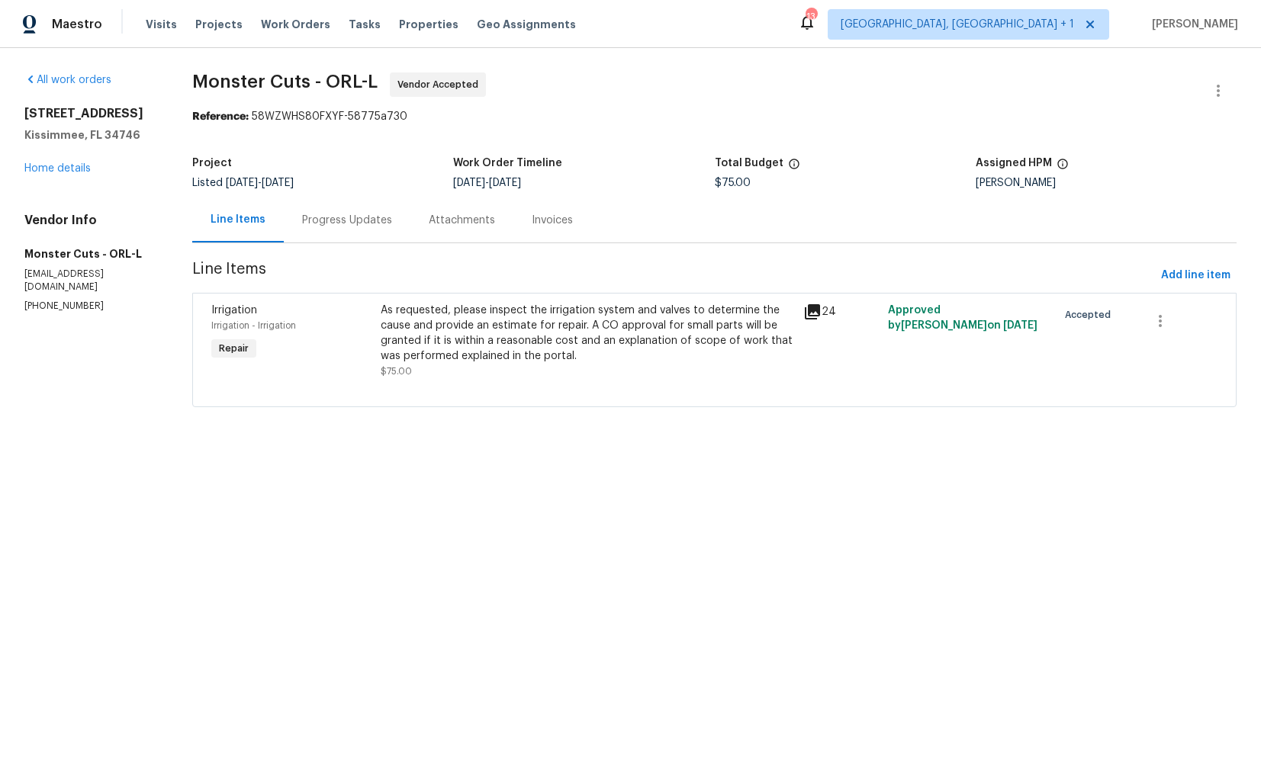
click at [330, 228] on div "Progress Updates" at bounding box center [347, 220] width 90 height 15
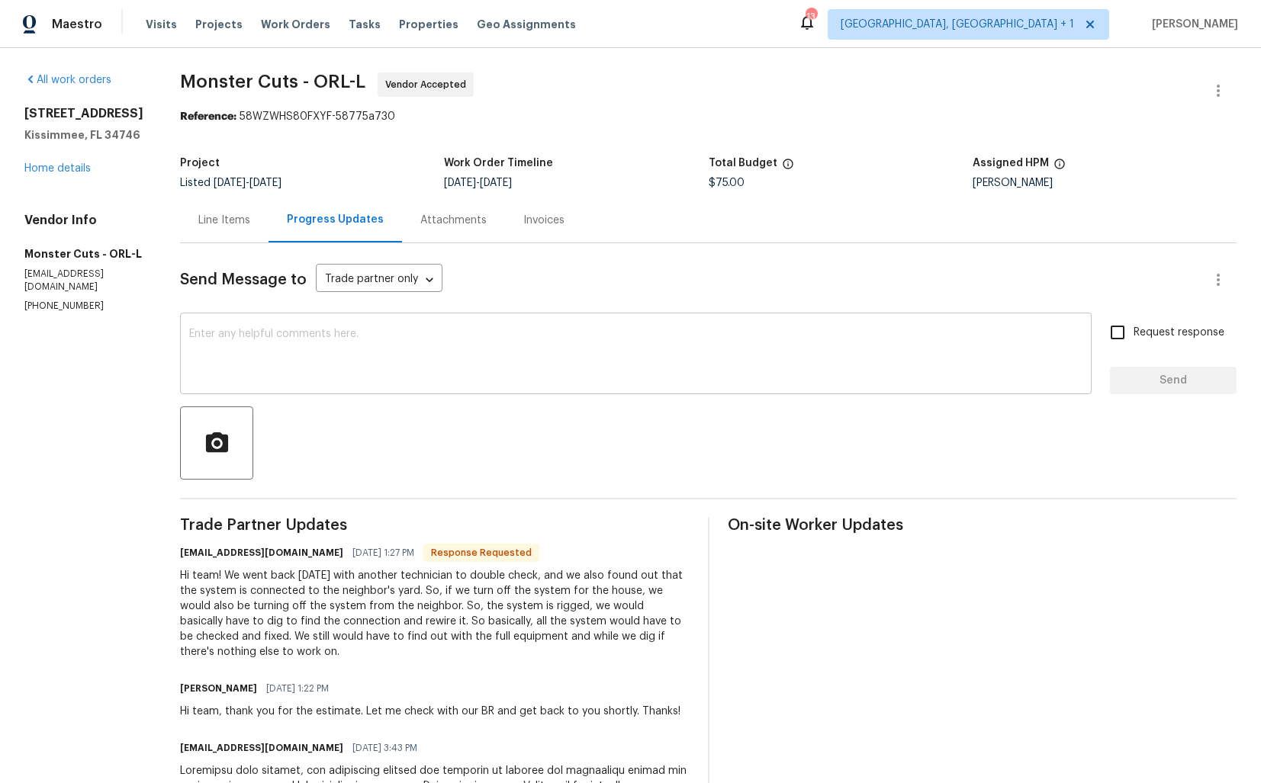
click at [254, 356] on textarea at bounding box center [635, 355] width 893 height 53
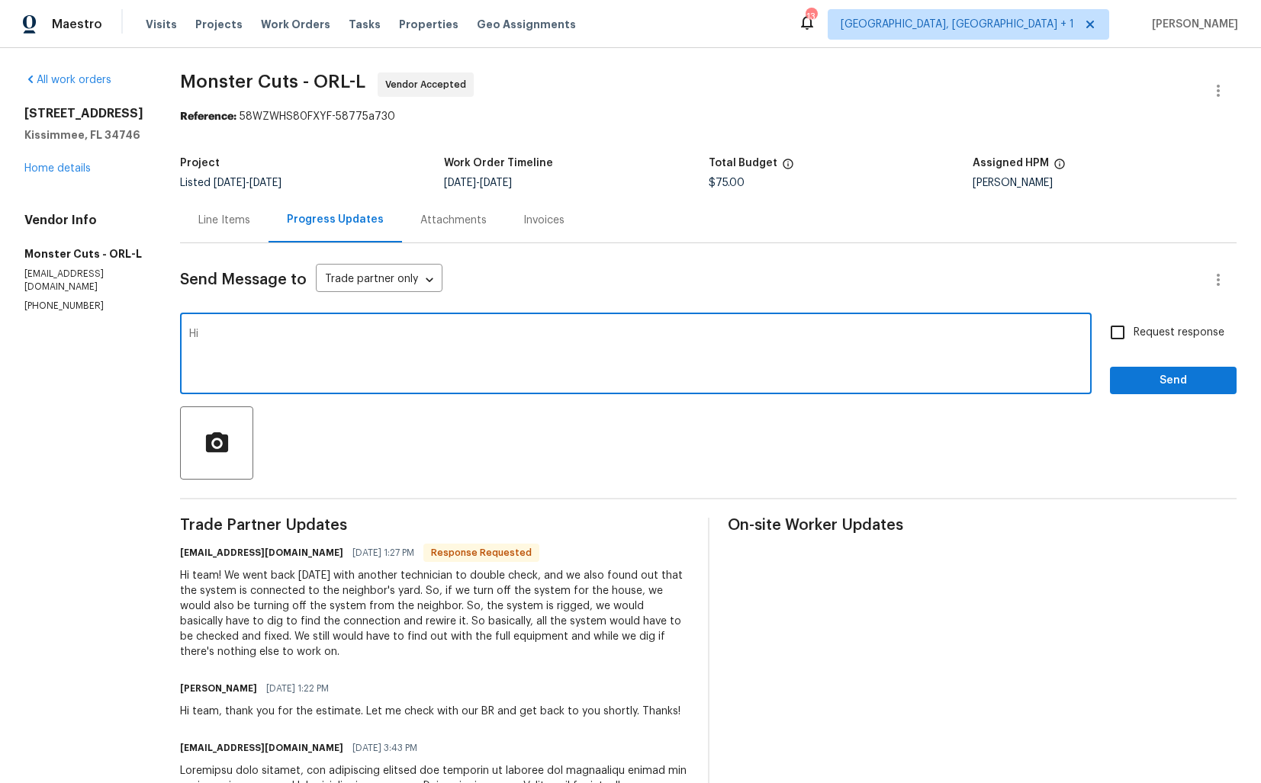
type textarea "H"
paste textarea "its connected to the neighbors house then the neighbors irrigation will be disa…"
click at [372, 336] on textarea "Thank you, team. Could you please confirm if the its connected to the neighbors…" at bounding box center [635, 355] width 893 height 53
click at [979, 338] on textarea "Thank you, team. Could you please confirm if its connected to the neighbors hou…" at bounding box center [635, 355] width 893 height 53
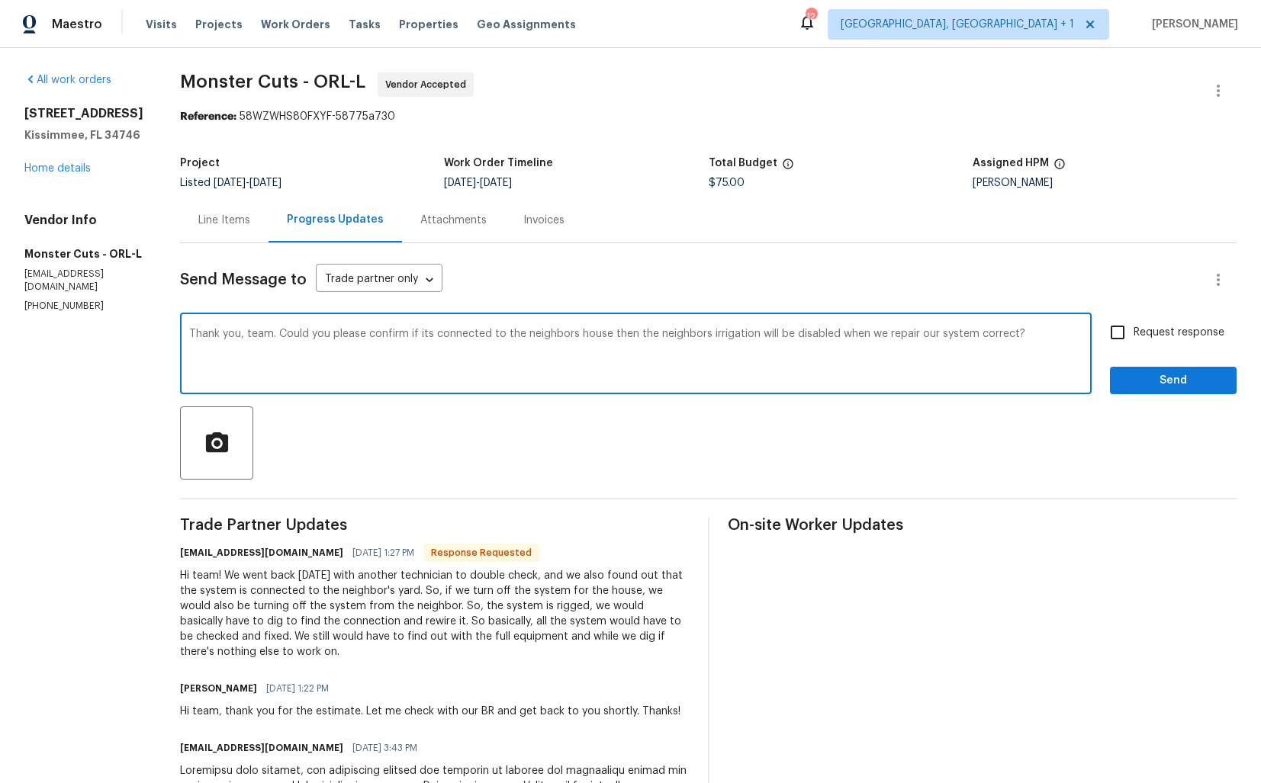
paste textarea "Facing our home from the street what side is the neighbor on that is connected …"
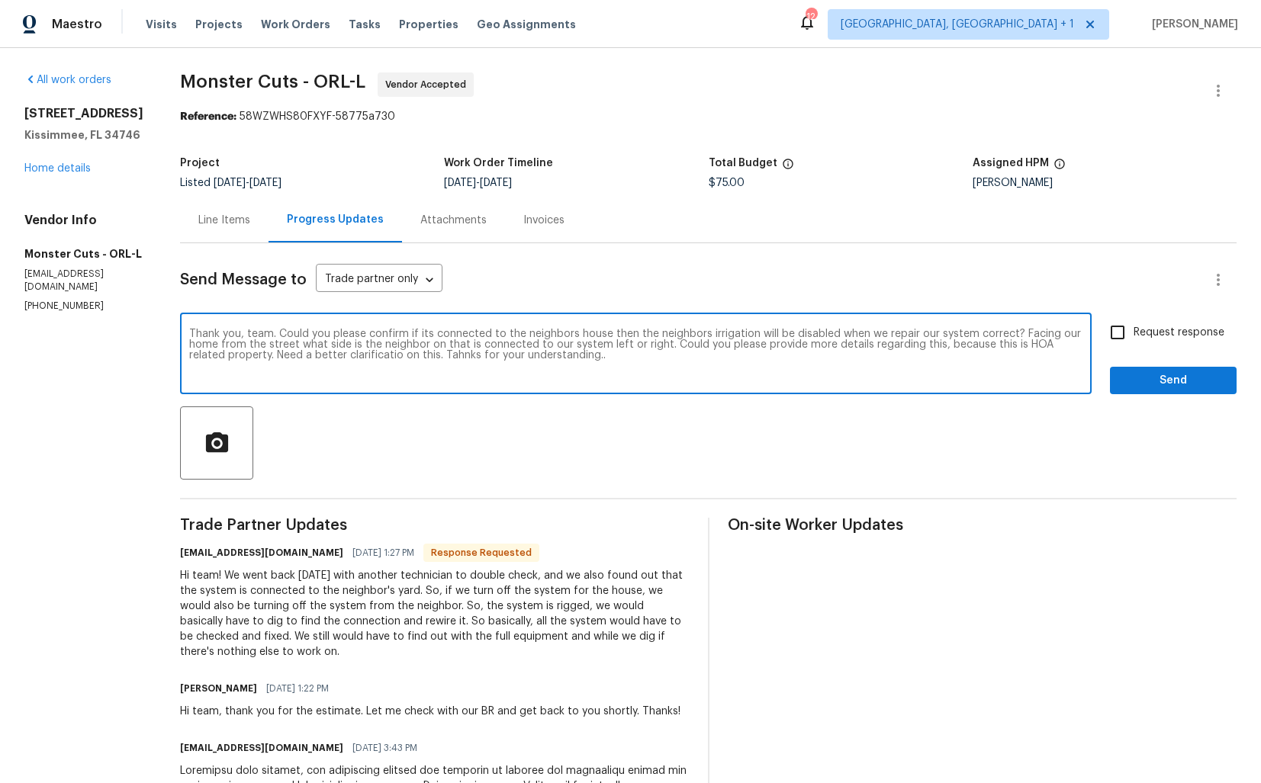
click at [443, 348] on textarea "Thank you, team. Could you please confirm if its connected to the neighbors hou…" at bounding box center [635, 355] width 893 height 53
paste textarea "Hi team, Thank you for confirming that the system is connected to the neighbor’…"
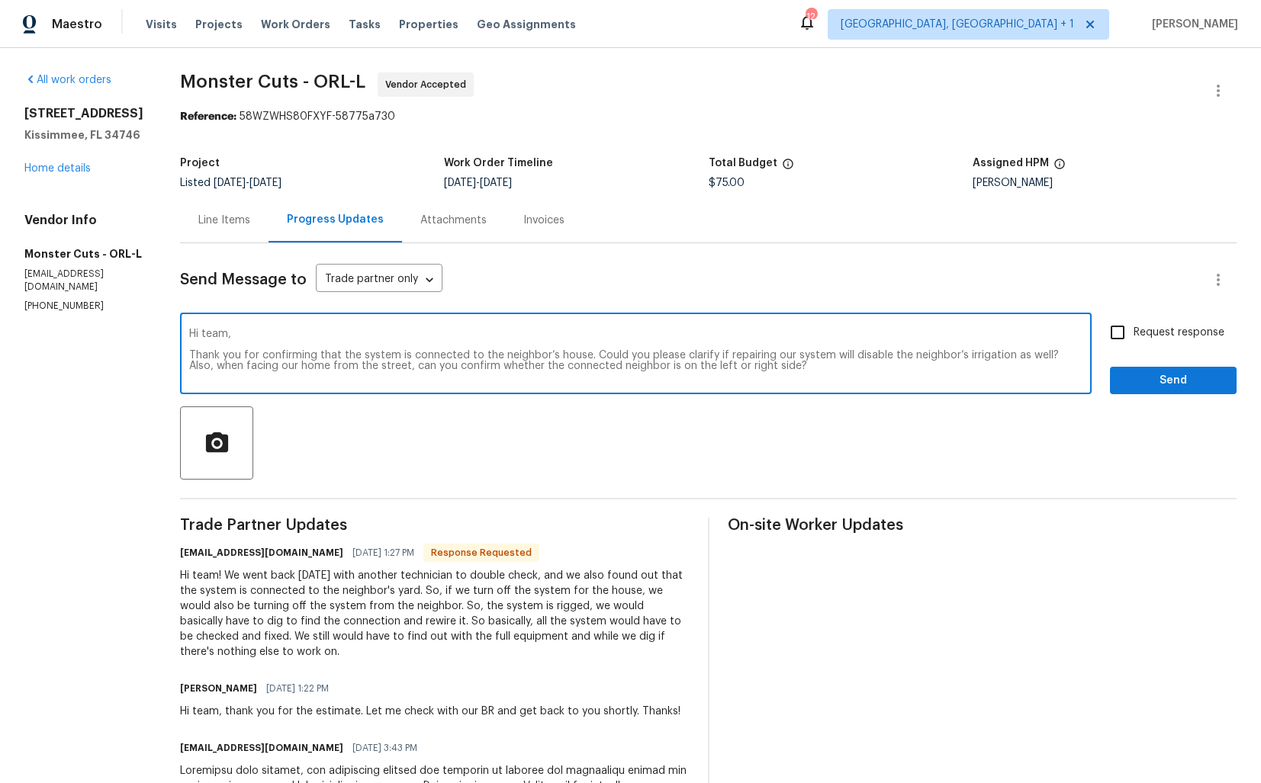
scroll to position [11, 0]
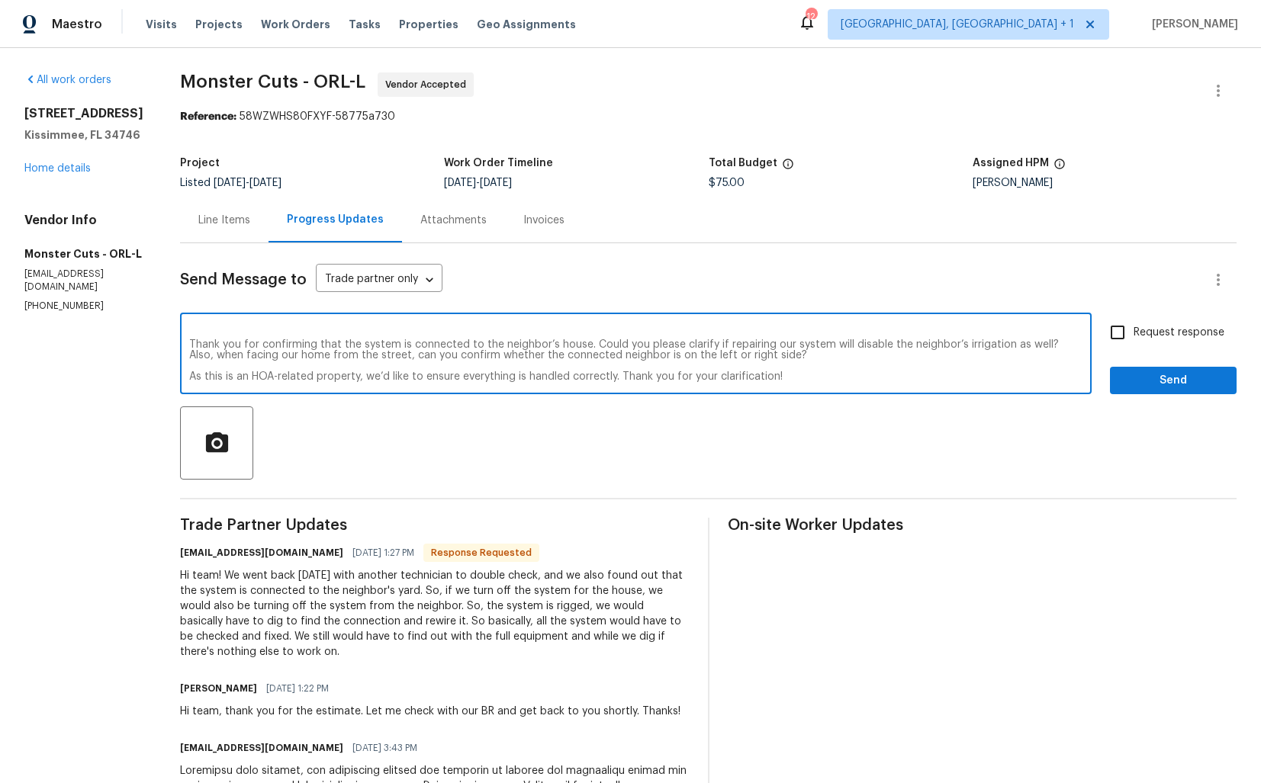
type textarea "Hi team, Thank you for confirming that the system is connected to the neighbor’…"
click at [1121, 327] on input "Request response" at bounding box center [1118, 333] width 32 height 32
checkbox input "true"
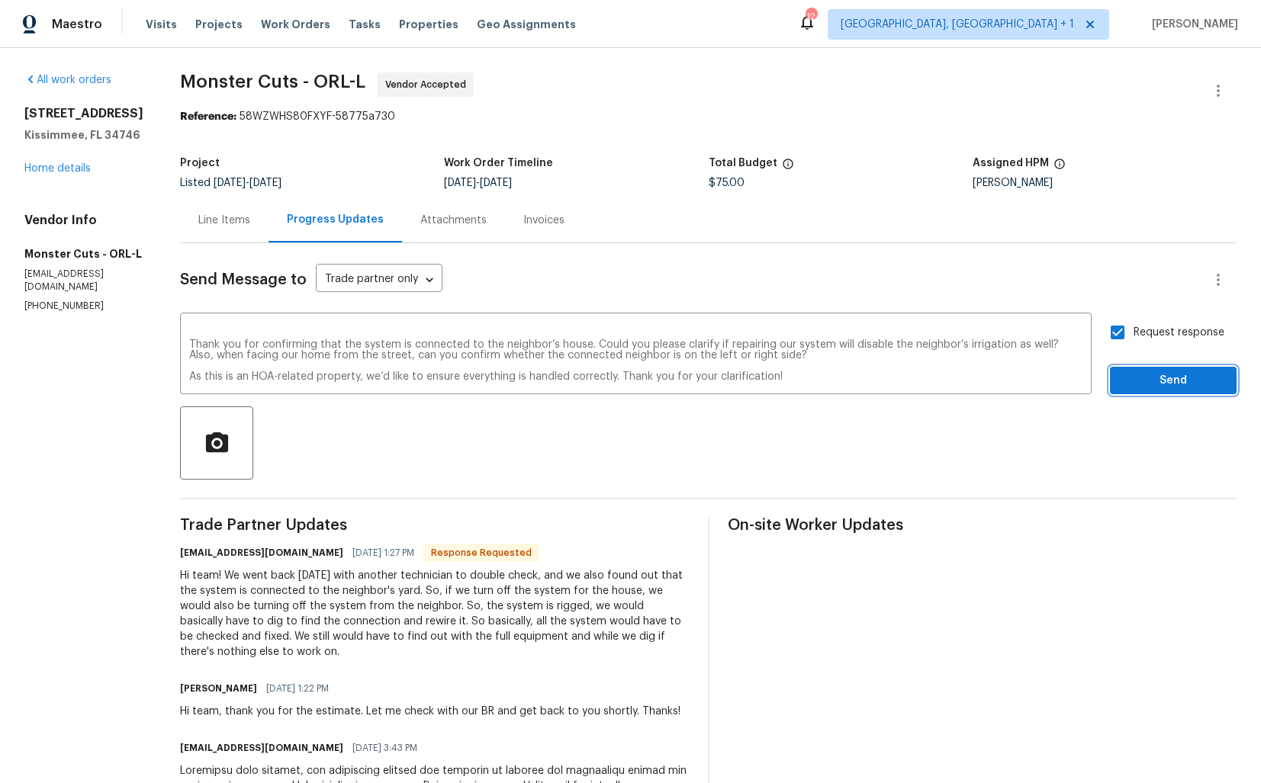
click at [1133, 378] on span "Send" at bounding box center [1173, 381] width 102 height 19
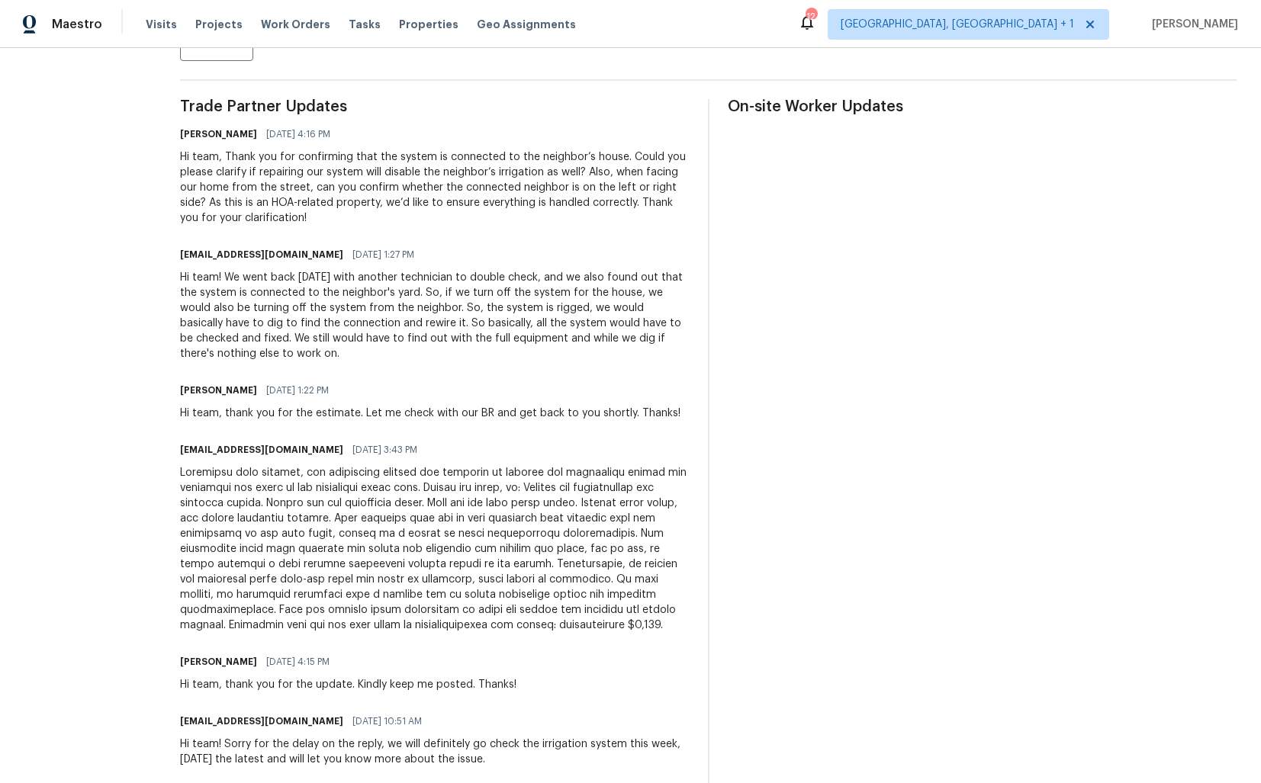
scroll to position [374, 0]
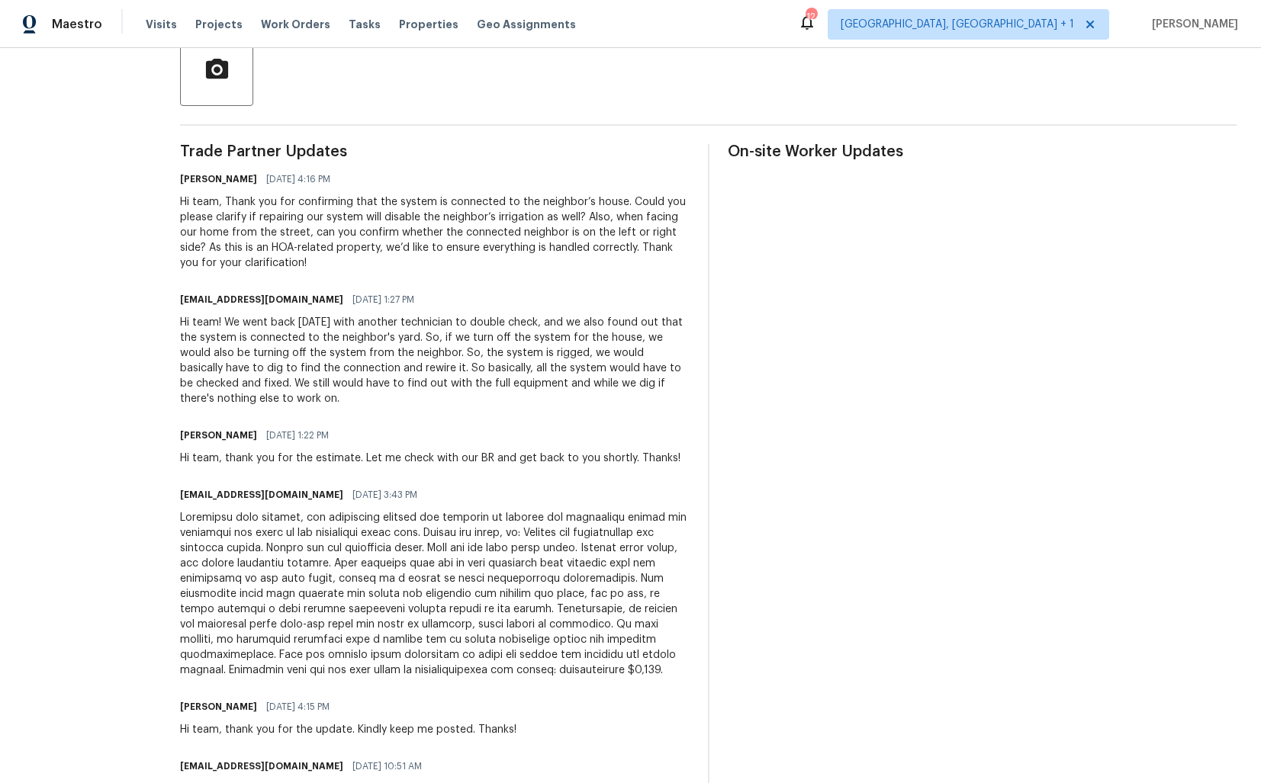
click at [260, 236] on div "Hi team, Thank you for confirming that the system is connected to the neighbor’…" at bounding box center [435, 233] width 510 height 76
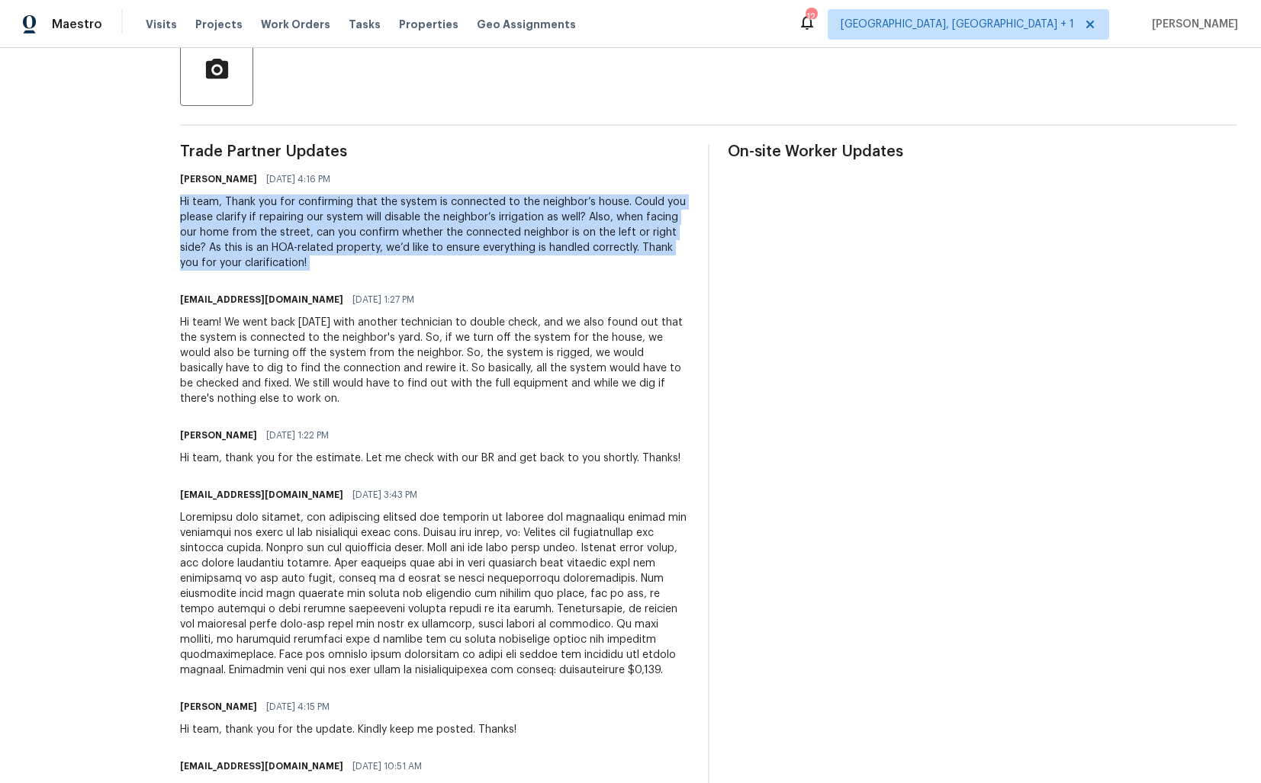
click at [288, 223] on div "Hi team, Thank you for confirming that the system is connected to the neighbor’…" at bounding box center [435, 233] width 510 height 76
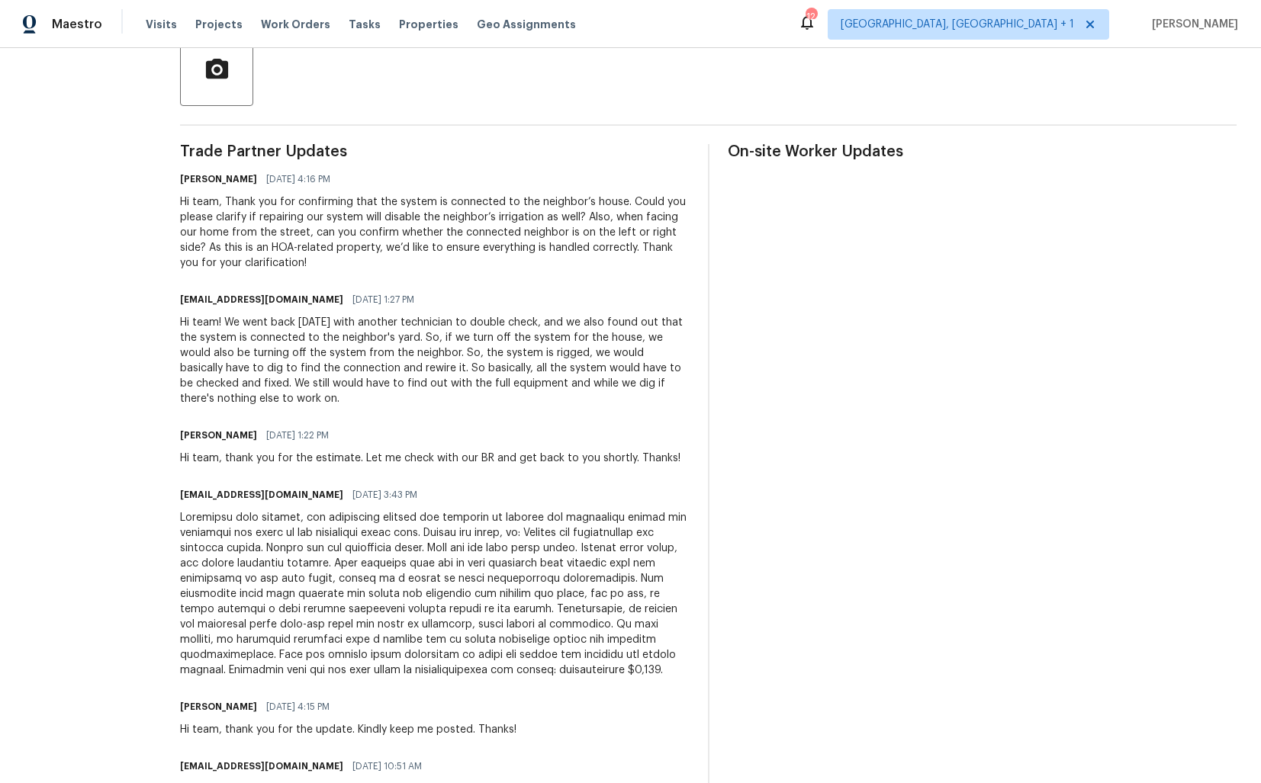
click at [288, 223] on div "Hi team, Thank you for confirming that the system is connected to the neighbor’…" at bounding box center [435, 233] width 510 height 76
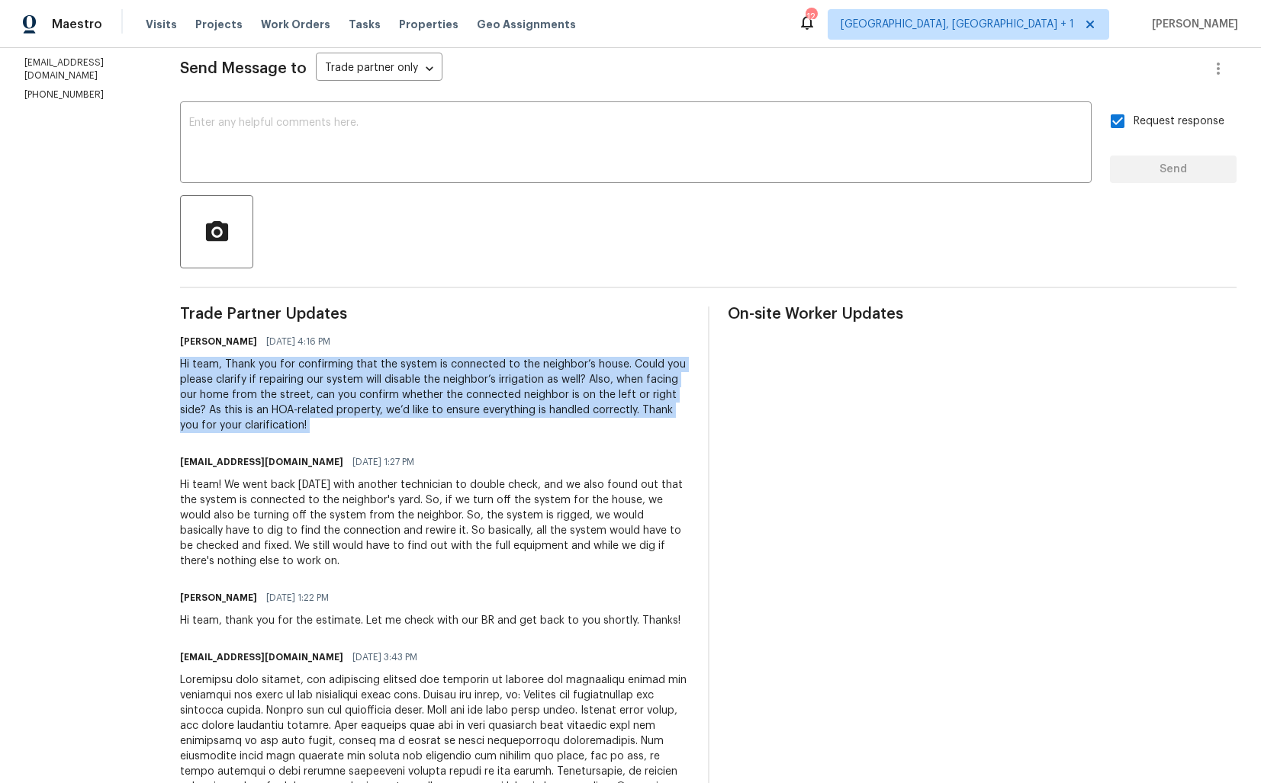
scroll to position [0, 0]
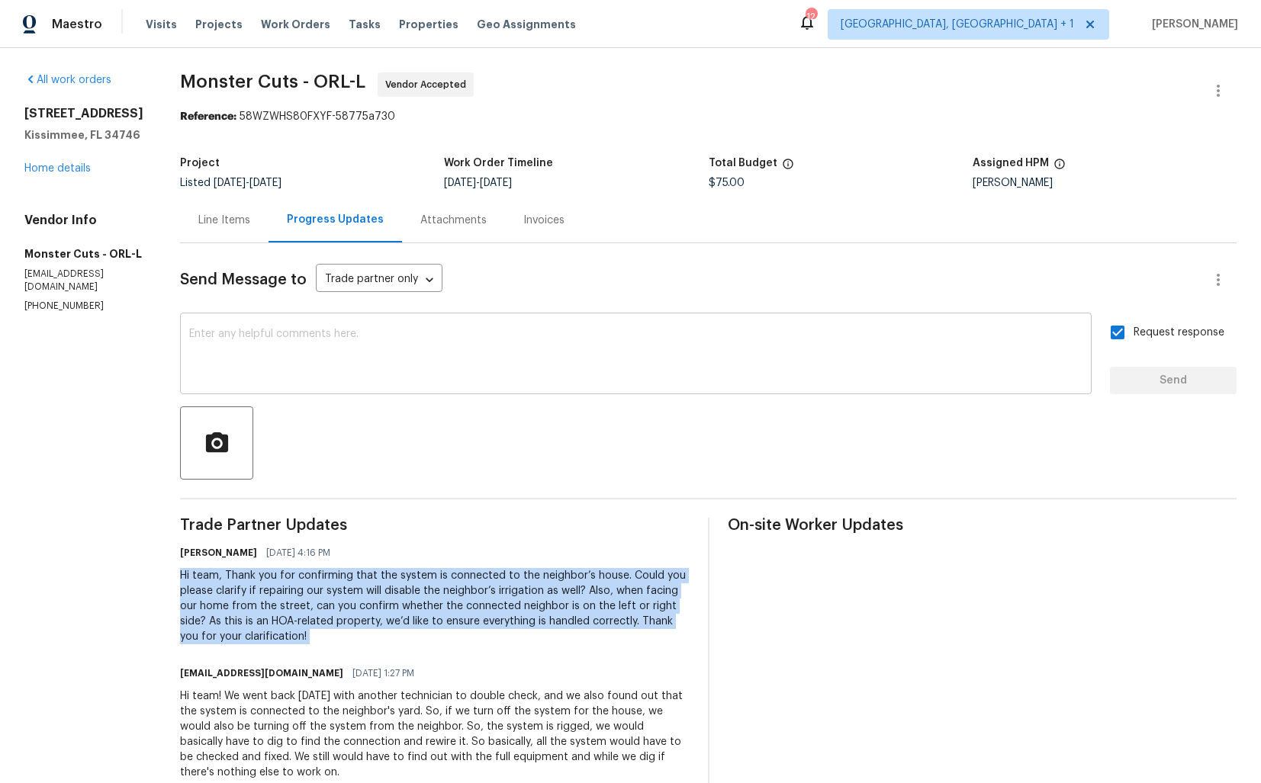
click at [322, 384] on div "x ​" at bounding box center [636, 356] width 912 height 78
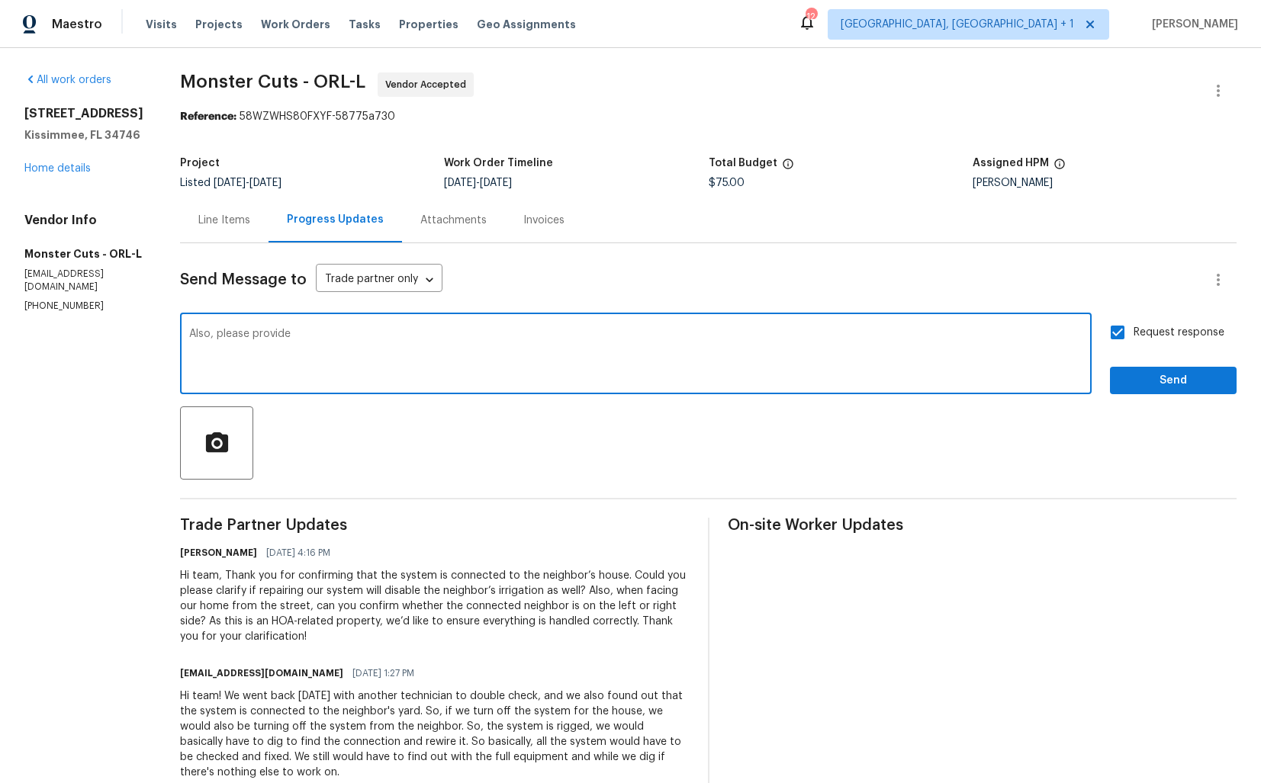
click at [445, 384] on div "Also, please provide x ​" at bounding box center [636, 356] width 912 height 78
drag, startPoint x: 165, startPoint y: 336, endPoint x: 473, endPoint y: 332, distance: 308.2
click at [474, 333] on textarea "Also, please provide" at bounding box center [635, 355] width 893 height 53
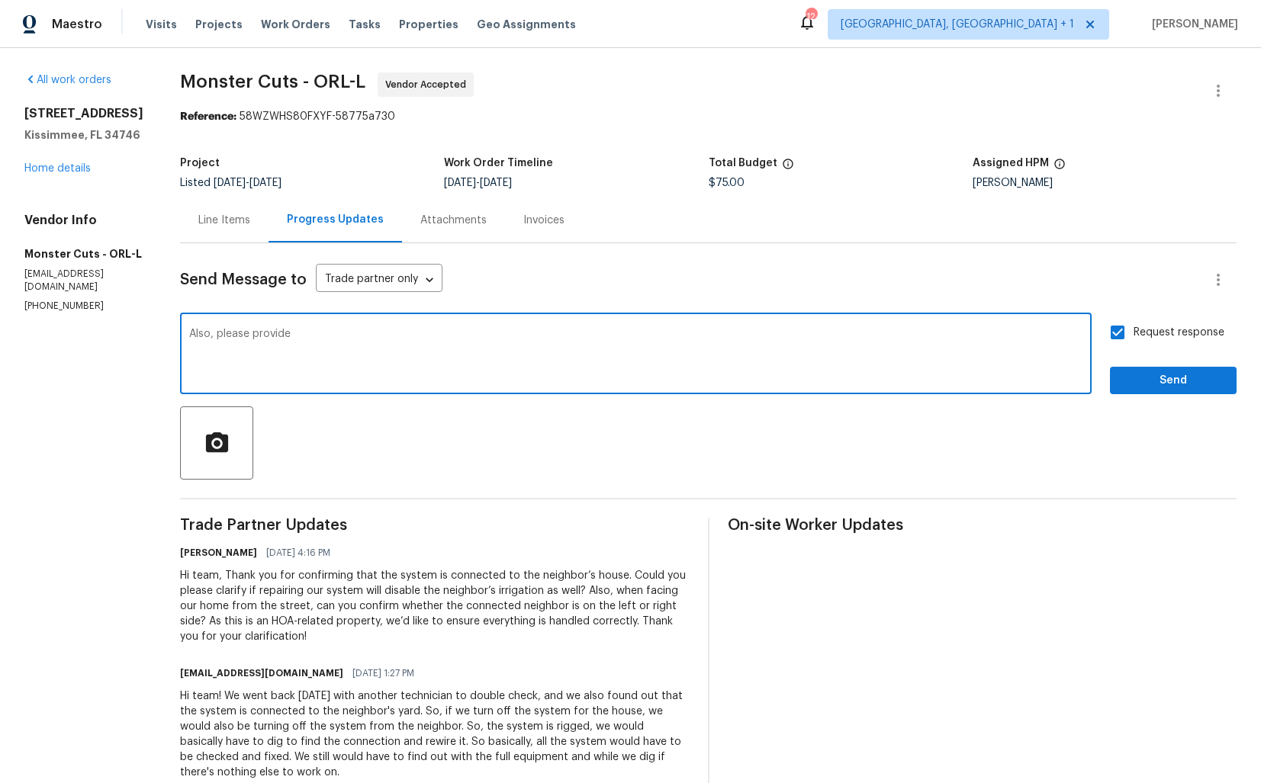
paste textarea "we’d appreciate a bit more clarification on the situation. Thank you for your u…"
type textarea "Also, we’d appreciate a bit more clarification on the situation. Thank you for …"
click at [1145, 331] on span "Request response" at bounding box center [1179, 333] width 91 height 16
click at [1134, 331] on input "Request response" at bounding box center [1118, 333] width 32 height 32
checkbox input "false"
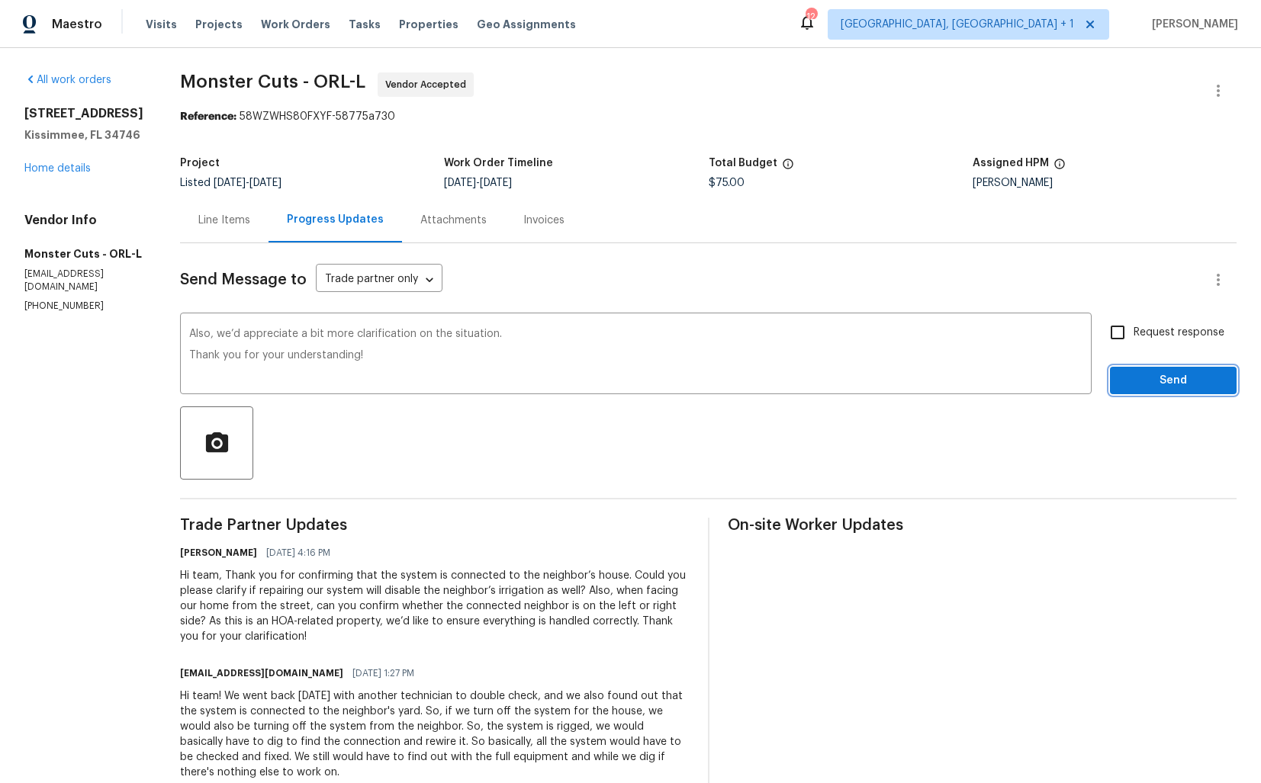
click at [1158, 383] on span "Send" at bounding box center [1173, 381] width 102 height 19
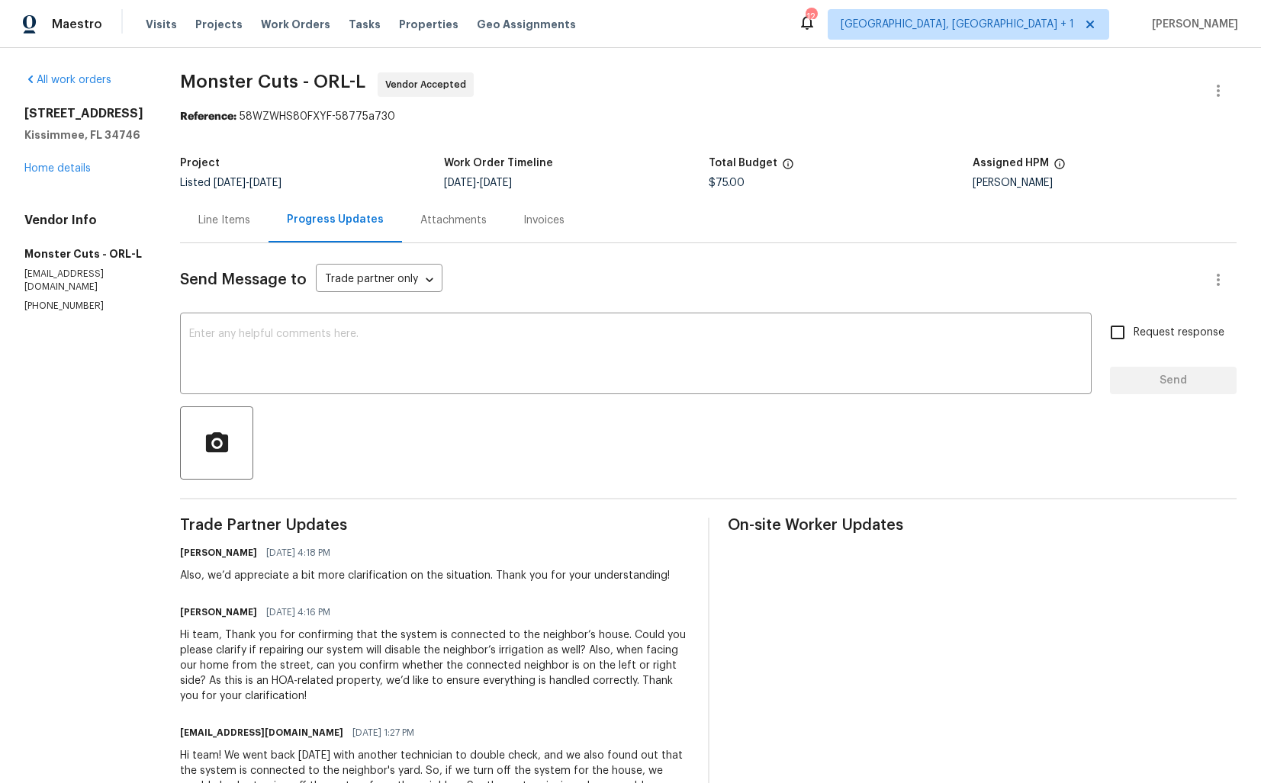
click at [384, 459] on div at bounding box center [708, 443] width 1057 height 73
